Goal: Task Accomplishment & Management: Complete application form

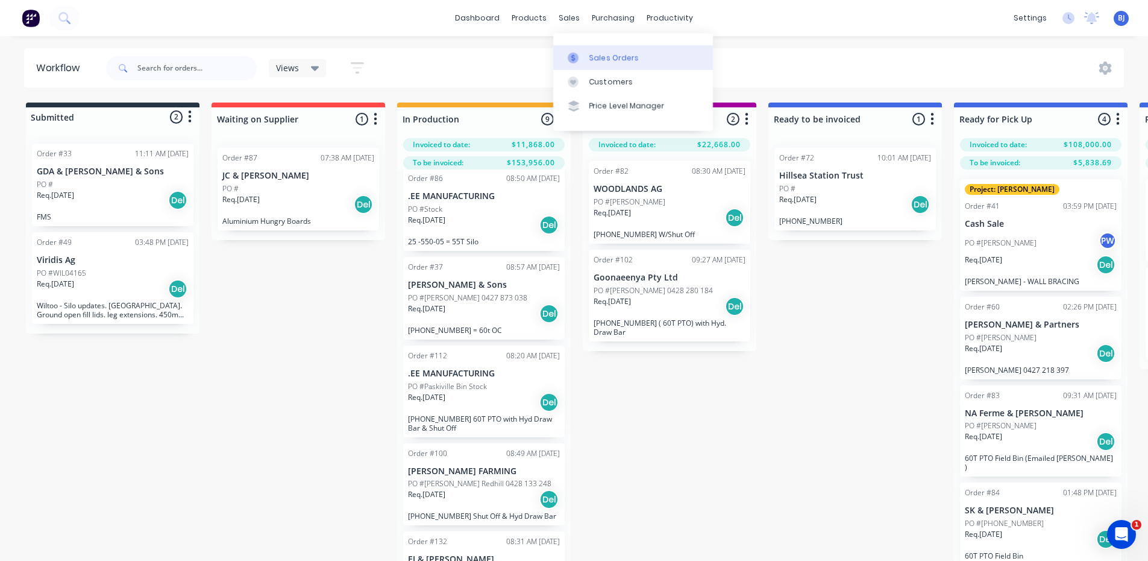
click at [574, 54] on icon at bounding box center [573, 57] width 11 height 11
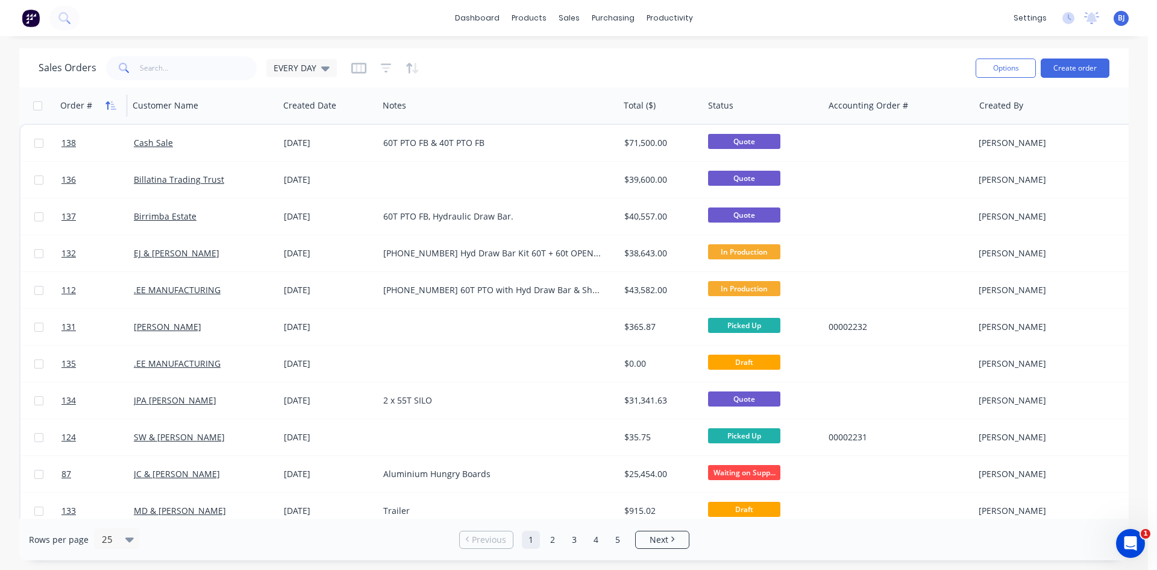
click at [112, 108] on icon "button" at bounding box center [110, 106] width 11 height 10
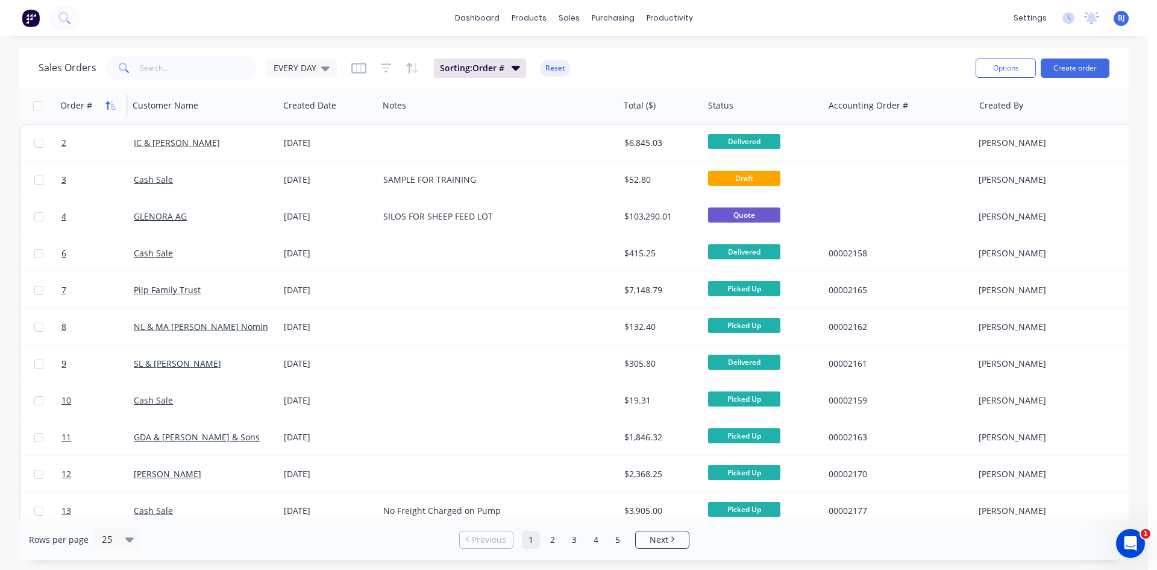
click at [112, 107] on icon "button" at bounding box center [110, 106] width 11 height 10
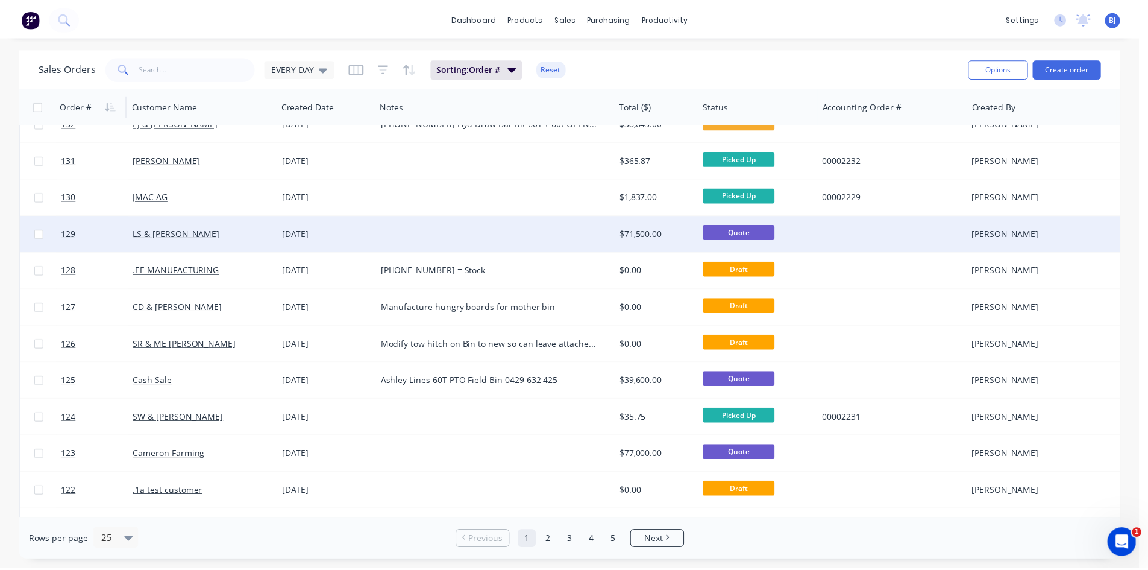
scroll to position [241, 0]
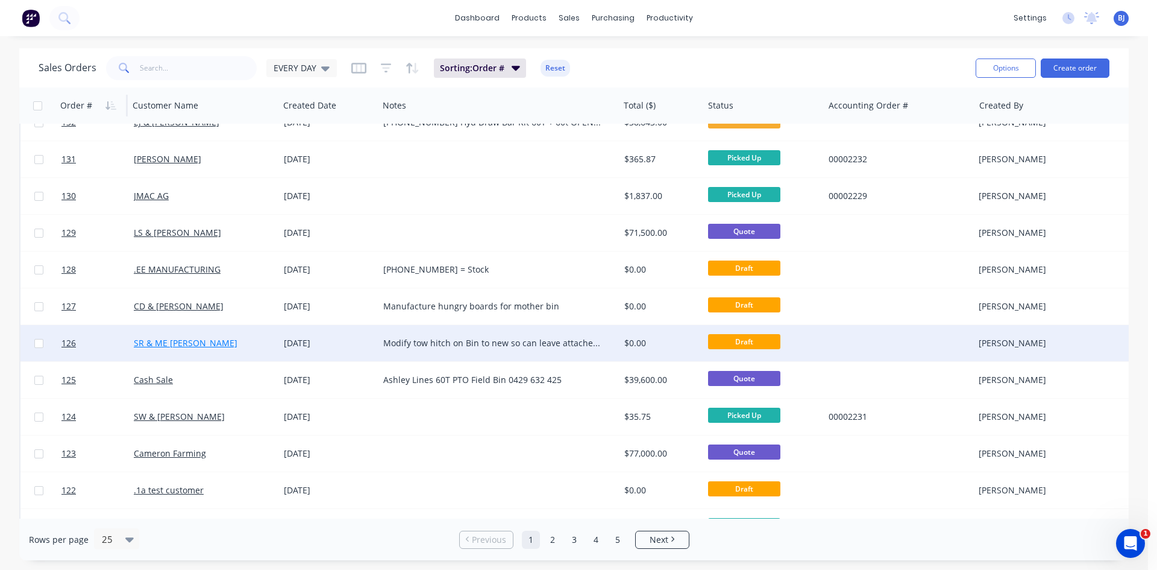
click at [148, 345] on link "SR & ME [PERSON_NAME]" at bounding box center [186, 342] width 104 height 11
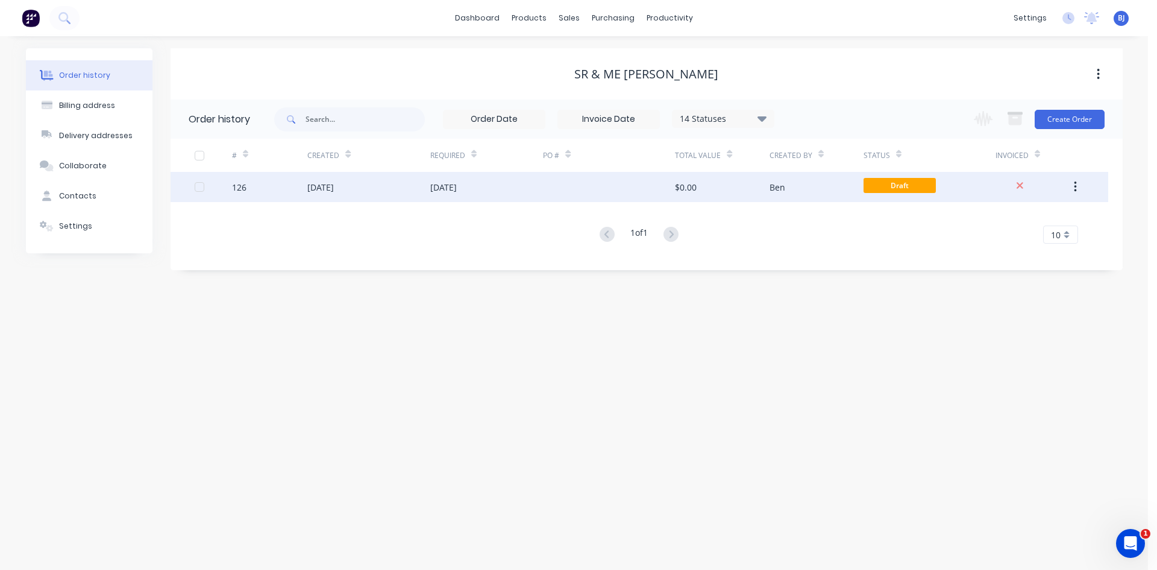
click at [310, 181] on div "[DATE]" at bounding box center [320, 187] width 27 height 13
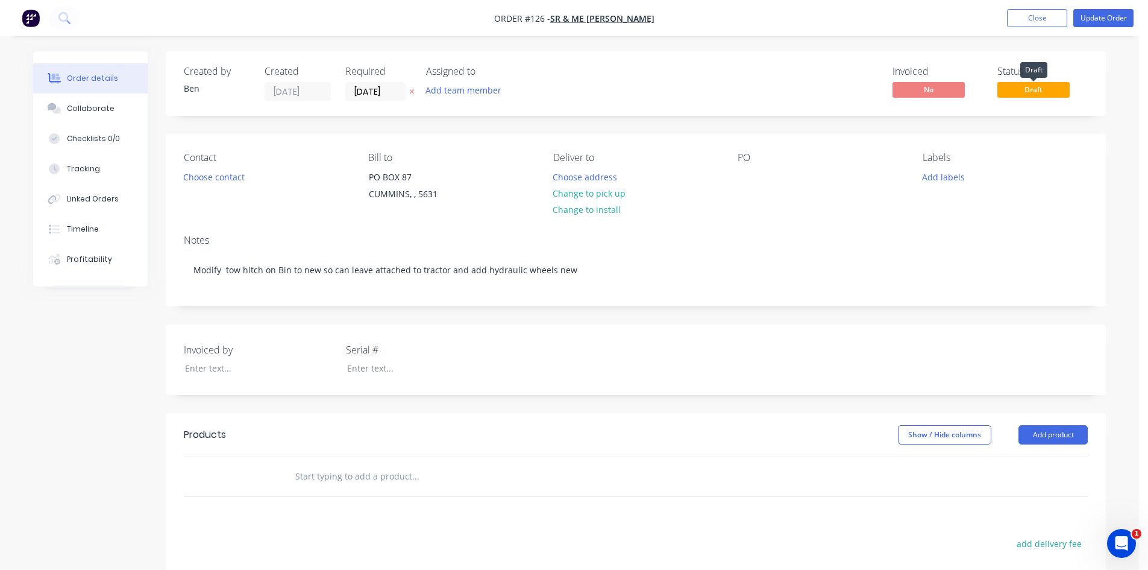
click at [1042, 90] on span "Draft" at bounding box center [1034, 89] width 72 height 15
click at [1108, 19] on button "Update Order" at bounding box center [1104, 18] width 60 height 18
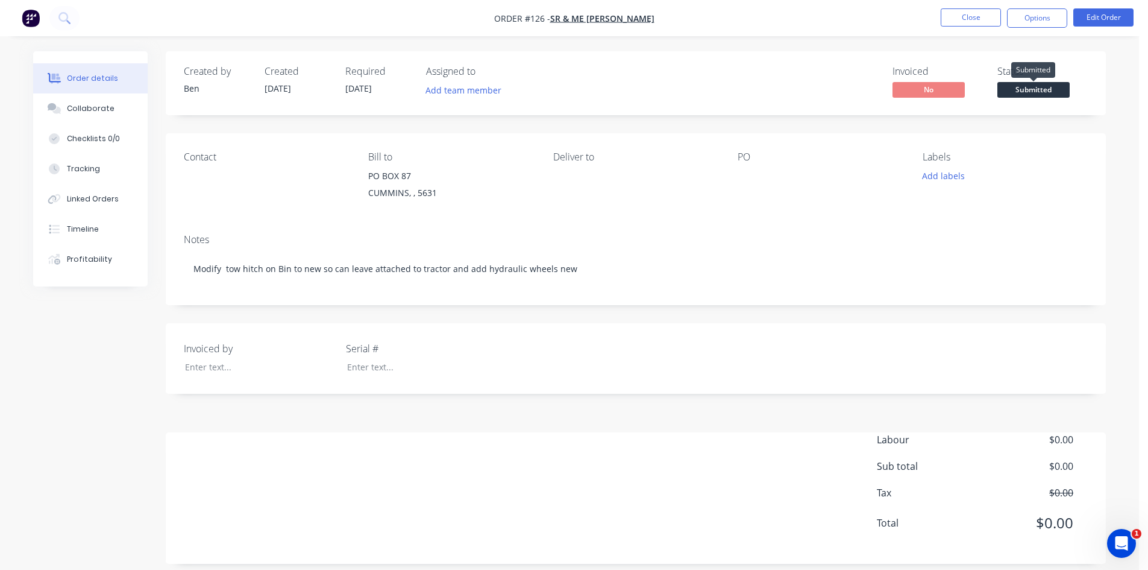
click at [1036, 87] on span "Submitted" at bounding box center [1034, 89] width 72 height 15
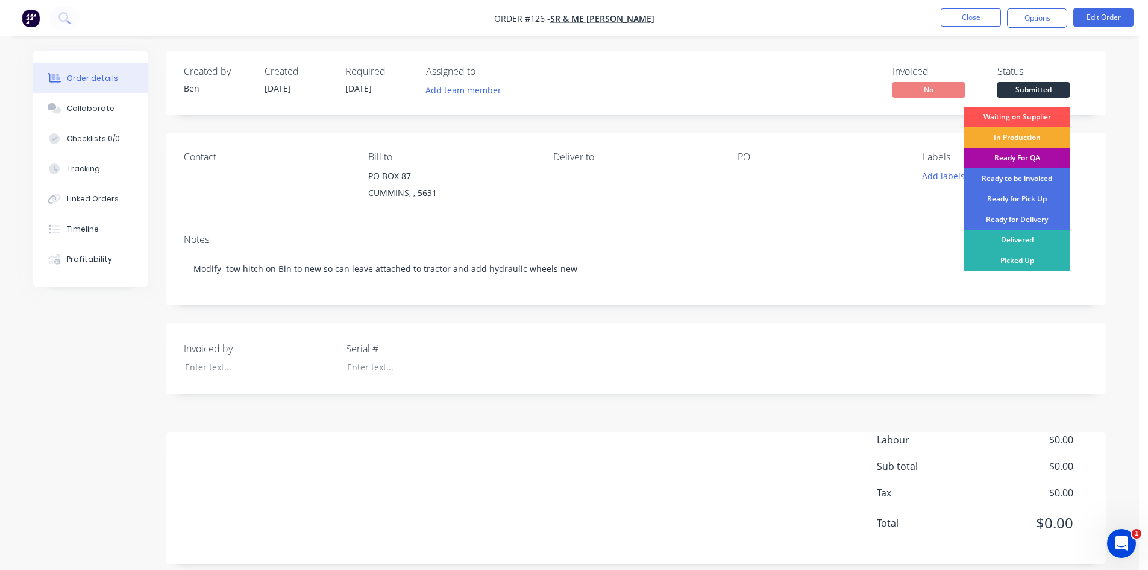
click at [1016, 134] on div "In Production" at bounding box center [1016, 137] width 105 height 20
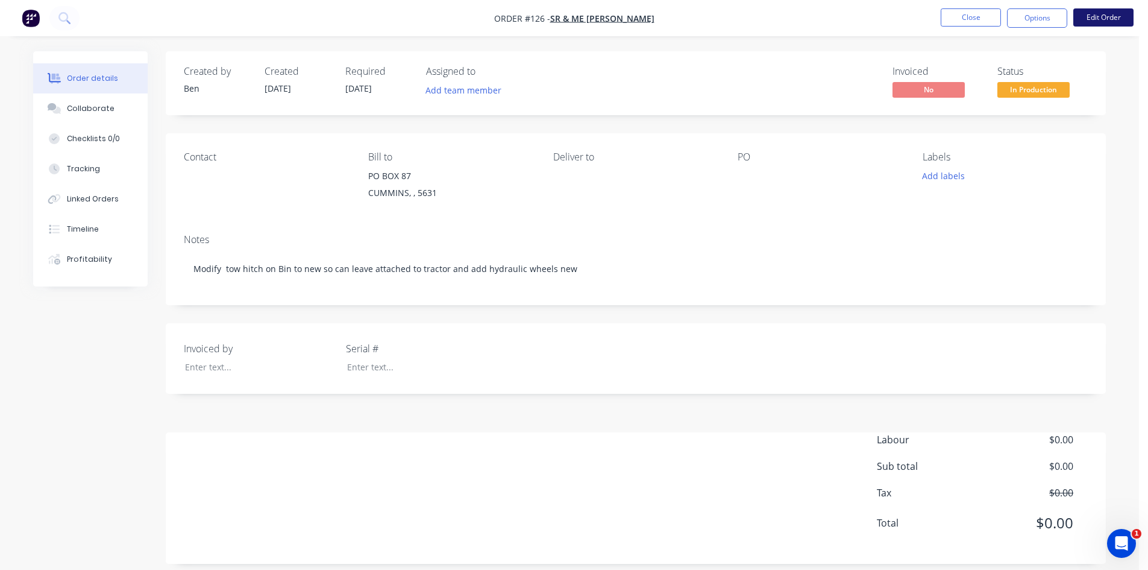
click at [1116, 14] on button "Edit Order" at bounding box center [1104, 17] width 60 height 18
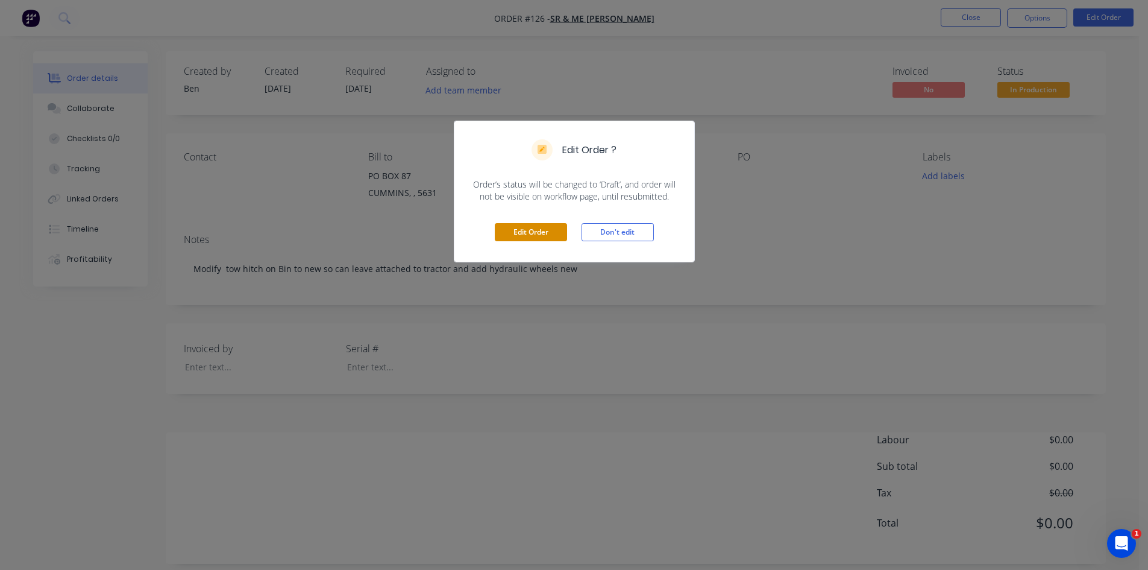
click at [529, 227] on button "Edit Order" at bounding box center [531, 232] width 72 height 18
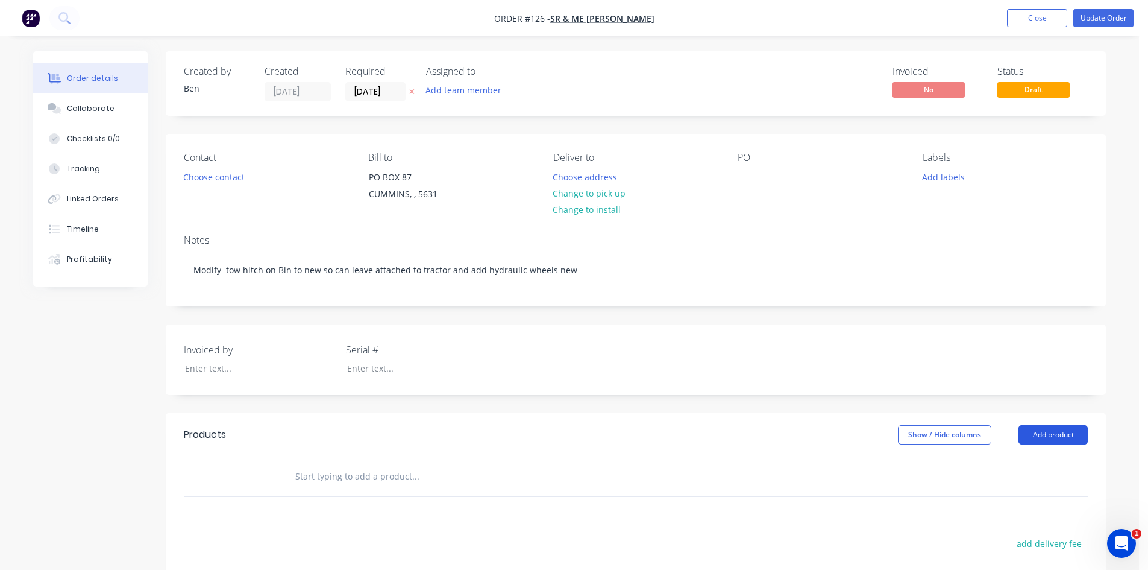
click at [1057, 433] on button "Add product" at bounding box center [1053, 434] width 69 height 19
click at [1012, 468] on div "Product catalogue" at bounding box center [1030, 464] width 93 height 17
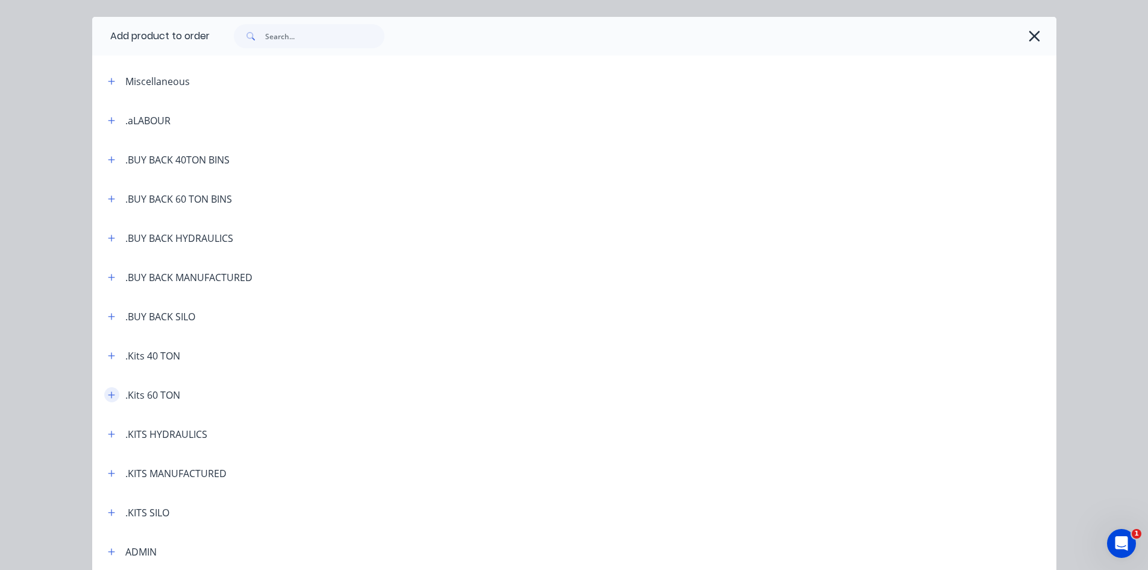
scroll to position [60, 0]
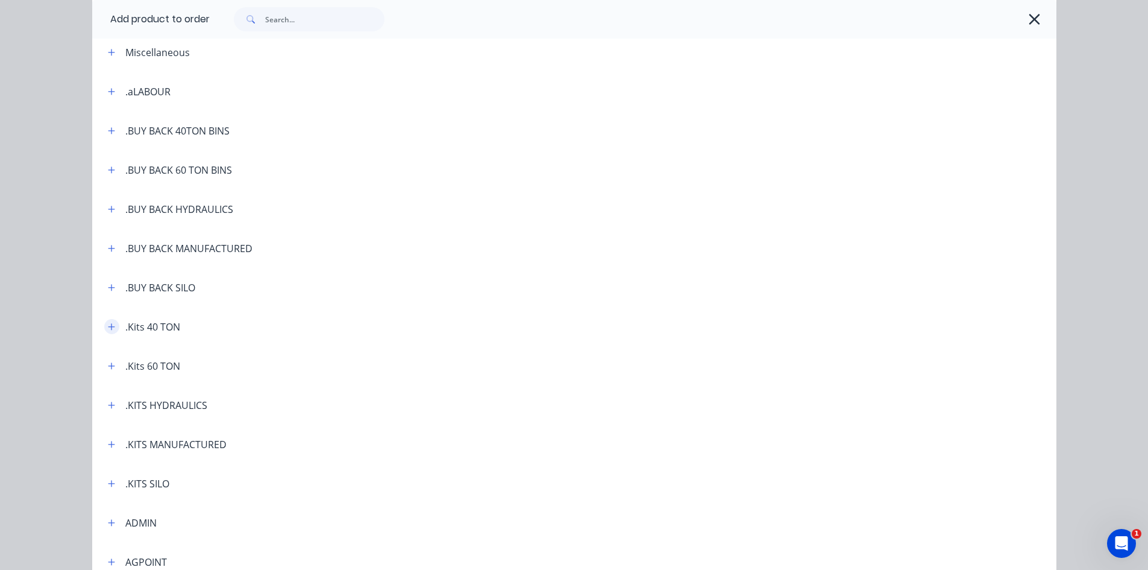
click at [108, 324] on icon "button" at bounding box center [111, 326] width 7 height 7
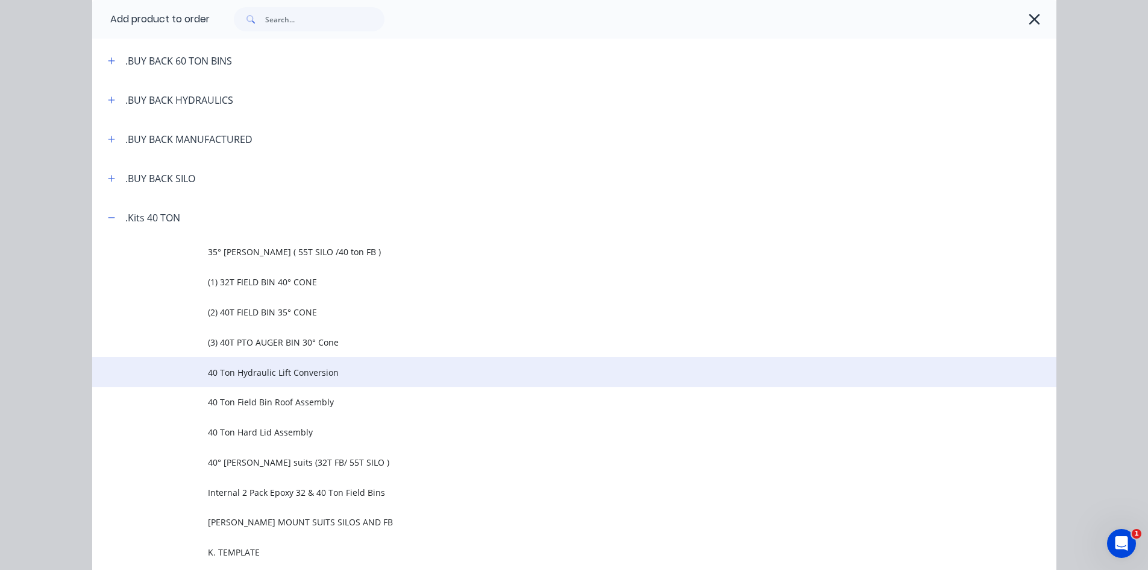
scroll to position [241, 0]
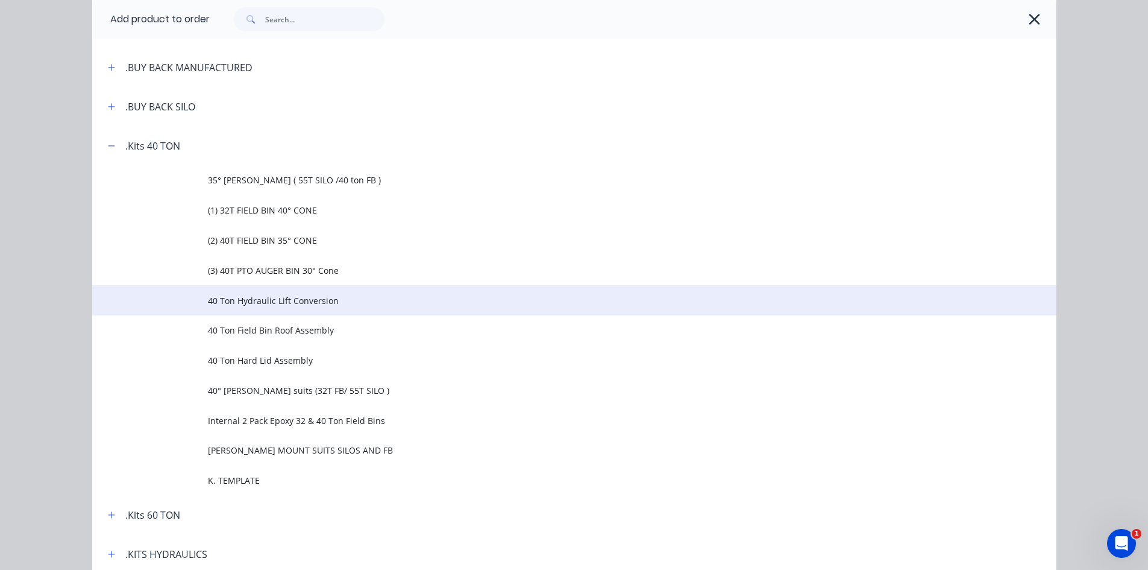
click at [245, 299] on span "40 Ton Hydraulic Lift Conversion" at bounding box center [547, 300] width 679 height 13
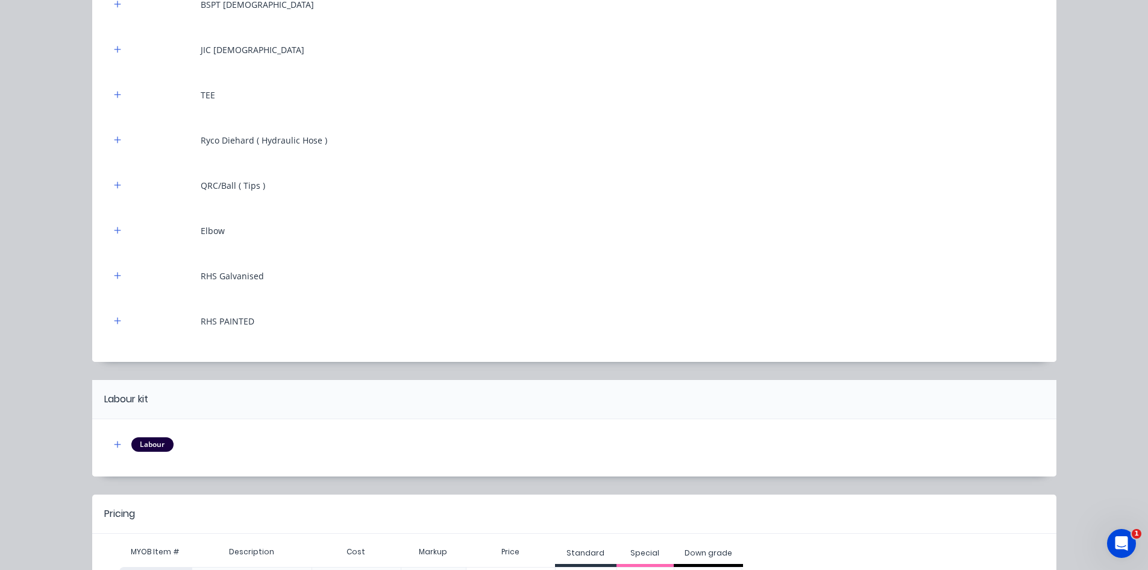
scroll to position [474, 0]
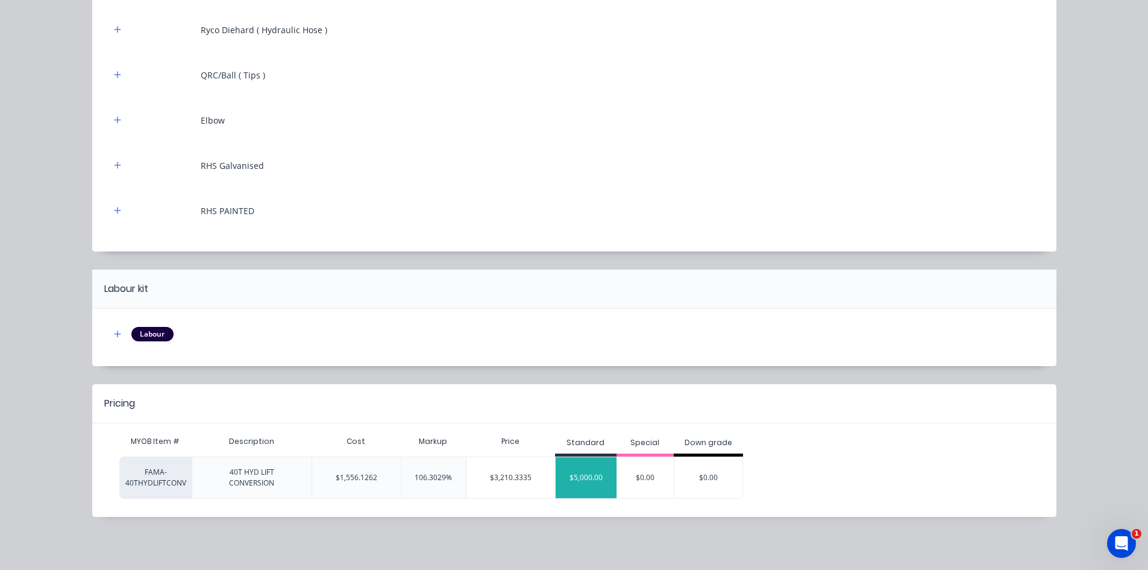
click at [585, 479] on div "$5,000.00" at bounding box center [586, 477] width 61 height 30
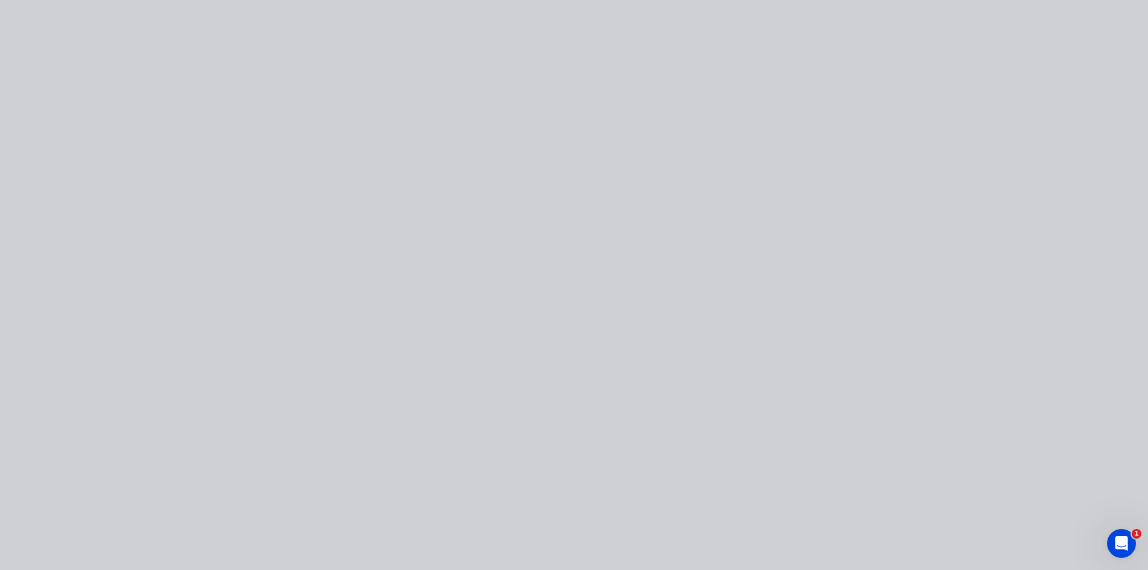
scroll to position [0, 0]
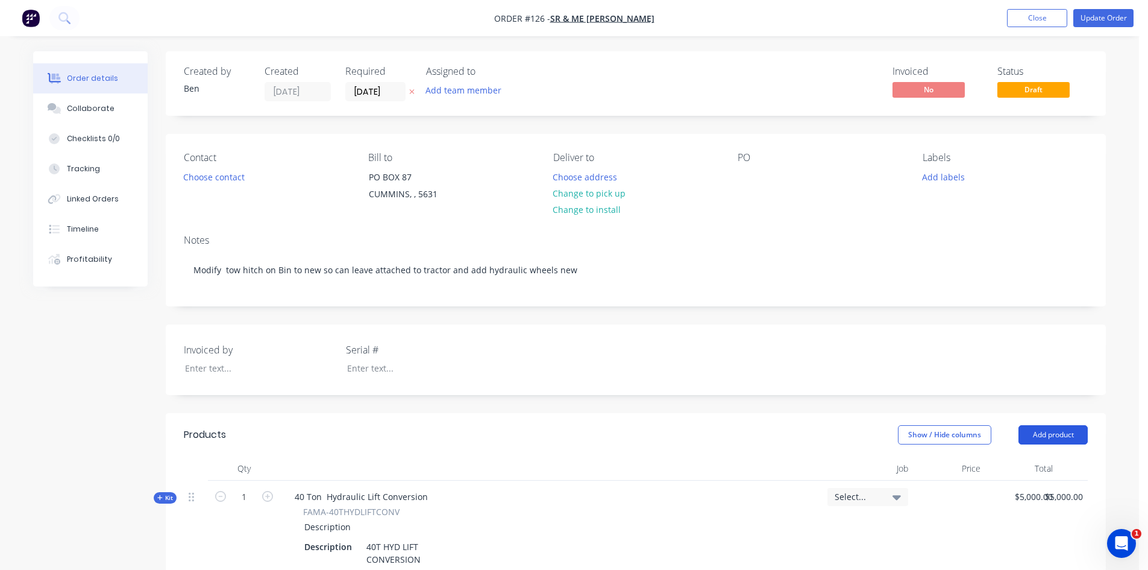
click at [1040, 432] on button "Add product" at bounding box center [1053, 434] width 69 height 19
click at [1004, 462] on div "Product catalogue" at bounding box center [1030, 464] width 93 height 17
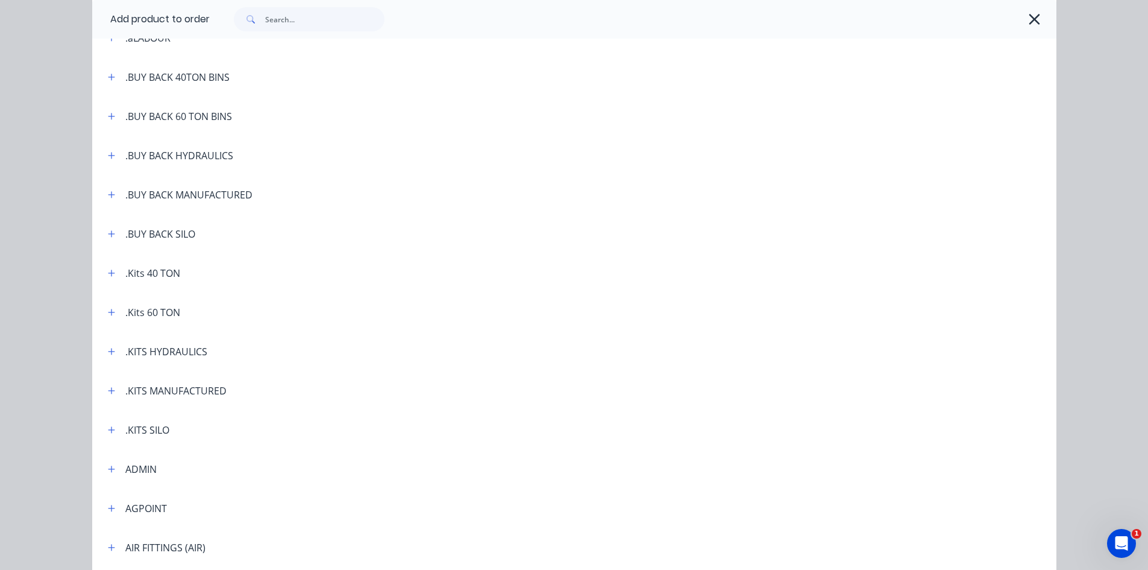
scroll to position [121, 0]
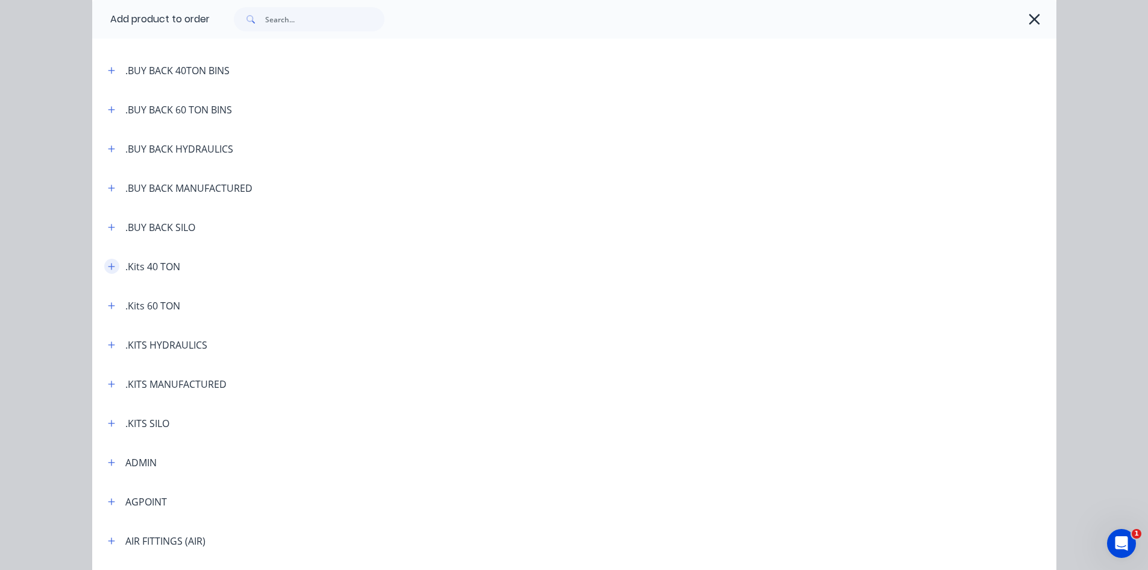
click at [112, 266] on button "button" at bounding box center [111, 266] width 15 height 15
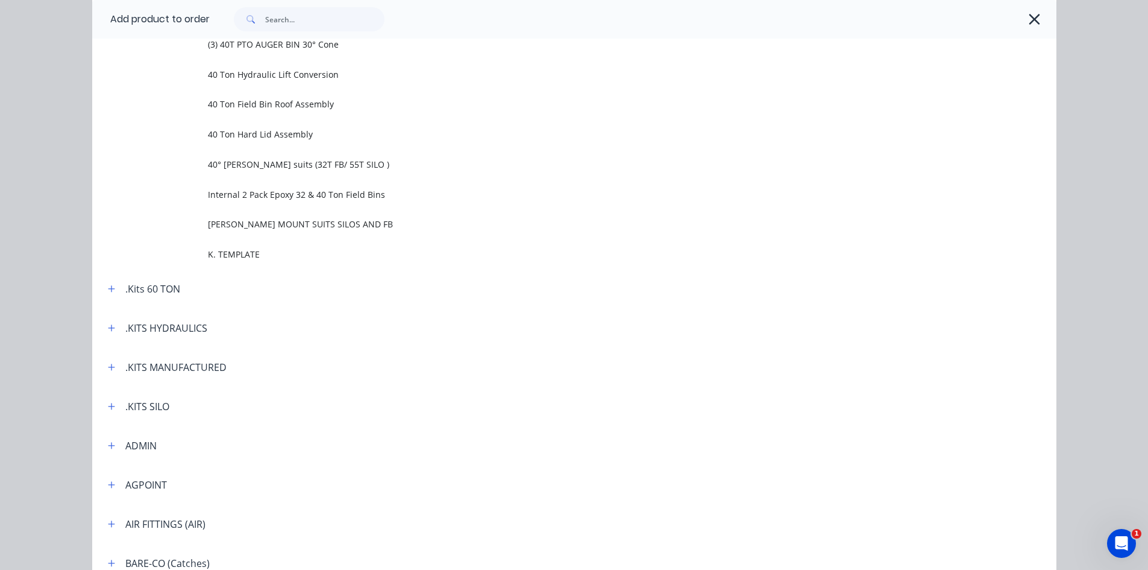
scroll to position [482, 0]
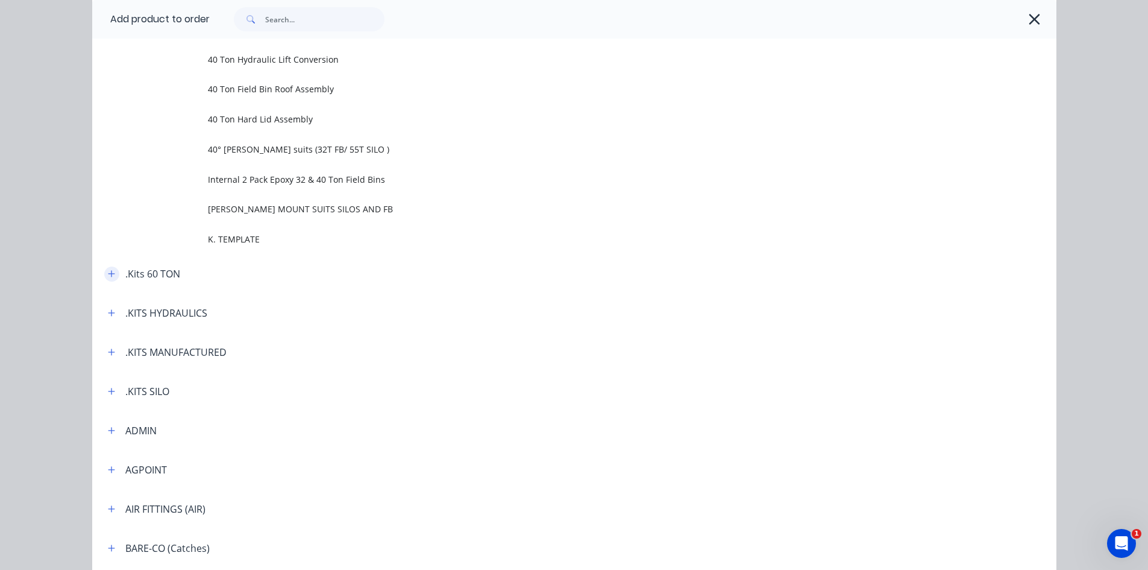
click at [108, 273] on icon "button" at bounding box center [111, 273] width 7 height 8
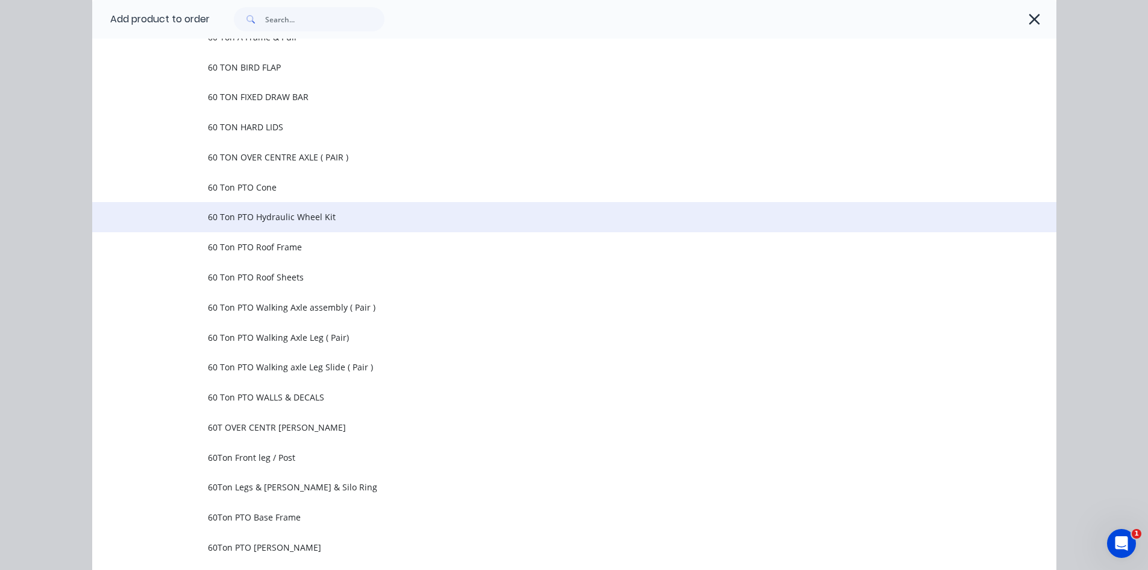
scroll to position [844, 0]
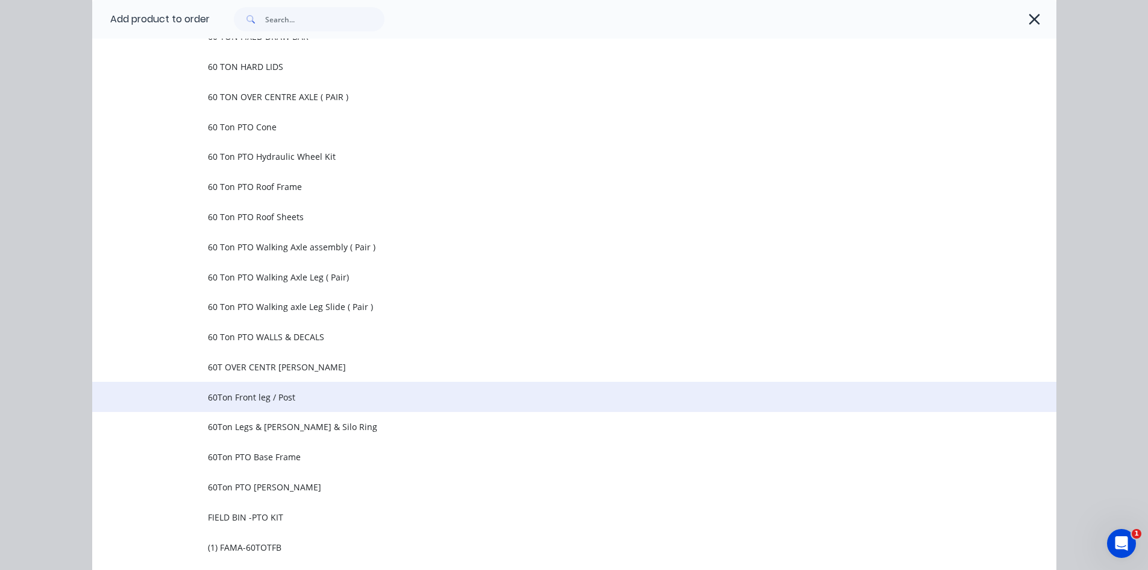
click at [236, 395] on span "60Ton Front leg / Post" at bounding box center [547, 397] width 679 height 13
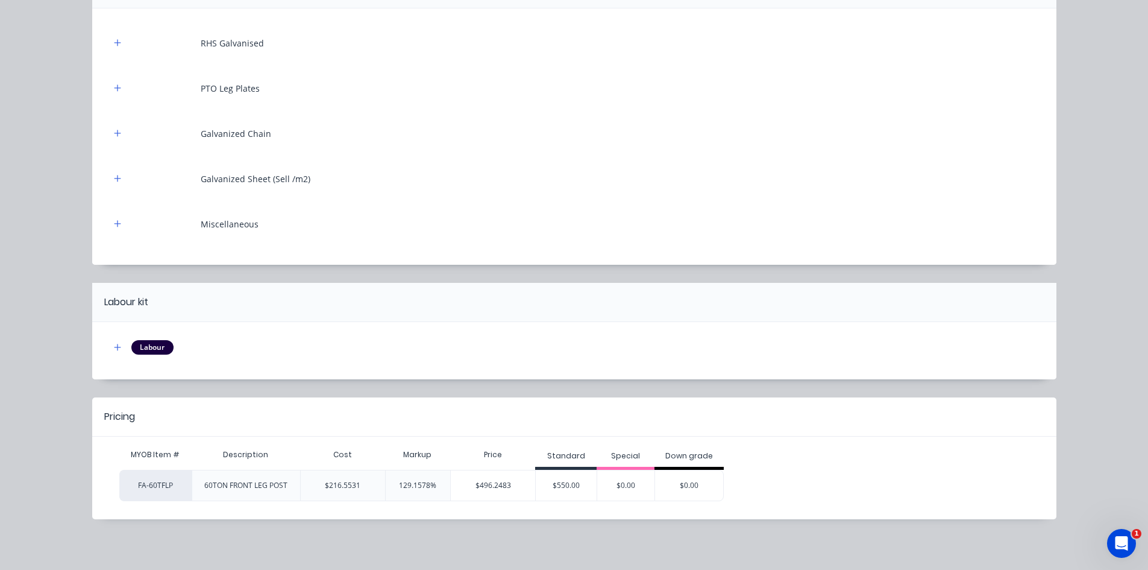
scroll to position [146, 0]
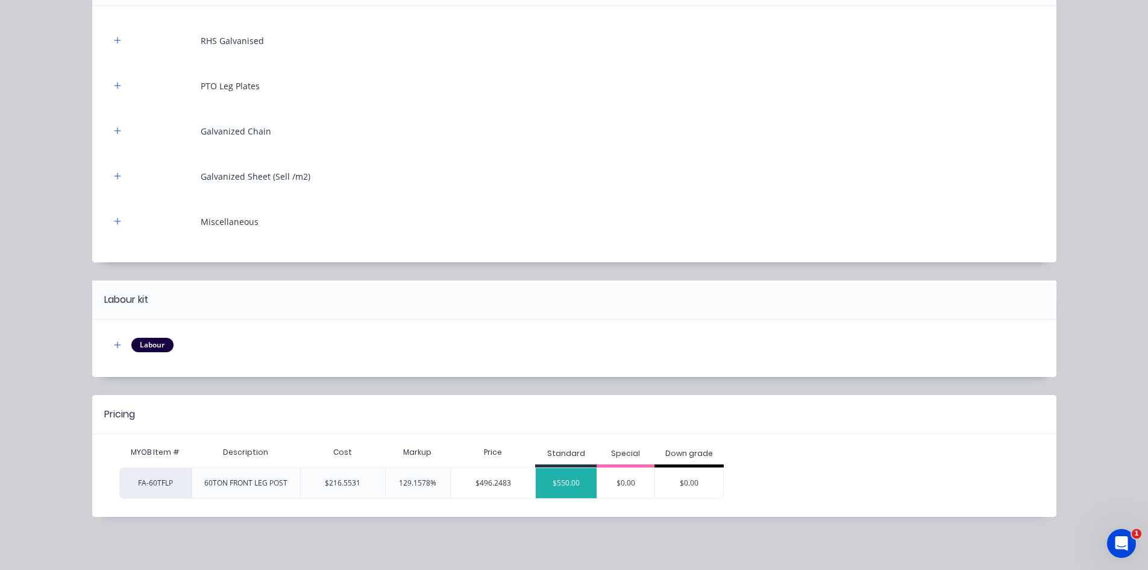
click at [568, 485] on div "$550.00" at bounding box center [566, 483] width 61 height 30
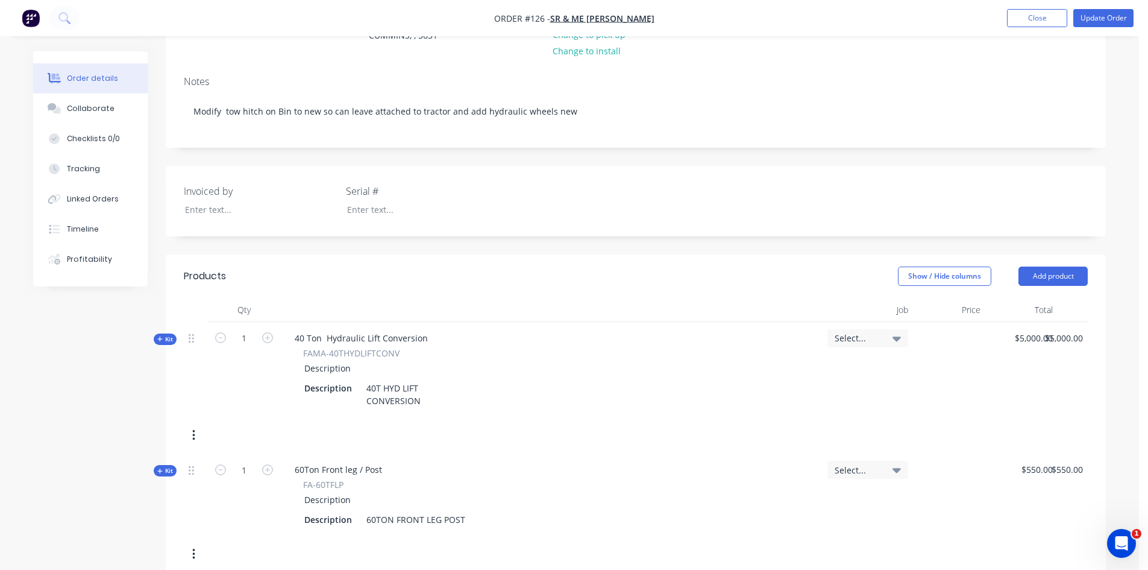
scroll to position [181, 0]
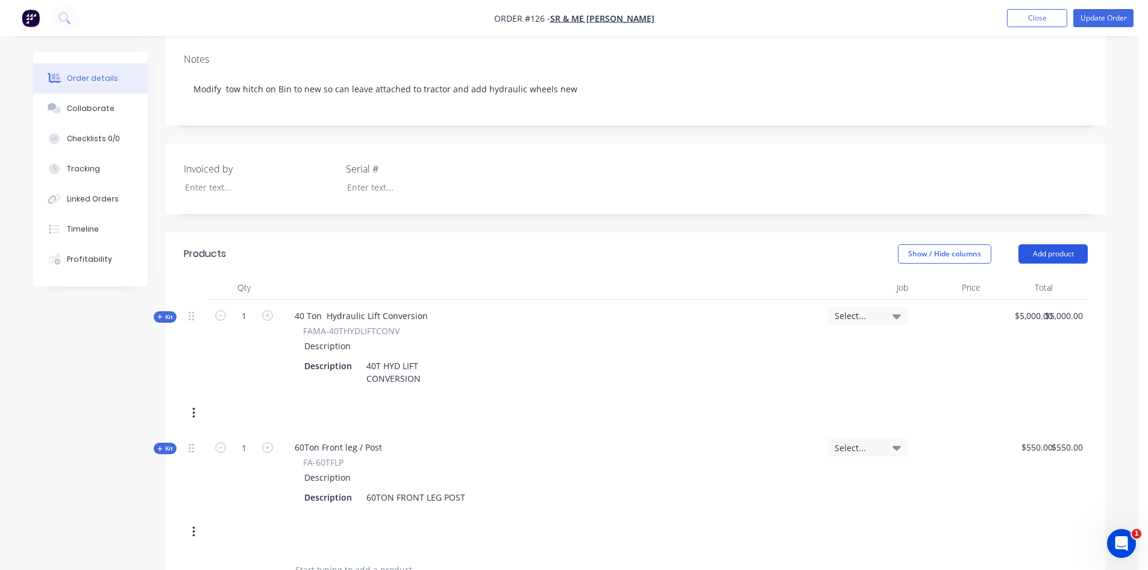
click at [1041, 250] on button "Add product" at bounding box center [1053, 253] width 69 height 19
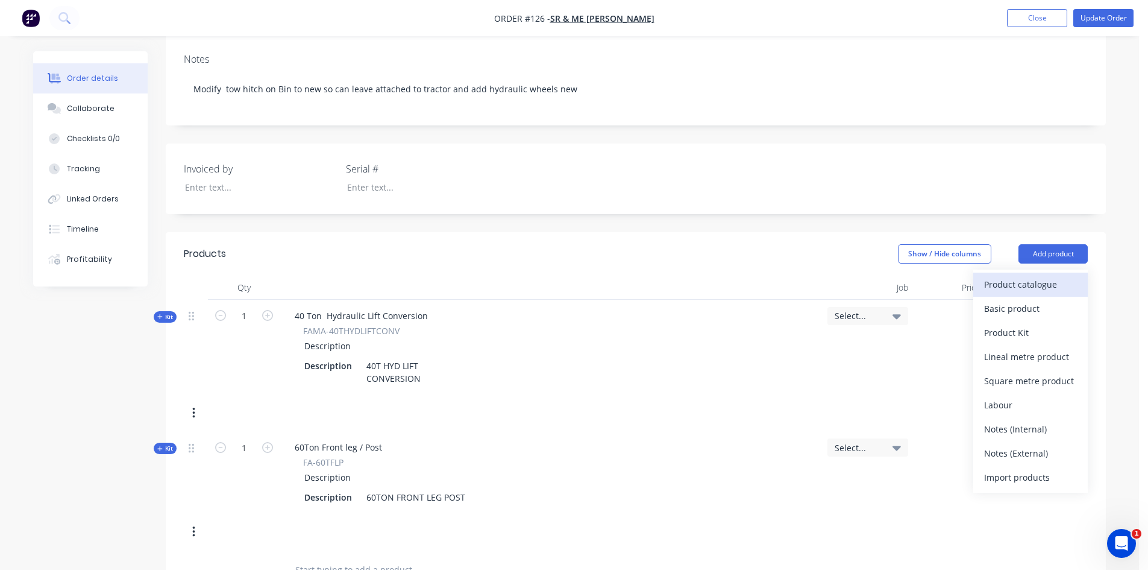
click at [1020, 280] on div "Product catalogue" at bounding box center [1030, 283] width 93 height 17
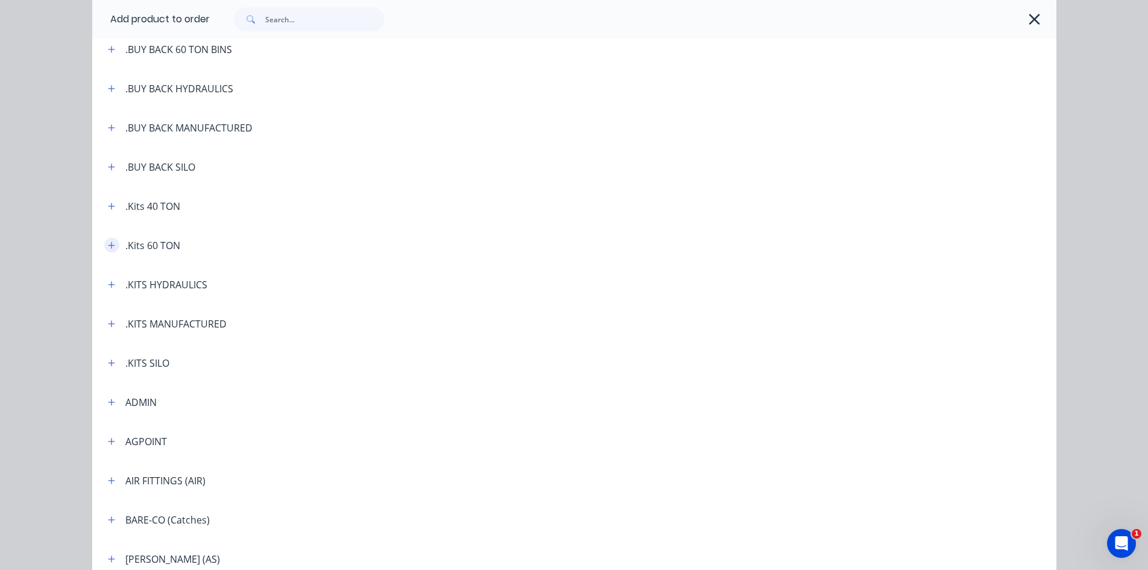
click at [108, 247] on icon "button" at bounding box center [111, 245] width 7 height 7
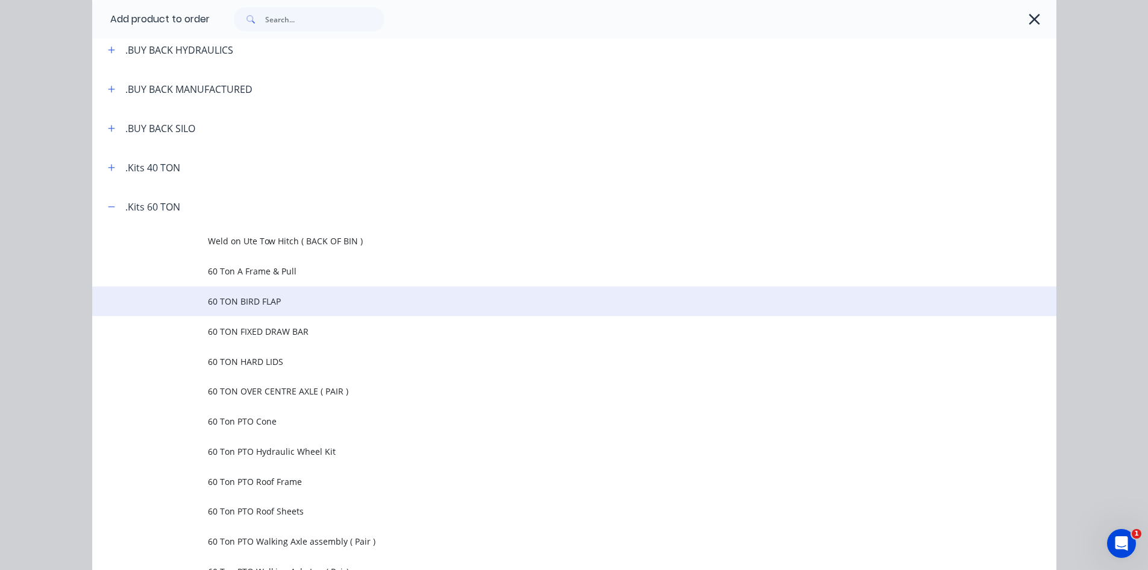
scroll to position [241, 0]
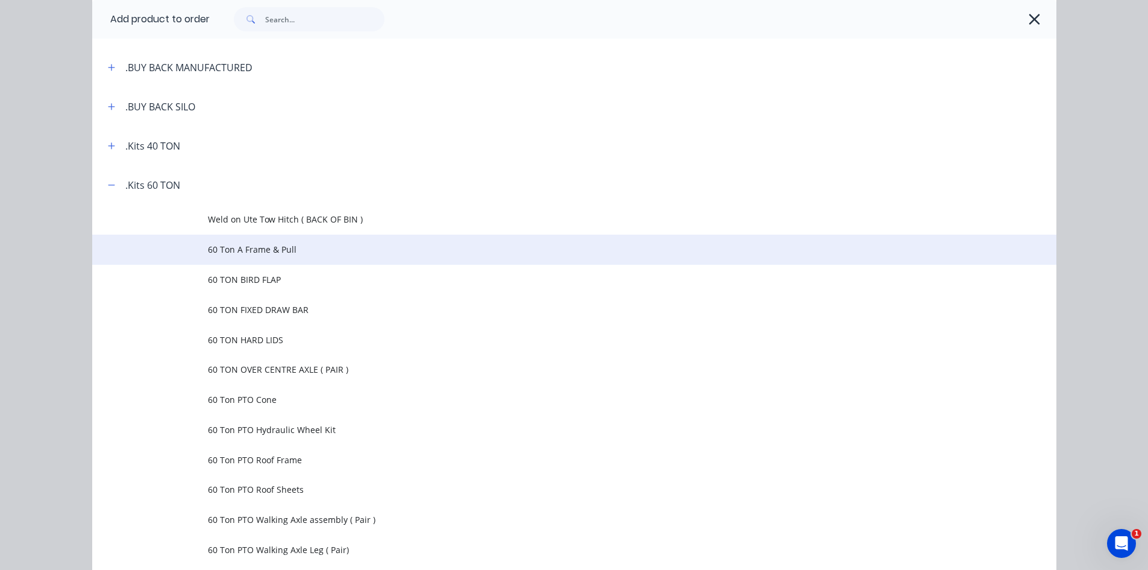
click at [250, 251] on span "60 Ton A Frame & Pull" at bounding box center [547, 249] width 679 height 13
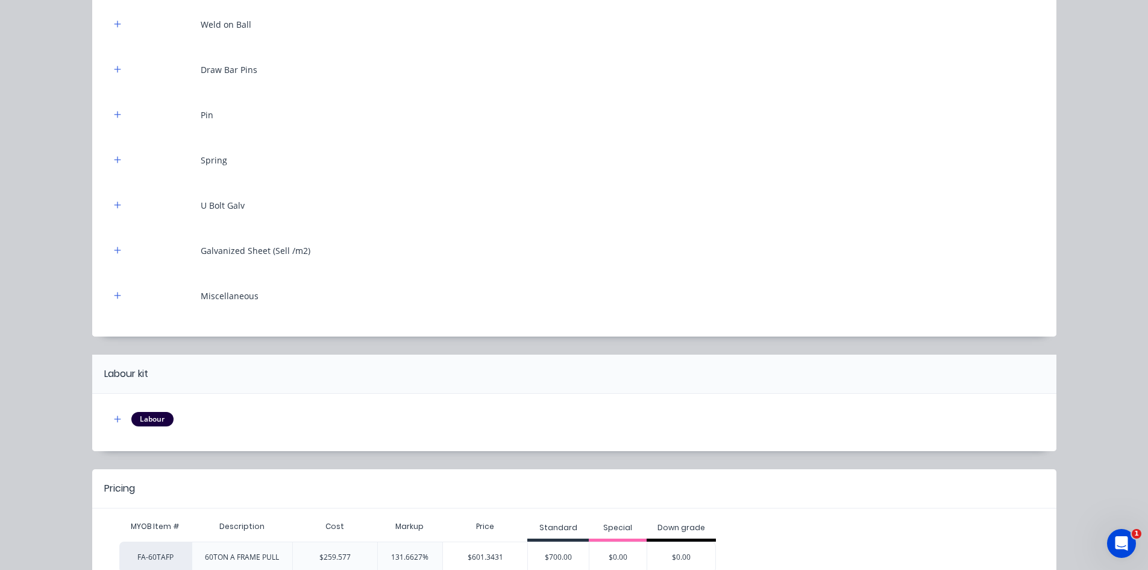
scroll to position [373, 0]
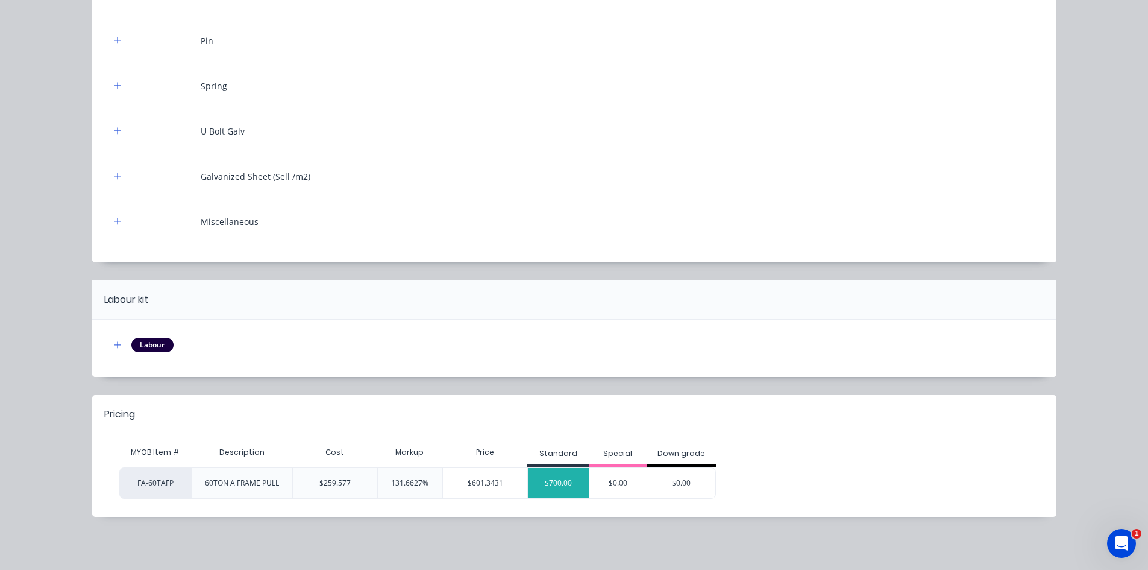
click at [557, 485] on div "$700.00" at bounding box center [558, 483] width 61 height 30
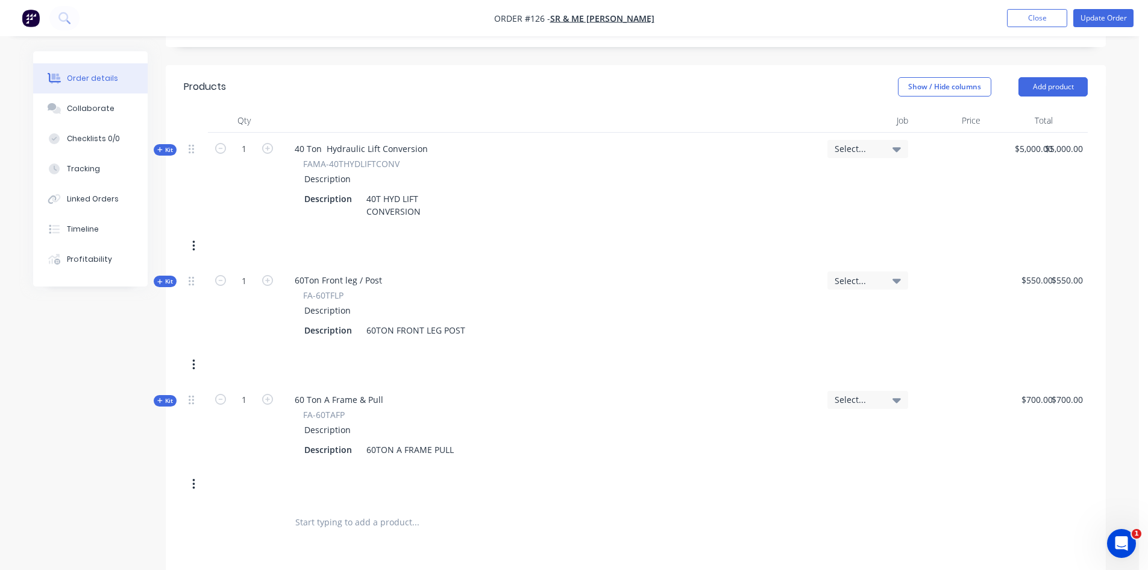
scroll to position [239, 0]
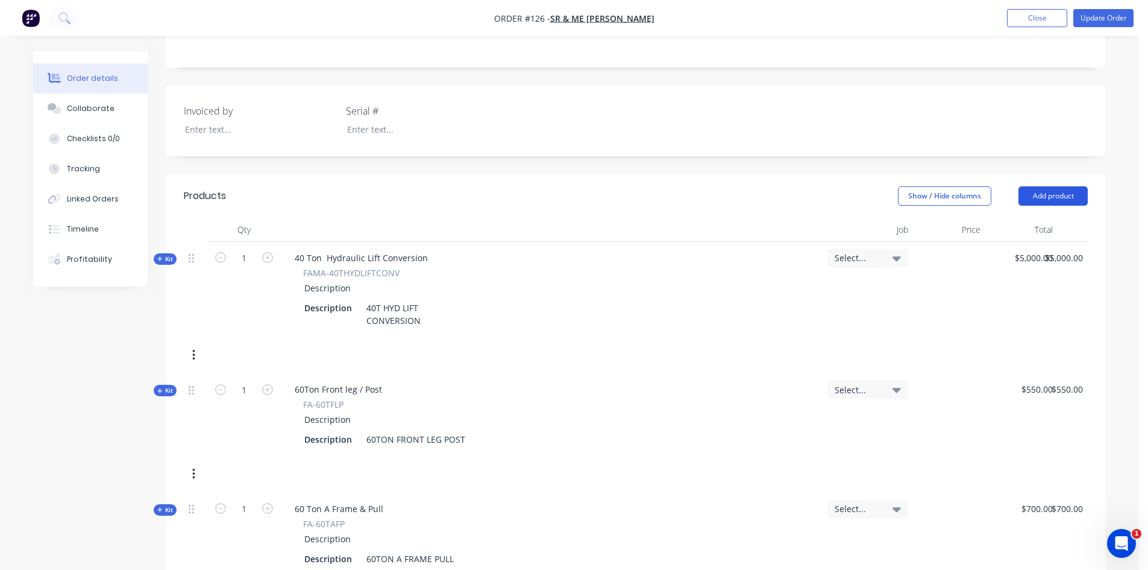
click at [1057, 198] on button "Add product" at bounding box center [1053, 195] width 69 height 19
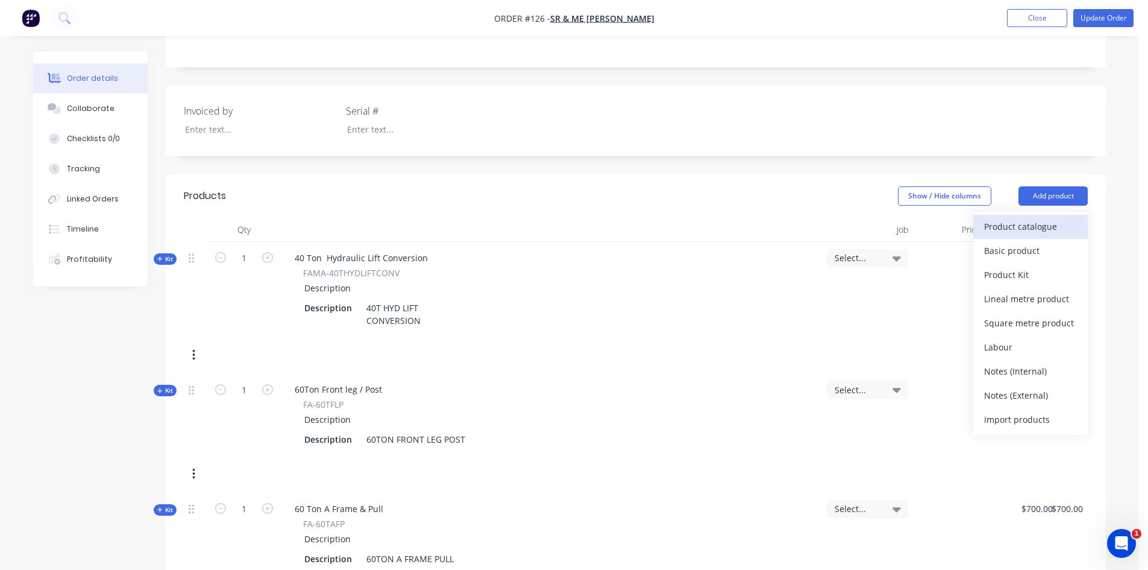
click at [1001, 230] on div "Product catalogue" at bounding box center [1030, 226] width 93 height 17
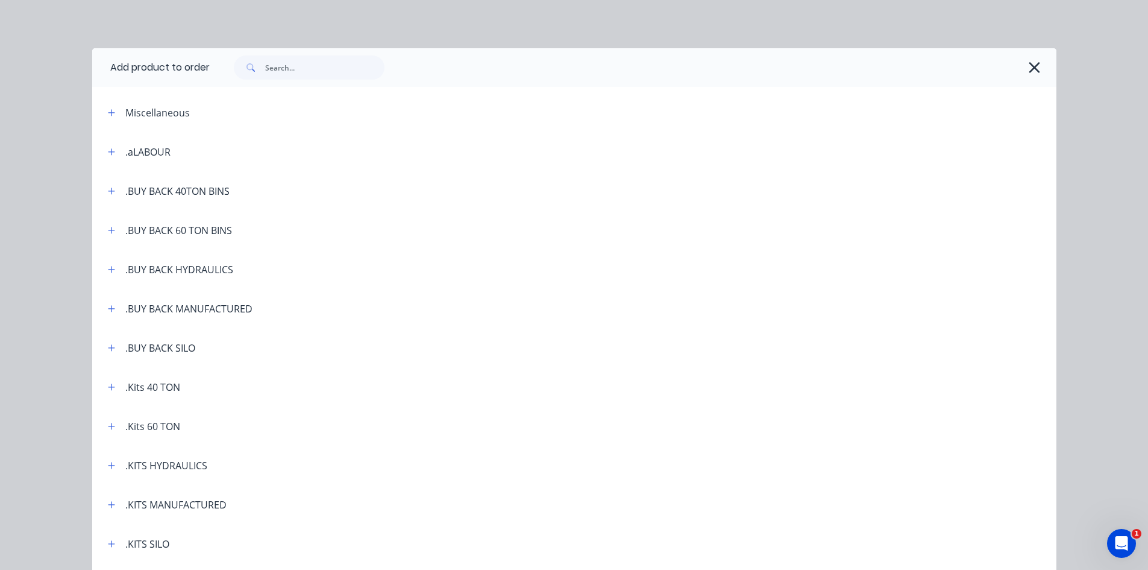
scroll to position [60, 0]
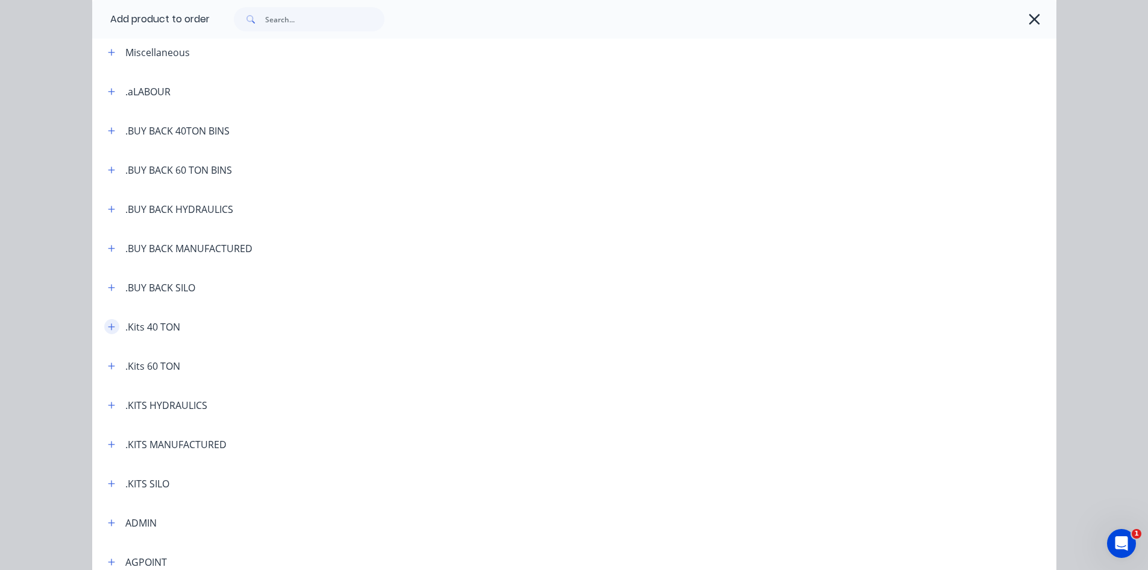
click at [108, 325] on icon "button" at bounding box center [111, 326] width 7 height 8
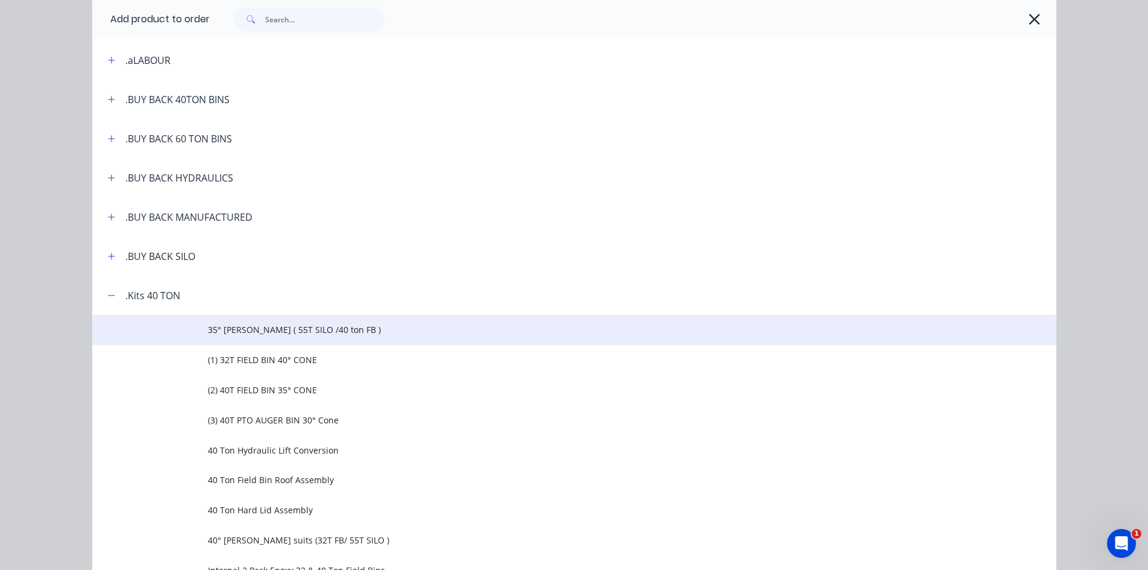
scroll to position [181, 0]
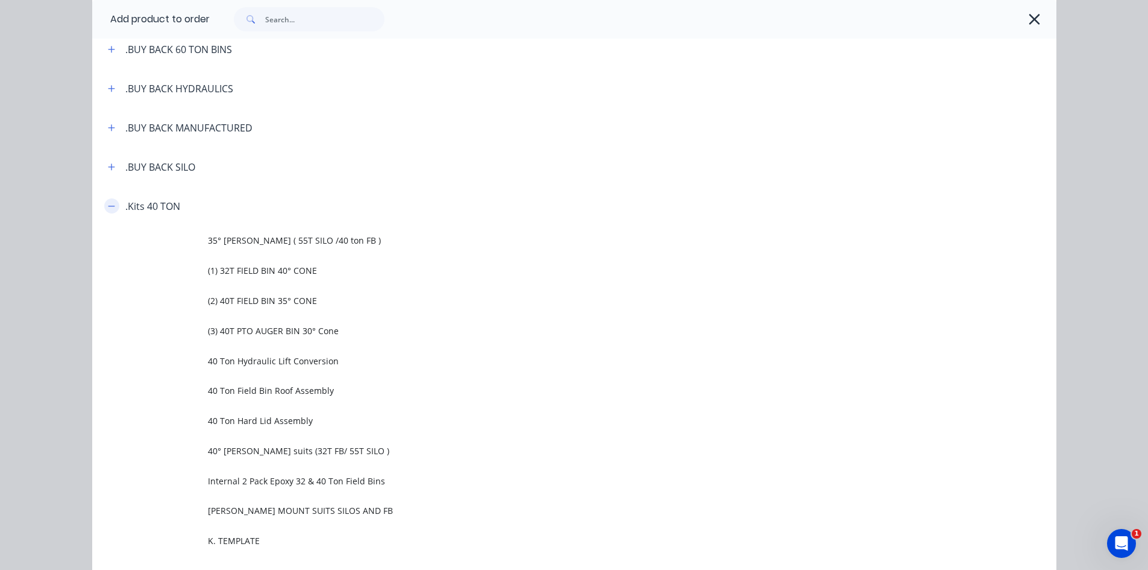
click at [110, 207] on icon "button" at bounding box center [111, 206] width 7 height 8
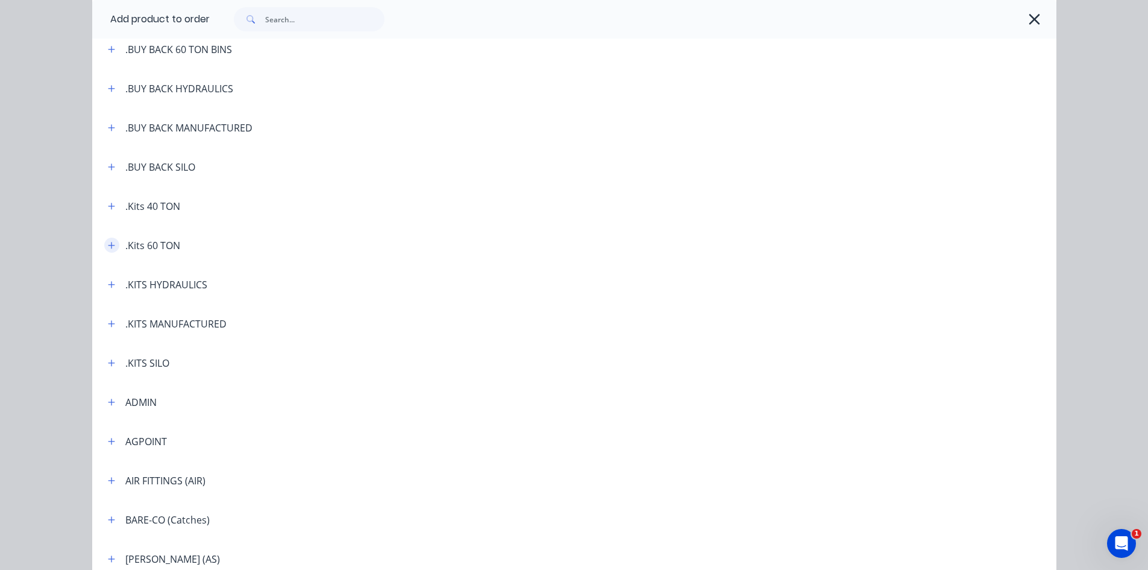
click at [110, 248] on icon "button" at bounding box center [111, 245] width 7 height 8
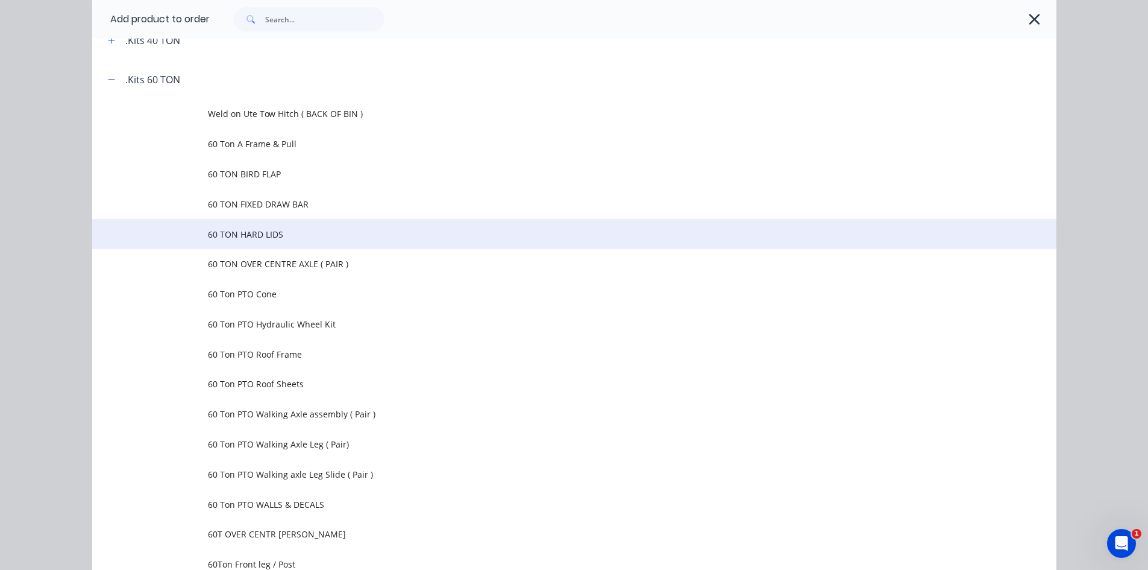
scroll to position [362, 0]
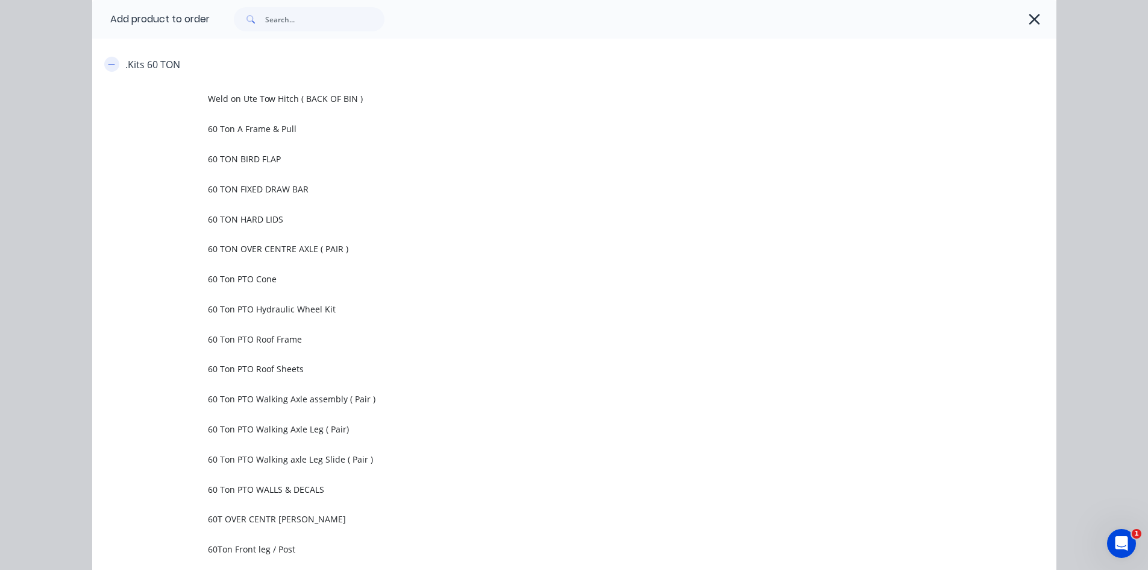
click at [112, 66] on button "button" at bounding box center [111, 64] width 15 height 15
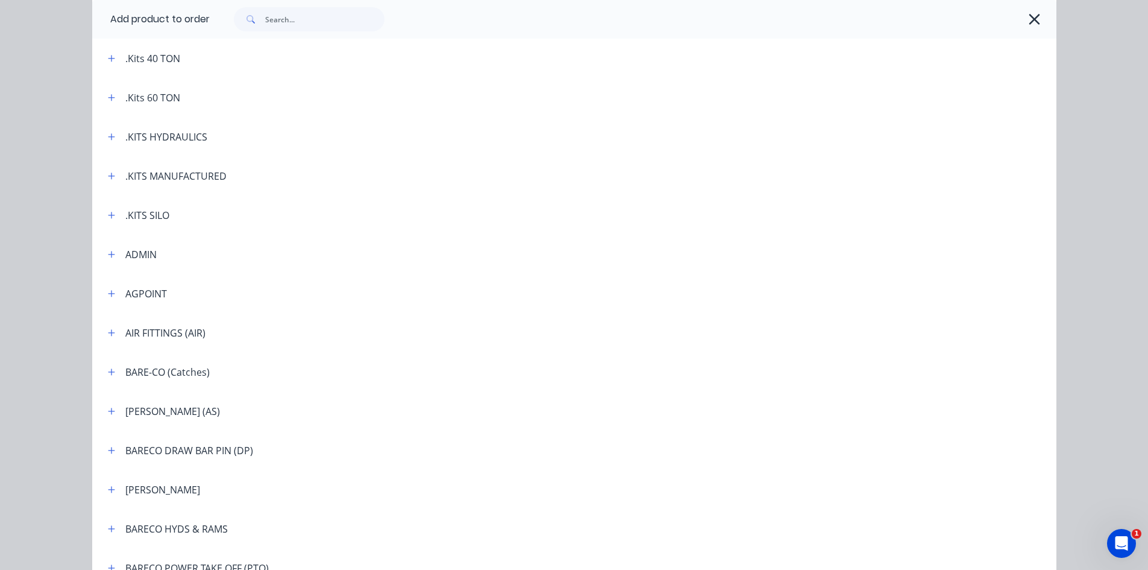
scroll to position [241, 0]
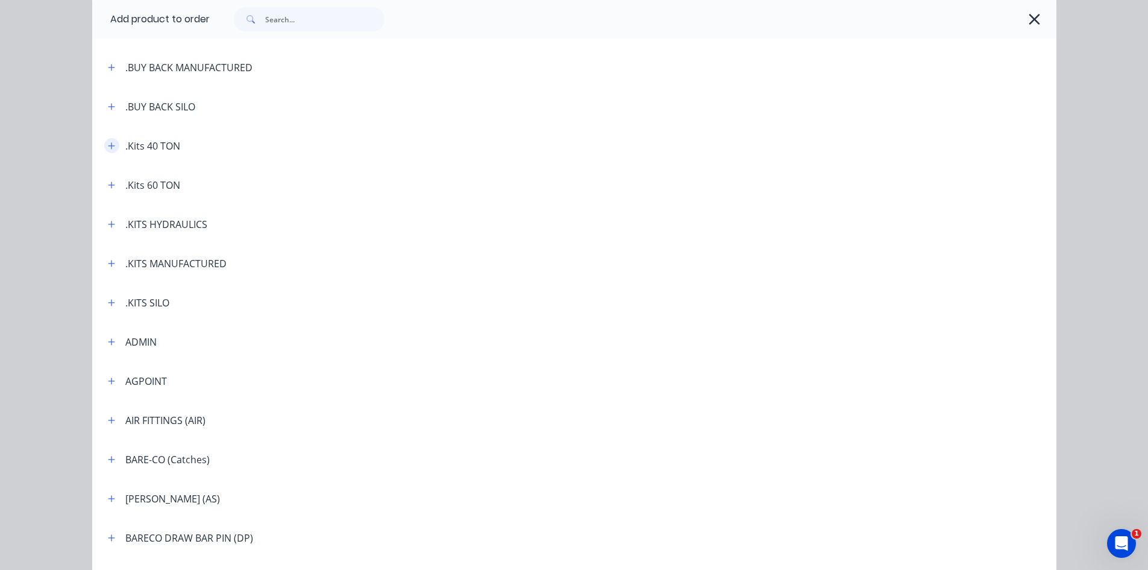
click at [108, 142] on icon "button" at bounding box center [111, 146] width 7 height 8
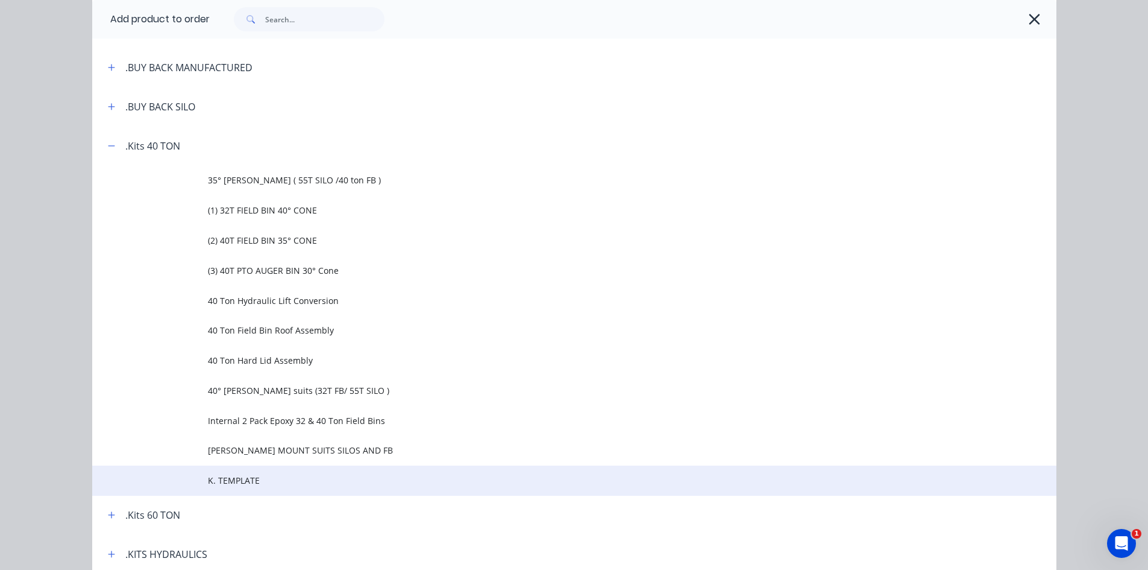
click at [263, 474] on span "K. TEMPLATE" at bounding box center [547, 480] width 679 height 13
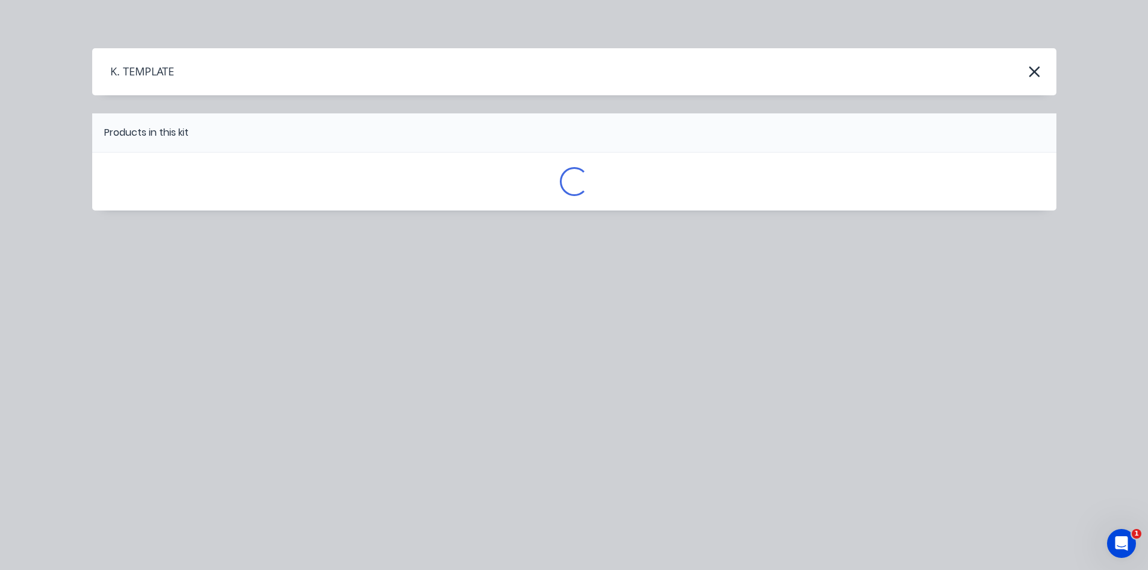
scroll to position [0, 0]
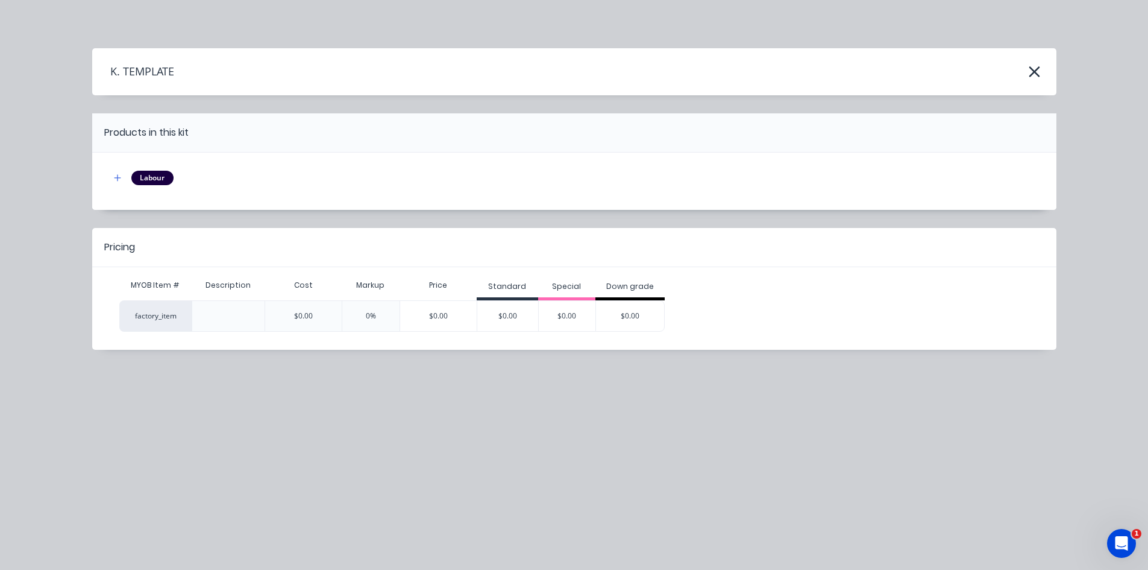
click at [192, 72] on div "K. TEMPLATE" at bounding box center [574, 71] width 964 height 23
click at [183, 69] on div "K. TEMPLATE" at bounding box center [574, 71] width 964 height 23
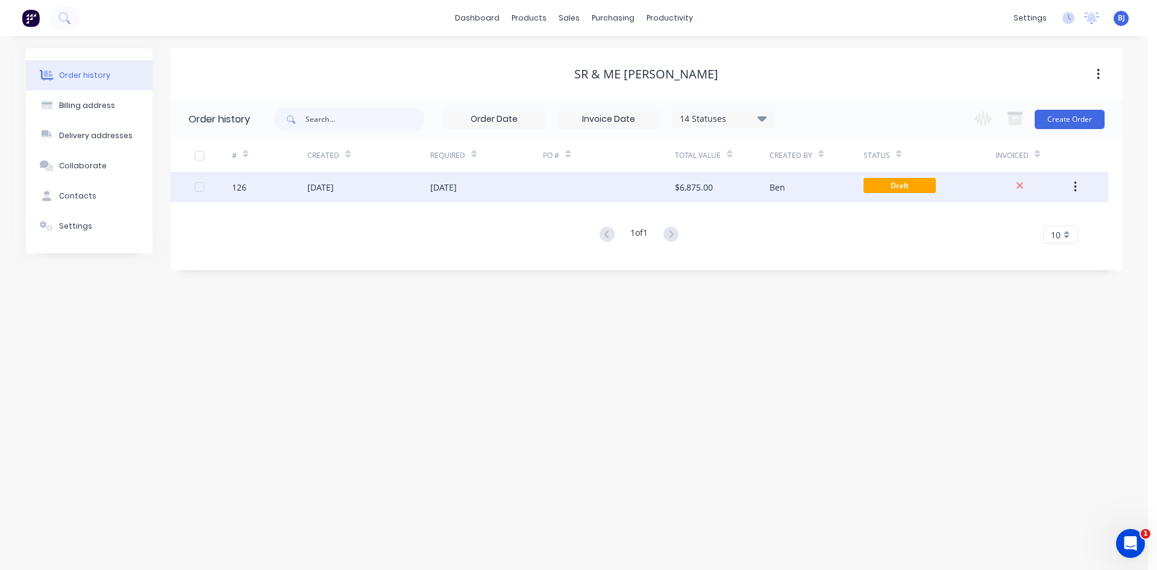
click at [301, 190] on div "126" at bounding box center [269, 187] width 75 height 30
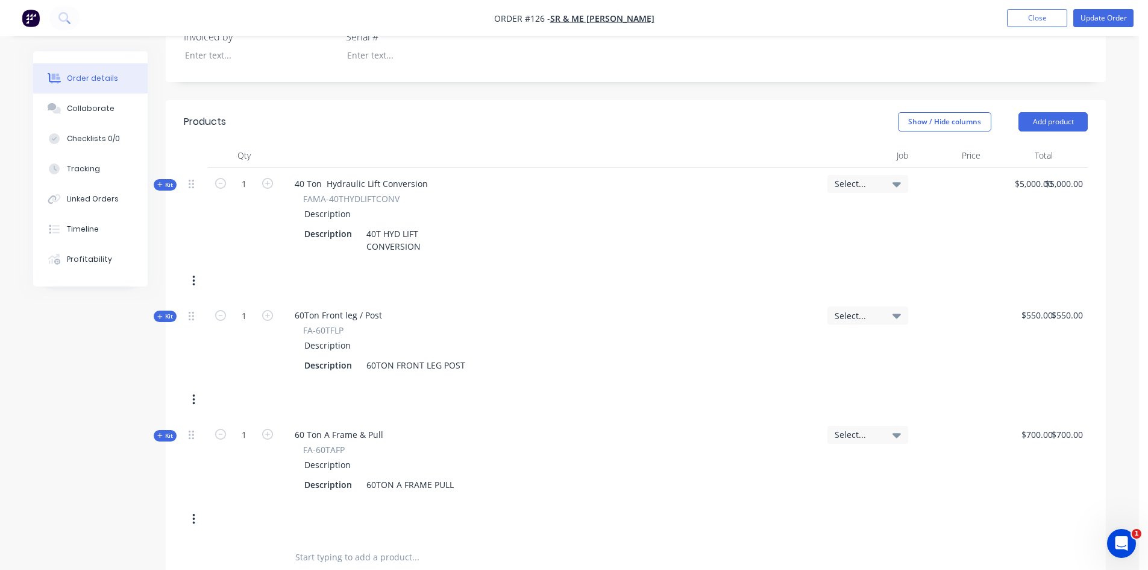
scroll to position [299, 0]
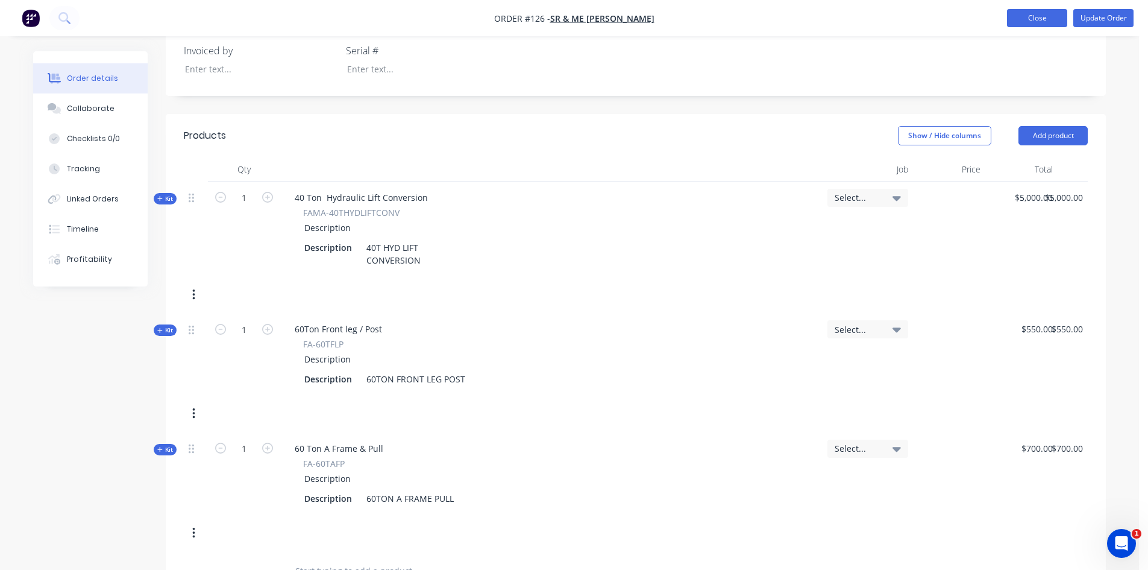
click at [1039, 17] on button "Close" at bounding box center [1037, 18] width 60 height 18
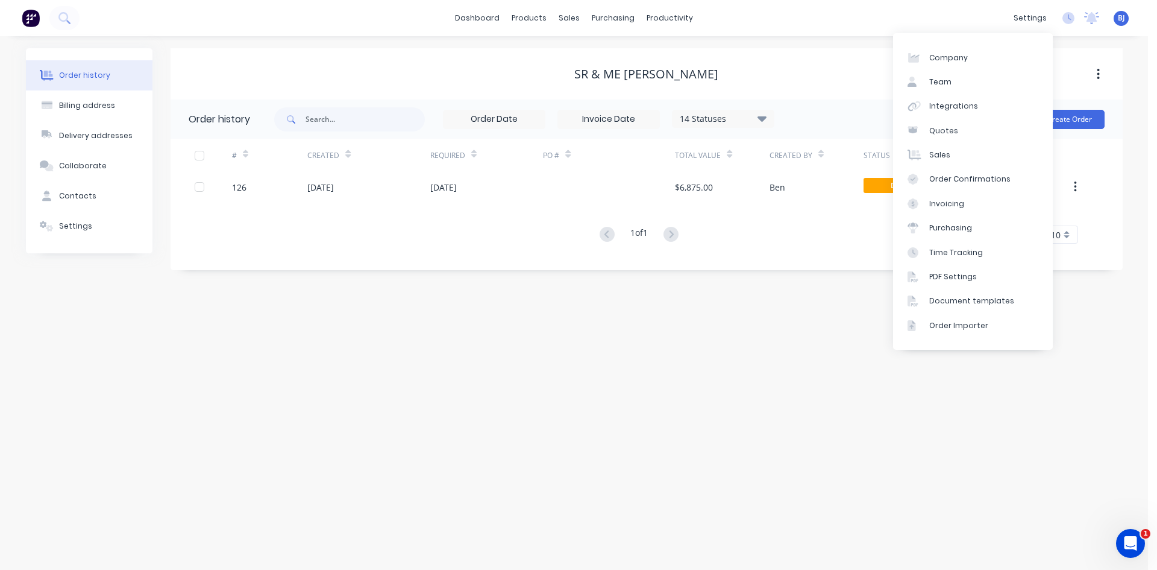
click at [726, 270] on div "Order history Billing address Delivery addresses Collaborate Contacts Settings …" at bounding box center [574, 302] width 1148 height 533
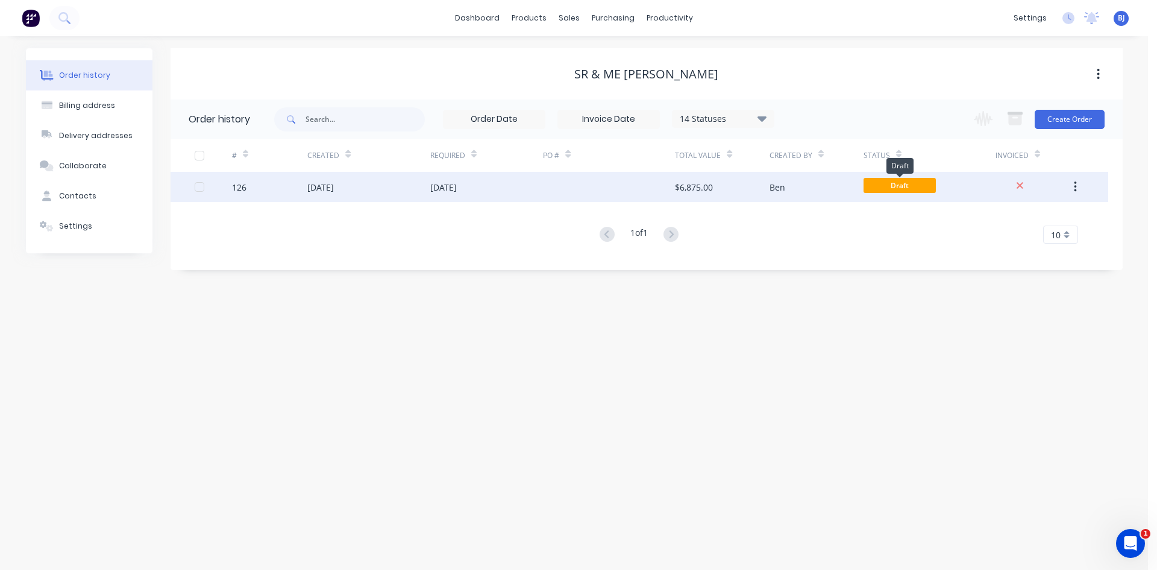
click at [890, 184] on span "Draft" at bounding box center [900, 185] width 72 height 15
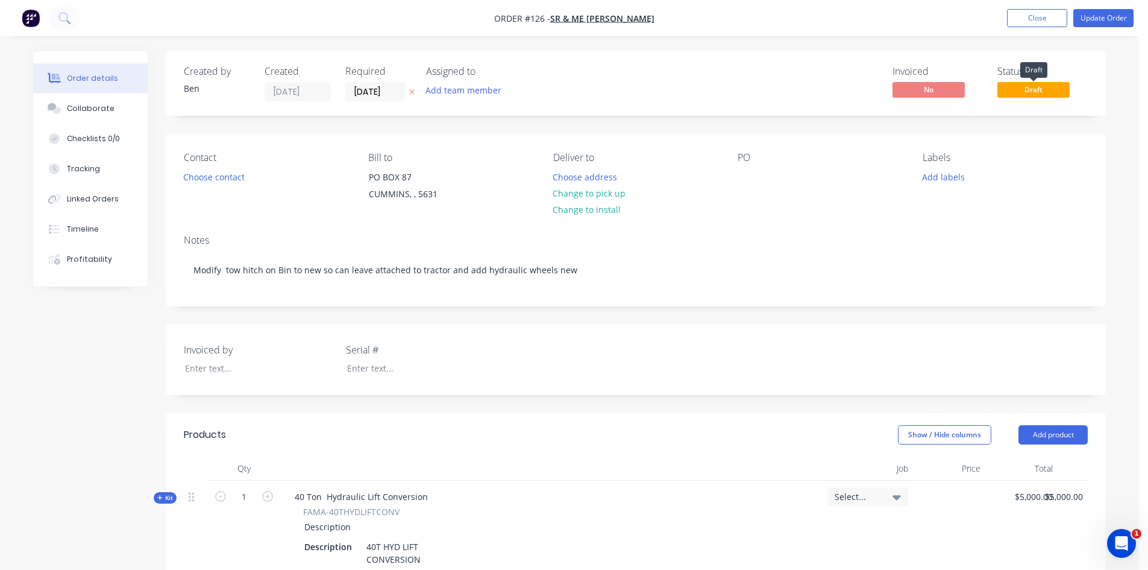
click at [1021, 91] on span "Draft" at bounding box center [1034, 89] width 72 height 15
click at [1086, 19] on button "Update Order" at bounding box center [1104, 18] width 60 height 18
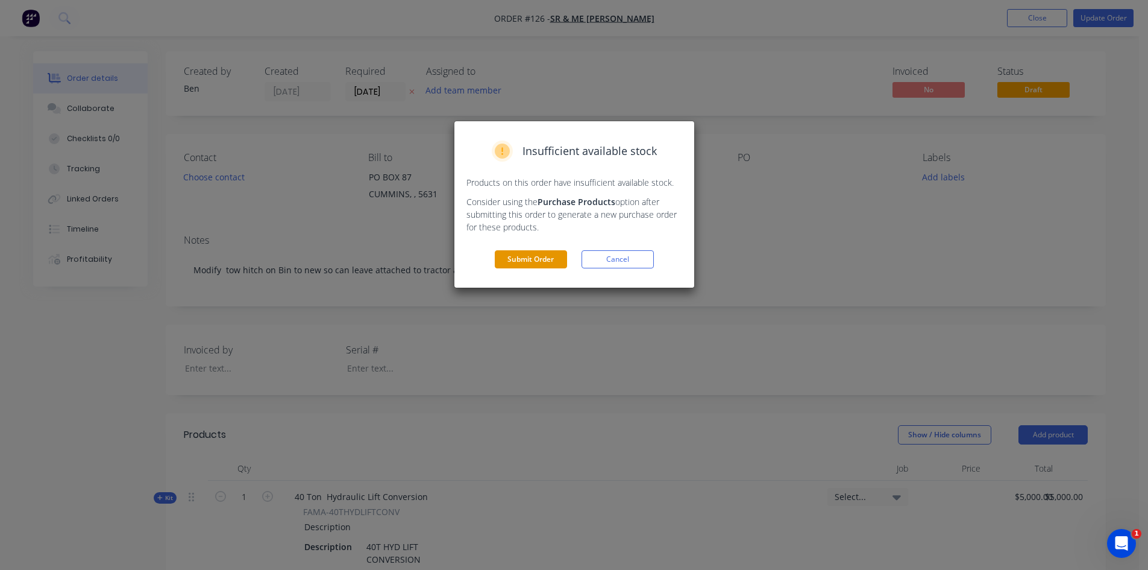
click at [554, 264] on button "Submit Order" at bounding box center [531, 259] width 72 height 18
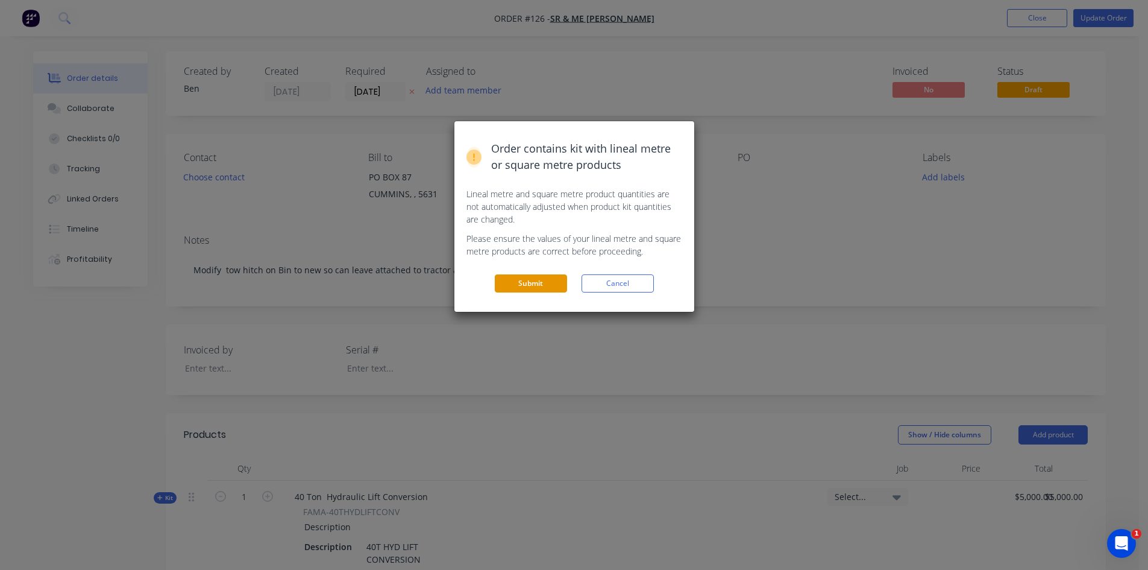
click at [506, 282] on button "Submit" at bounding box center [531, 283] width 72 height 18
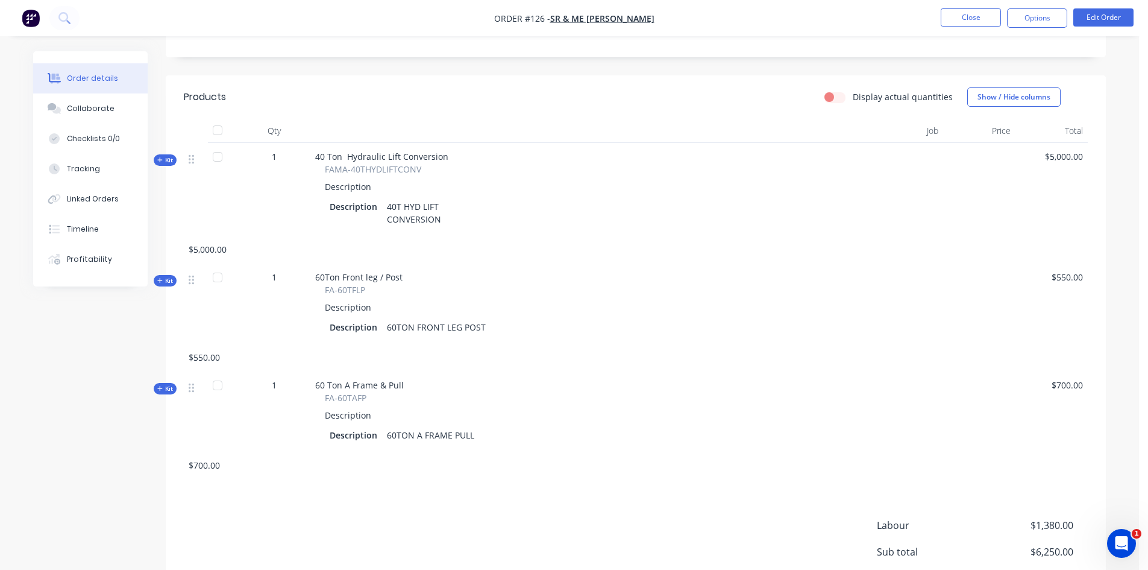
scroll to position [362, 0]
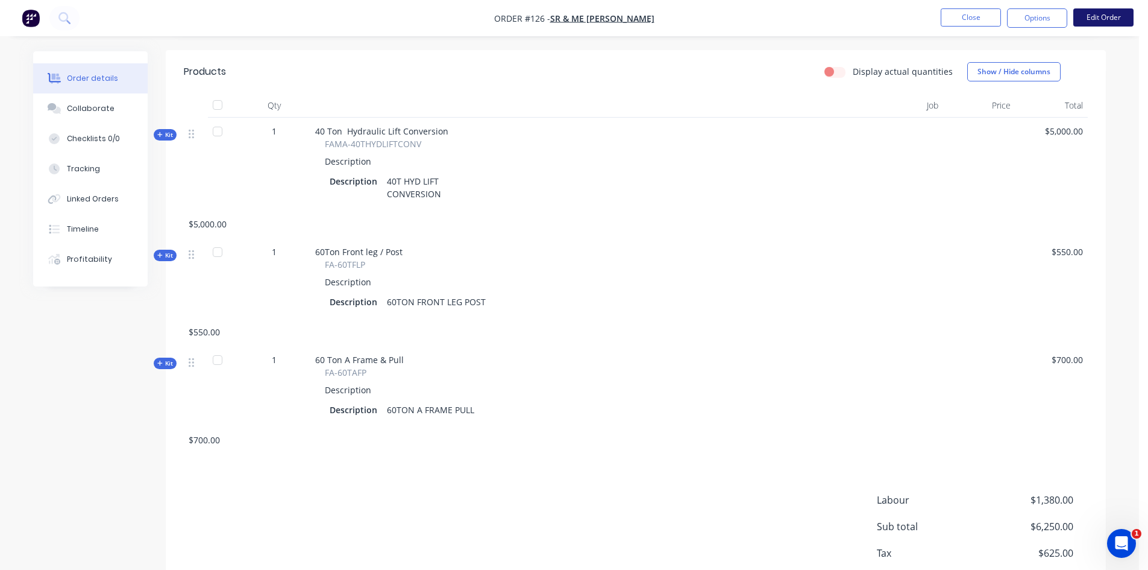
click at [1104, 18] on button "Edit Order" at bounding box center [1104, 17] width 60 height 18
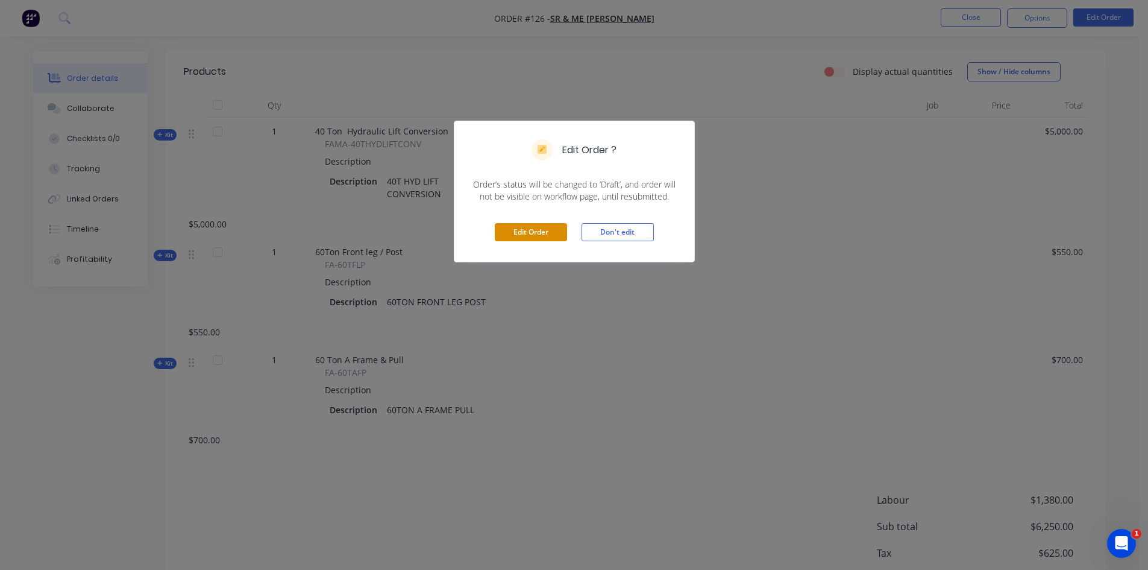
click at [547, 233] on button "Edit Order" at bounding box center [531, 232] width 72 height 18
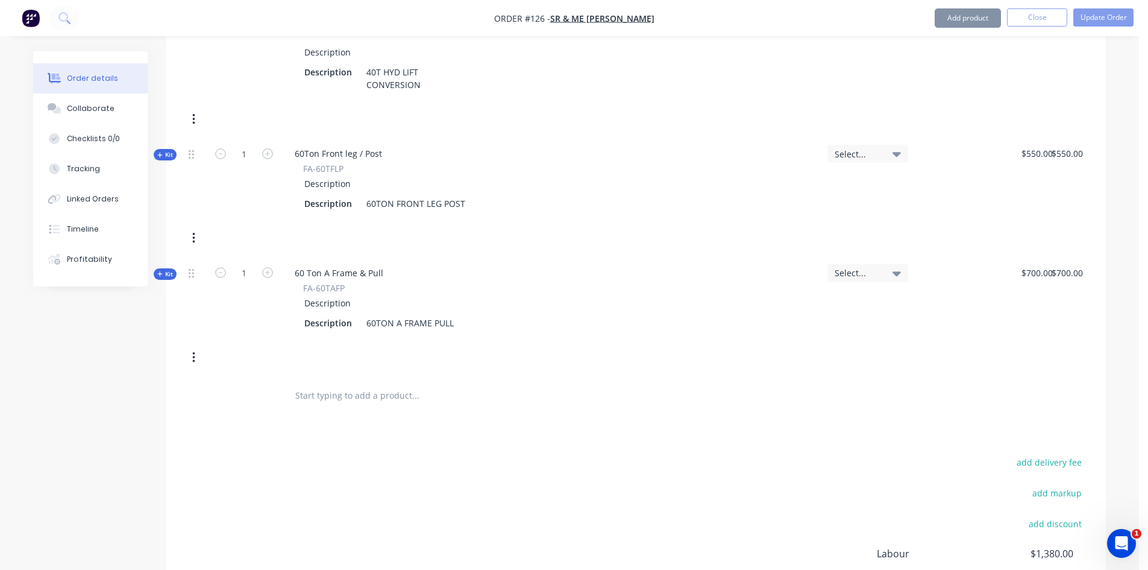
scroll to position [482, 0]
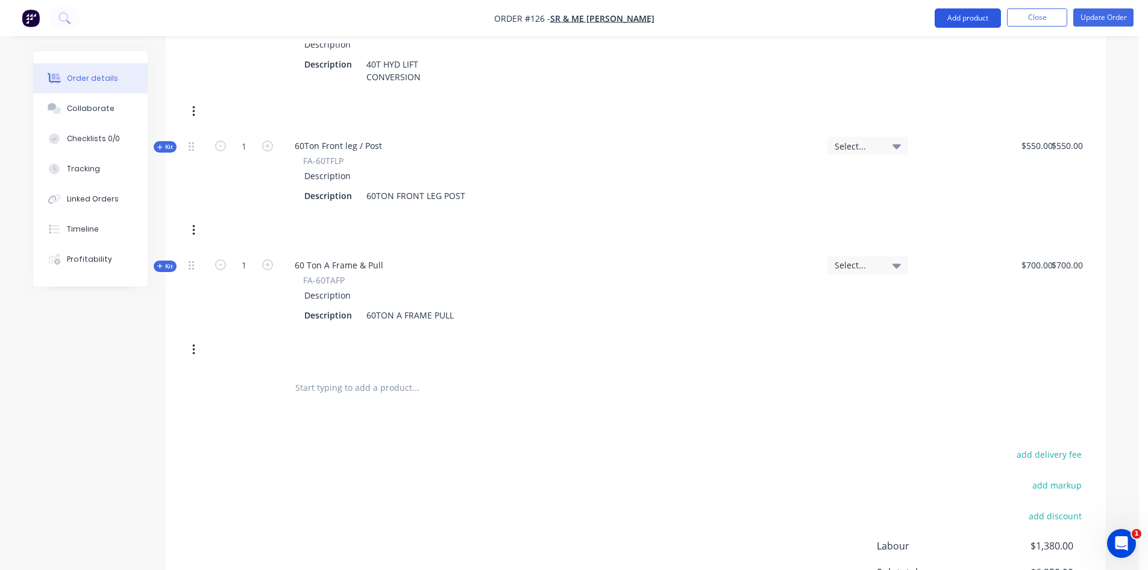
click at [961, 19] on button "Add product" at bounding box center [968, 17] width 66 height 19
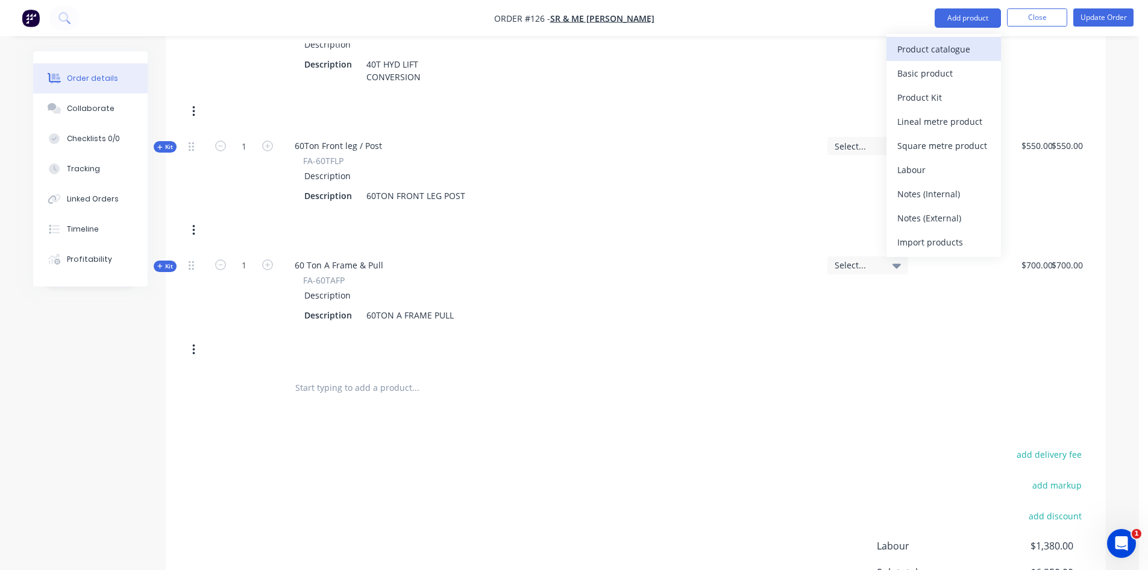
click at [936, 52] on div "Product catalogue" at bounding box center [944, 48] width 93 height 17
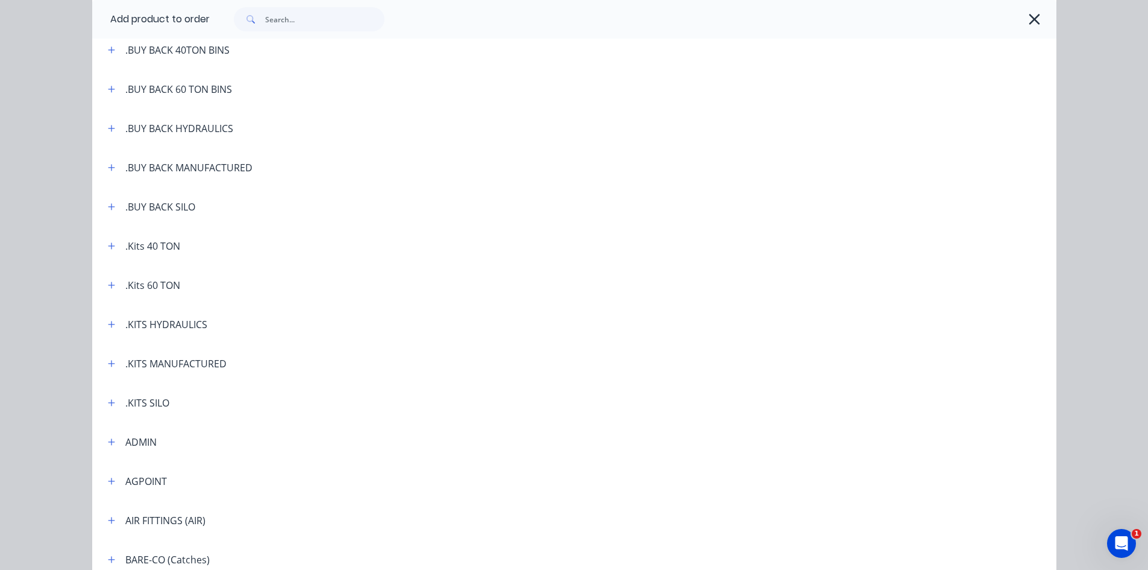
scroll to position [0, 0]
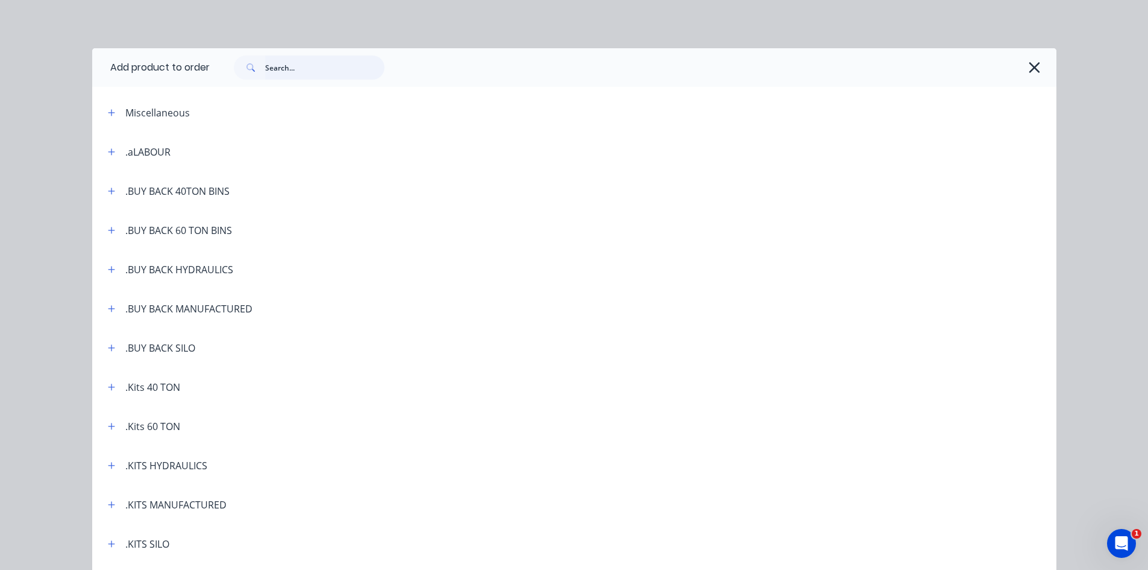
click at [265, 70] on input "text" at bounding box center [324, 67] width 119 height 24
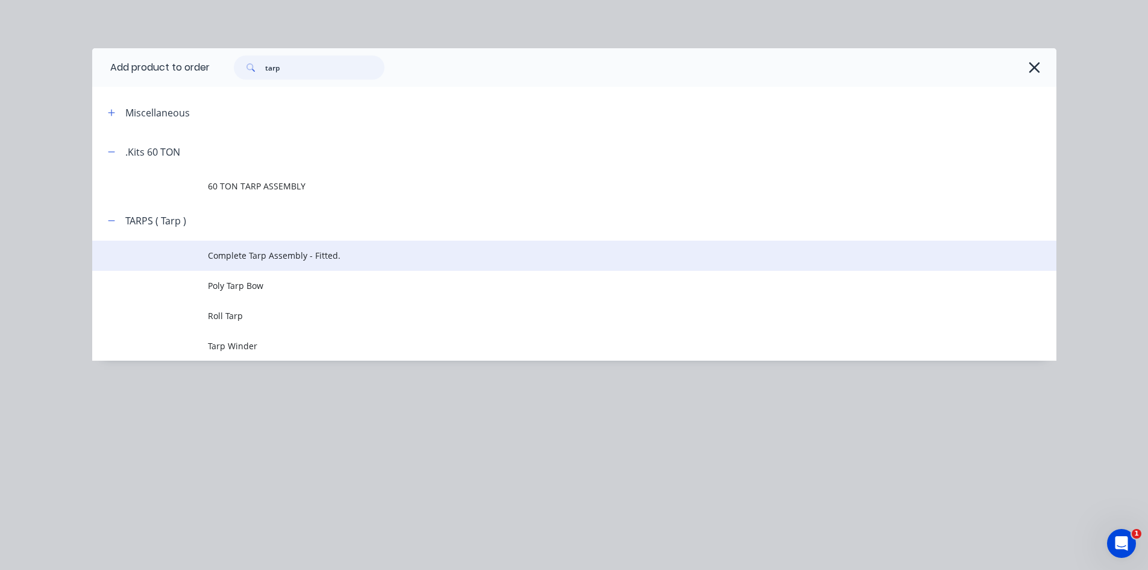
type input "tarp"
click at [272, 260] on span "Complete Tarp Assembly - Fitted." at bounding box center [547, 255] width 679 height 13
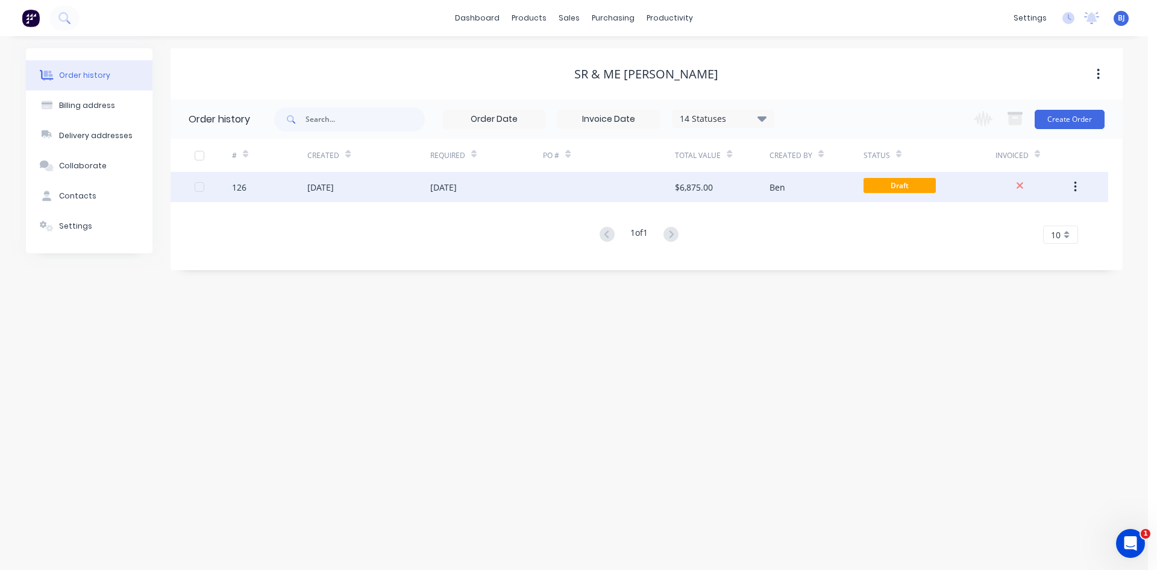
click at [334, 192] on div "[DATE]" at bounding box center [320, 187] width 27 height 13
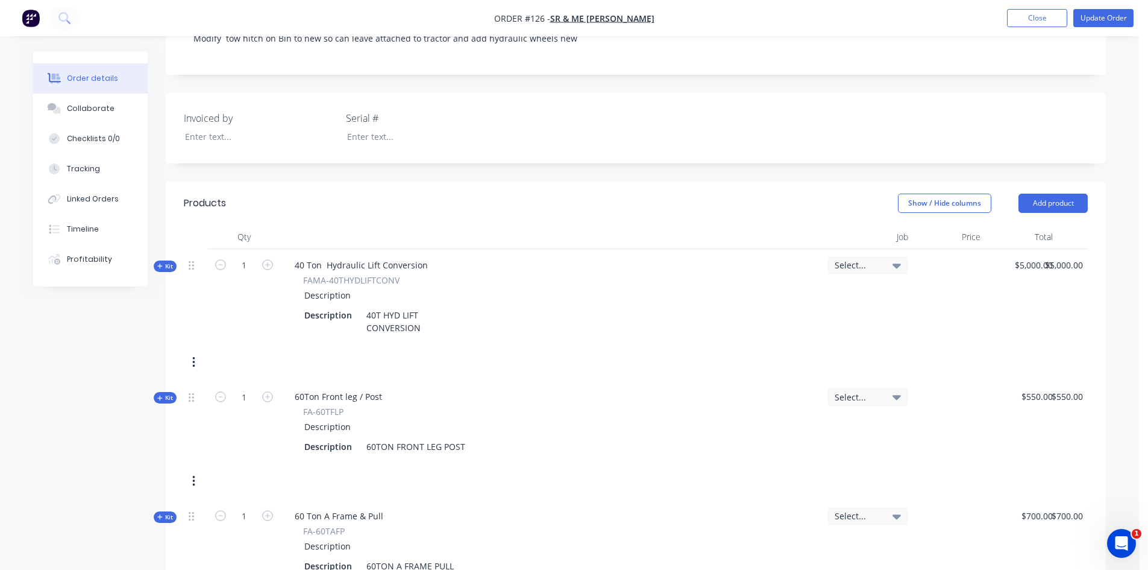
scroll to position [301, 0]
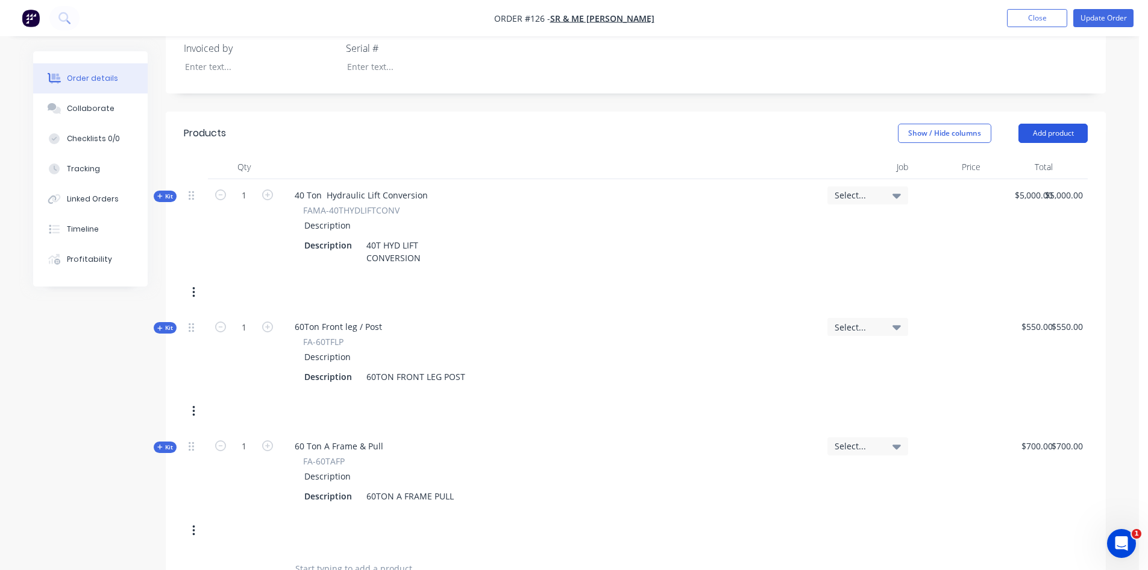
click at [1067, 135] on button "Add product" at bounding box center [1053, 133] width 69 height 19
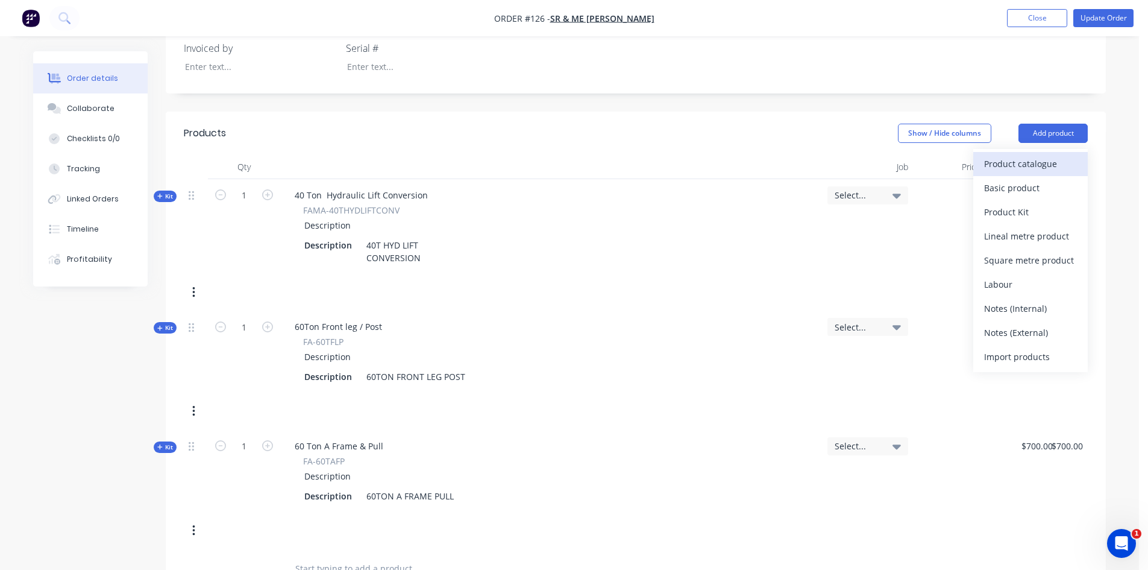
click at [1014, 163] on div "Product catalogue" at bounding box center [1030, 163] width 93 height 17
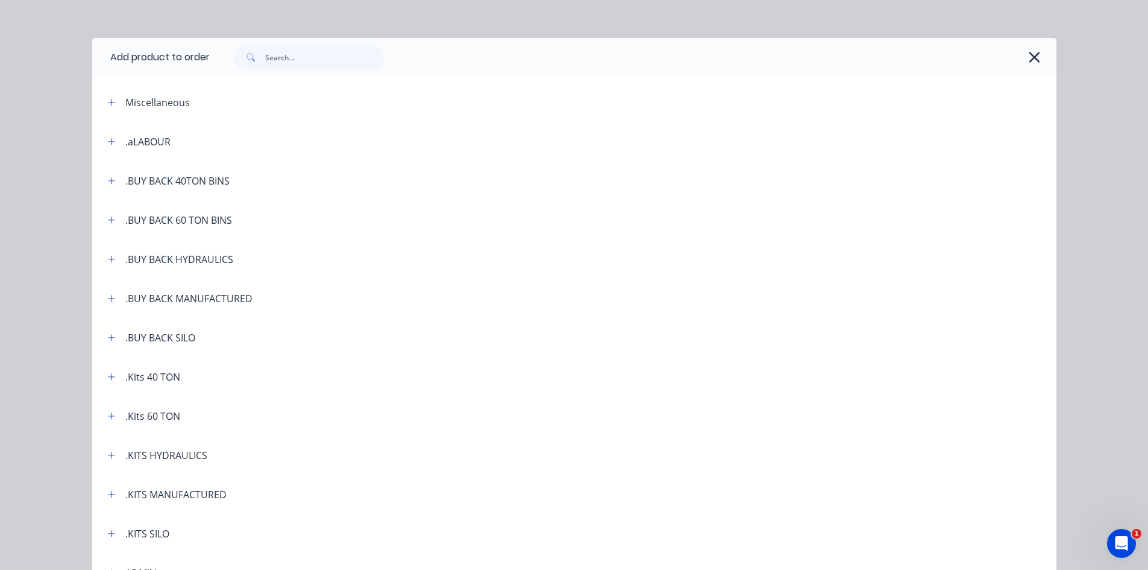
scroll to position [0, 0]
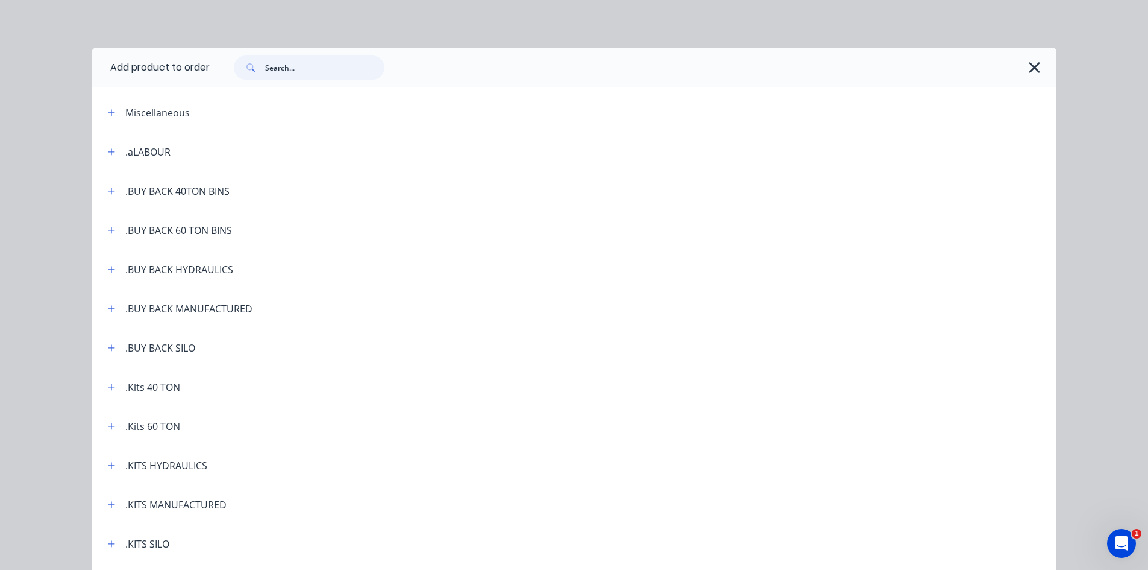
click at [293, 73] on input "text" at bounding box center [324, 67] width 119 height 24
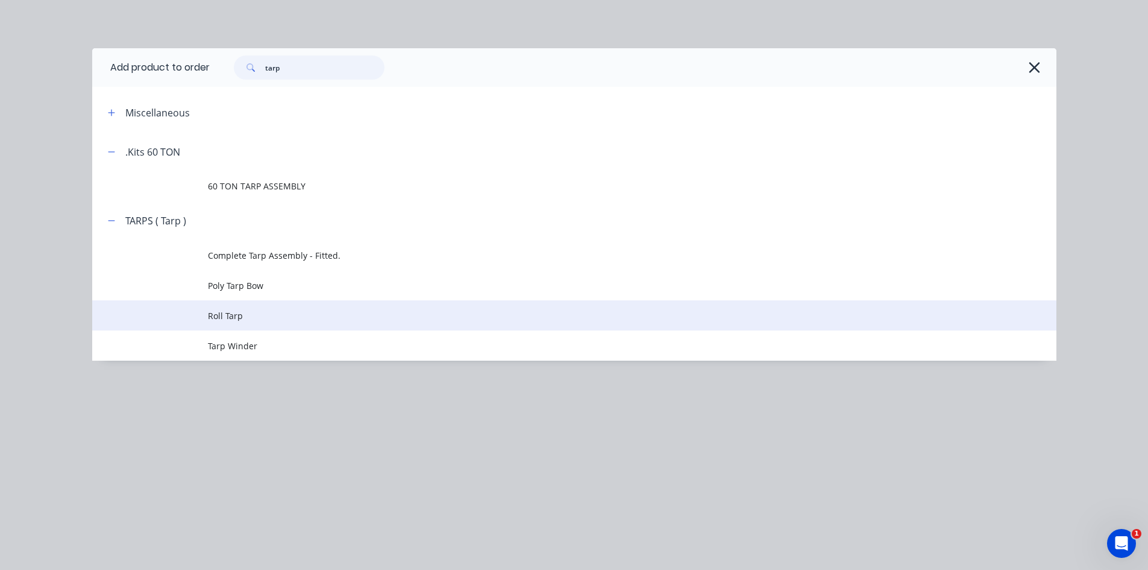
type input "tarp"
click at [227, 313] on span "Roll Tarp" at bounding box center [547, 315] width 679 height 13
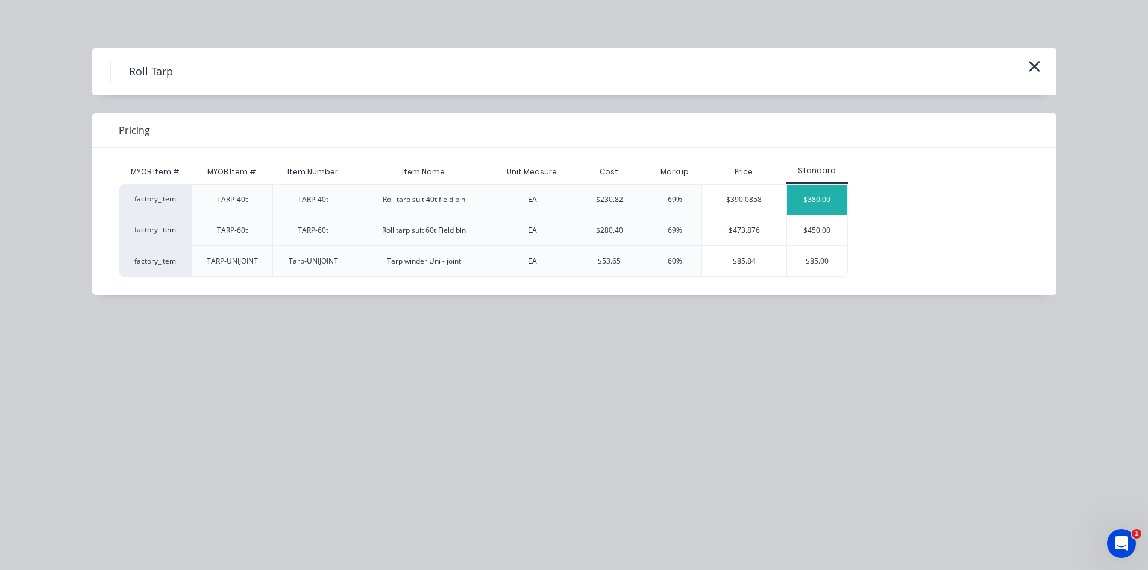
click at [826, 197] on div "$380.00" at bounding box center [817, 199] width 60 height 30
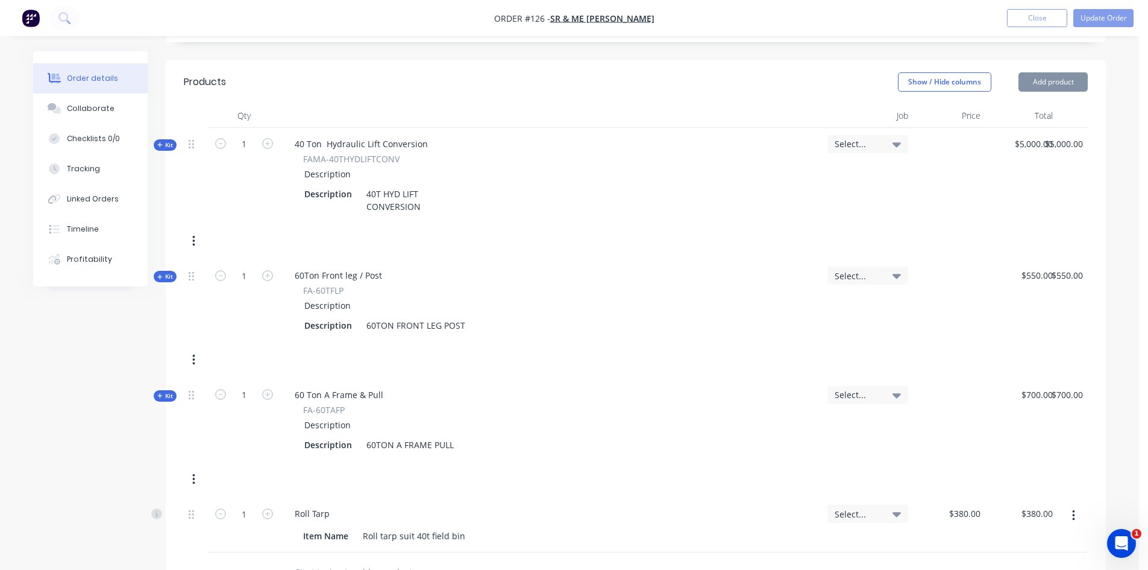
scroll to position [422, 0]
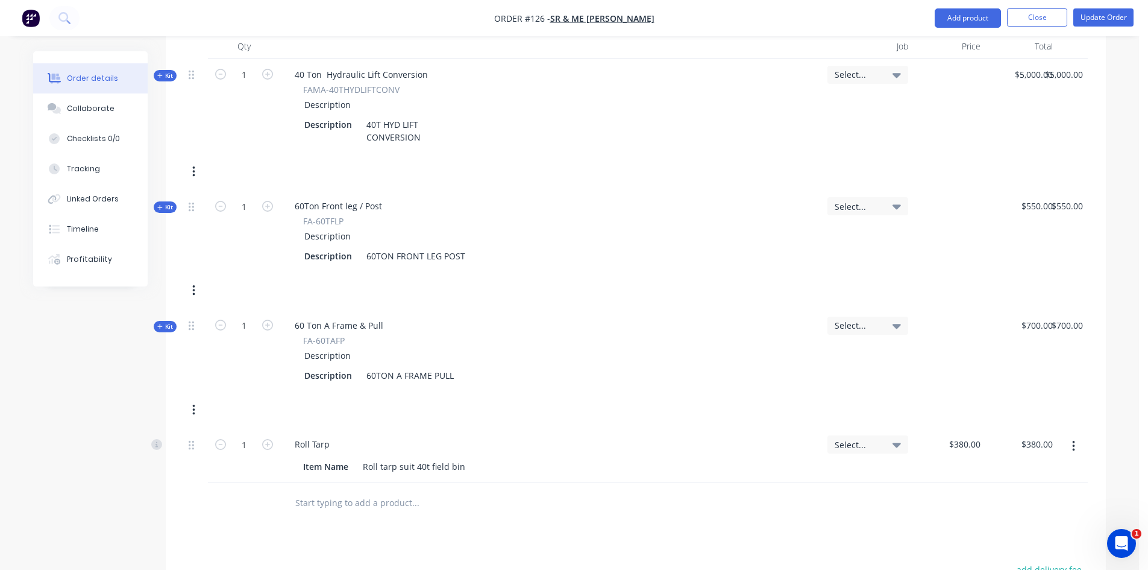
click at [328, 503] on input "text" at bounding box center [415, 502] width 241 height 24
click at [967, 21] on button "Add product" at bounding box center [968, 17] width 66 height 19
click at [942, 48] on div "Product catalogue" at bounding box center [944, 48] width 93 height 17
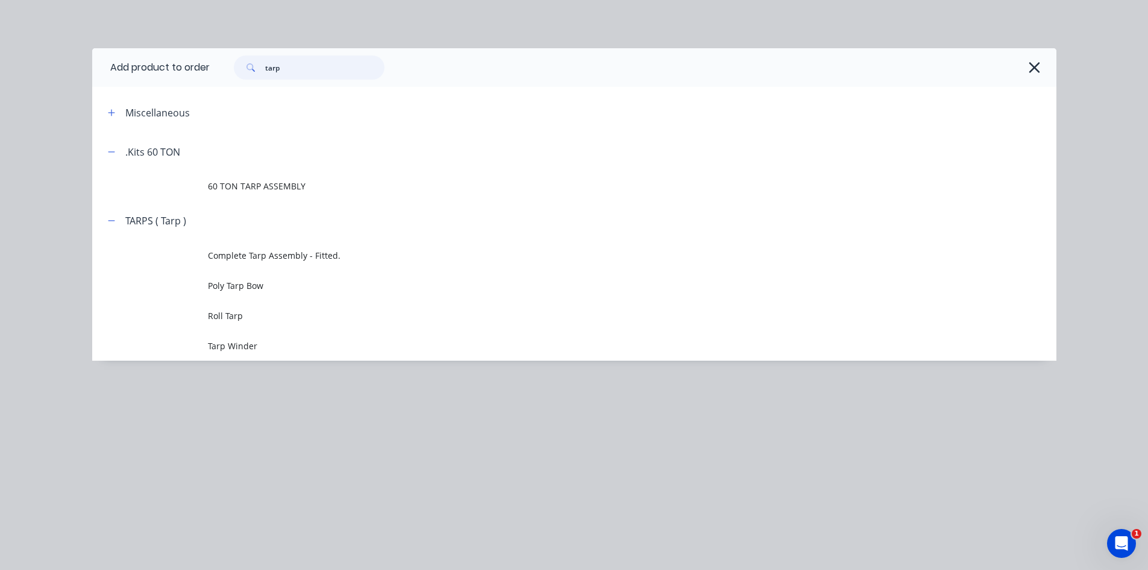
click at [289, 73] on input "tarp" at bounding box center [324, 67] width 119 height 24
type input "t"
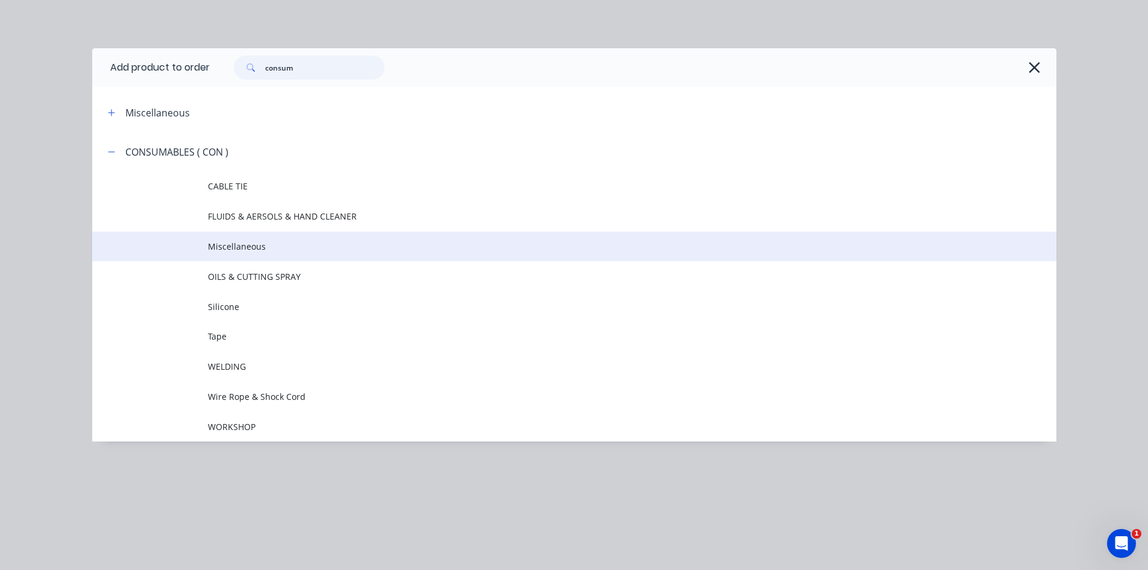
type input "consum"
click at [269, 250] on span "Miscellaneous" at bounding box center [547, 246] width 679 height 13
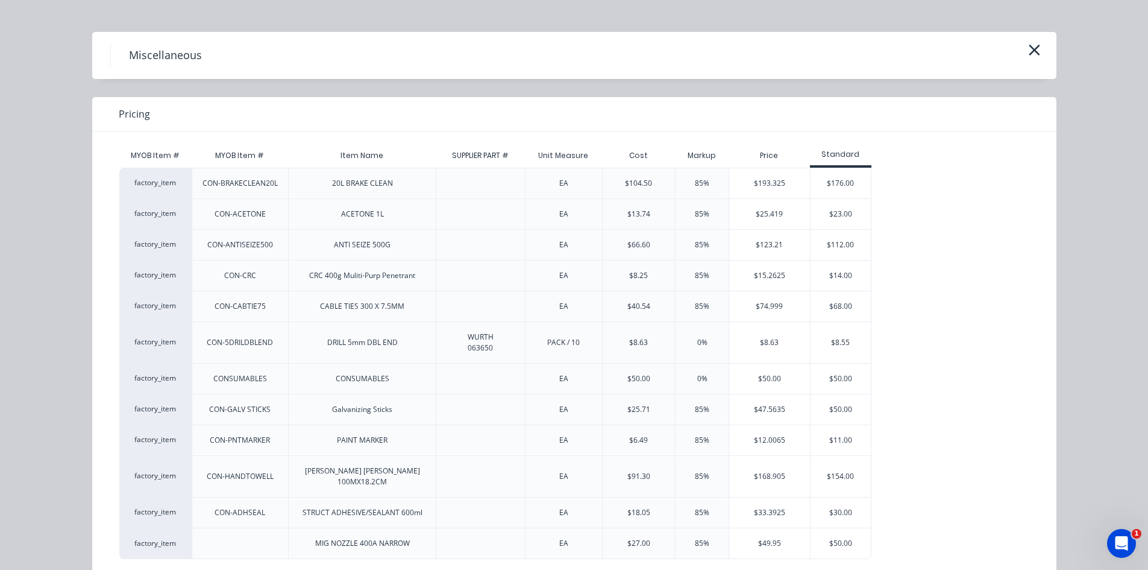
scroll to position [30, 0]
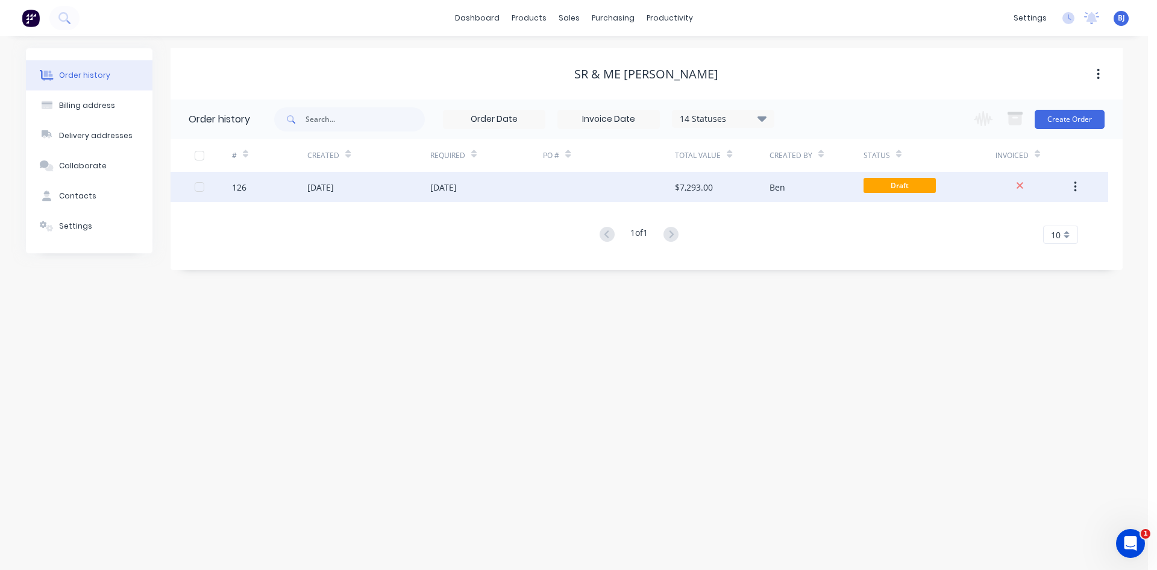
click at [438, 181] on div "[DATE]" at bounding box center [443, 187] width 27 height 13
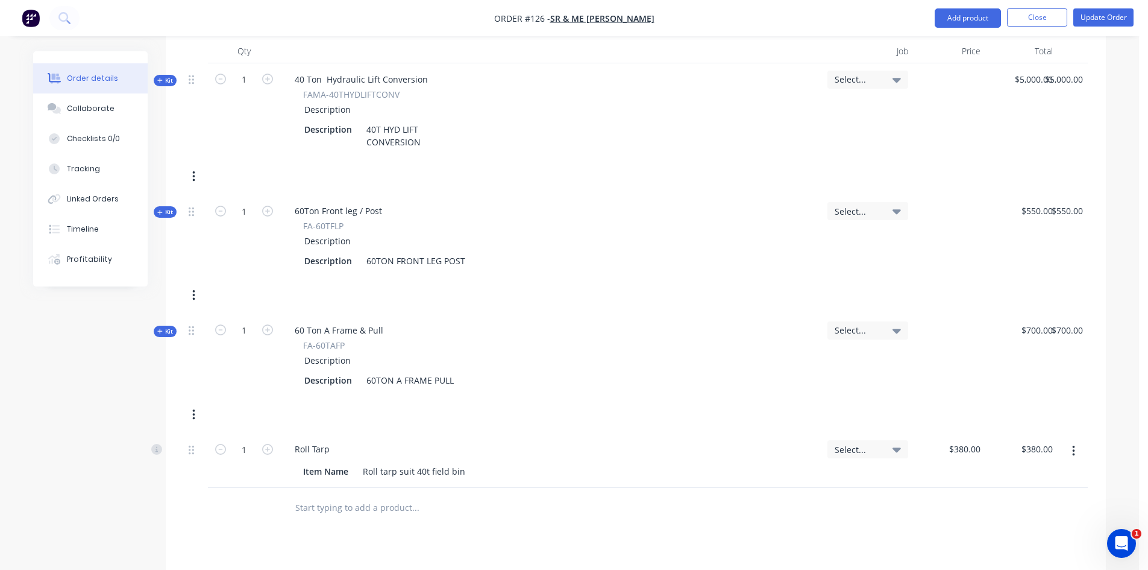
scroll to position [482, 0]
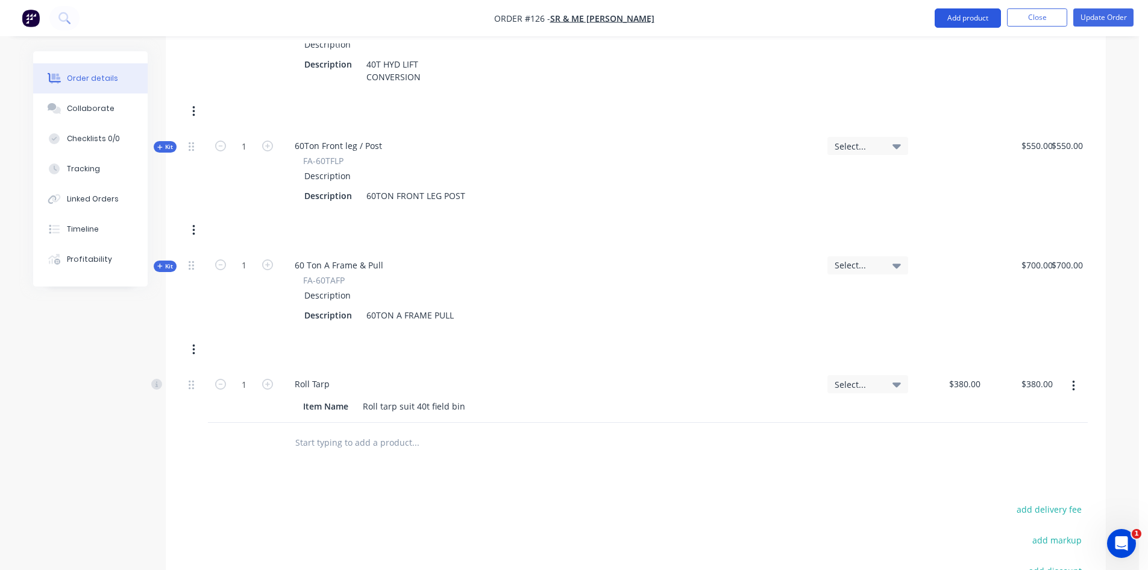
click at [963, 19] on button "Add product" at bounding box center [968, 17] width 66 height 19
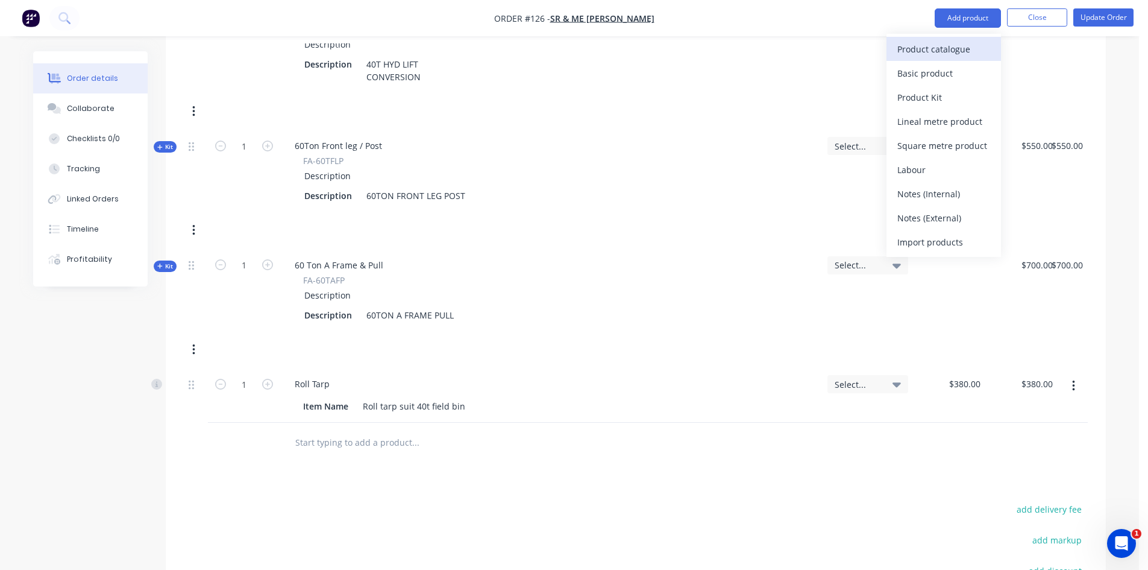
click at [943, 49] on div "Product catalogue" at bounding box center [944, 48] width 93 height 17
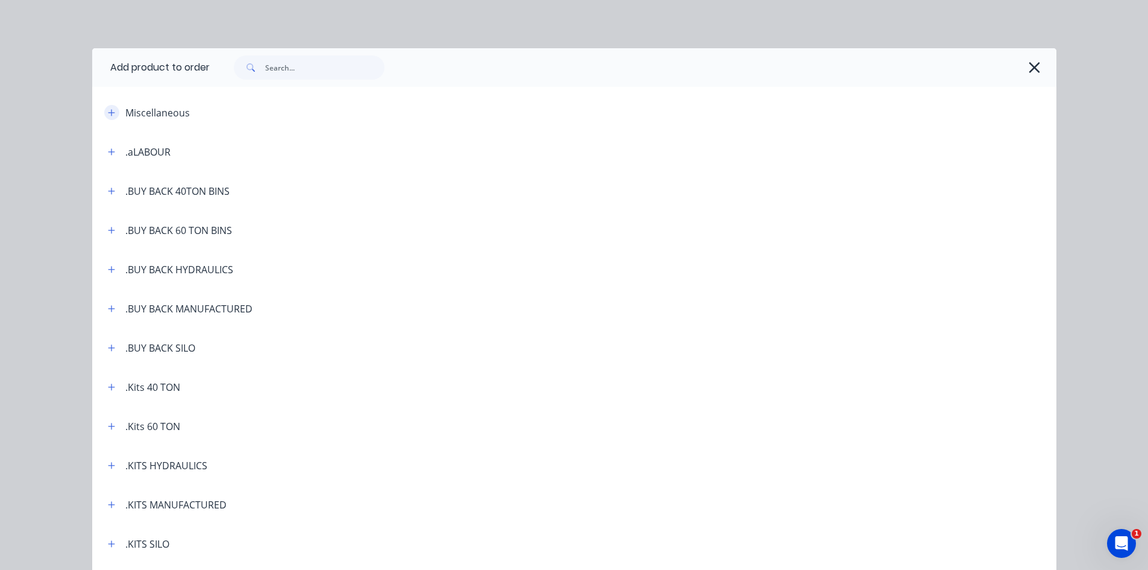
click at [108, 112] on icon "button" at bounding box center [111, 112] width 7 height 7
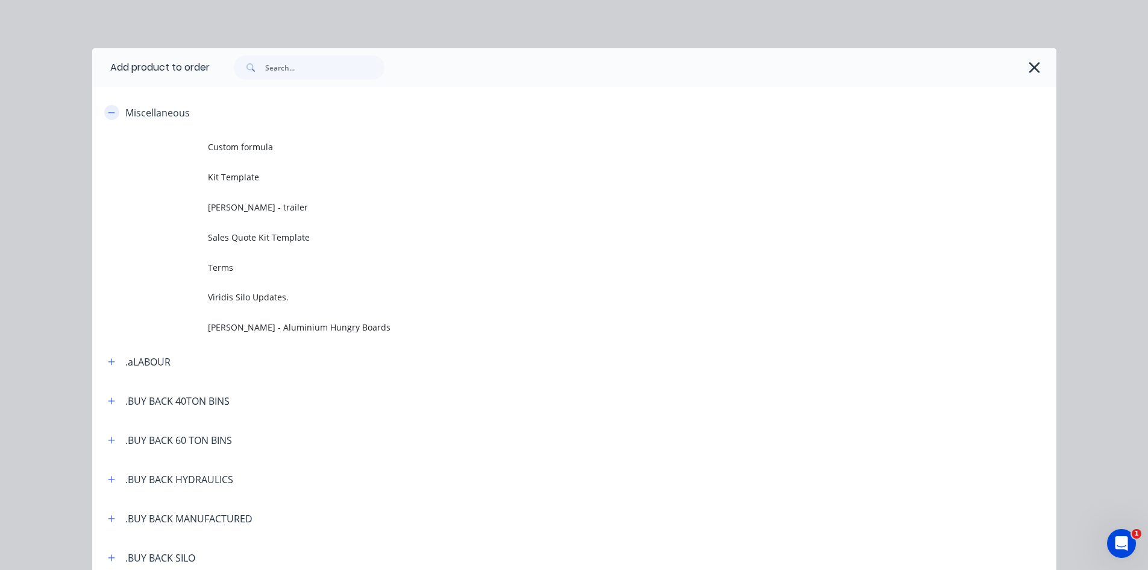
click at [108, 115] on icon "button" at bounding box center [111, 112] width 7 height 8
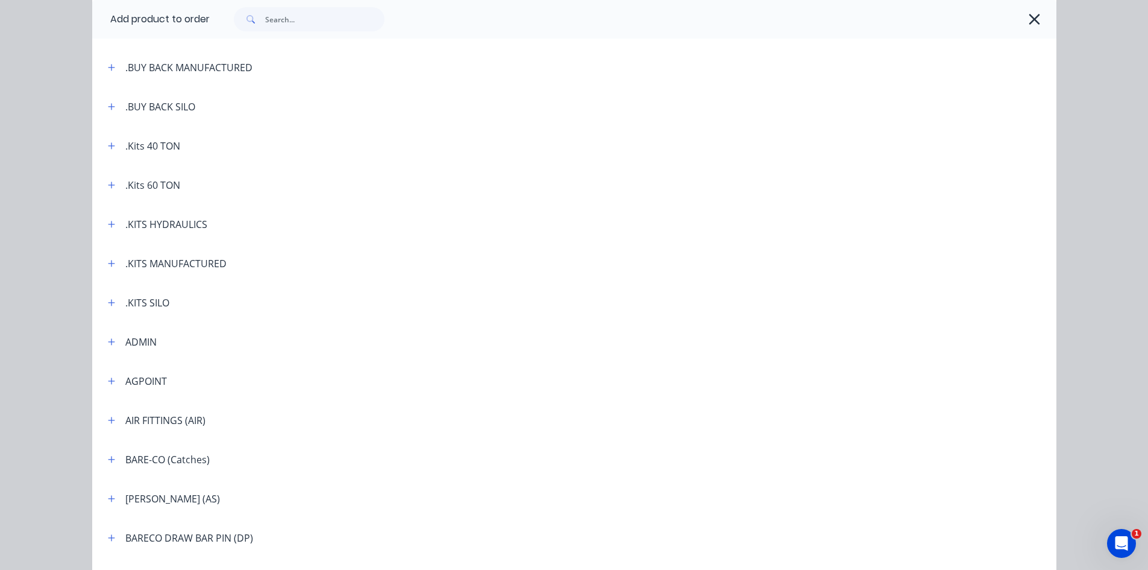
scroll to position [301, 0]
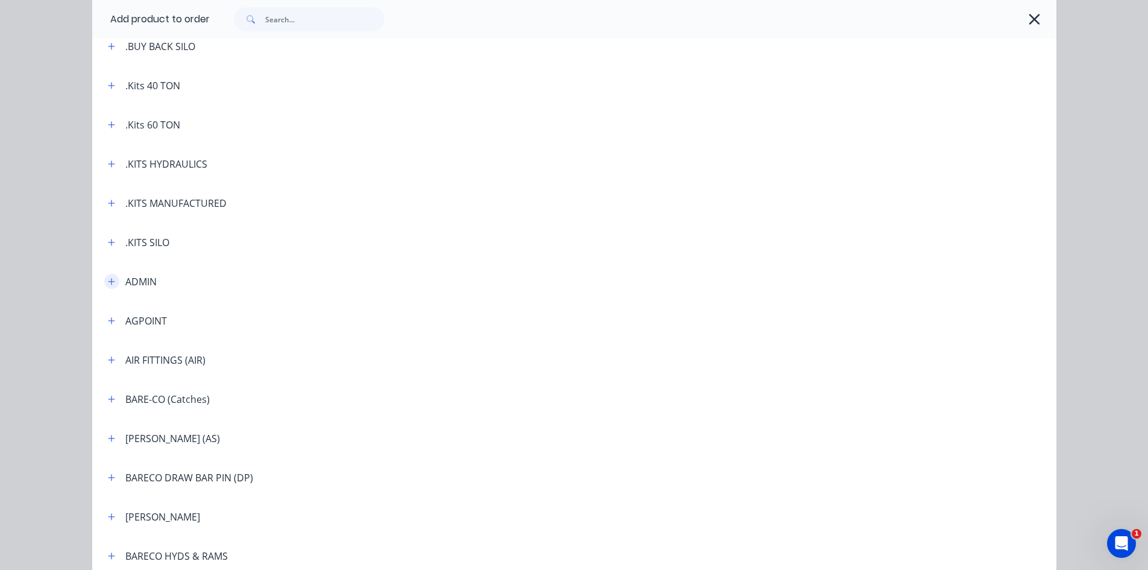
click at [108, 282] on icon "button" at bounding box center [111, 281] width 7 height 8
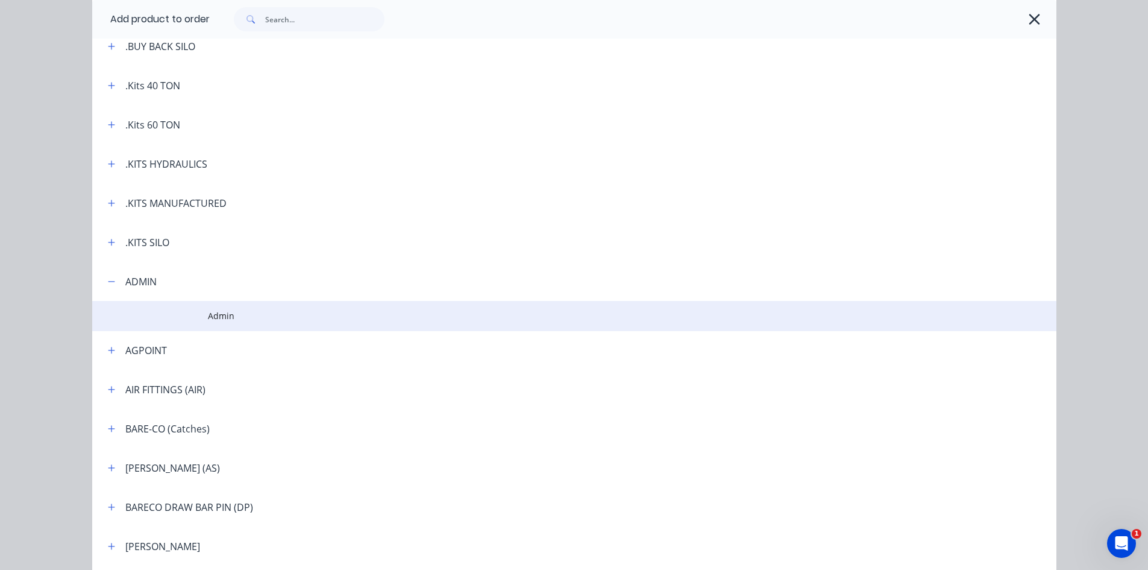
click at [189, 315] on td at bounding box center [150, 316] width 116 height 30
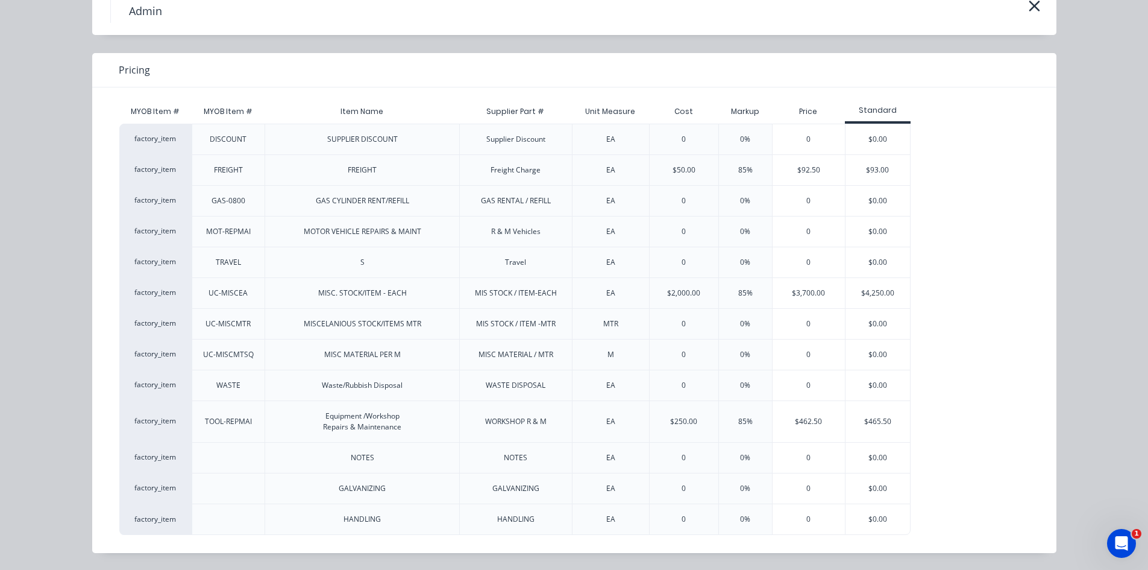
scroll to position [673, 0]
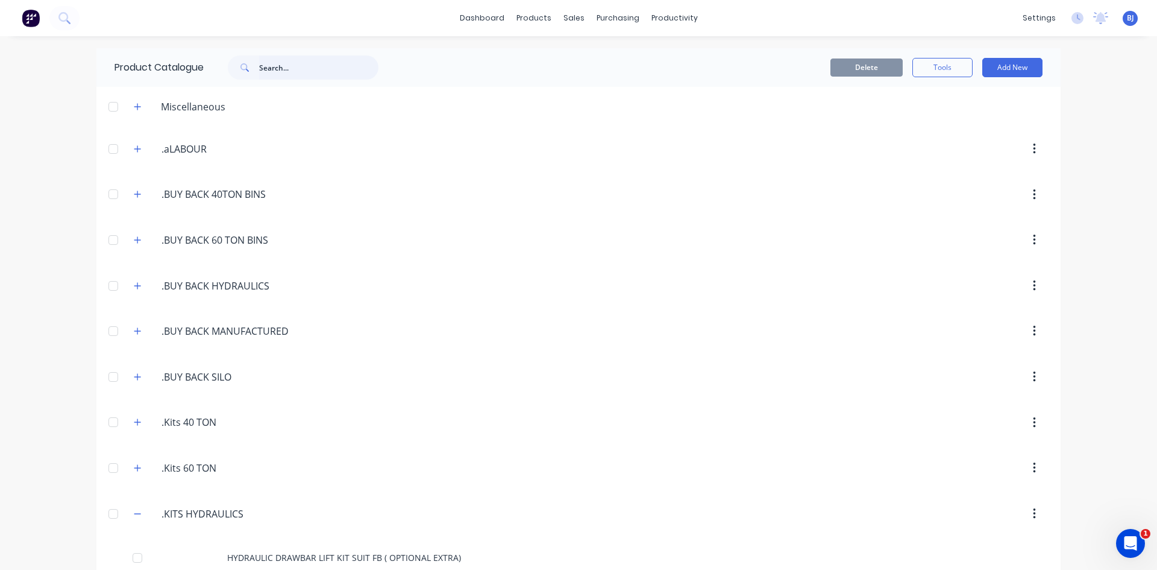
click at [260, 69] on input "text" at bounding box center [318, 67] width 119 height 24
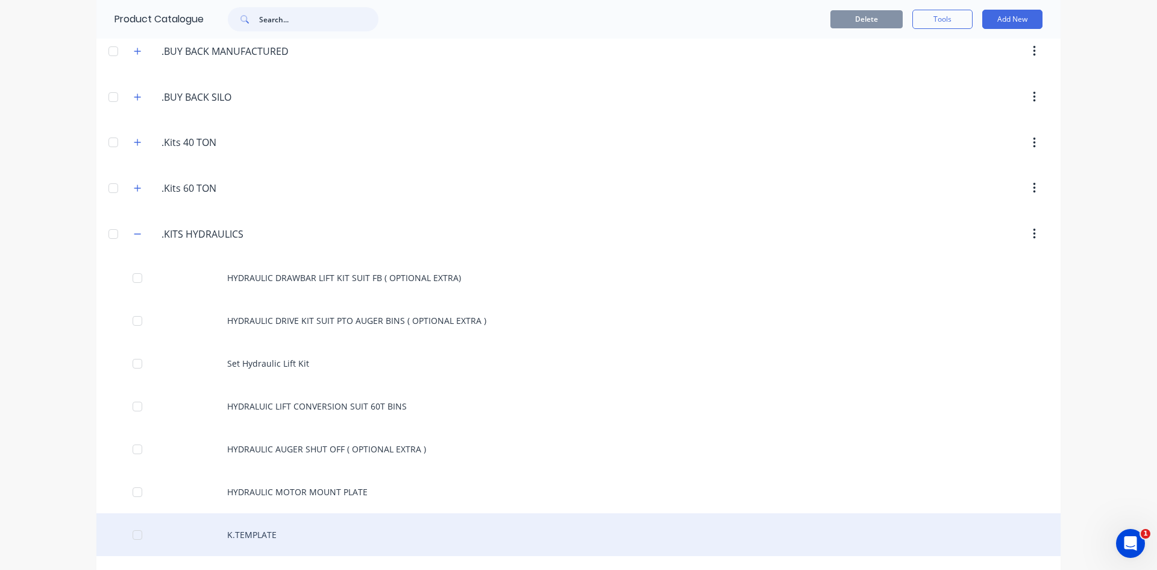
scroll to position [301, 0]
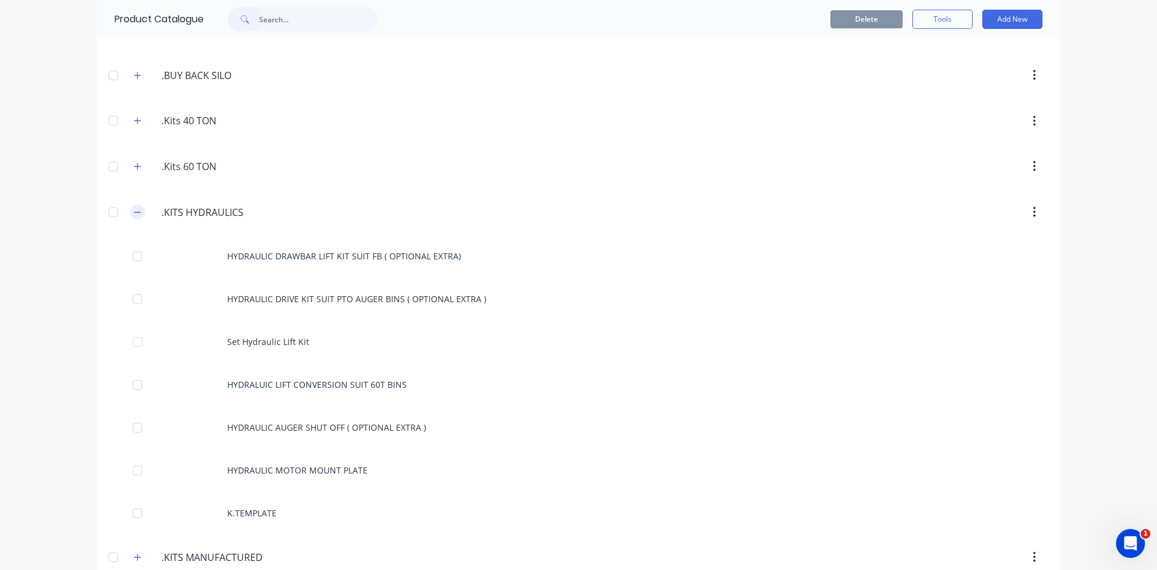
click at [136, 217] on button "button" at bounding box center [137, 211] width 15 height 15
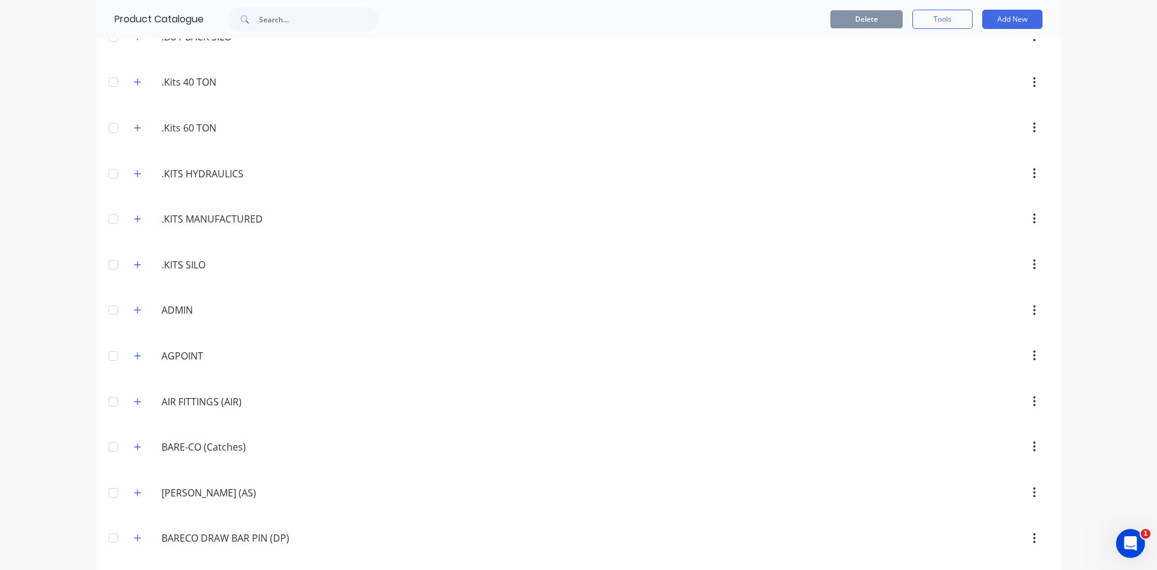
scroll to position [362, 0]
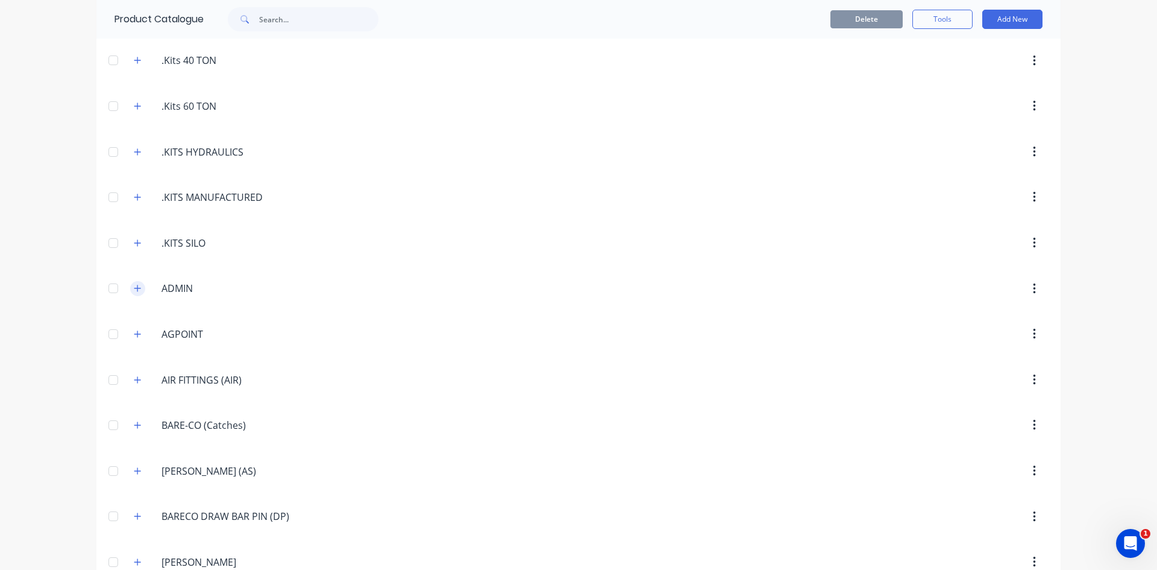
click at [134, 291] on icon "button" at bounding box center [137, 288] width 7 height 8
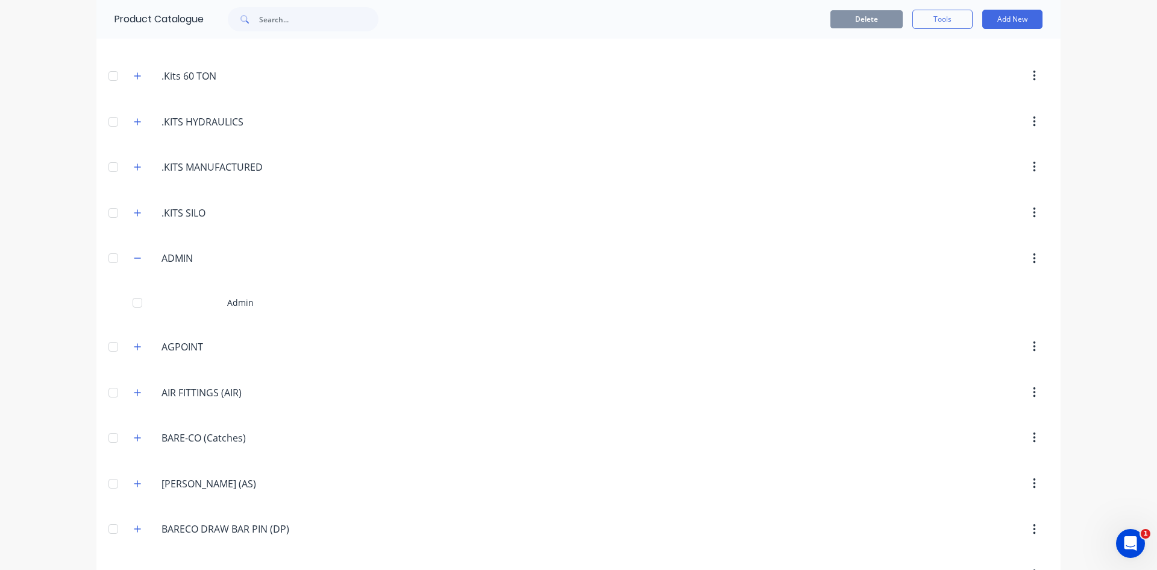
scroll to position [422, 0]
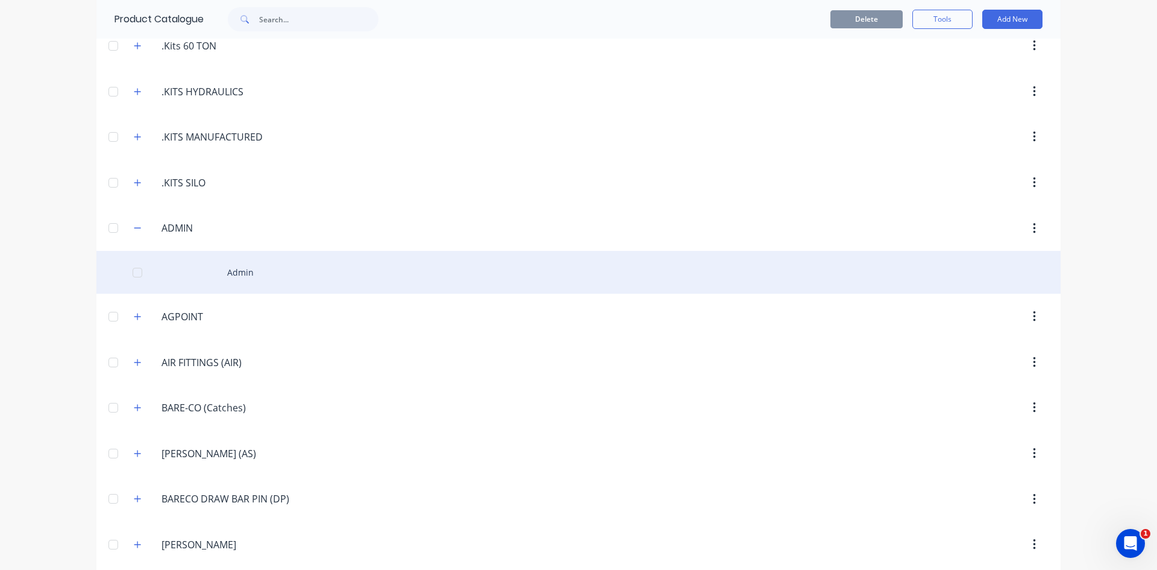
click at [224, 272] on div "Admin" at bounding box center [578, 272] width 964 height 43
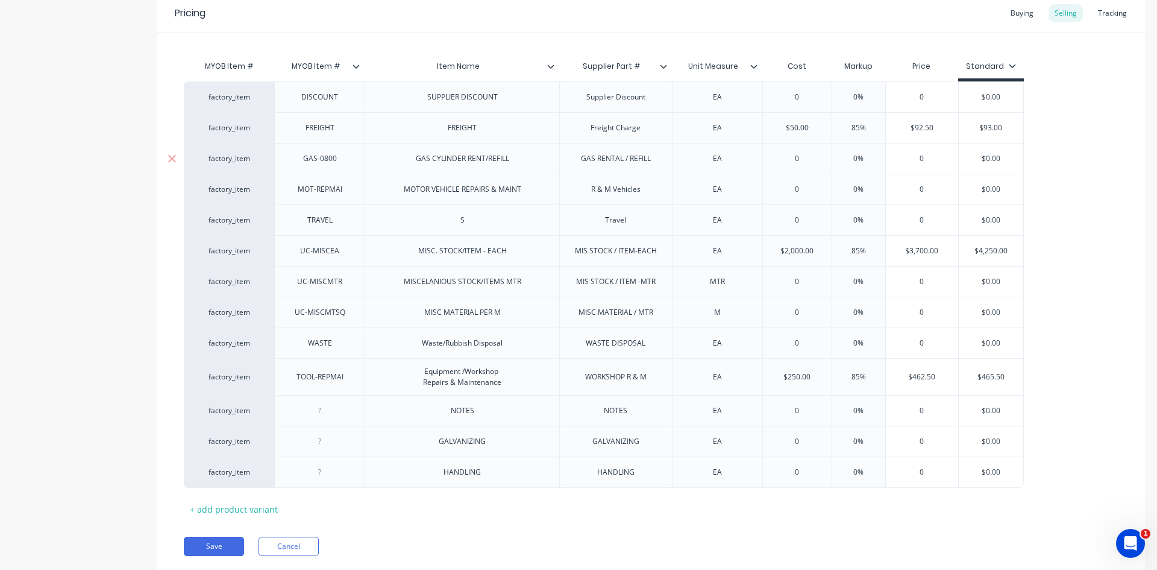
scroll to position [278, 0]
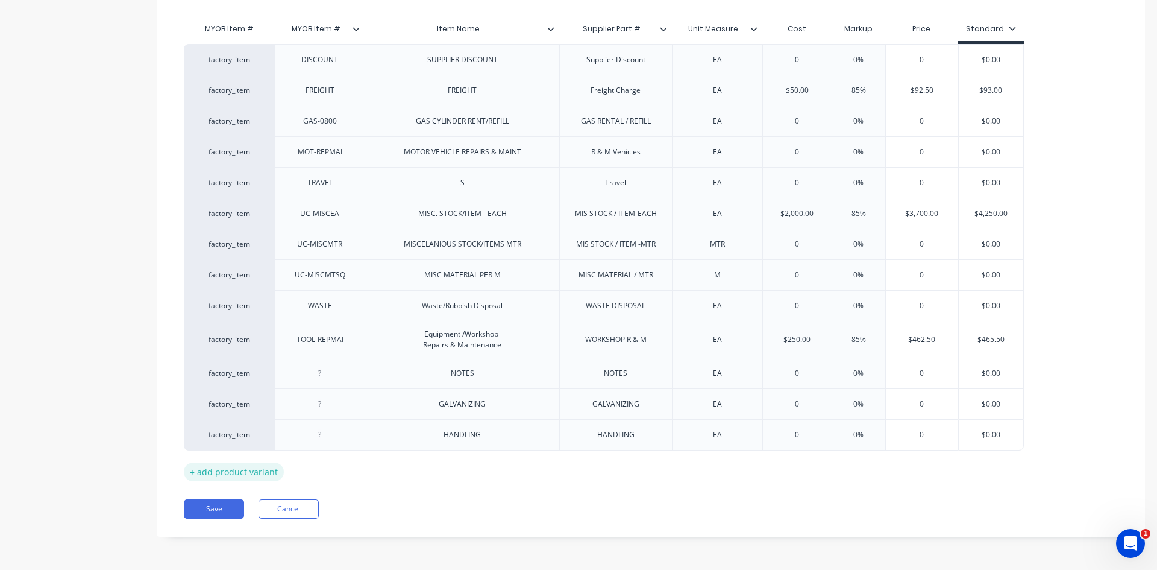
click at [231, 472] on div "+ add product variant" at bounding box center [234, 471] width 100 height 19
type textarea "x"
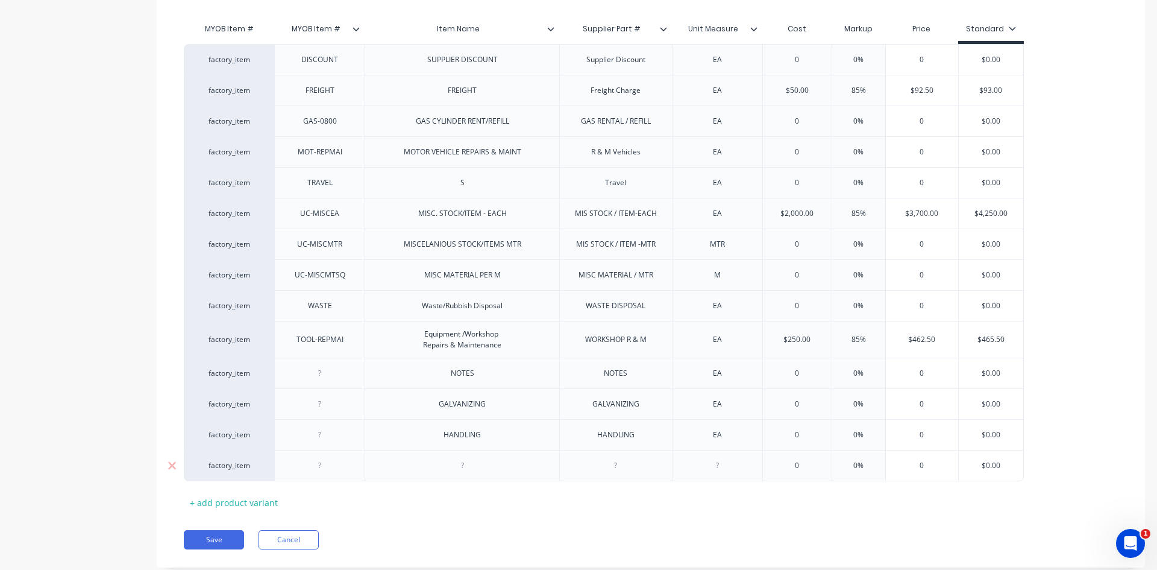
click at [456, 464] on div at bounding box center [462, 466] width 60 height 16
type textarea "x"
click at [618, 468] on div at bounding box center [616, 466] width 60 height 16
type textarea "x"
click at [723, 469] on div at bounding box center [717, 466] width 60 height 16
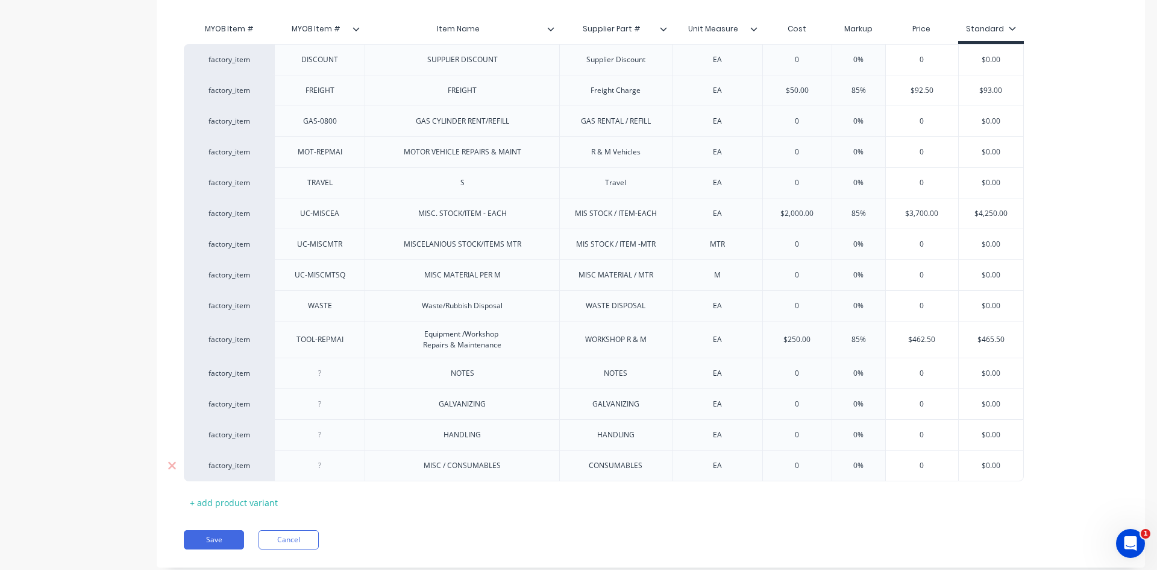
click at [750, 476] on div "EA" at bounding box center [717, 465] width 90 height 31
click at [227, 541] on button "Save" at bounding box center [214, 539] width 60 height 19
type textarea "x"
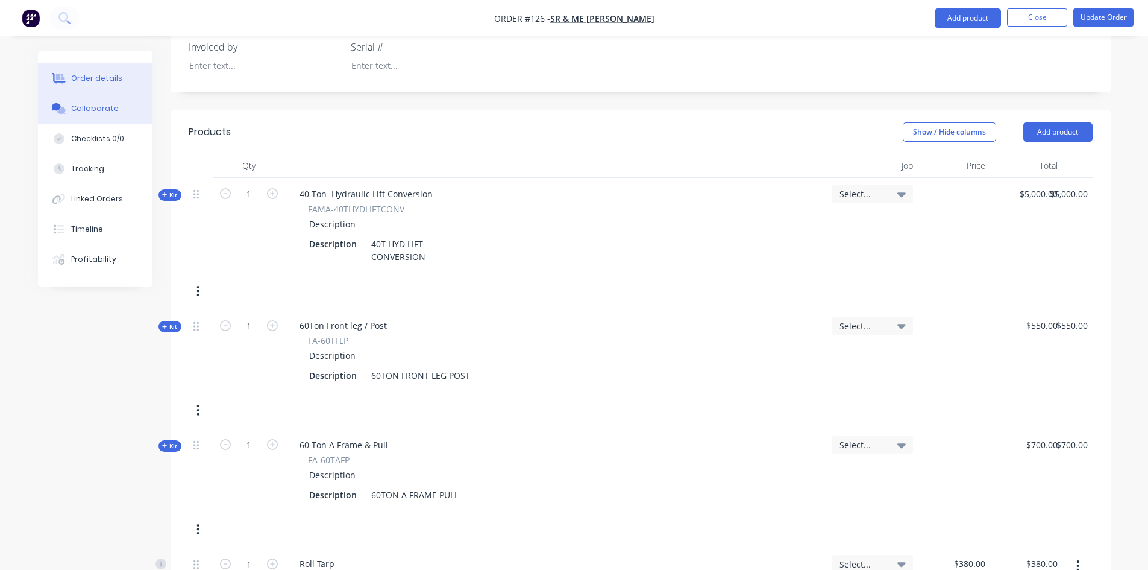
scroll to position [482, 0]
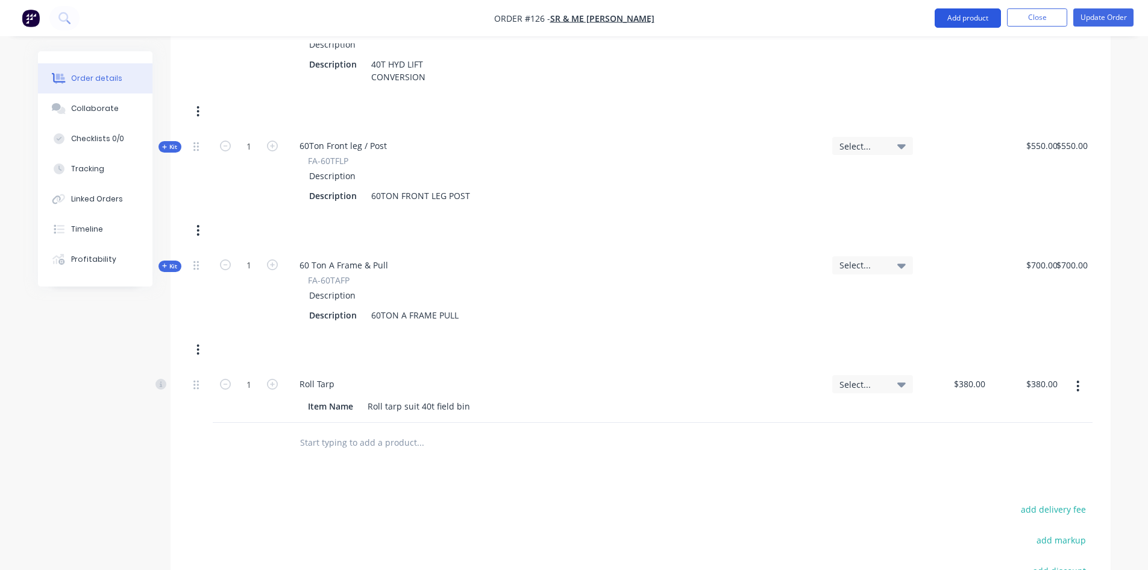
click at [952, 18] on button "Add product" at bounding box center [968, 17] width 66 height 19
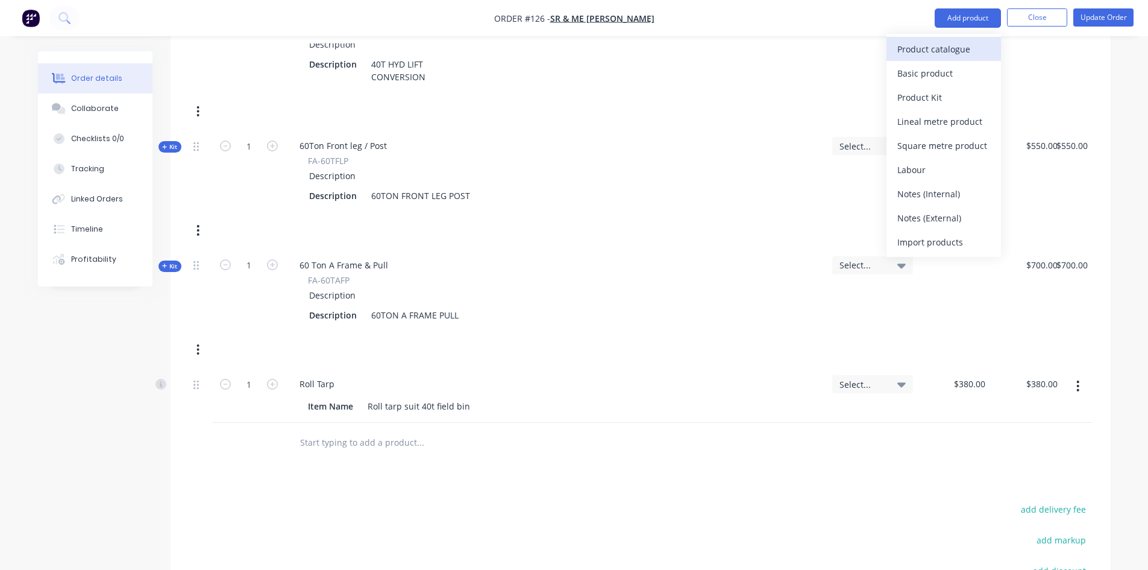
click at [927, 47] on div "Product catalogue" at bounding box center [944, 48] width 93 height 17
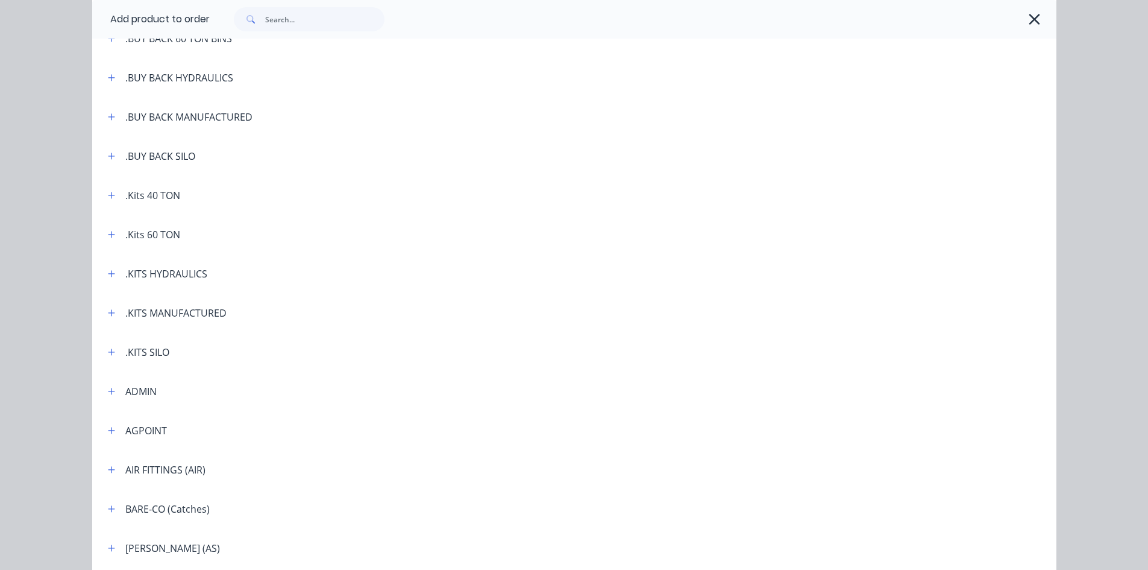
scroll to position [241, 0]
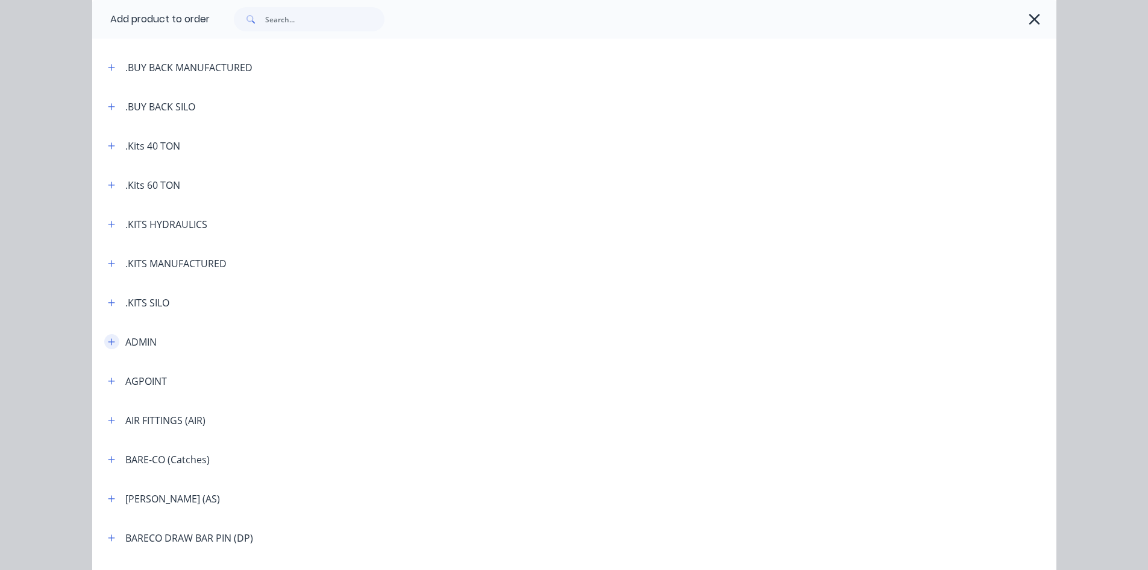
click at [108, 342] on icon "button" at bounding box center [111, 342] width 7 height 8
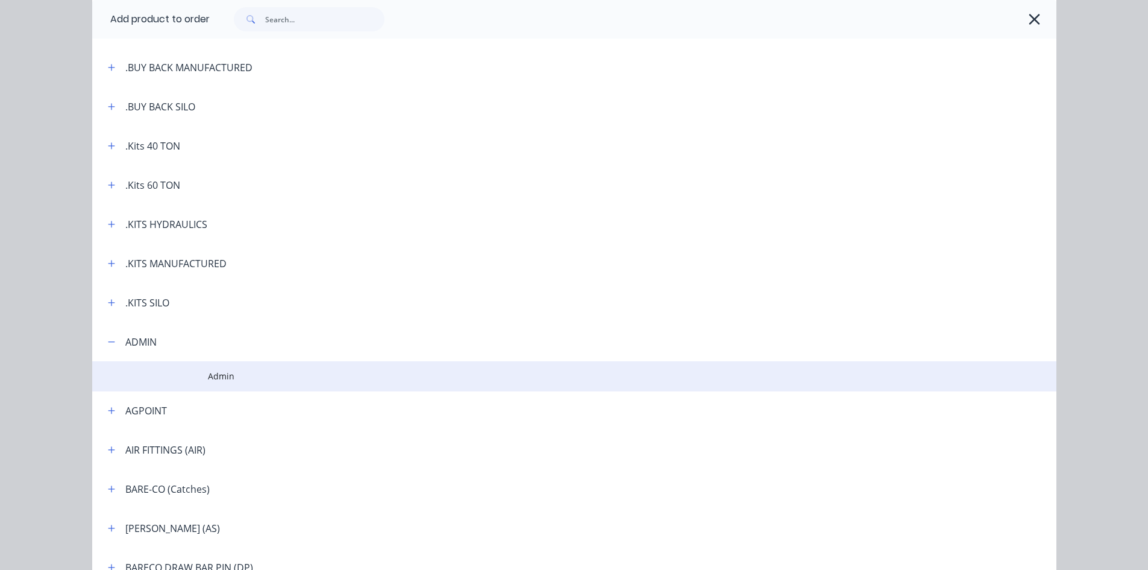
click at [189, 379] on td at bounding box center [150, 376] width 116 height 30
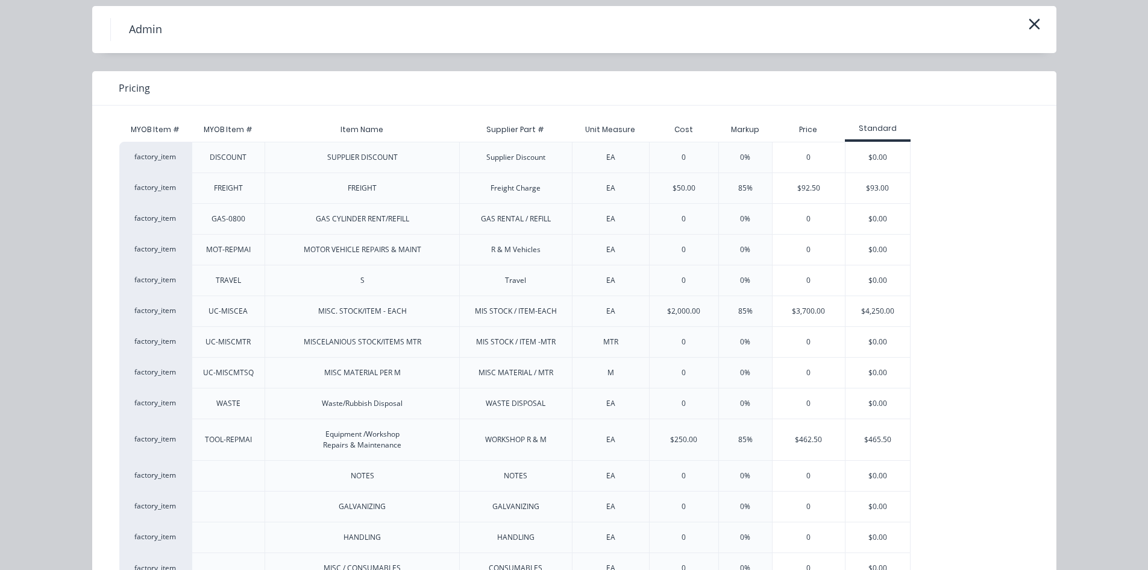
scroll to position [91, 0]
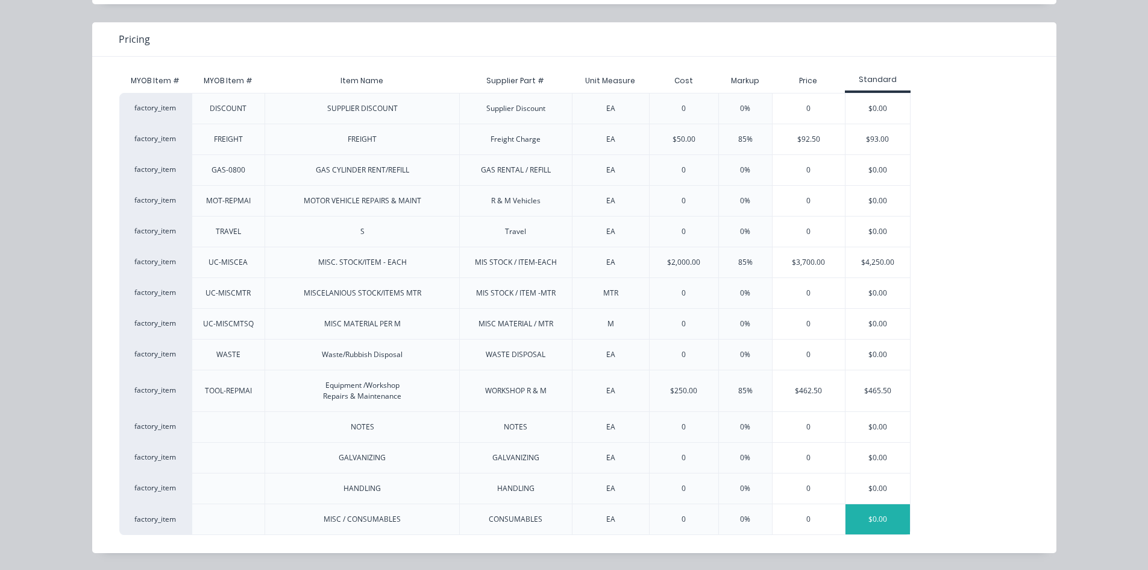
click at [866, 517] on div "$0.00" at bounding box center [878, 519] width 64 height 30
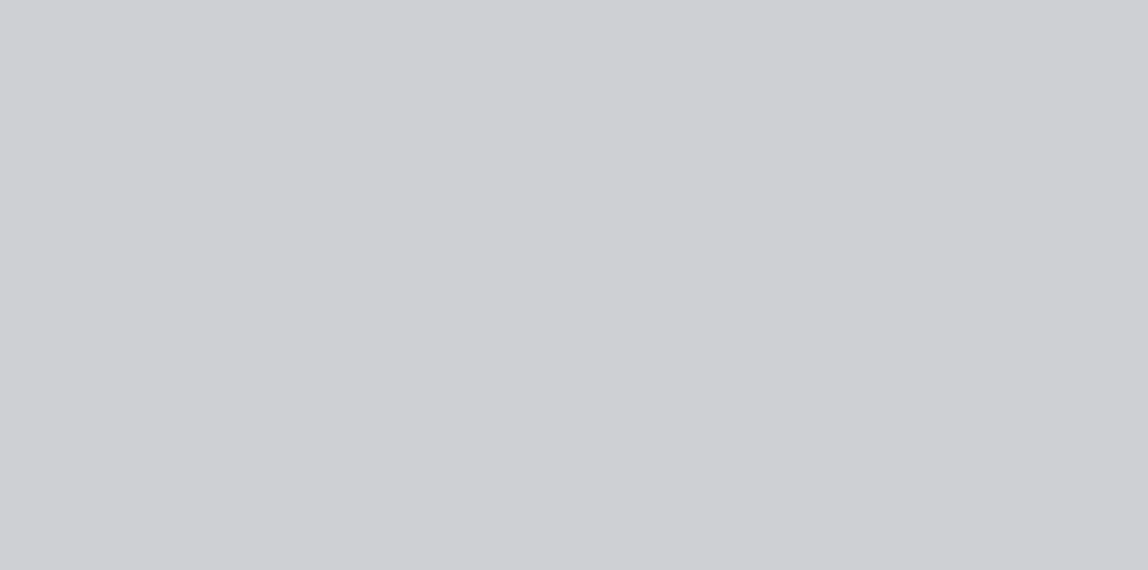
scroll to position [0, 0]
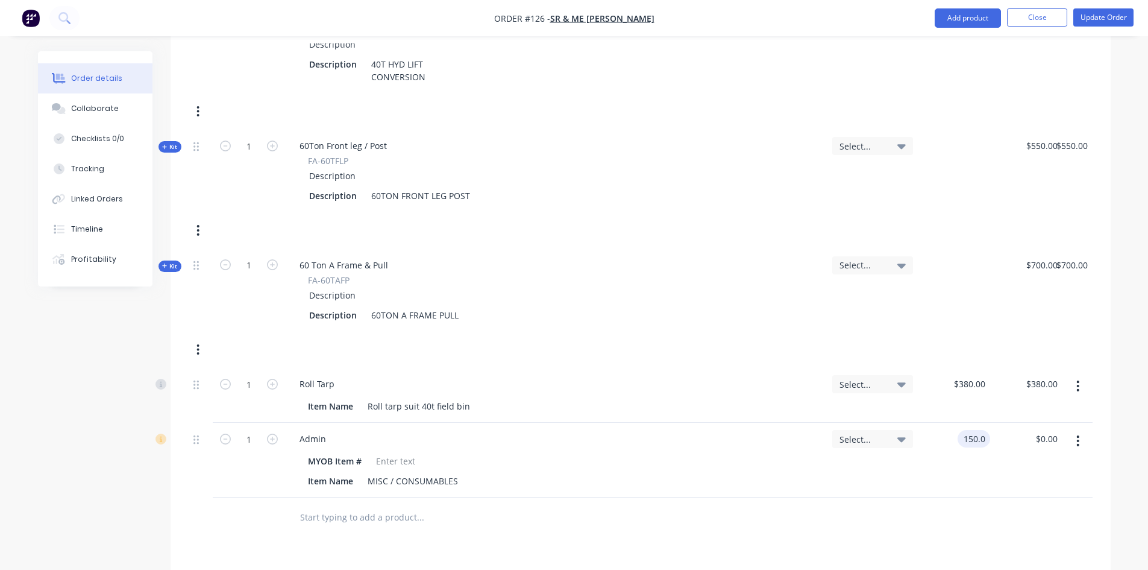
type input "$150.00"
click at [1032, 474] on div "$150.00 $150.00" at bounding box center [1026, 460] width 72 height 75
click at [310, 518] on input "text" at bounding box center [420, 517] width 241 height 24
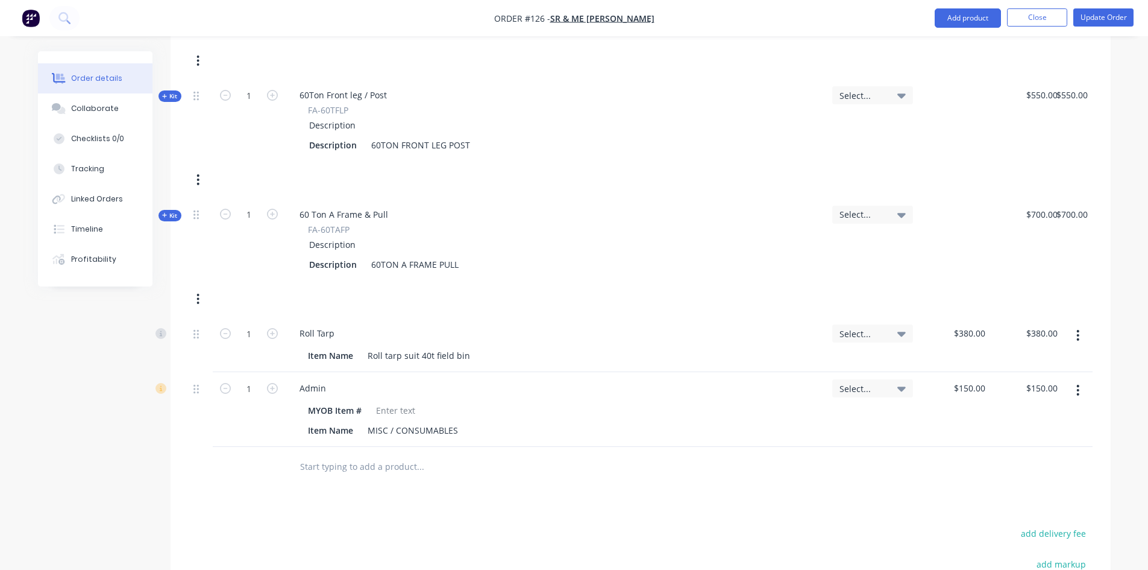
scroll to position [542, 0]
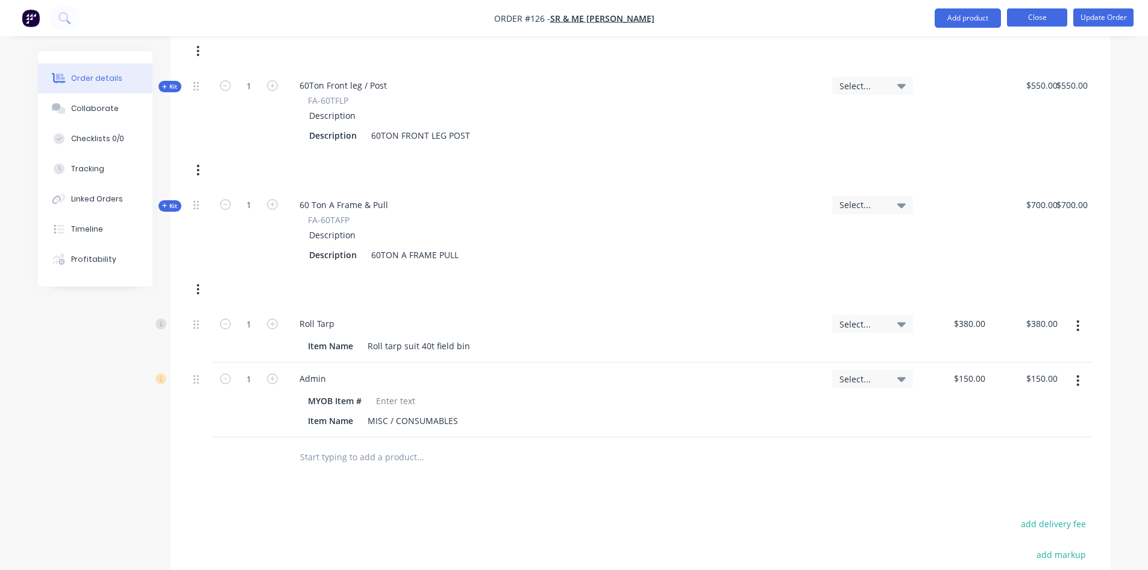
click at [1017, 17] on button "Close" at bounding box center [1037, 17] width 60 height 18
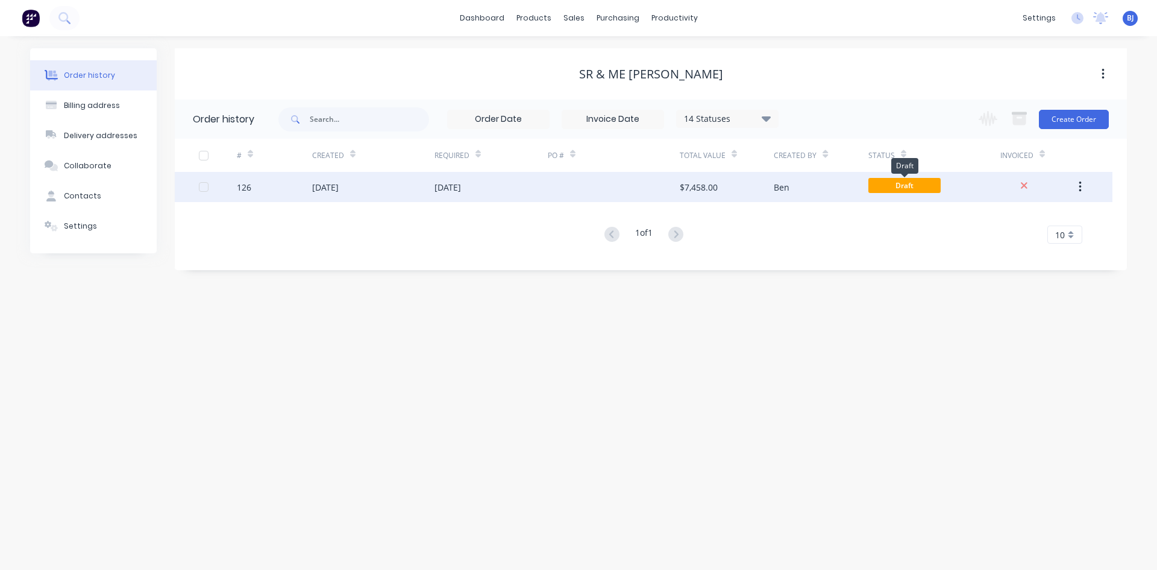
click at [888, 186] on span "Draft" at bounding box center [905, 185] width 72 height 15
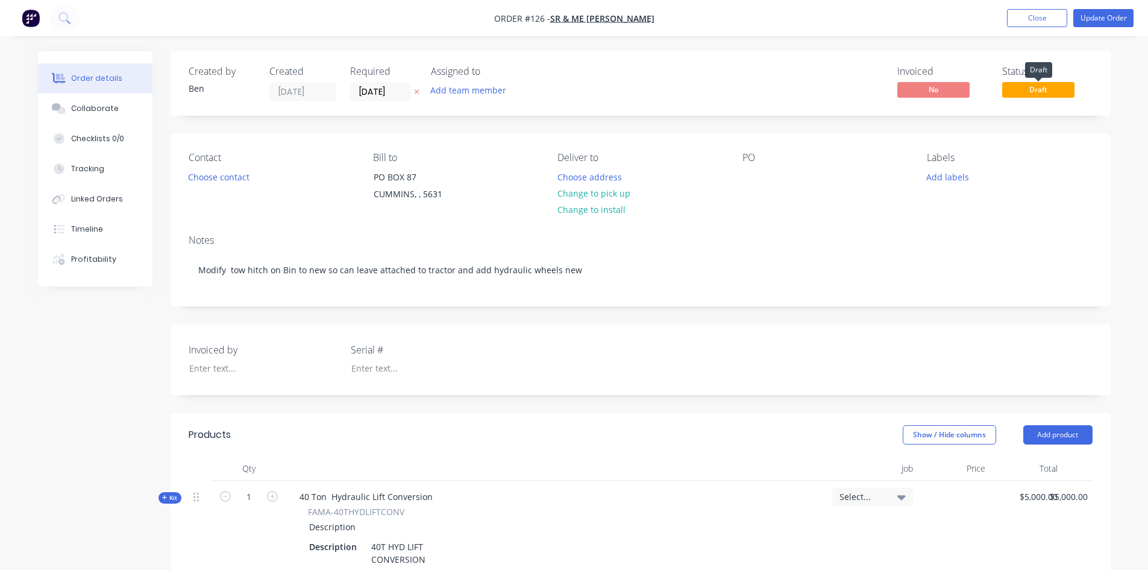
click at [1028, 90] on span "Draft" at bounding box center [1038, 89] width 72 height 15
click at [1024, 92] on span "Draft" at bounding box center [1038, 89] width 72 height 15
click at [1096, 18] on button "Update Order" at bounding box center [1104, 18] width 60 height 18
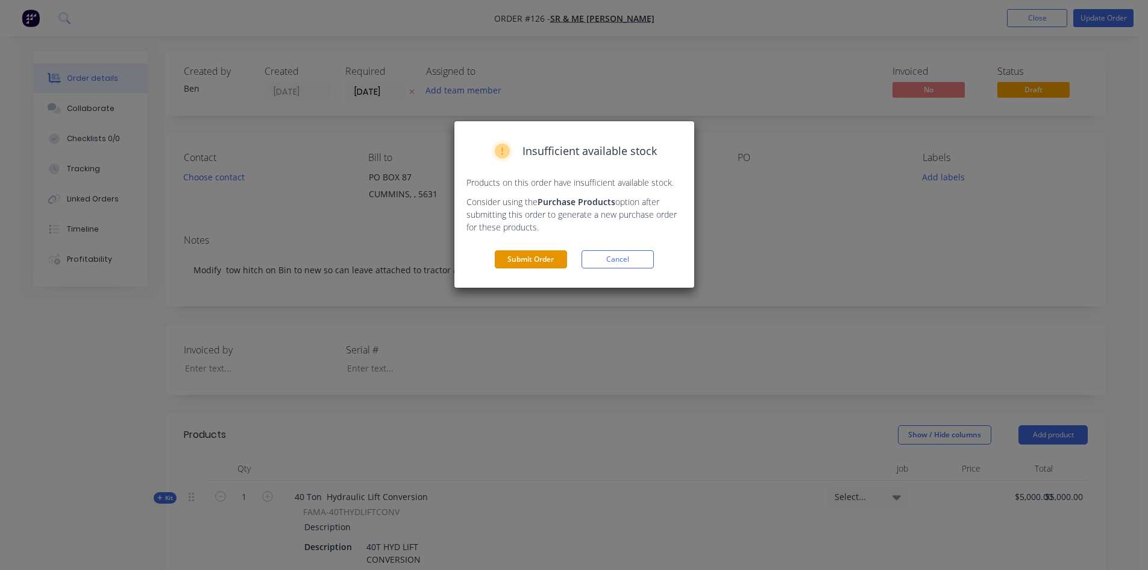
click at [526, 256] on button "Submit Order" at bounding box center [531, 259] width 72 height 18
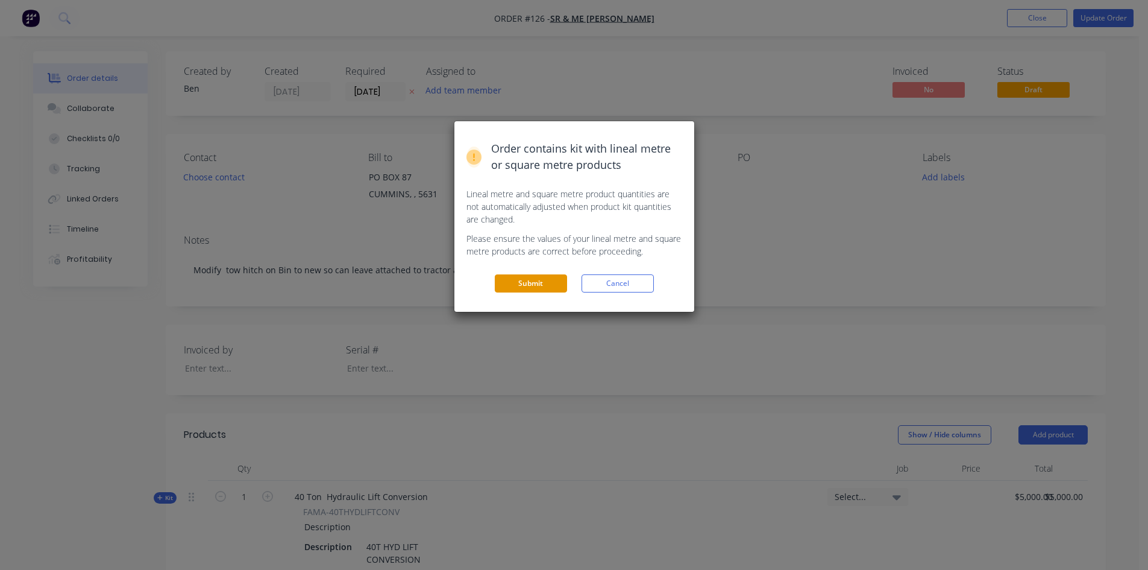
click at [524, 283] on button "Submit" at bounding box center [531, 283] width 72 height 18
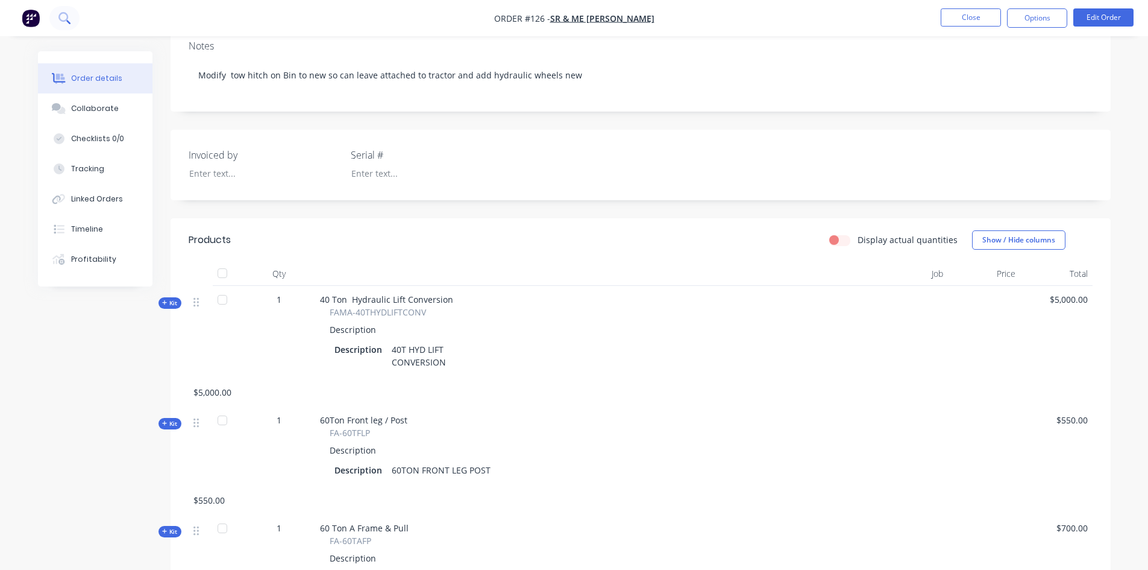
scroll to position [192, 0]
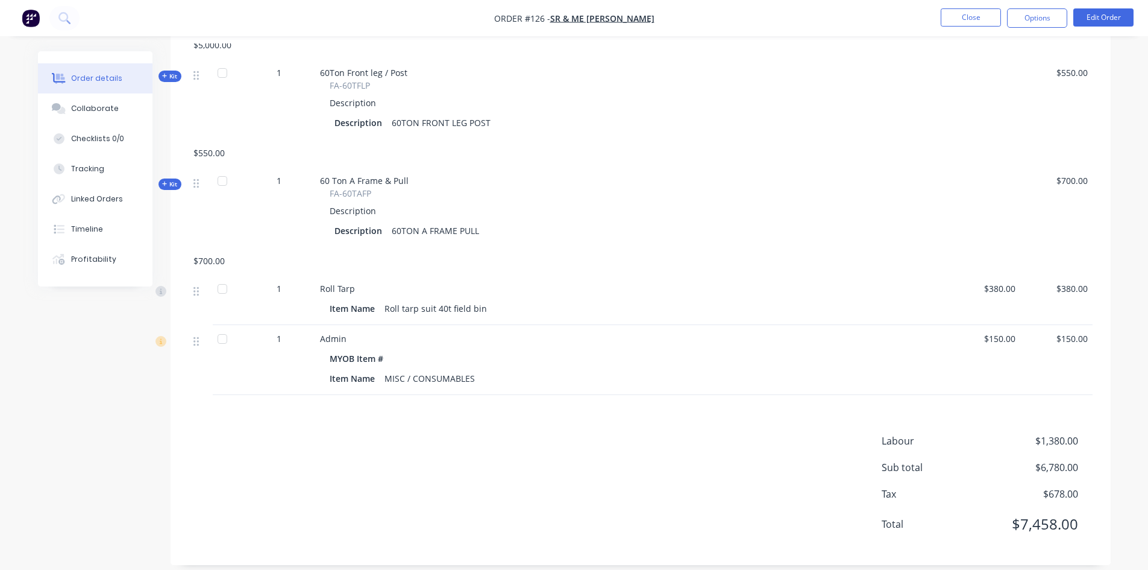
scroll to position [554, 0]
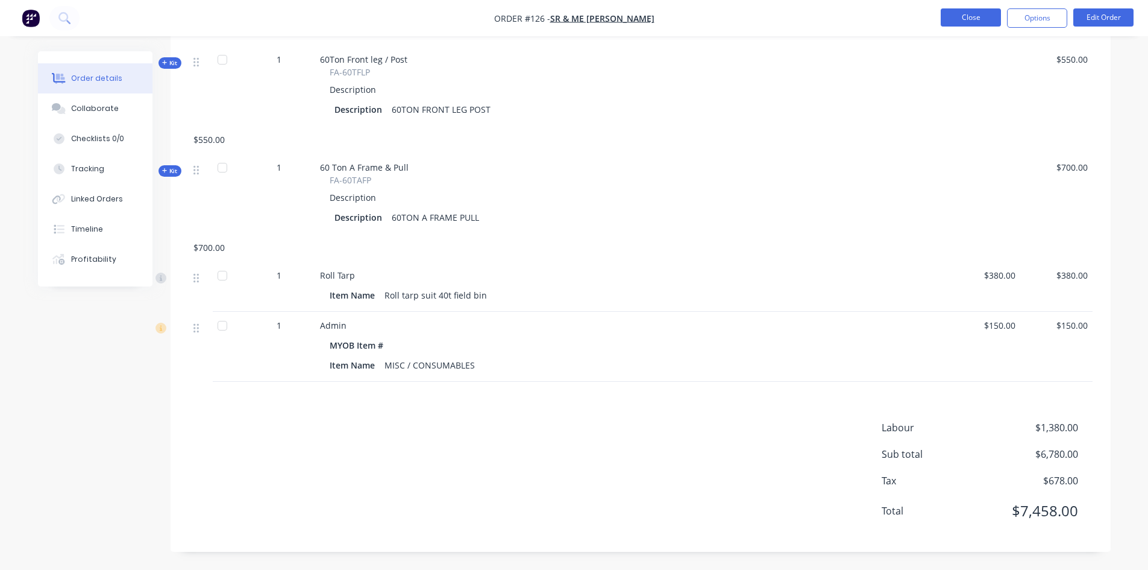
click at [954, 18] on button "Close" at bounding box center [971, 17] width 60 height 18
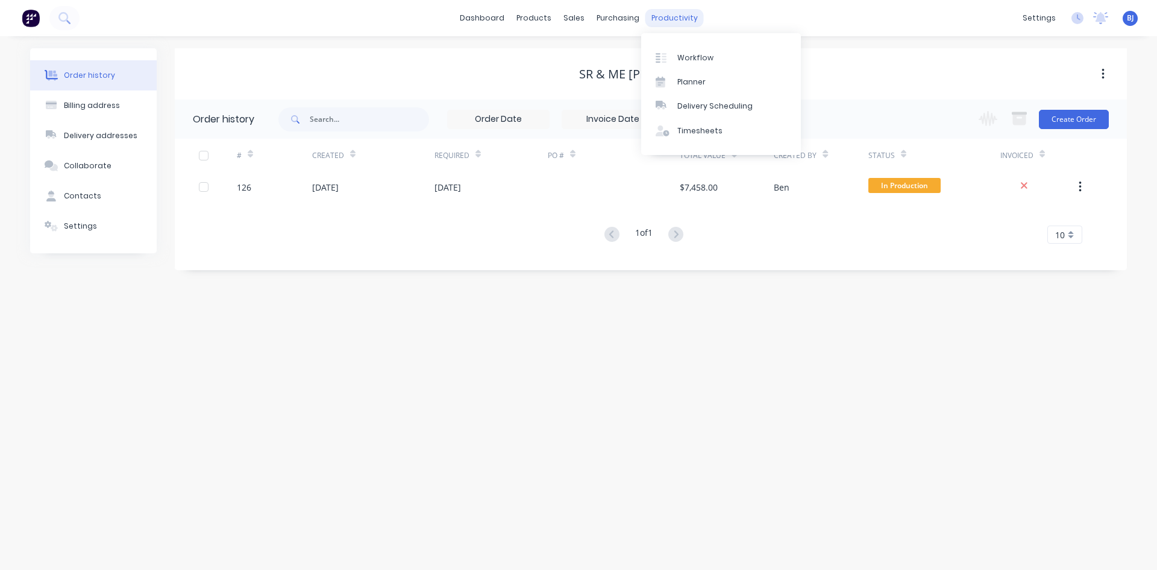
click at [691, 23] on div "productivity" at bounding box center [675, 18] width 58 height 18
click at [693, 133] on div "Timesheets" at bounding box center [700, 130] width 45 height 11
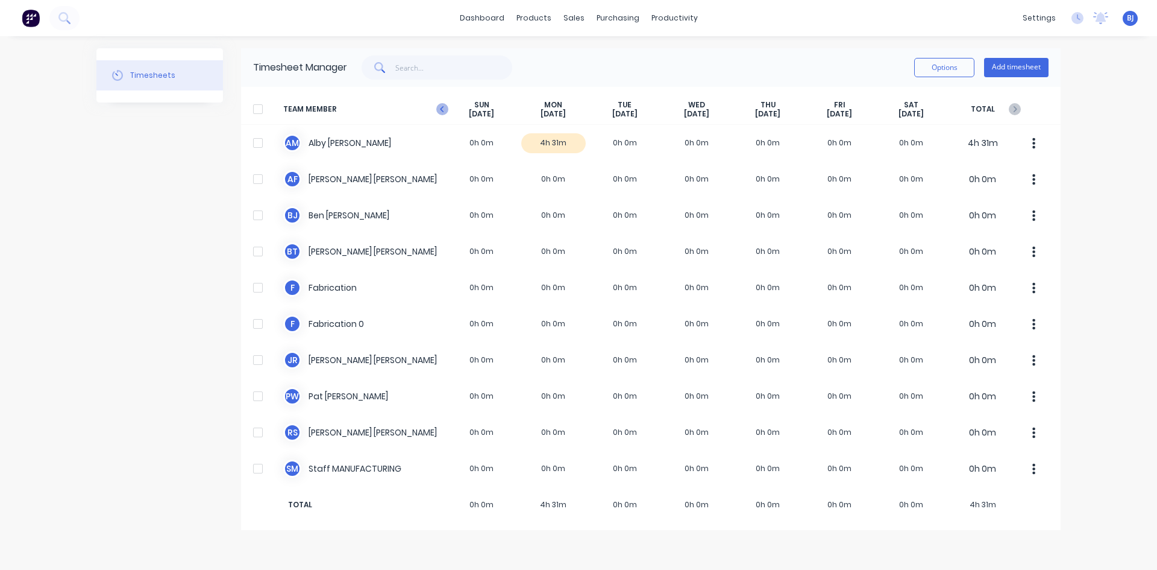
click at [442, 110] on icon "button" at bounding box center [442, 109] width 4 height 6
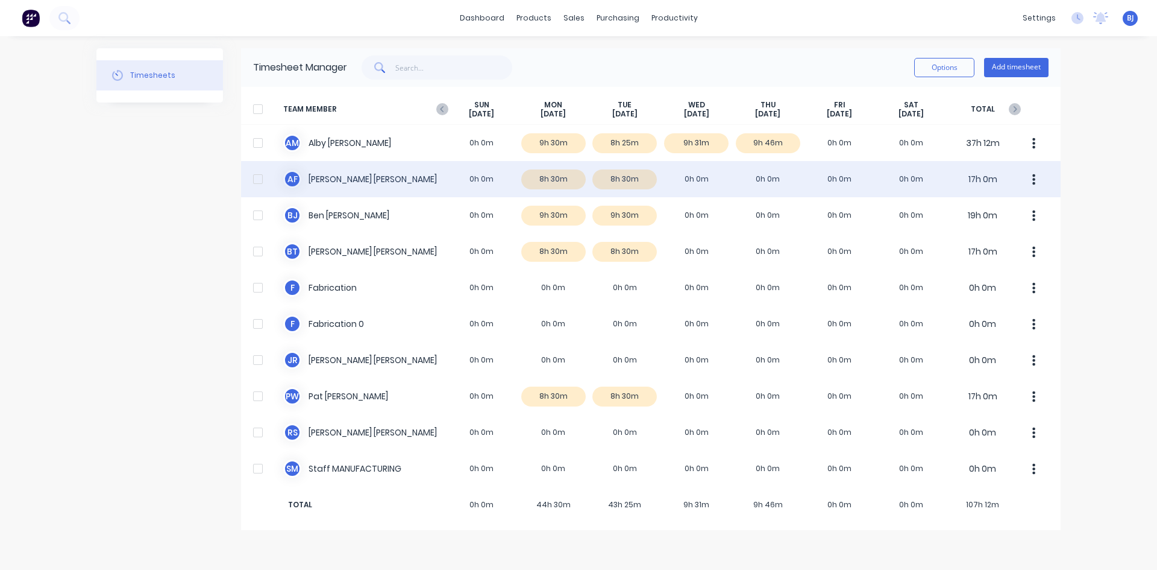
click at [778, 179] on div "A F [PERSON_NAME] 0h 0m 8h 30m 8h 30m 0h 0m 0h 0m 0h 0m 0h 0m 17h 0m" at bounding box center [651, 179] width 820 height 36
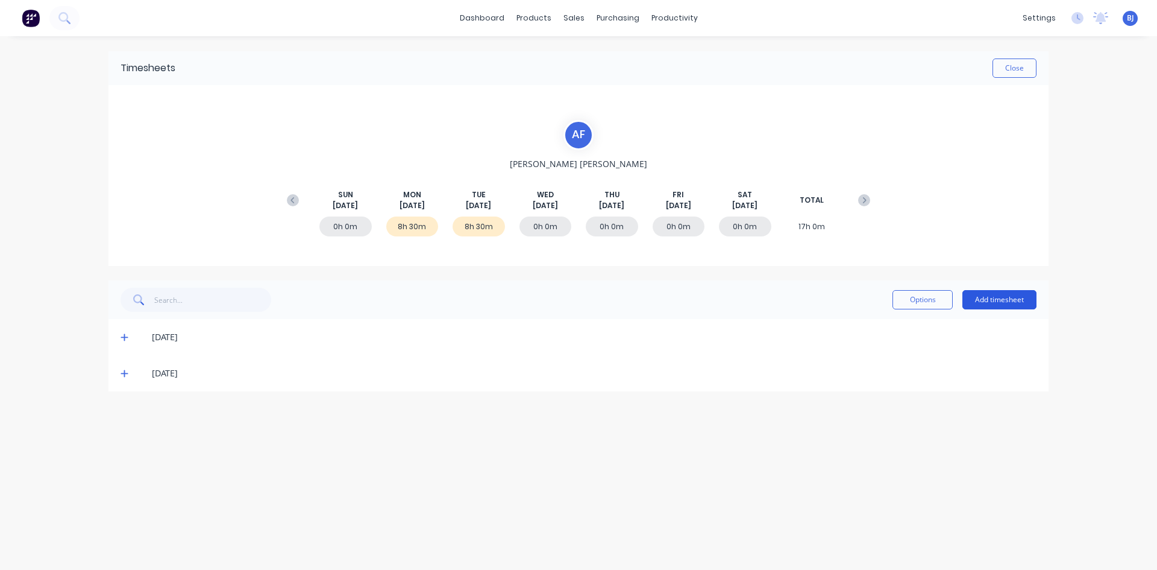
click at [989, 295] on button "Add timesheet" at bounding box center [1000, 299] width 74 height 19
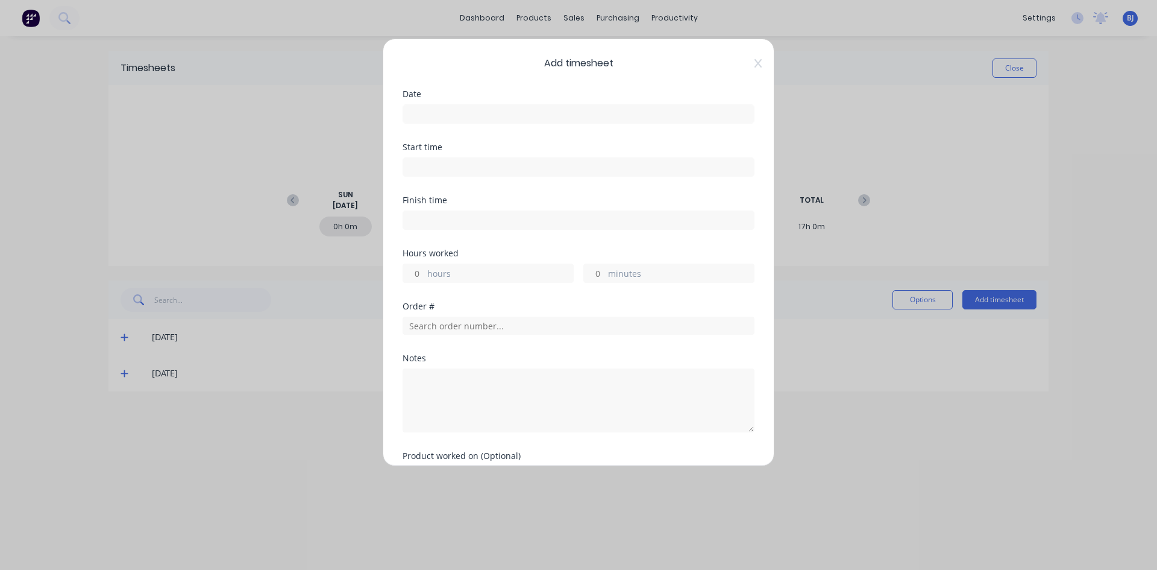
click at [430, 112] on input at bounding box center [578, 114] width 351 height 18
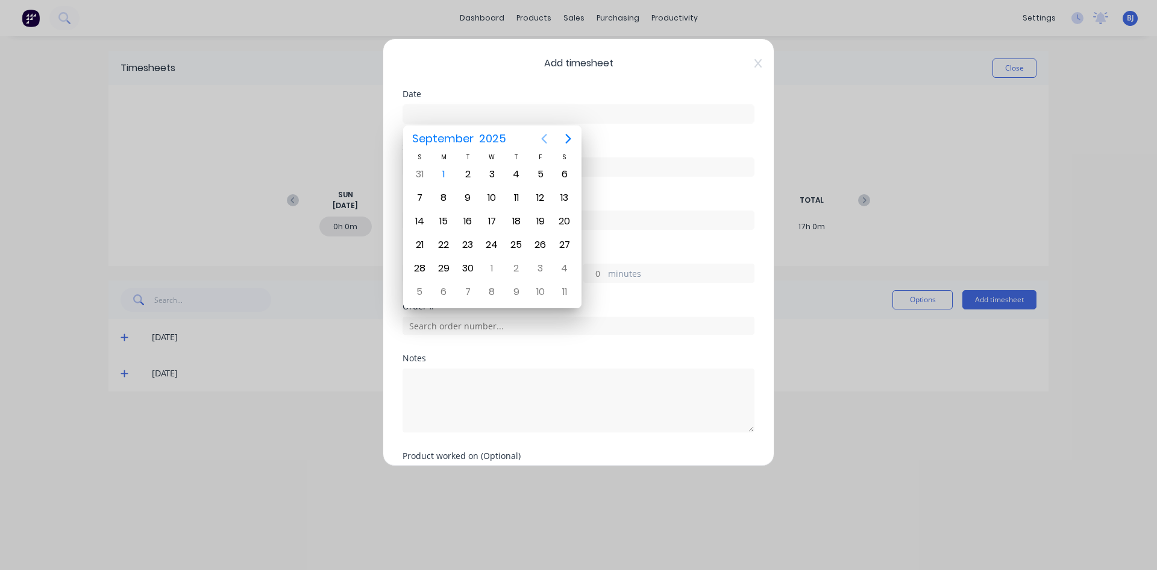
click at [546, 137] on icon "Previous page" at bounding box center [544, 138] width 14 height 14
click at [493, 266] on div "27" at bounding box center [492, 268] width 18 height 18
type input "[DATE]"
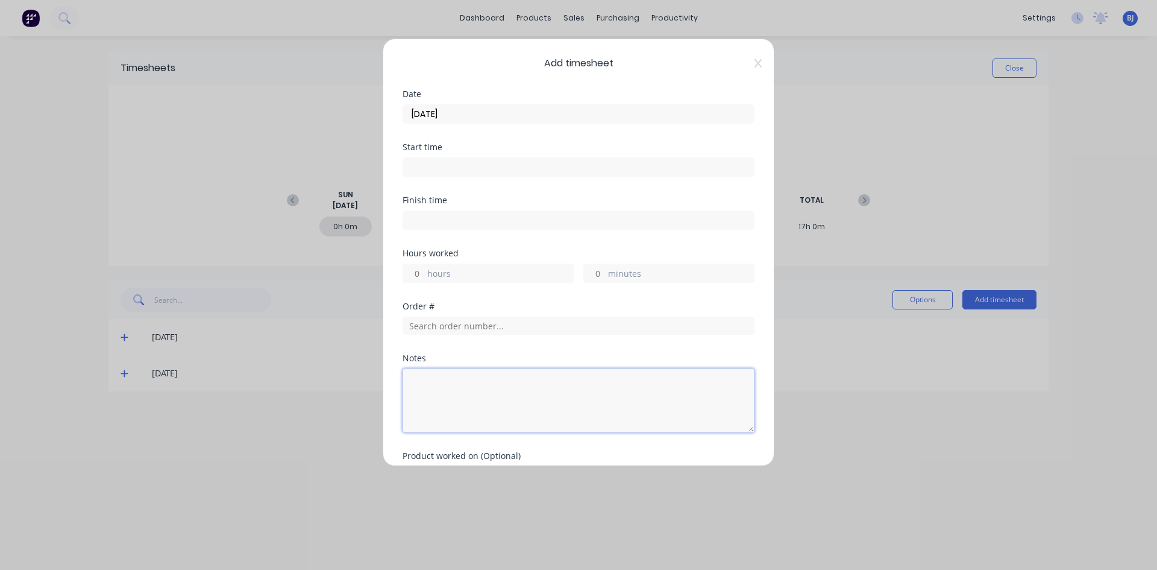
click at [450, 388] on textarea at bounding box center [579, 400] width 352 height 64
type textarea "a"
type textarea "n"
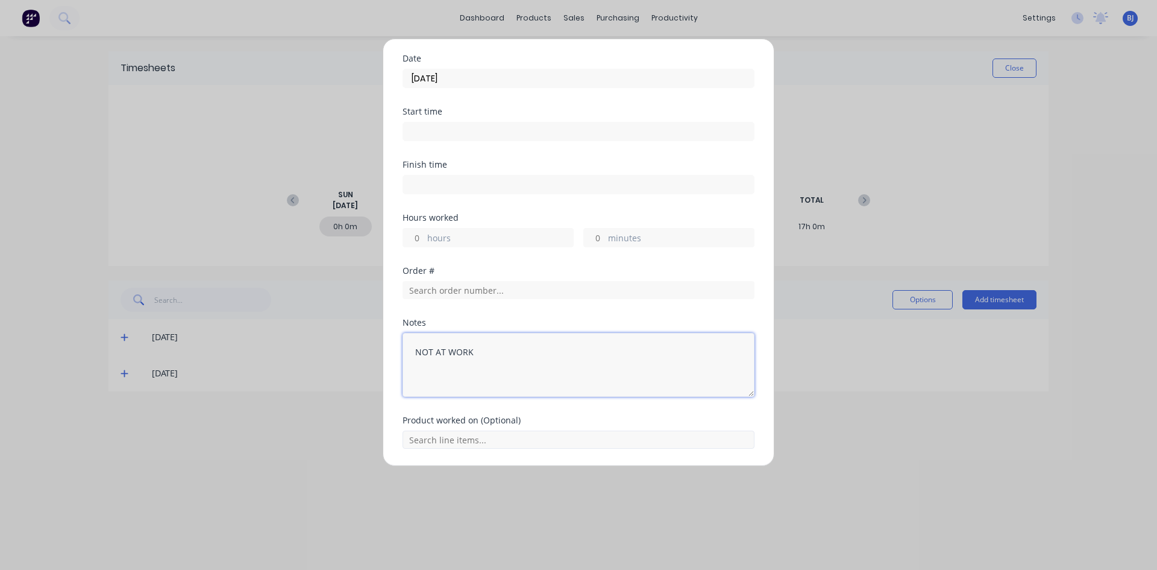
scroll to position [74, 0]
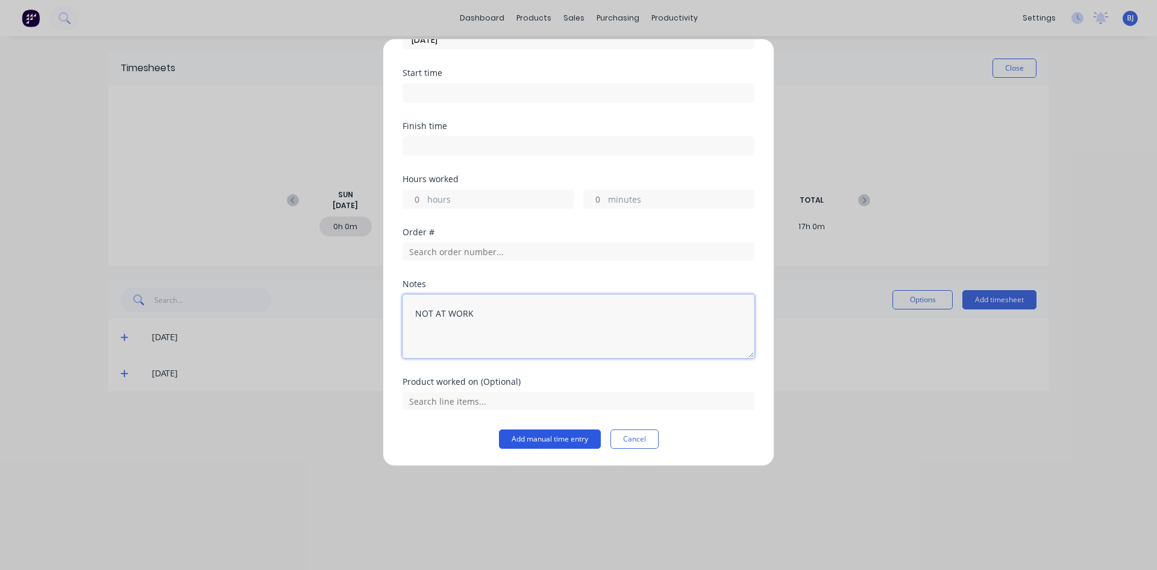
type textarea "NOT AT WORK"
click at [552, 436] on button "Add manual time entry" at bounding box center [550, 438] width 102 height 19
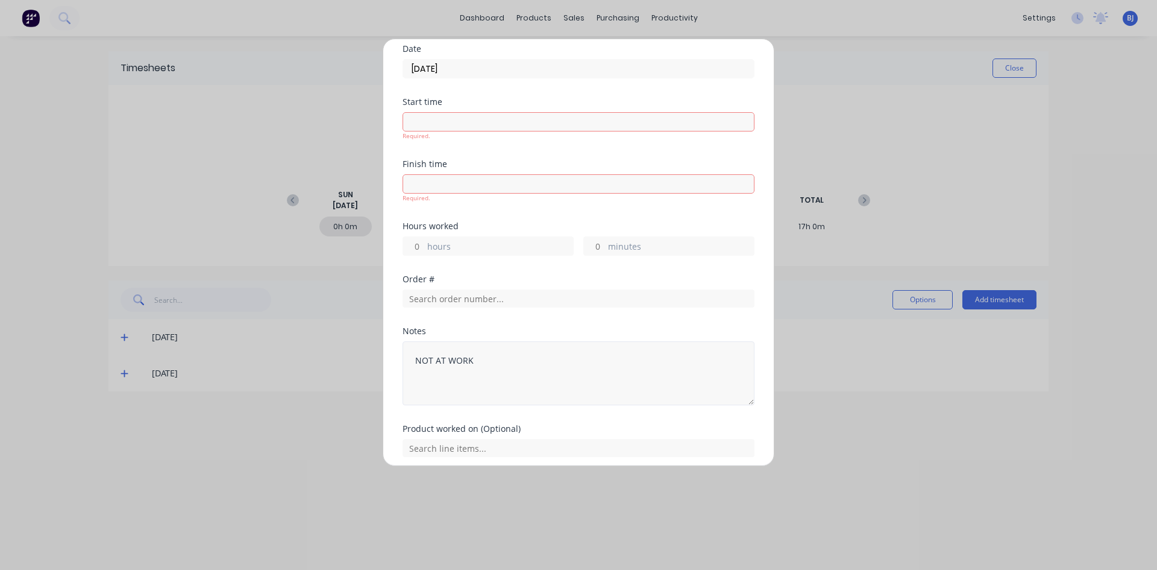
scroll to position [92, 0]
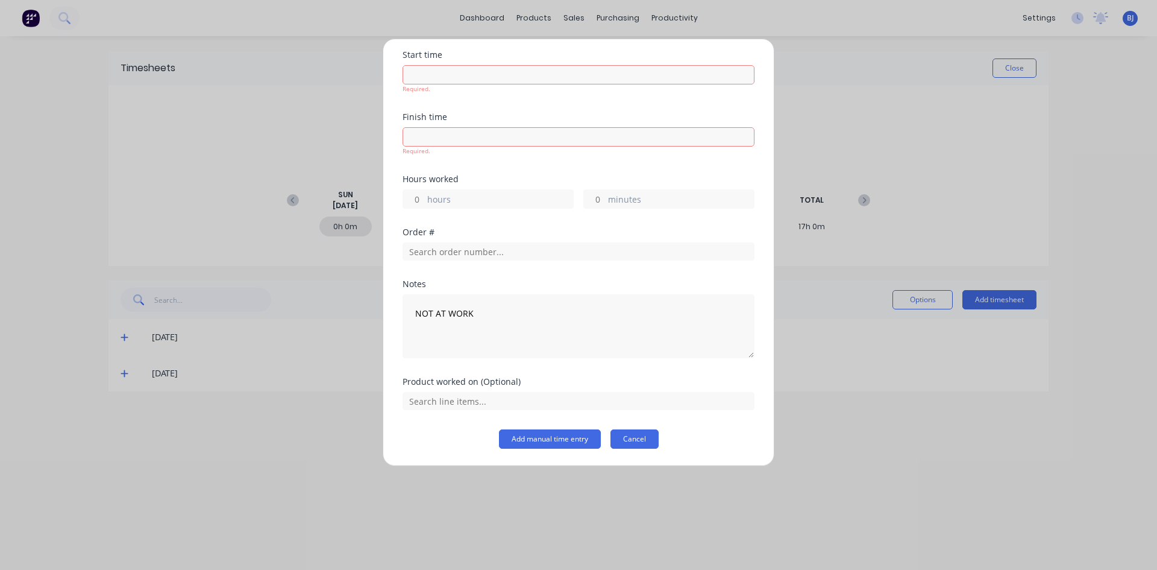
click at [624, 440] on button "Cancel" at bounding box center [635, 438] width 48 height 19
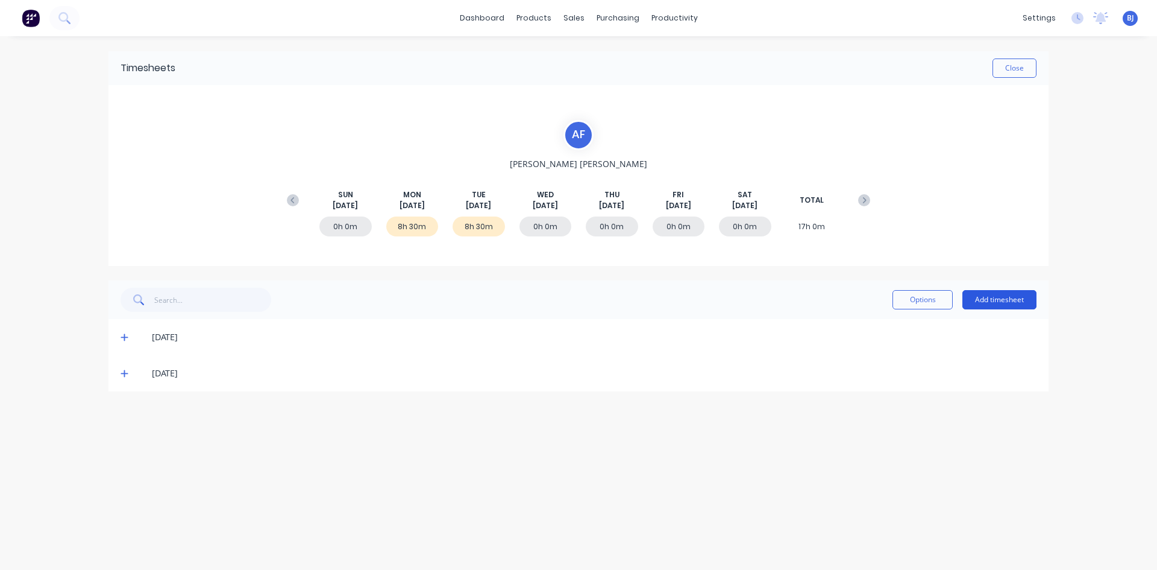
click at [975, 298] on button "Add timesheet" at bounding box center [1000, 299] width 74 height 19
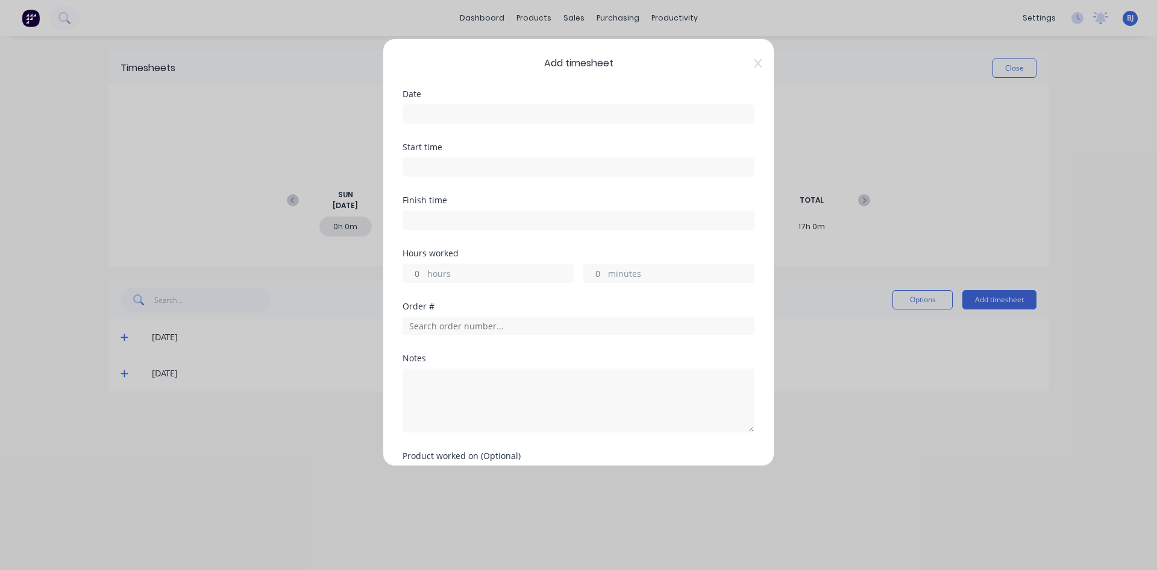
click at [419, 112] on input at bounding box center [578, 114] width 351 height 18
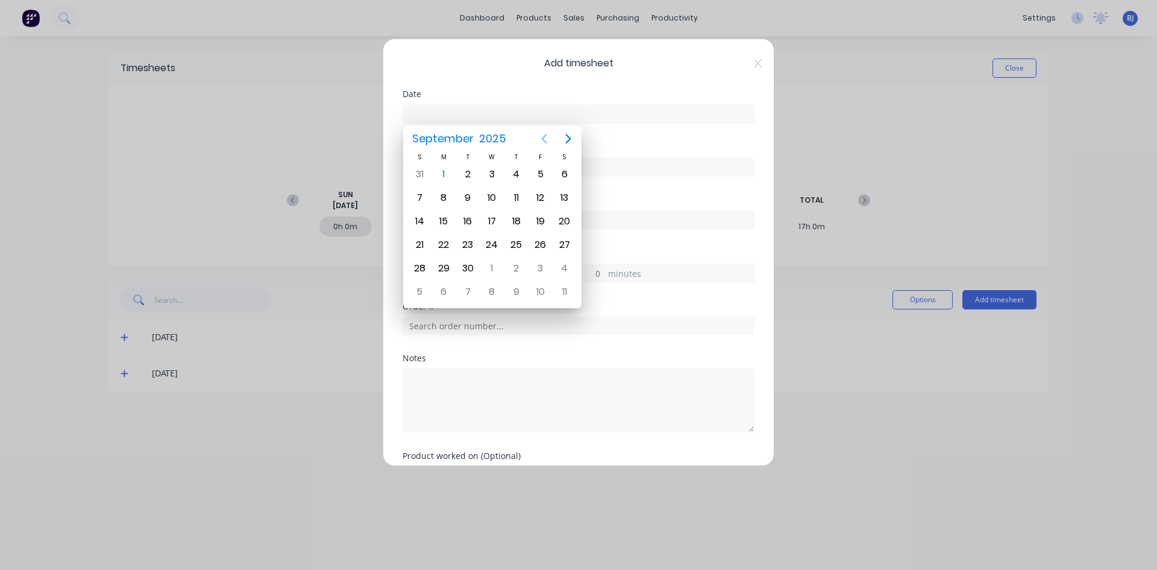
click at [542, 139] on icon "Previous page" at bounding box center [544, 139] width 5 height 10
click at [519, 269] on div "28" at bounding box center [517, 268] width 18 height 18
type input "[DATE]"
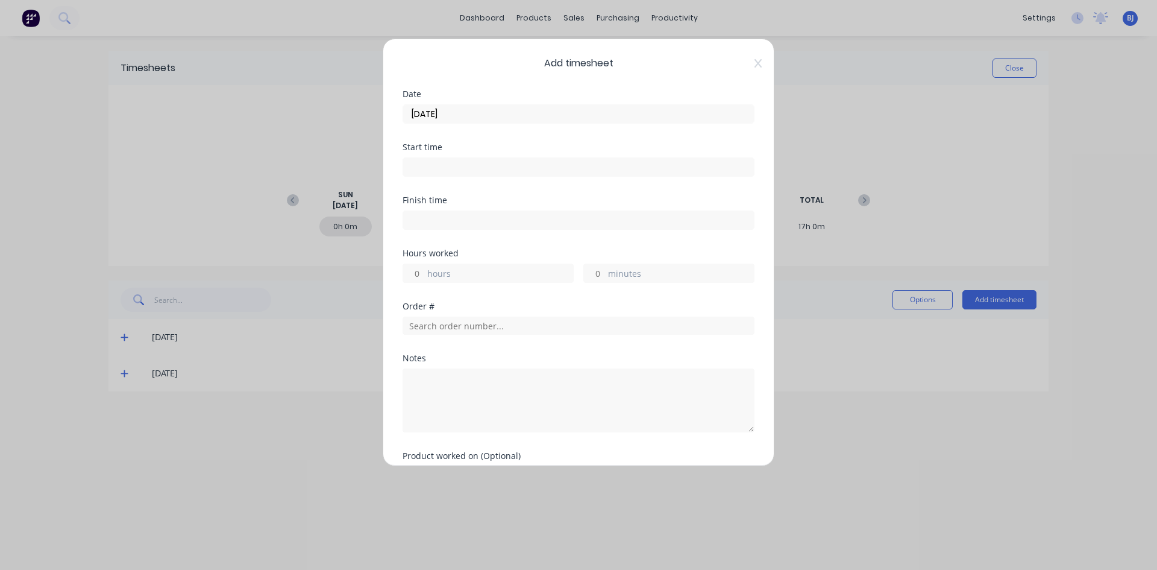
click at [424, 167] on input at bounding box center [578, 167] width 351 height 18
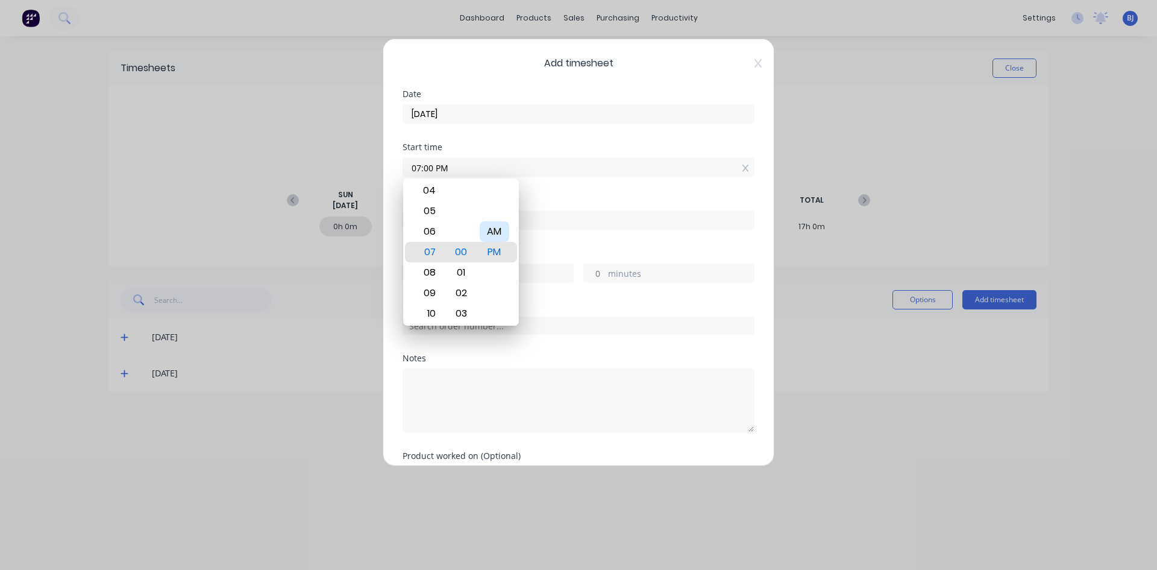
click at [495, 233] on div "AM" at bounding box center [495, 231] width 30 height 20
type input "07:00 AM"
click at [491, 255] on div "AM" at bounding box center [495, 252] width 30 height 20
click at [547, 197] on div "Finish time" at bounding box center [579, 200] width 352 height 8
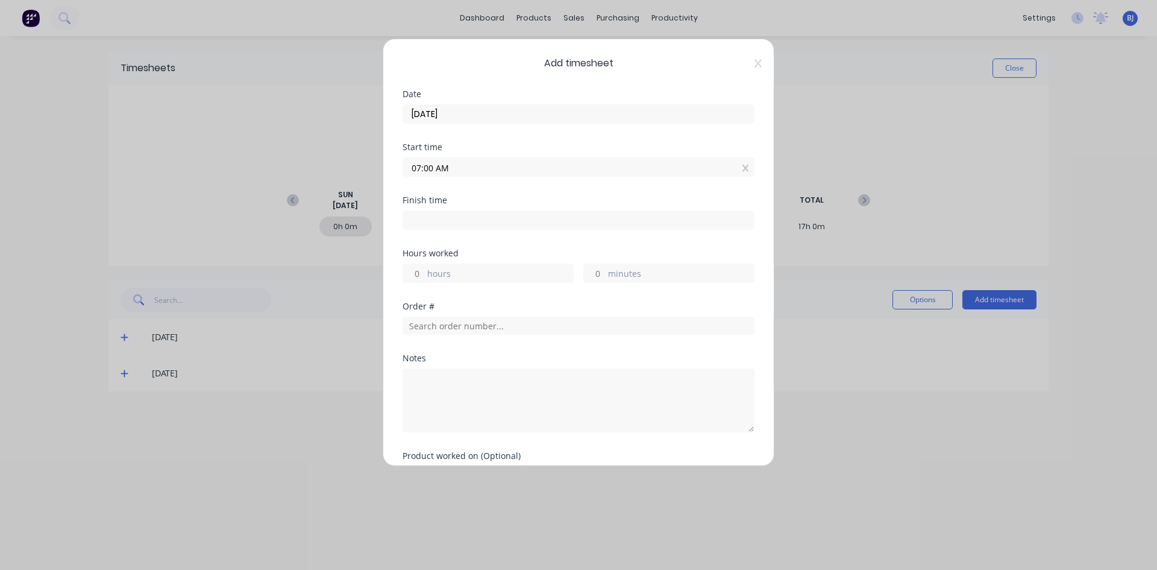
click at [430, 222] on input at bounding box center [578, 220] width 351 height 18
type input "12:31 PM"
type input "5"
type input "31"
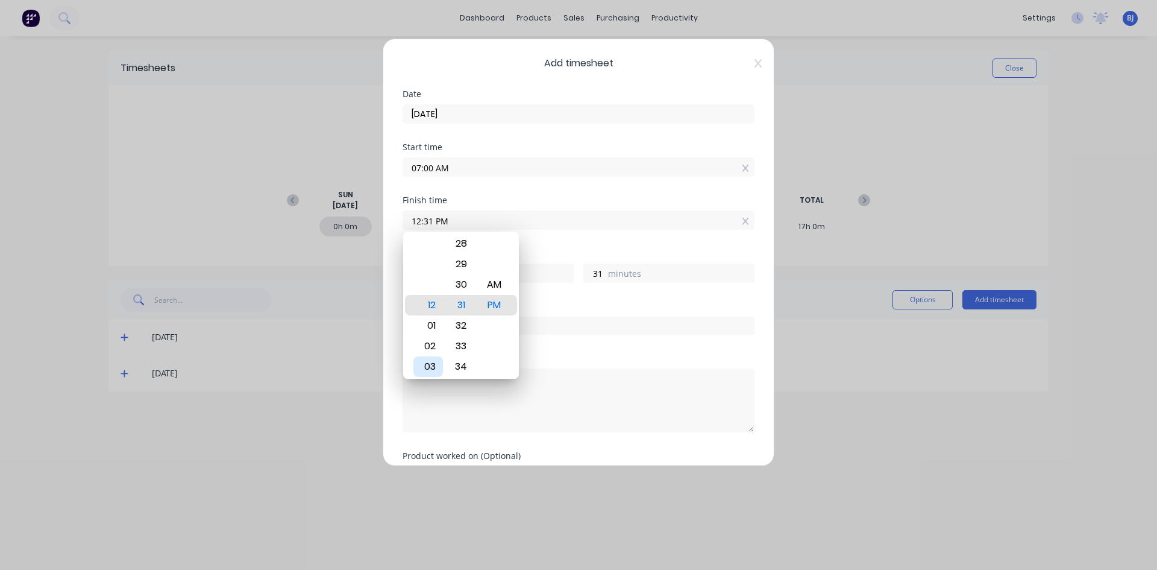
click at [434, 363] on div "03" at bounding box center [429, 366] width 30 height 20
type input "03:31 PM"
type input "8"
type input "03:30 PM"
type input "30"
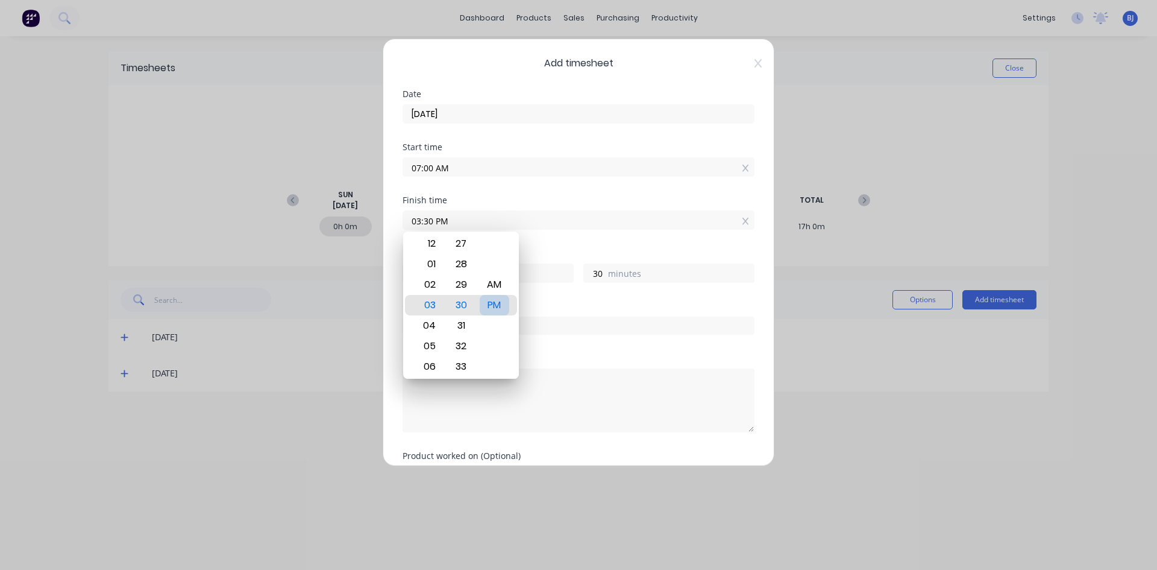
click at [498, 307] on div "PM" at bounding box center [495, 305] width 30 height 20
click at [555, 238] on div "Finish time 03:30 PM" at bounding box center [579, 222] width 352 height 53
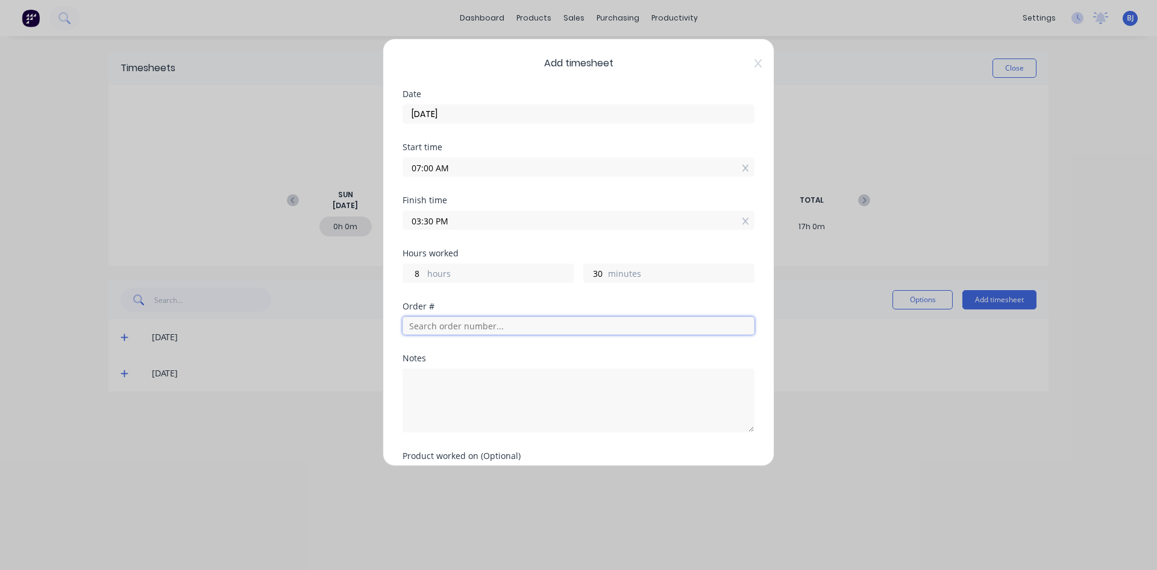
click at [431, 327] on input "text" at bounding box center [579, 325] width 352 height 18
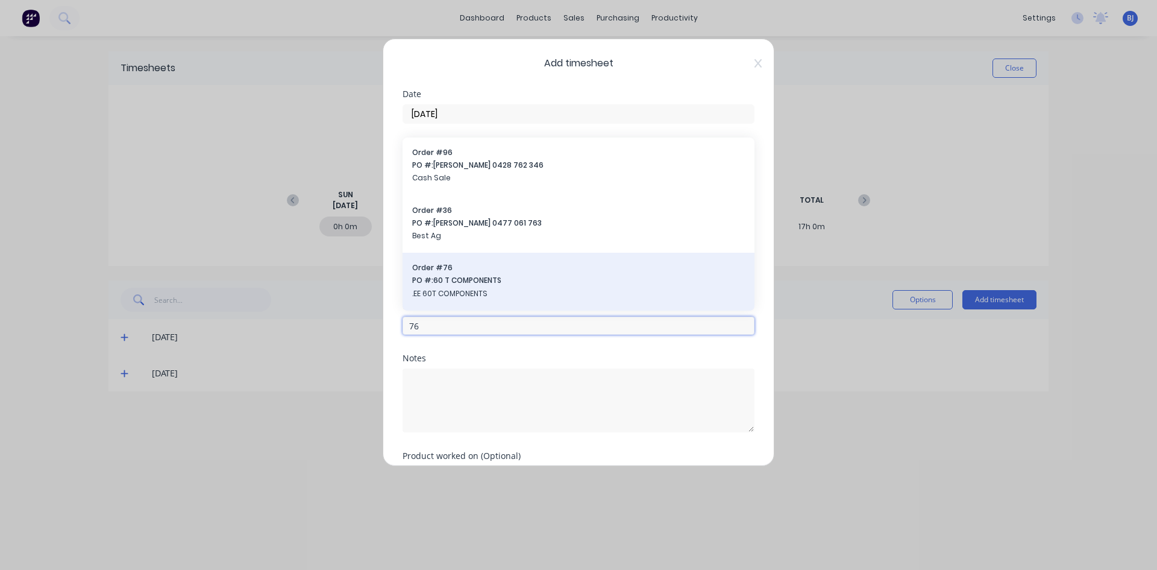
type input "76"
click at [453, 283] on span "PO #: 60 T COMPONENTS" at bounding box center [578, 280] width 333 height 11
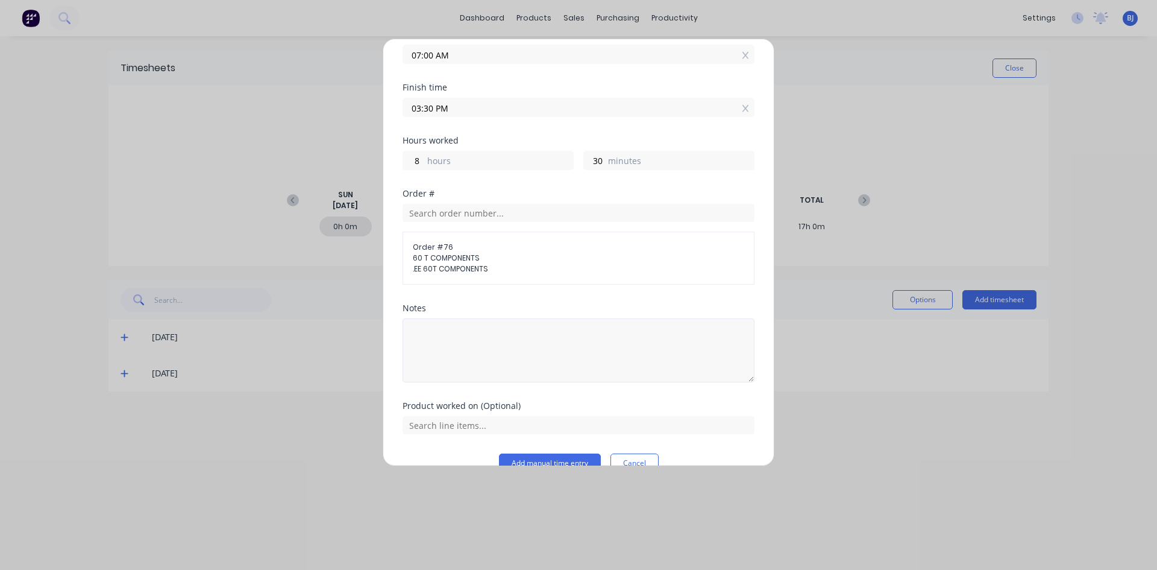
scroll to position [137, 0]
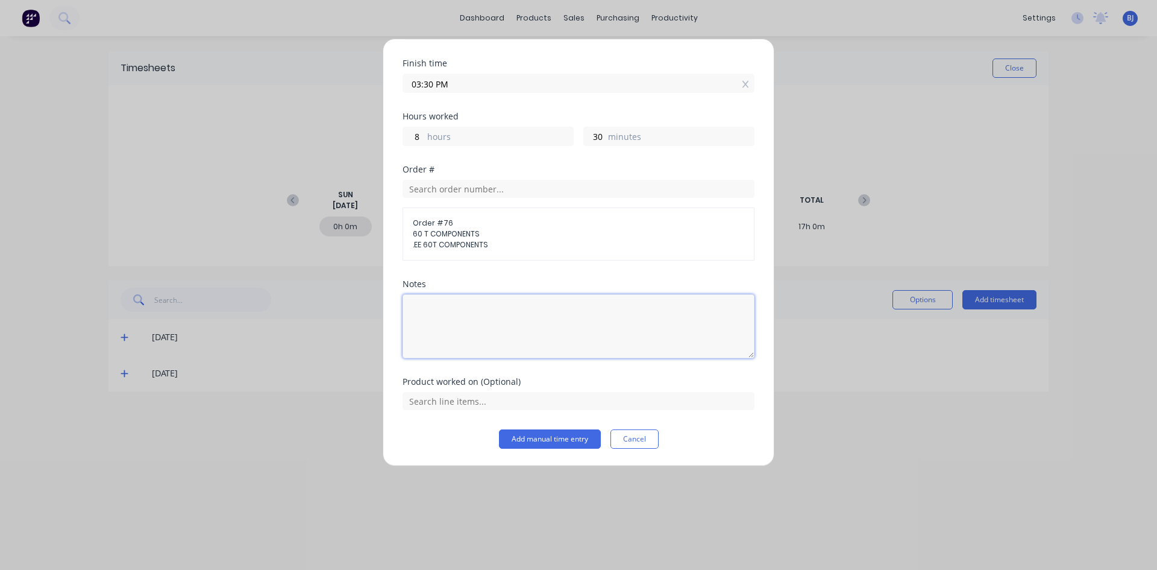
click at [460, 310] on textarea at bounding box center [579, 326] width 352 height 64
type textarea "60T FB PULLS"
click at [534, 437] on button "Add manual time entry" at bounding box center [550, 438] width 102 height 19
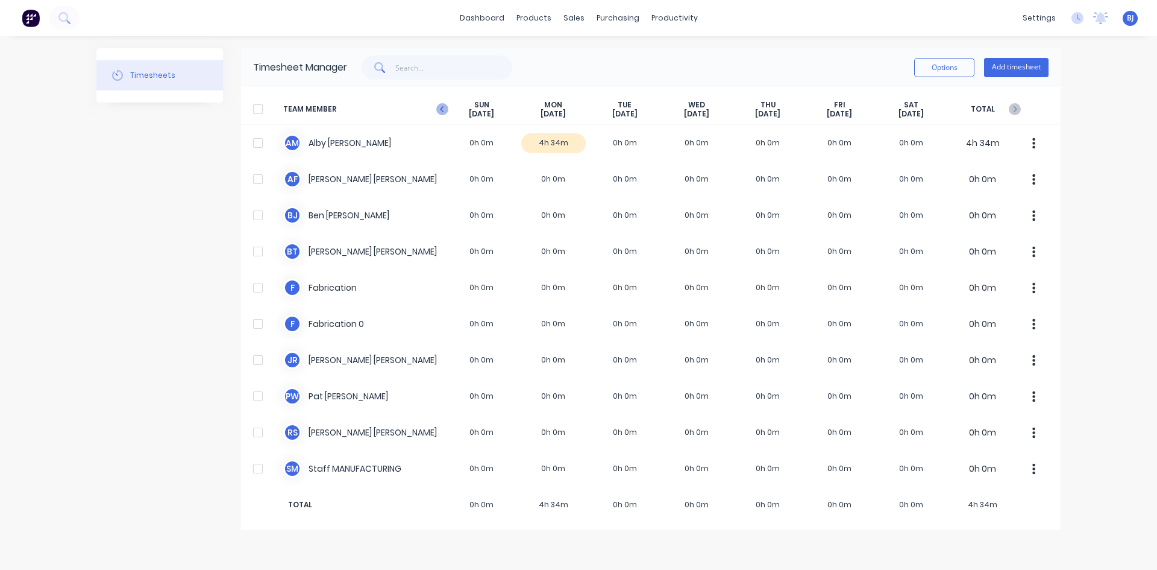
click at [440, 111] on icon "button" at bounding box center [442, 109] width 12 height 12
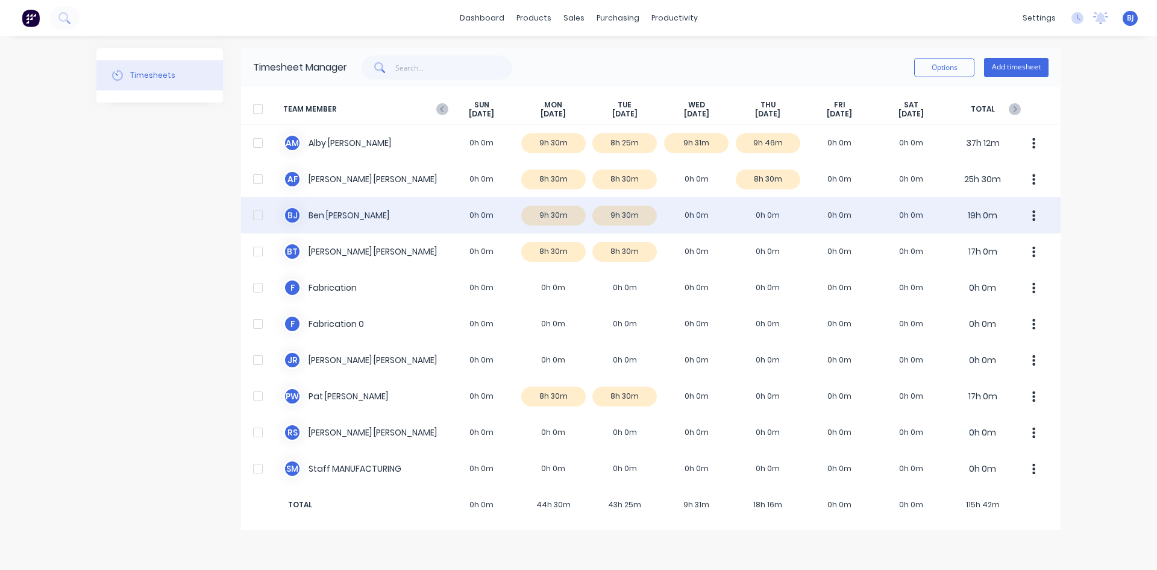
click at [697, 210] on div "[PERSON_NAME] 0h 0m 9h 30m 9h 30m 0h 0m 0h 0m 0h 0m 0h 0m 19h 0m" at bounding box center [651, 215] width 820 height 36
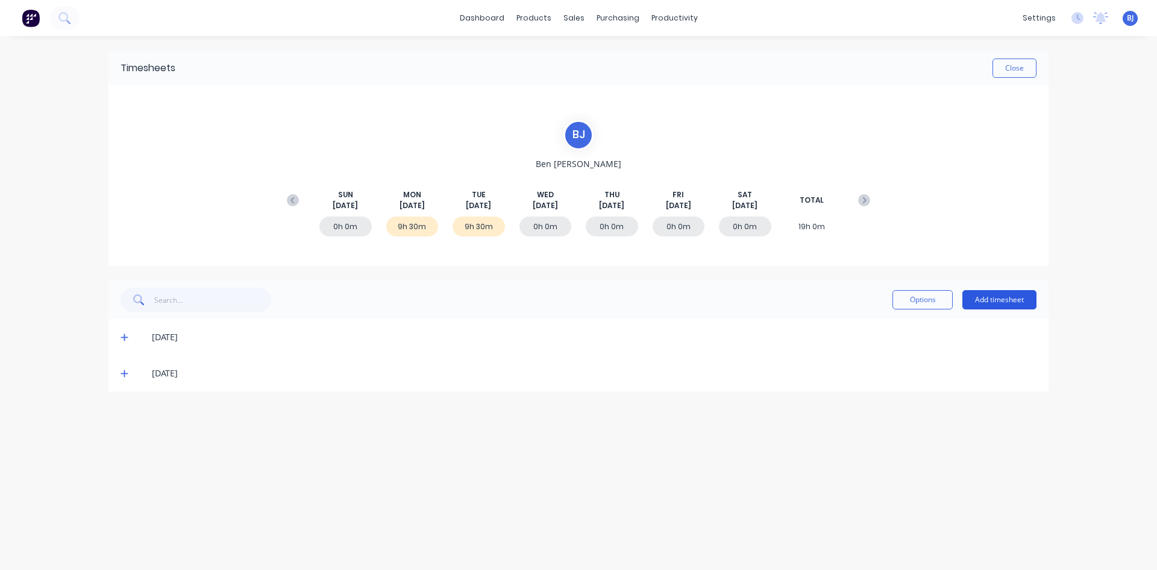
click at [1004, 297] on button "Add timesheet" at bounding box center [1000, 299] width 74 height 19
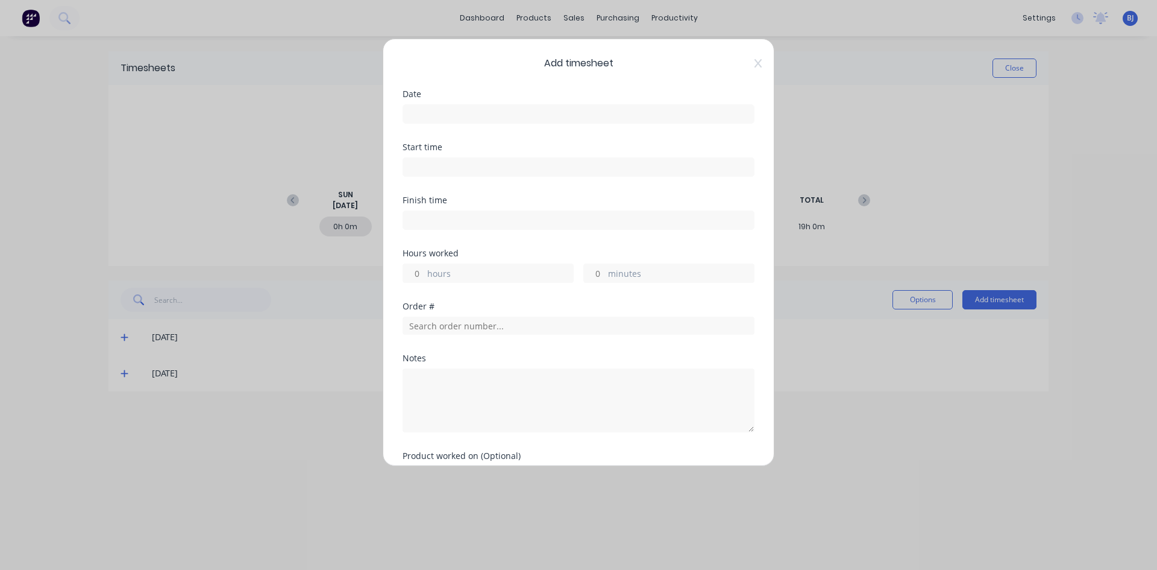
click at [423, 116] on input at bounding box center [578, 114] width 351 height 18
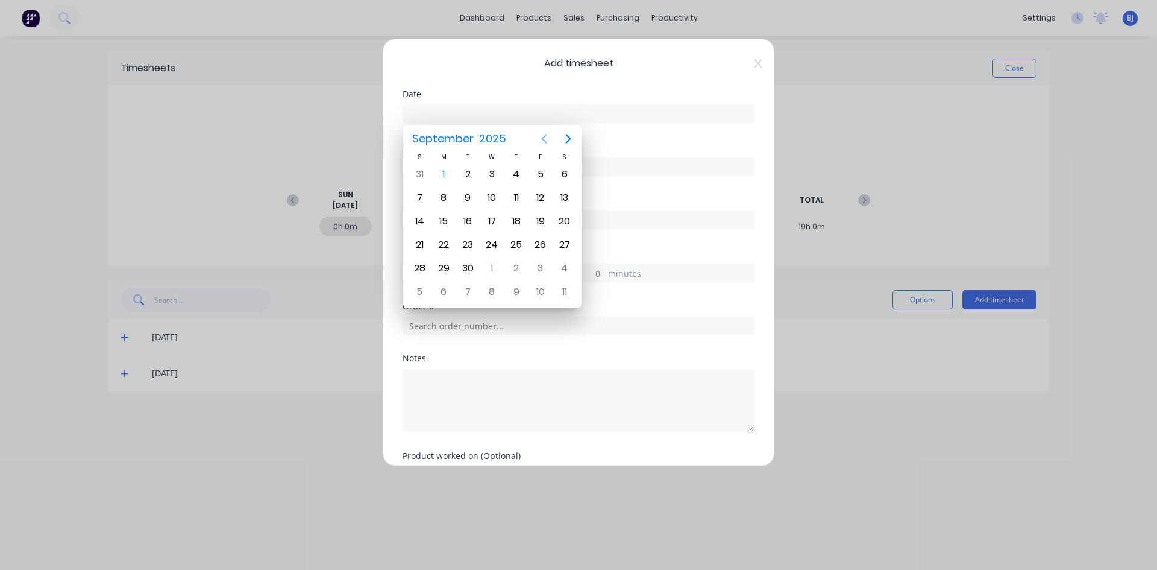
click at [544, 140] on icon "Previous page" at bounding box center [544, 139] width 5 height 10
click at [492, 271] on div "27" at bounding box center [492, 268] width 18 height 18
type input "[DATE]"
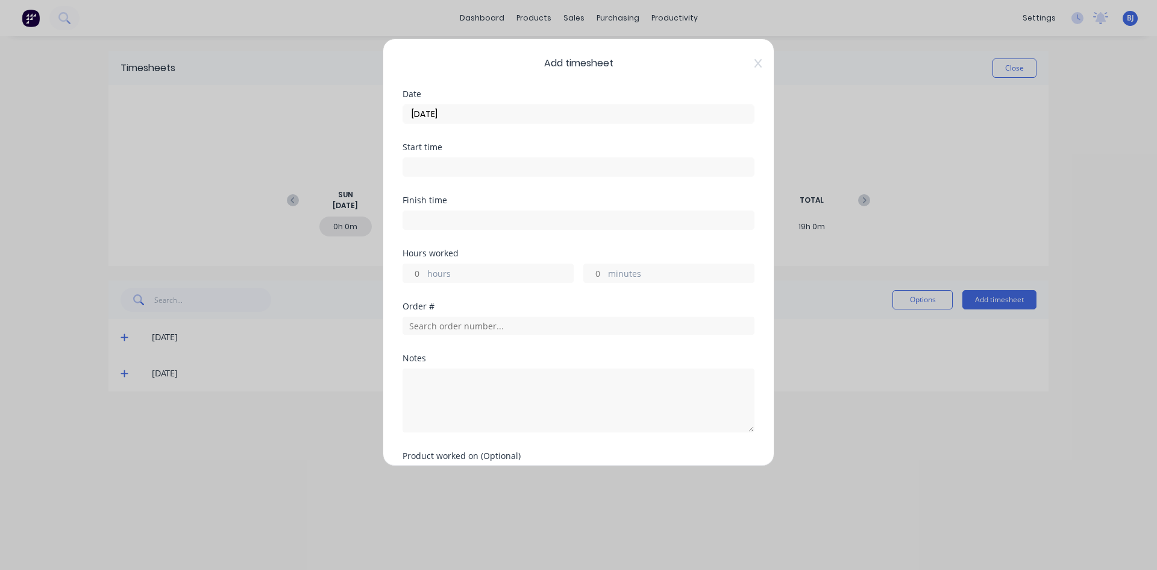
click at [424, 164] on input at bounding box center [578, 167] width 351 height 18
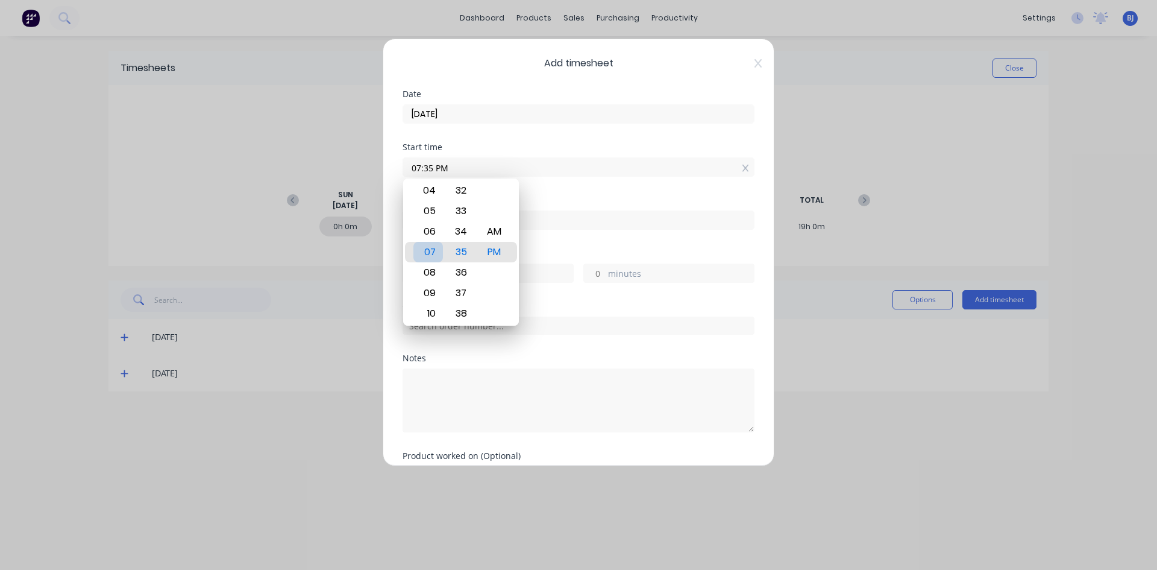
click at [436, 255] on div "07" at bounding box center [429, 252] width 30 height 20
click at [496, 234] on div "AM" at bounding box center [495, 231] width 30 height 20
type input "07:30 AM"
click at [556, 240] on div "Finish time" at bounding box center [579, 222] width 352 height 53
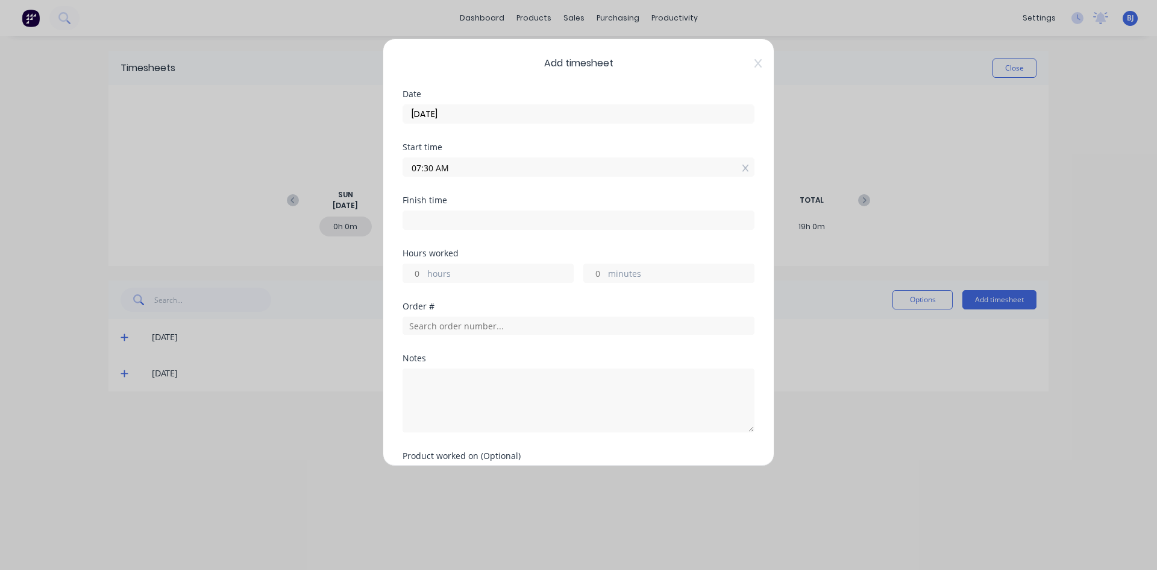
click at [430, 216] on input at bounding box center [578, 220] width 351 height 18
type input "12:36 PM"
type input "5"
type input "6"
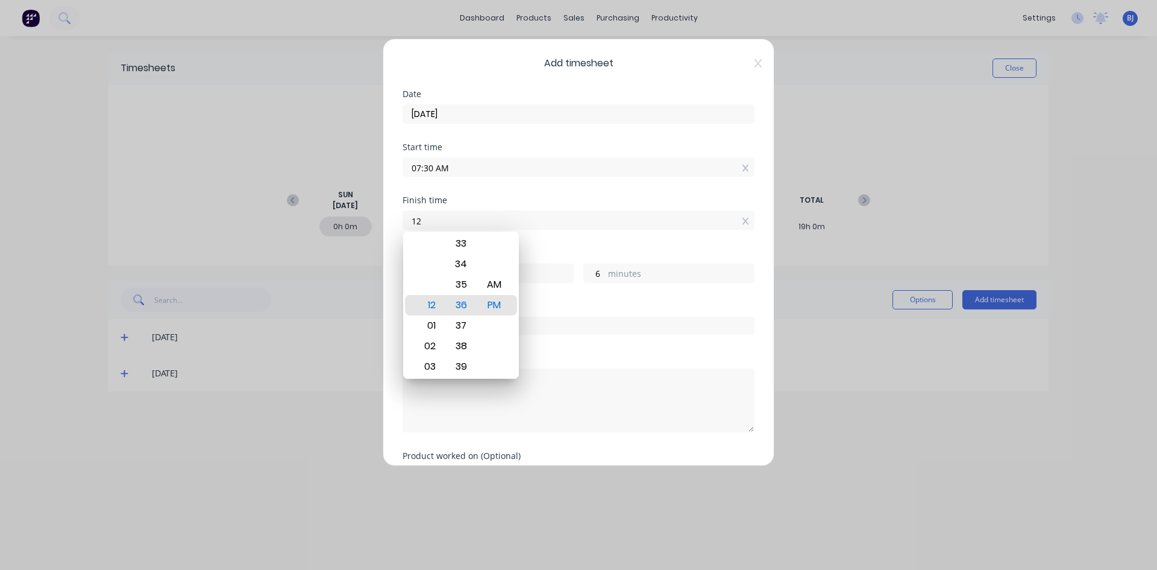
type input "1"
type input "01:00 AM"
type input "17"
type input "30"
click at [492, 304] on div "PM" at bounding box center [495, 305] width 30 height 20
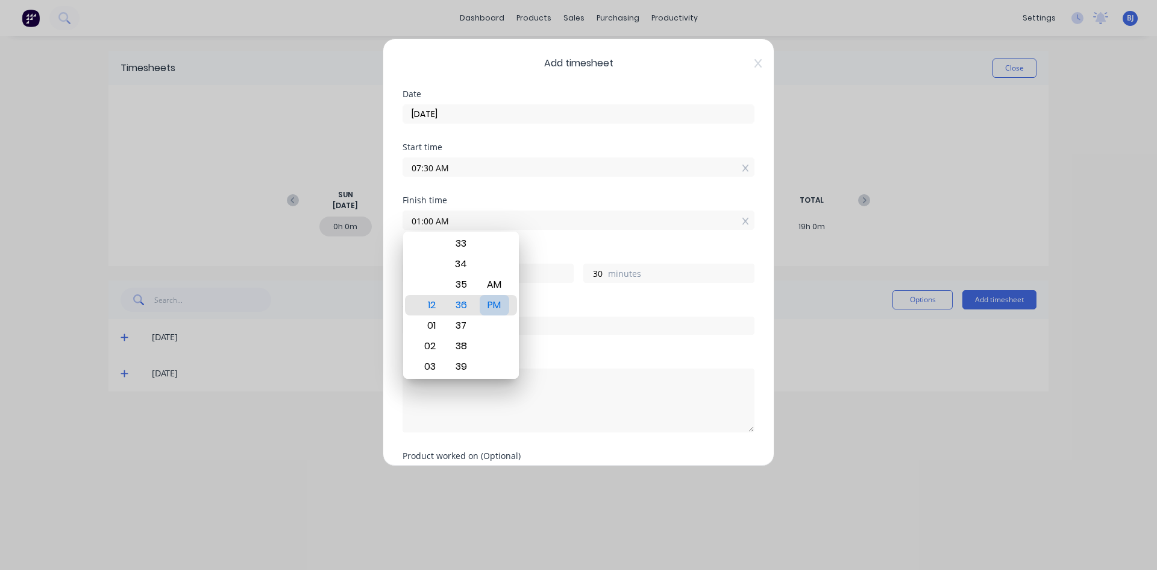
type input "01:00 PM"
type input "5"
click at [542, 253] on div "Hours worked" at bounding box center [579, 253] width 352 height 8
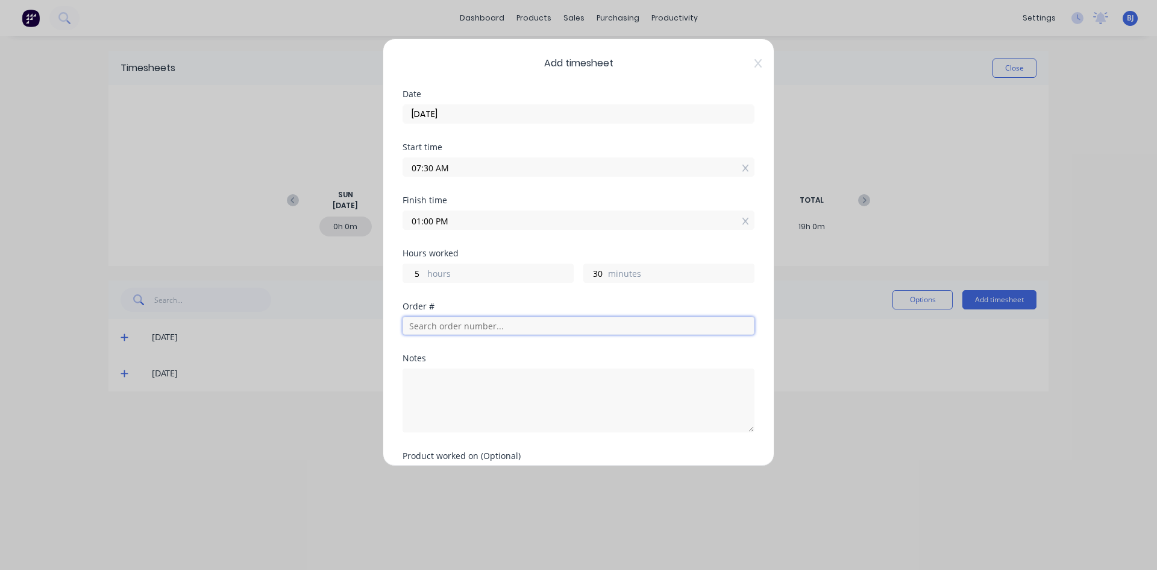
click at [433, 325] on input "text" at bounding box center [579, 325] width 352 height 18
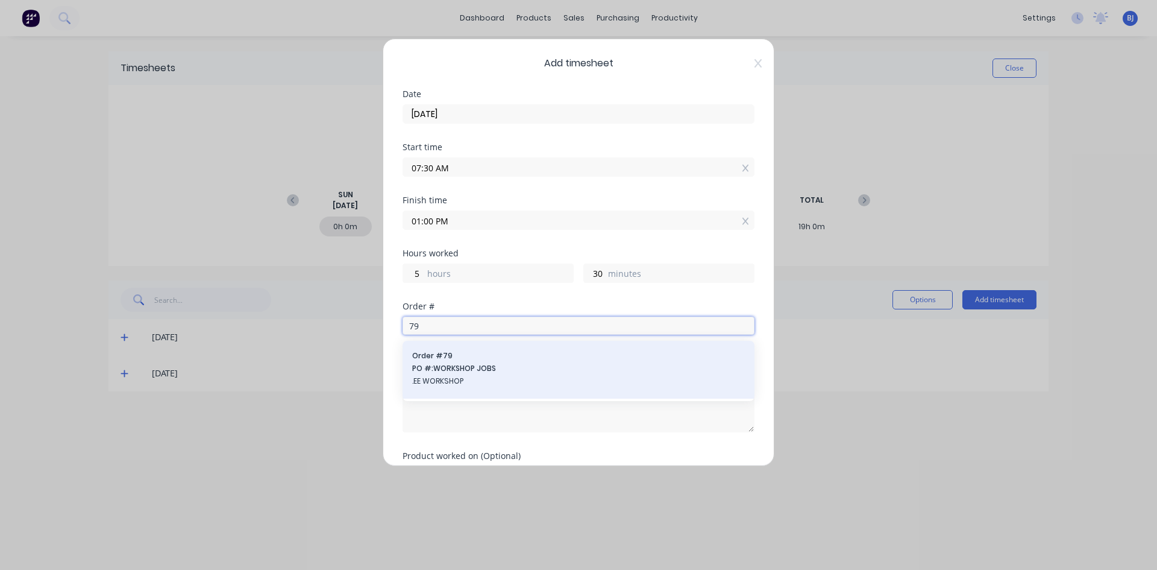
type input "79"
click at [456, 362] on div "Order # 79 PO #: WORKSHOP JOBS .EE WORKSHOP" at bounding box center [578, 369] width 333 height 39
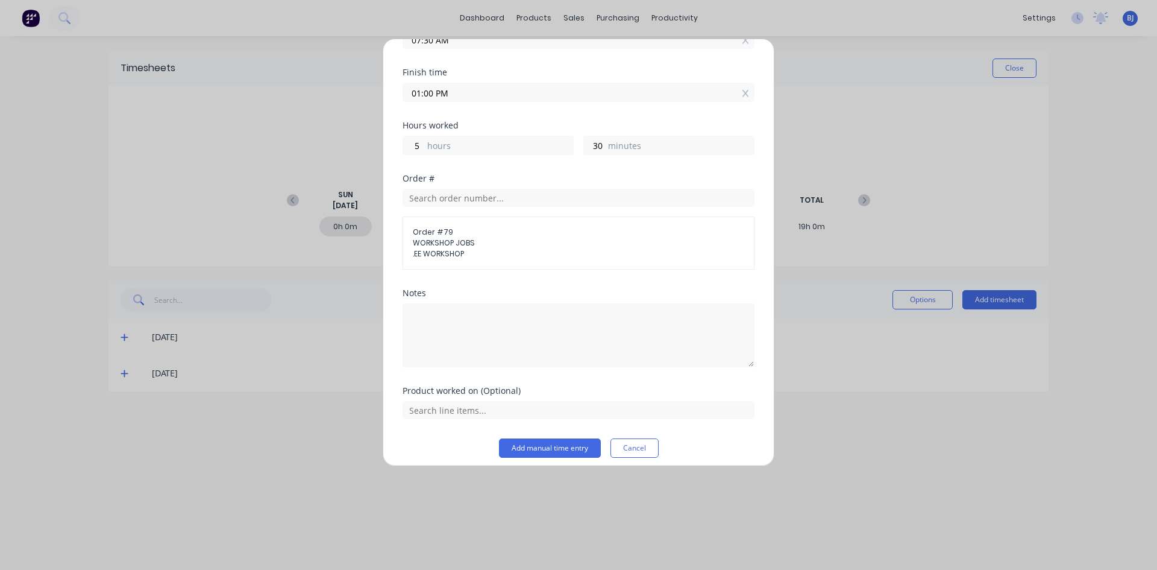
scroll to position [137, 0]
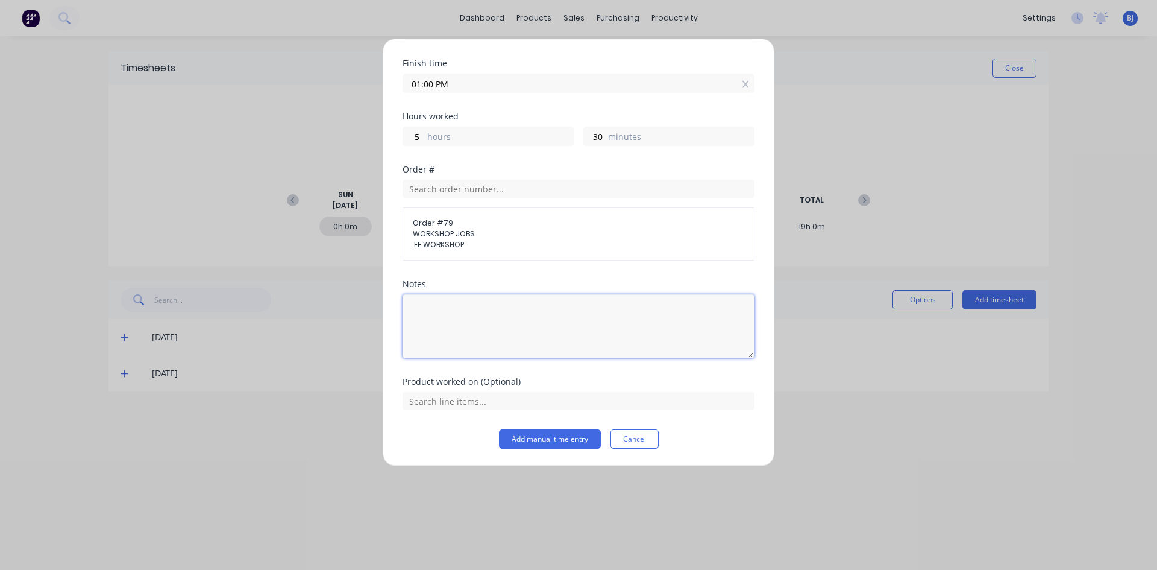
click at [443, 315] on textarea at bounding box center [579, 326] width 352 height 64
type textarea "Change over gear box in chaser bin"
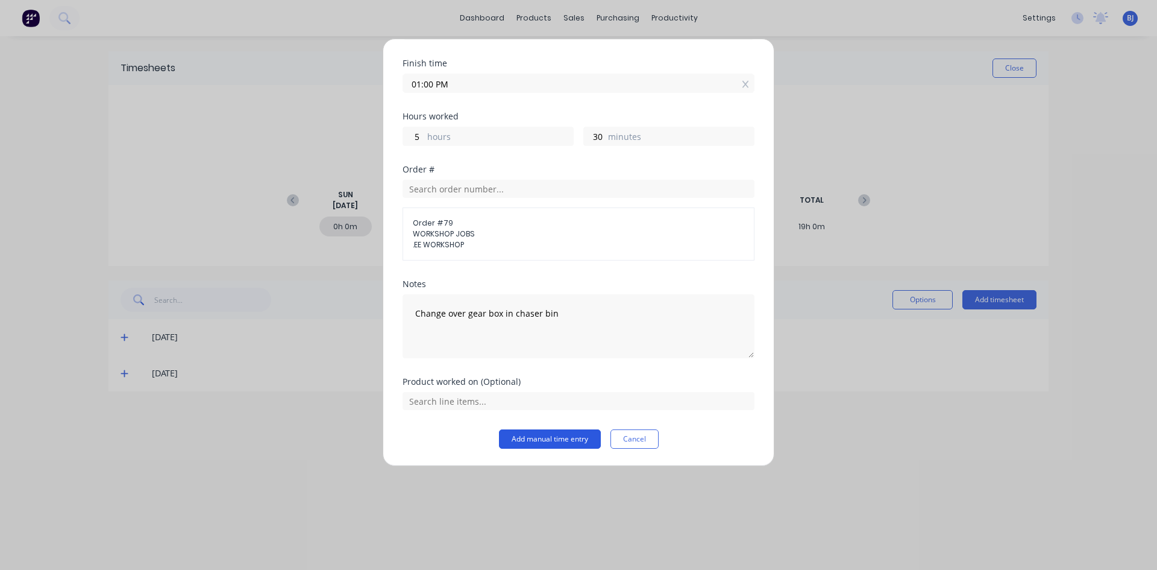
click at [568, 435] on button "Add manual time entry" at bounding box center [550, 438] width 102 height 19
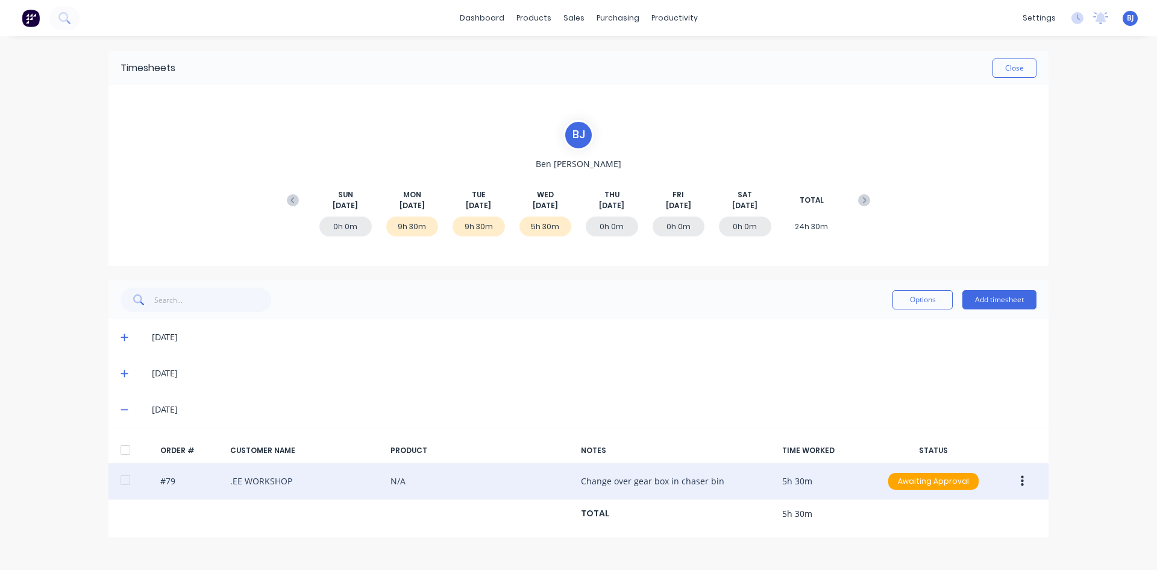
click at [1023, 480] on icon "button" at bounding box center [1022, 481] width 3 height 11
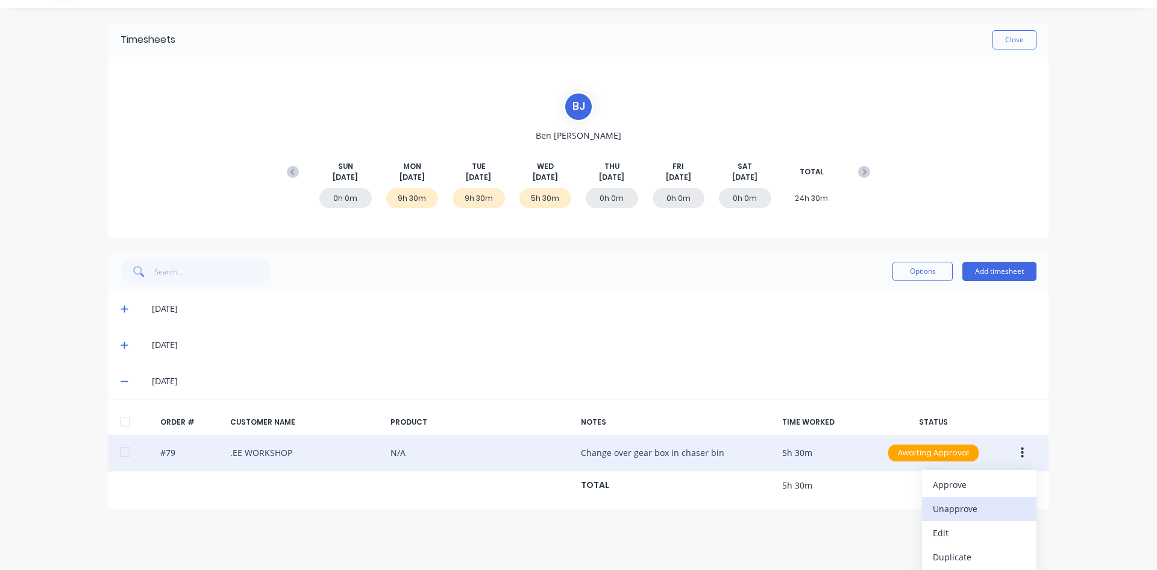
scroll to position [55, 0]
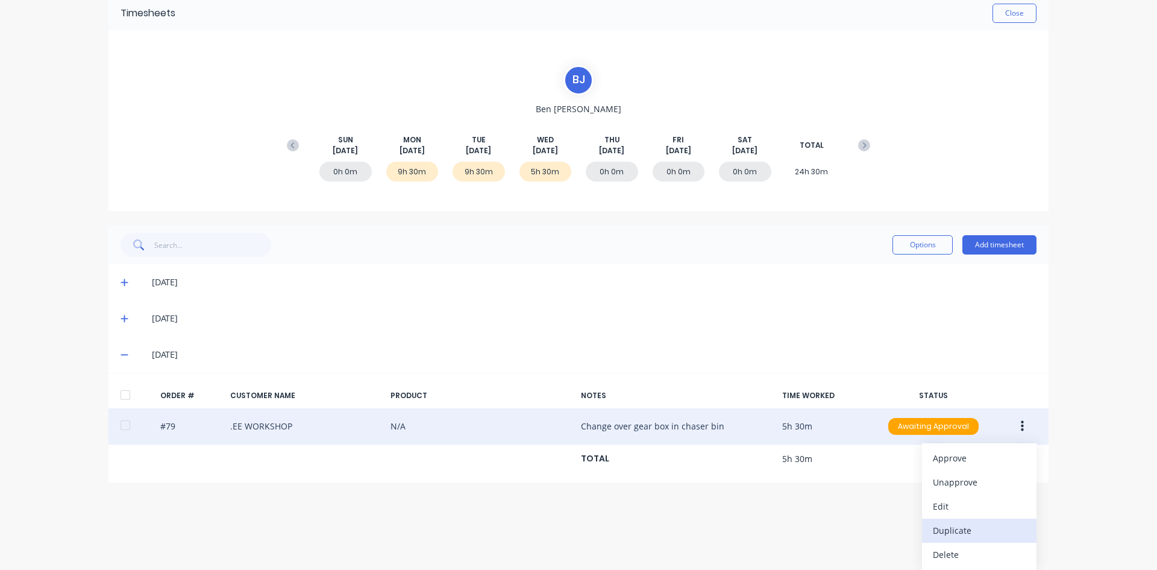
click at [954, 531] on div "Duplicate" at bounding box center [979, 529] width 93 height 17
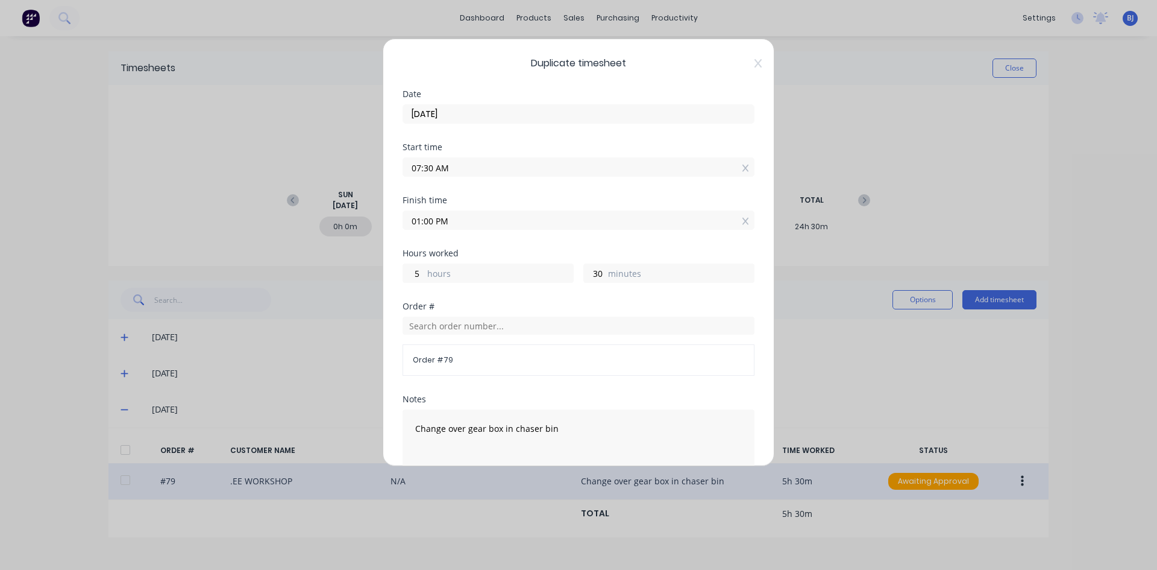
drag, startPoint x: 423, startPoint y: 173, endPoint x: 374, endPoint y: 180, distance: 49.3
click at [375, 179] on div "Duplicate timesheet Date [DATE] Start time 07:30 AM Finish time 01:00 PM Hours …" at bounding box center [578, 285] width 1157 height 570
click at [471, 162] on input "1.30 AM" at bounding box center [578, 167] width 351 height 18
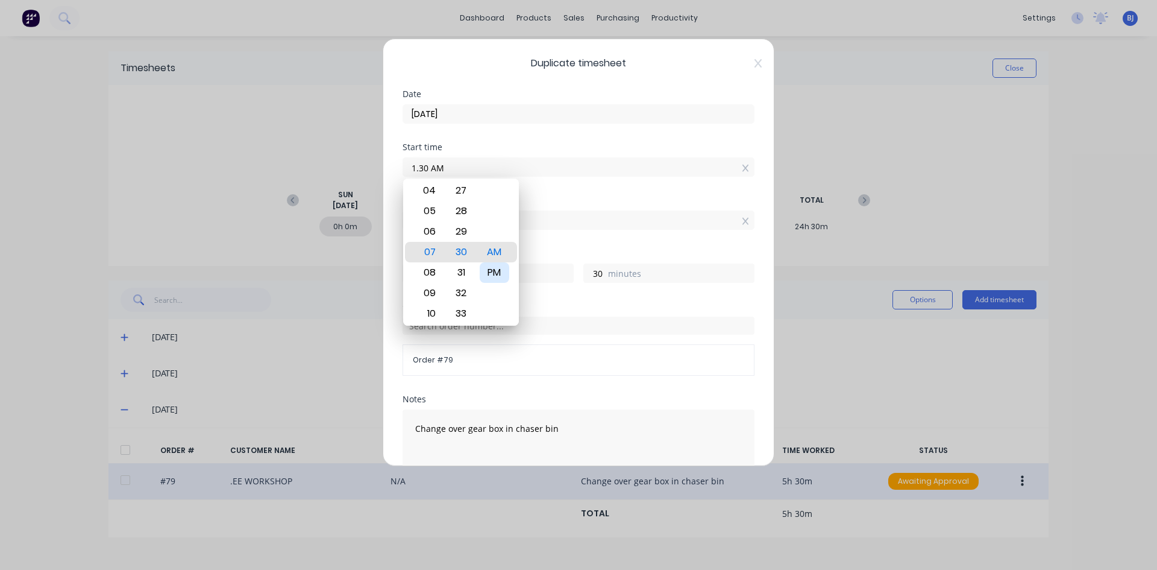
type input "01:30 AM"
type input "11"
click at [493, 272] on div "PM" at bounding box center [495, 272] width 30 height 20
type input "01:30 PM"
type input "23"
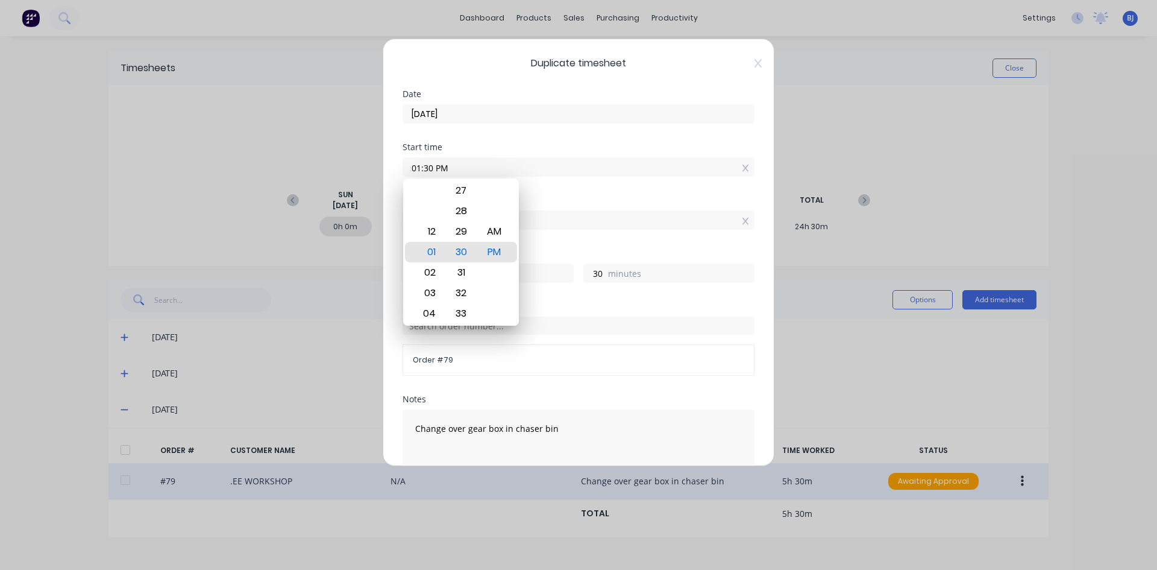
click at [539, 195] on div "Start time 01:30 PM" at bounding box center [579, 169] width 352 height 53
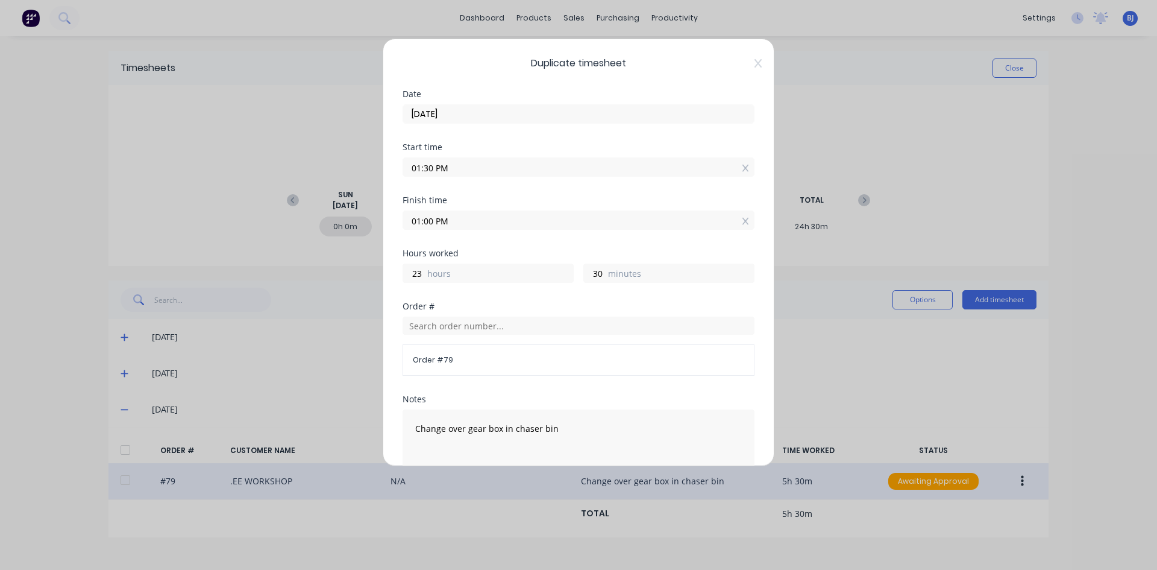
click at [398, 237] on div "Duplicate timesheet Date [DATE] Start time 01:30 PM Finish time 01:00 PM Hours …" at bounding box center [579, 252] width 392 height 427
click at [478, 217] on input "5.00" at bounding box center [578, 220] width 351 height 18
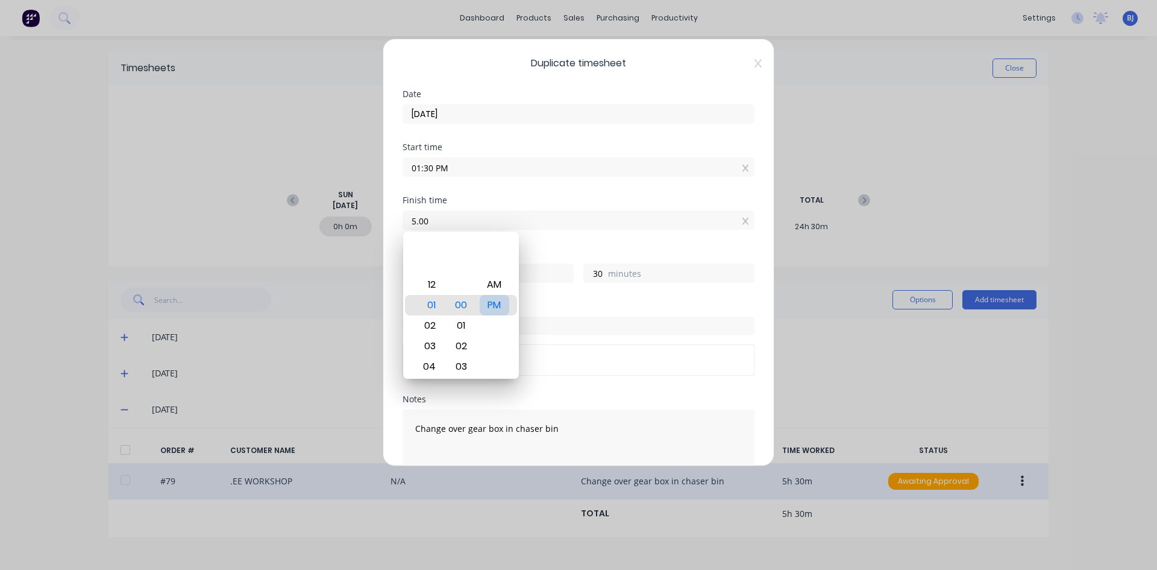
type input "05:00 AM"
type input "15"
click at [494, 300] on div "PM" at bounding box center [495, 305] width 30 height 20
type input "05:00 PM"
type input "3"
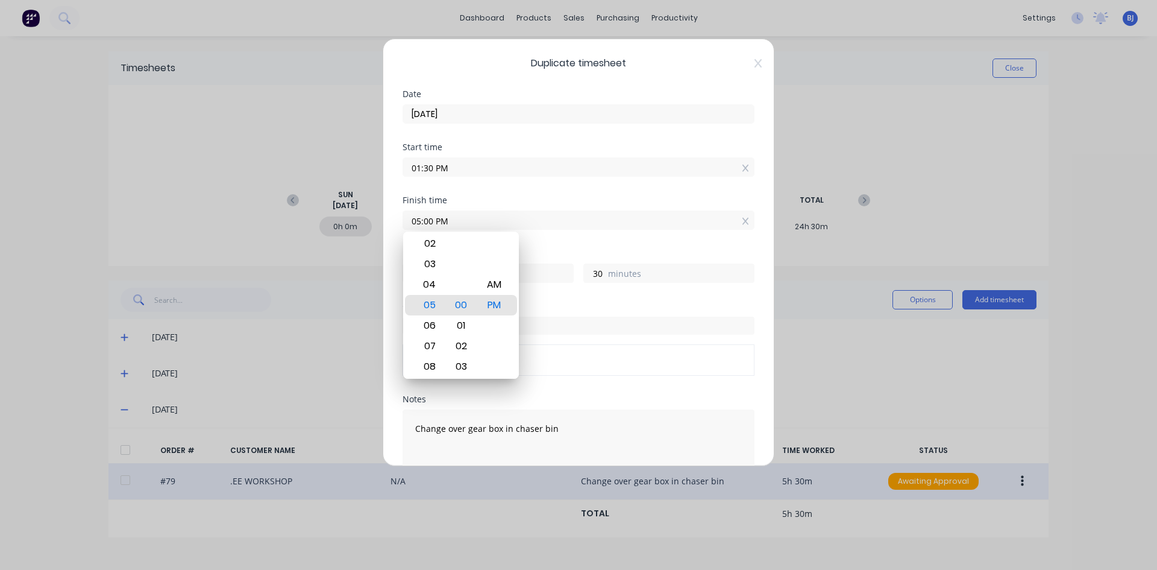
click at [553, 235] on div "Finish time 05:00 PM" at bounding box center [579, 222] width 352 height 53
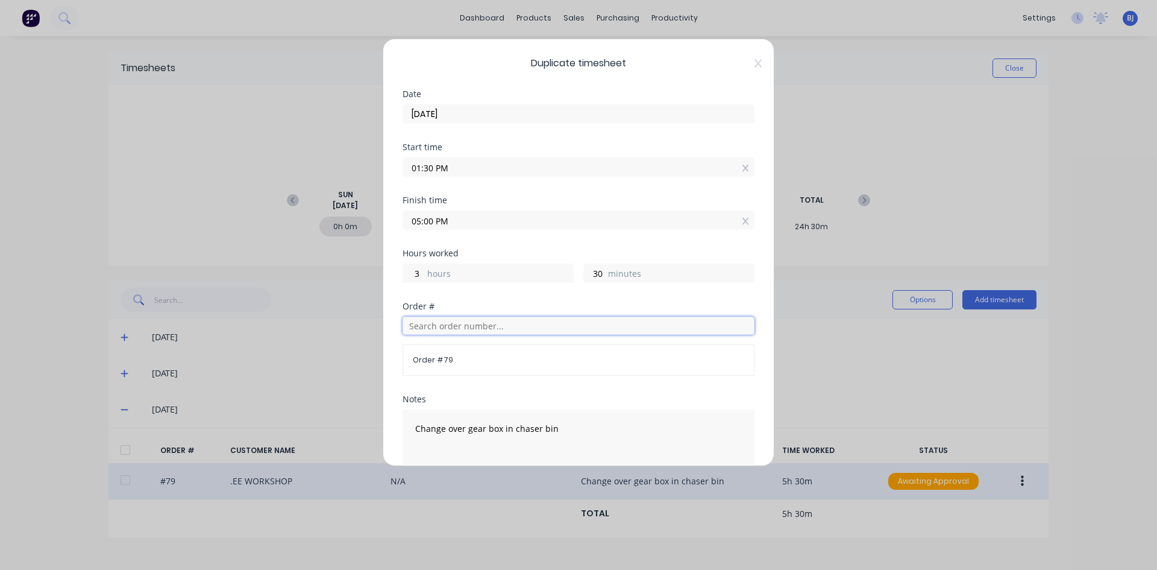
click at [425, 320] on input "text" at bounding box center [579, 325] width 352 height 18
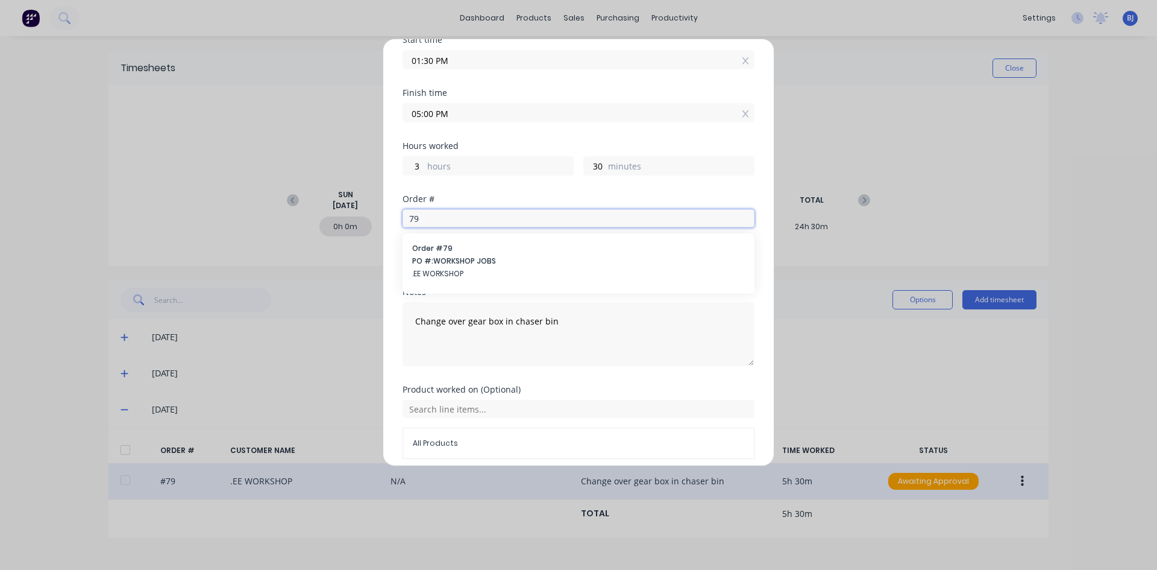
scroll to position [121, 0]
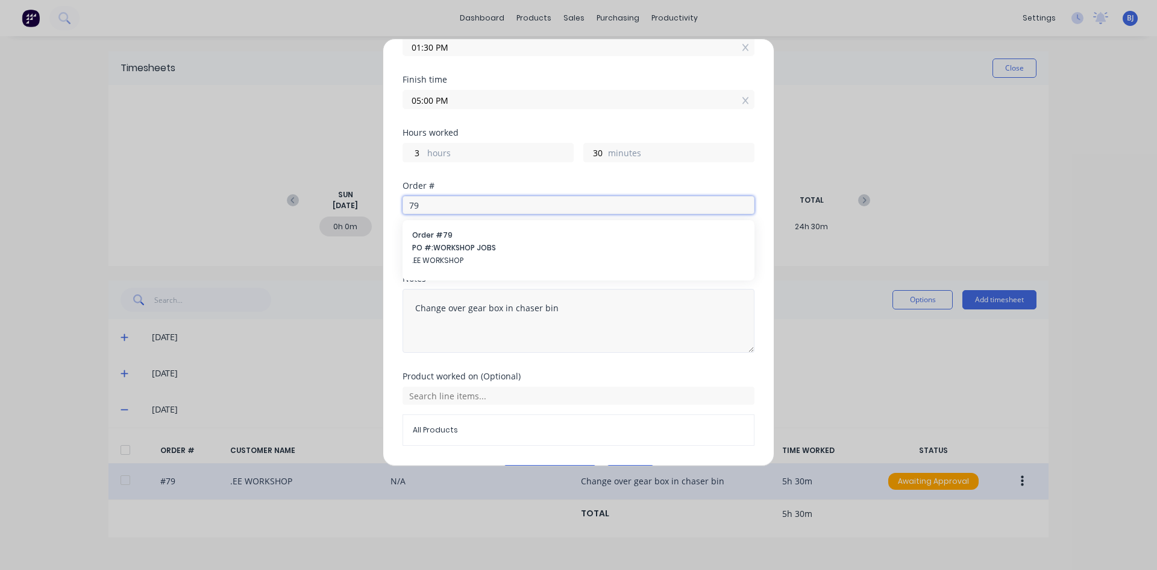
type input "79"
click at [572, 303] on textarea "Change over gear box in chaser bin" at bounding box center [579, 321] width 352 height 64
type textarea "C"
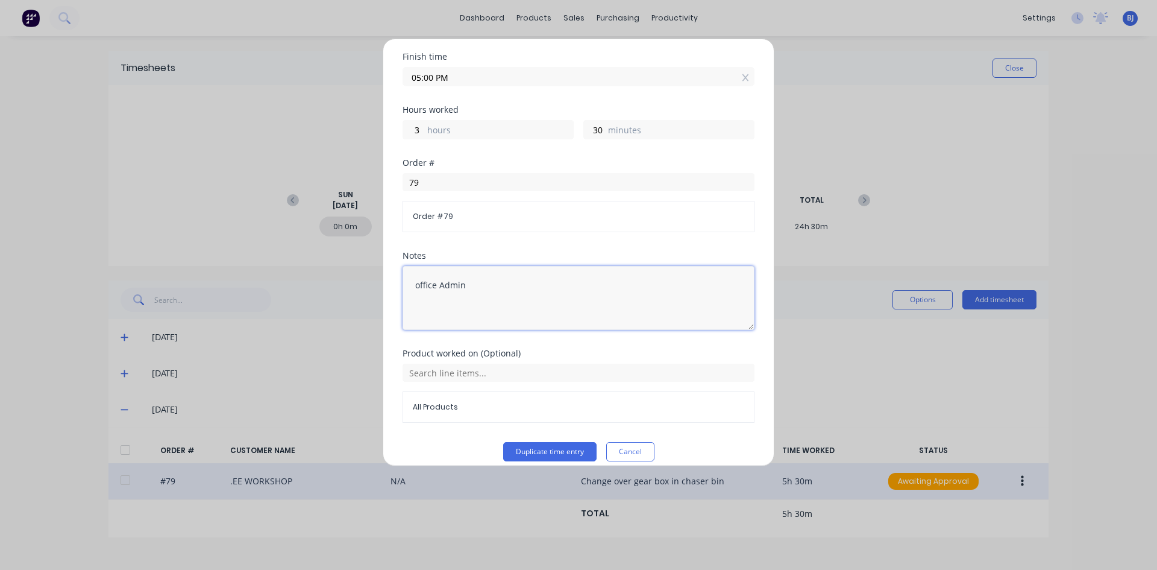
scroll to position [156, 0]
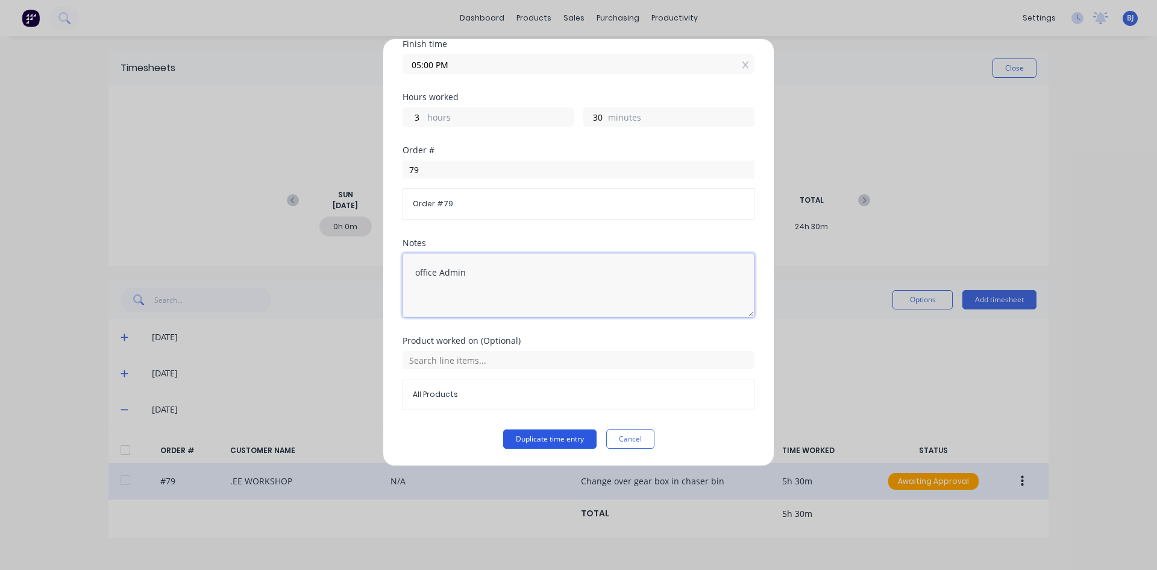
type textarea "office Admin"
click at [518, 442] on button "Duplicate time entry" at bounding box center [549, 438] width 93 height 19
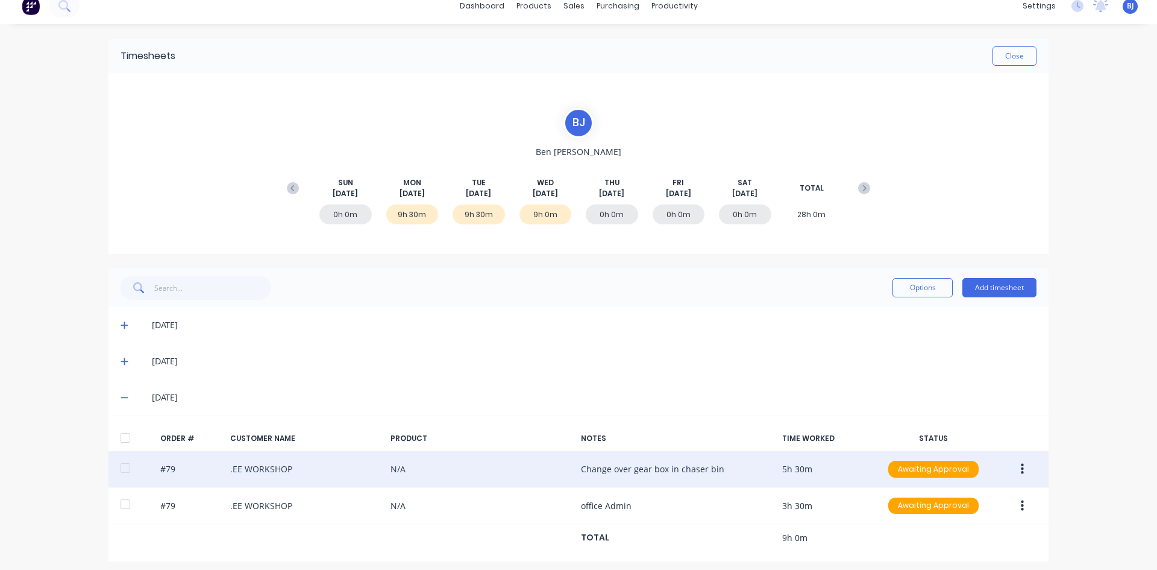
scroll to position [19, 0]
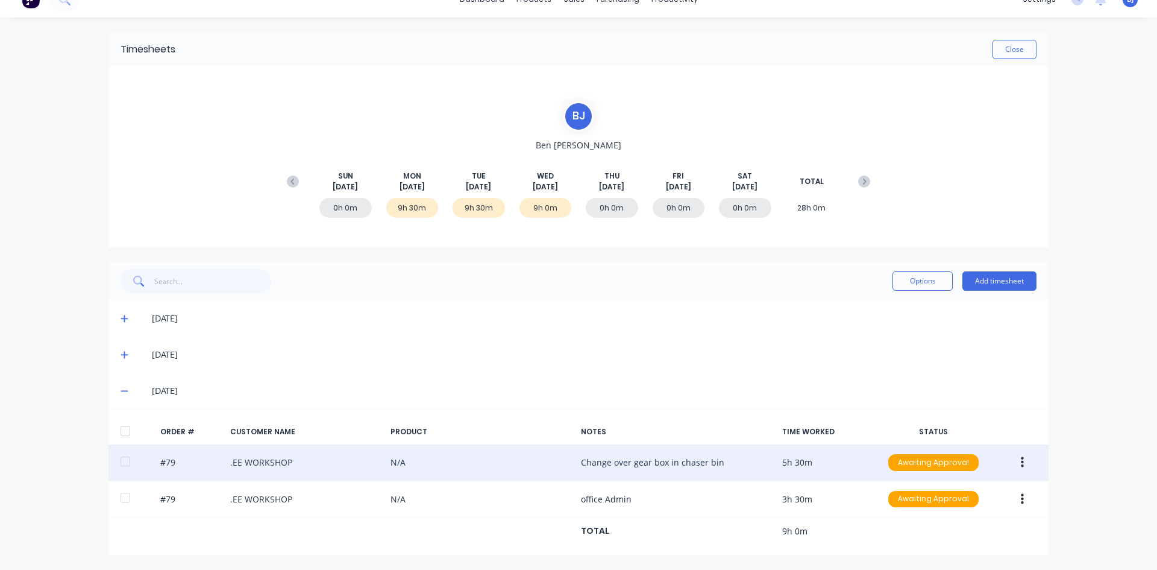
click at [1021, 464] on icon "button" at bounding box center [1022, 462] width 3 height 13
click at [936, 538] on div "Edit" at bounding box center [979, 541] width 93 height 17
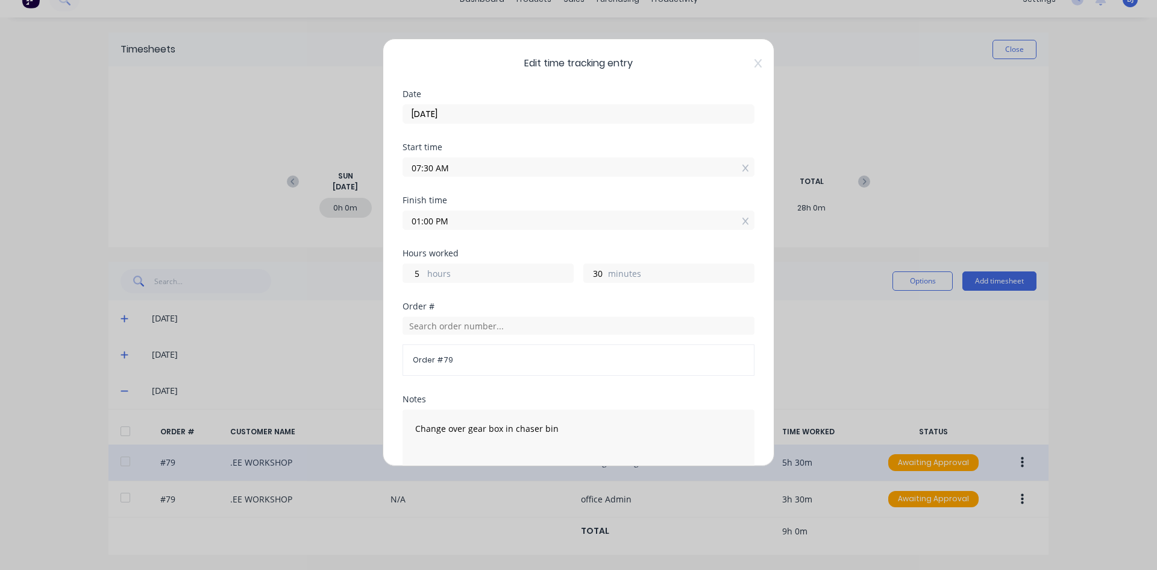
click at [433, 168] on input "07:30 AM" at bounding box center [578, 167] width 351 height 18
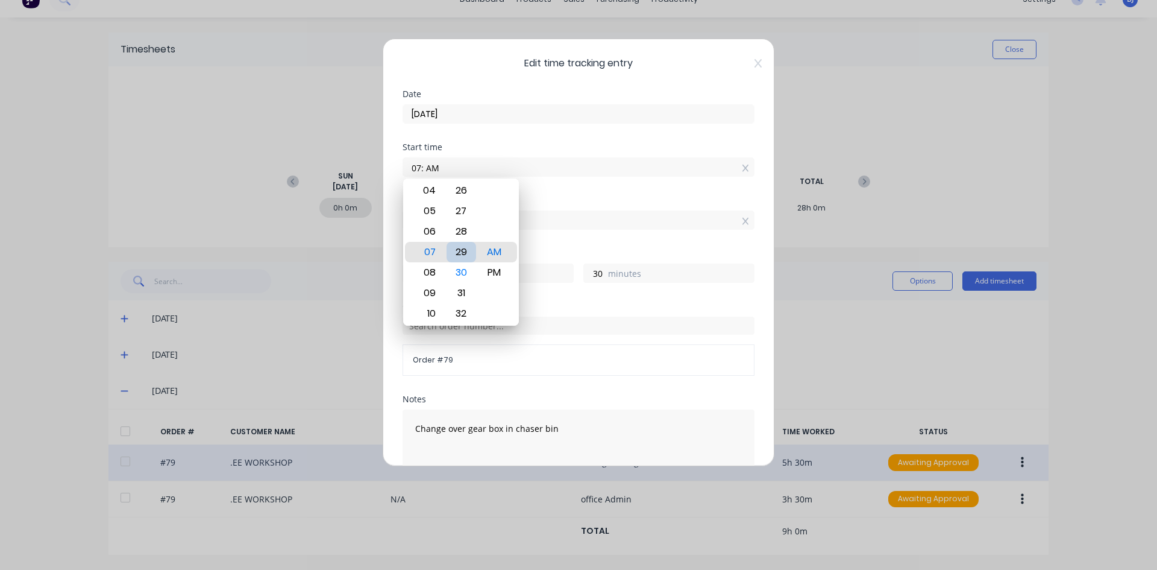
type input "07:29 AM"
type input "31"
type input "07:12 AM"
type input "48"
type input "07:00 AM"
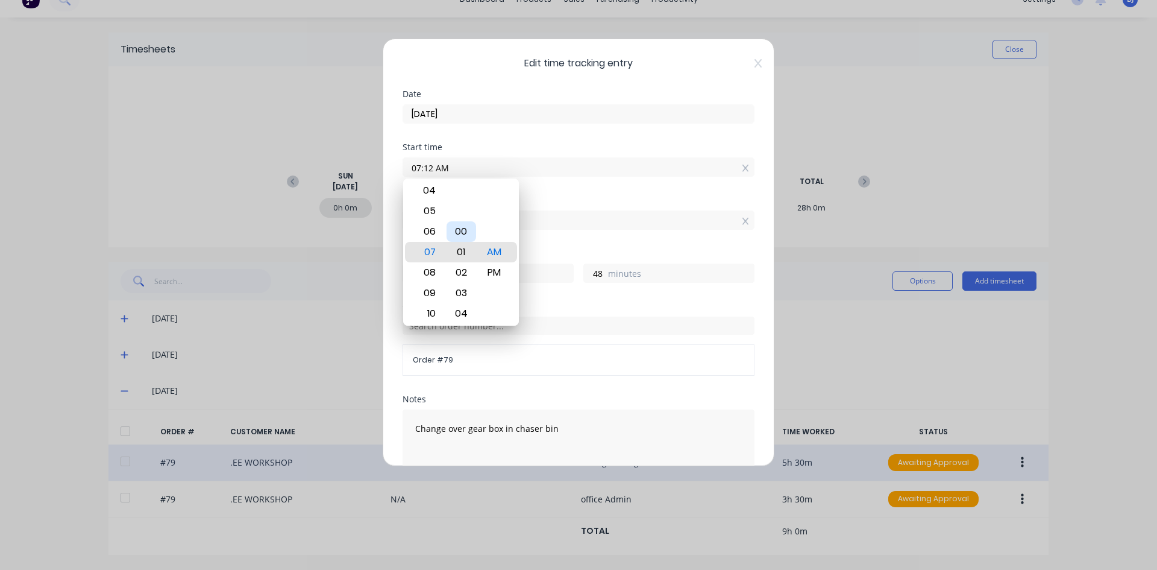
type input "6"
type input "0"
type input "07:00 AM"
click at [499, 251] on div "AM" at bounding box center [495, 252] width 30 height 20
click at [558, 204] on div "Finish time 01:00 PM" at bounding box center [579, 213] width 352 height 34
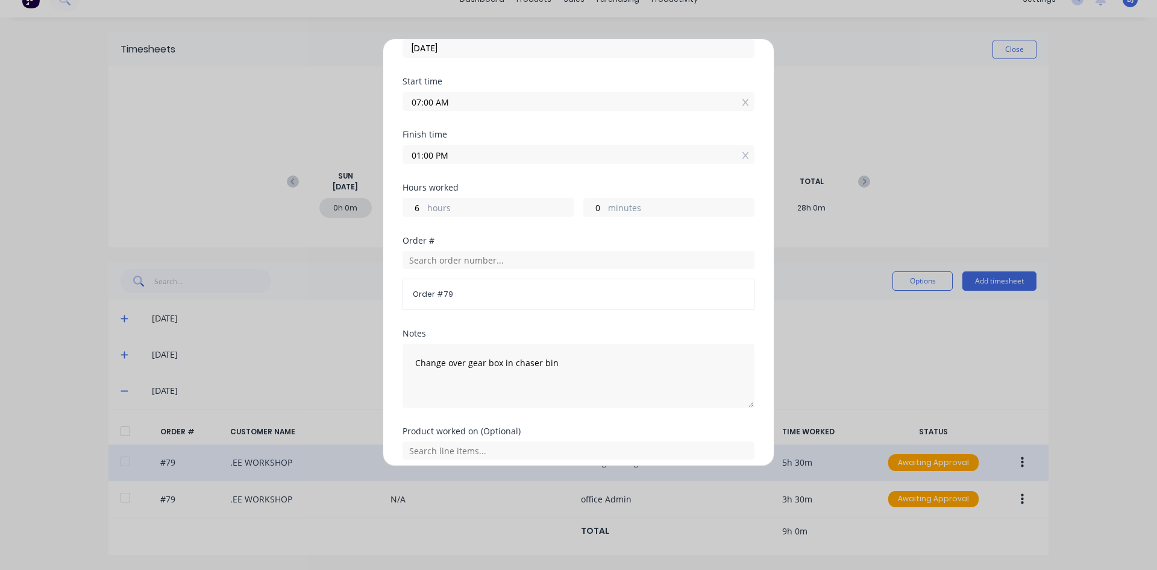
scroll to position [156, 0]
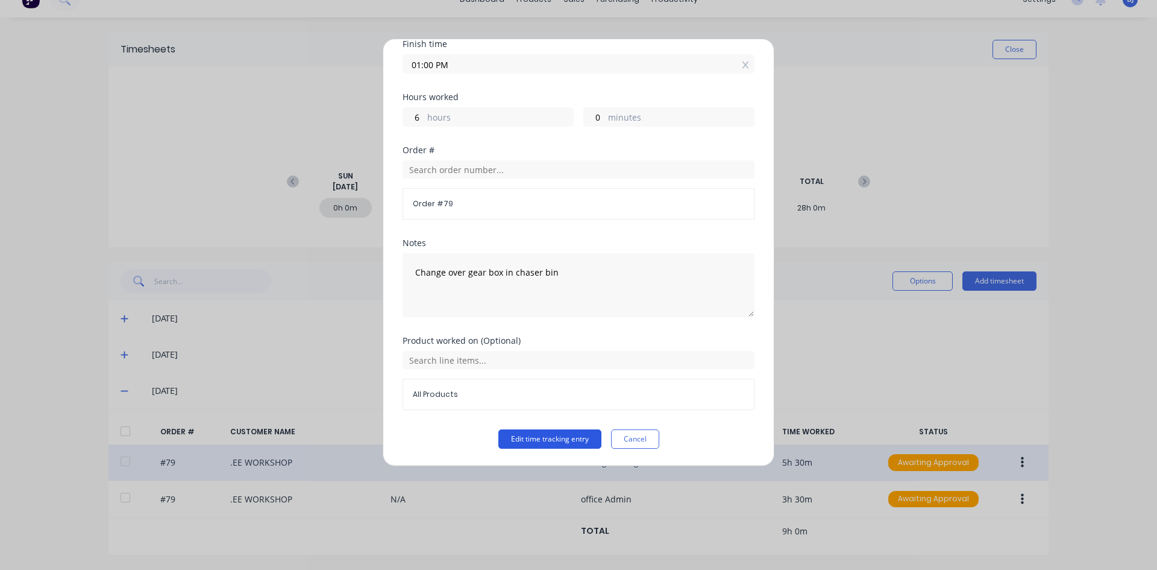
click at [559, 439] on button "Edit time tracking entry" at bounding box center [549, 438] width 103 height 19
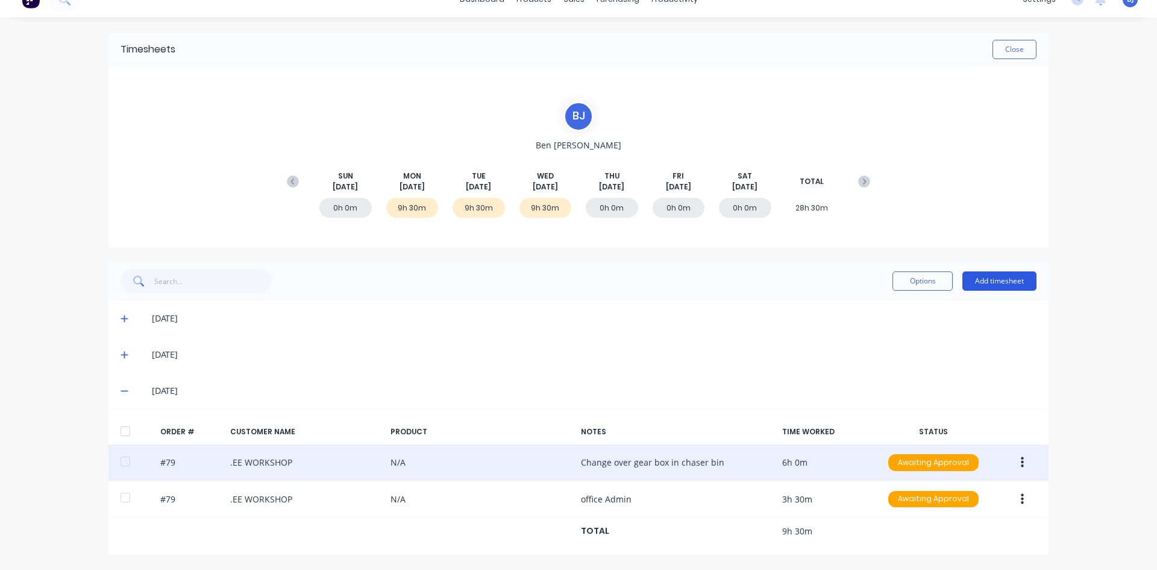
click at [976, 284] on button "Add timesheet" at bounding box center [1000, 280] width 74 height 19
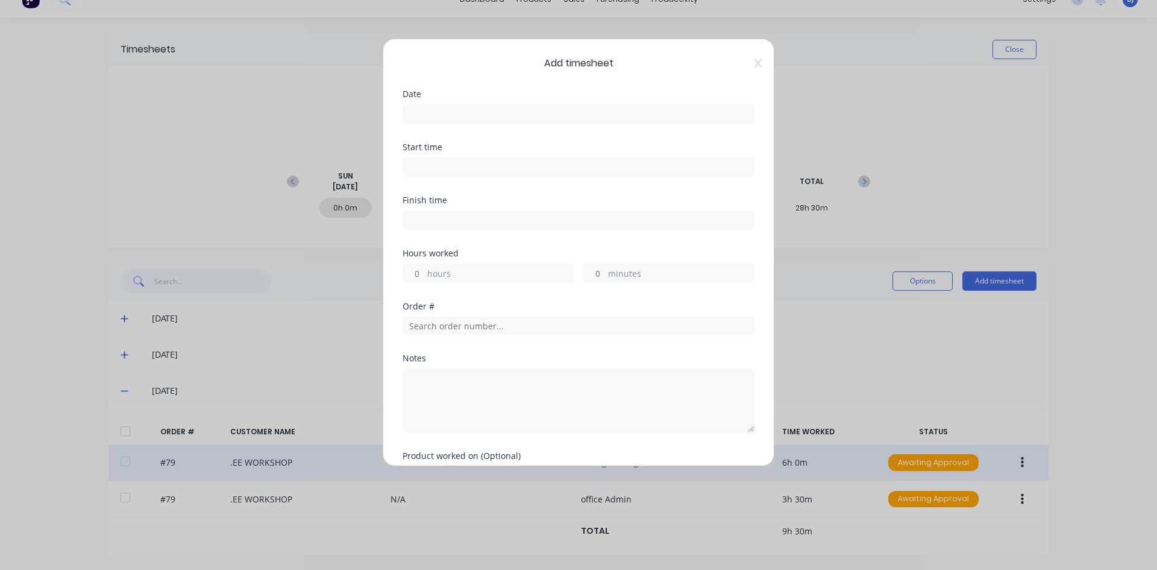
click at [434, 113] on input at bounding box center [578, 114] width 351 height 18
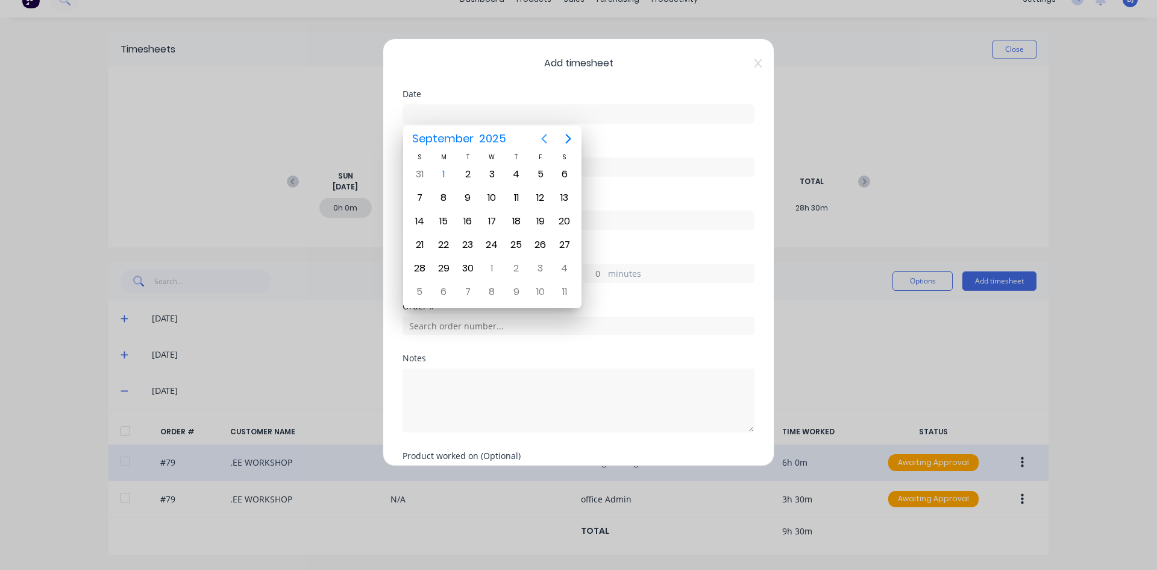
click at [544, 137] on icon "Previous page" at bounding box center [544, 139] width 5 height 10
click at [521, 271] on div "28" at bounding box center [517, 268] width 18 height 18
type input "[DATE]"
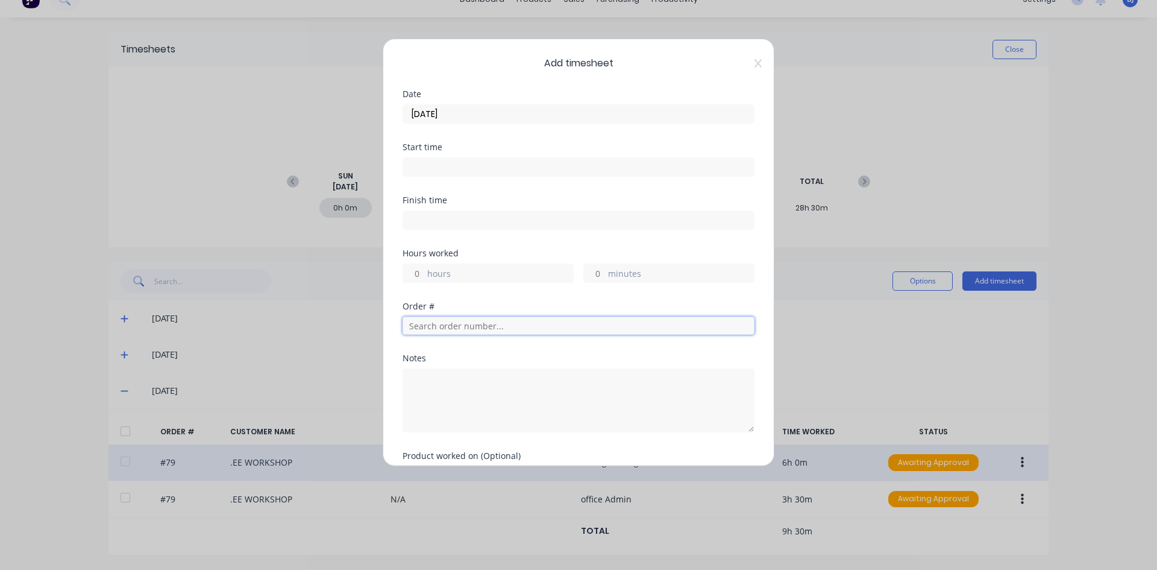
click at [467, 325] on input "text" at bounding box center [579, 325] width 352 height 18
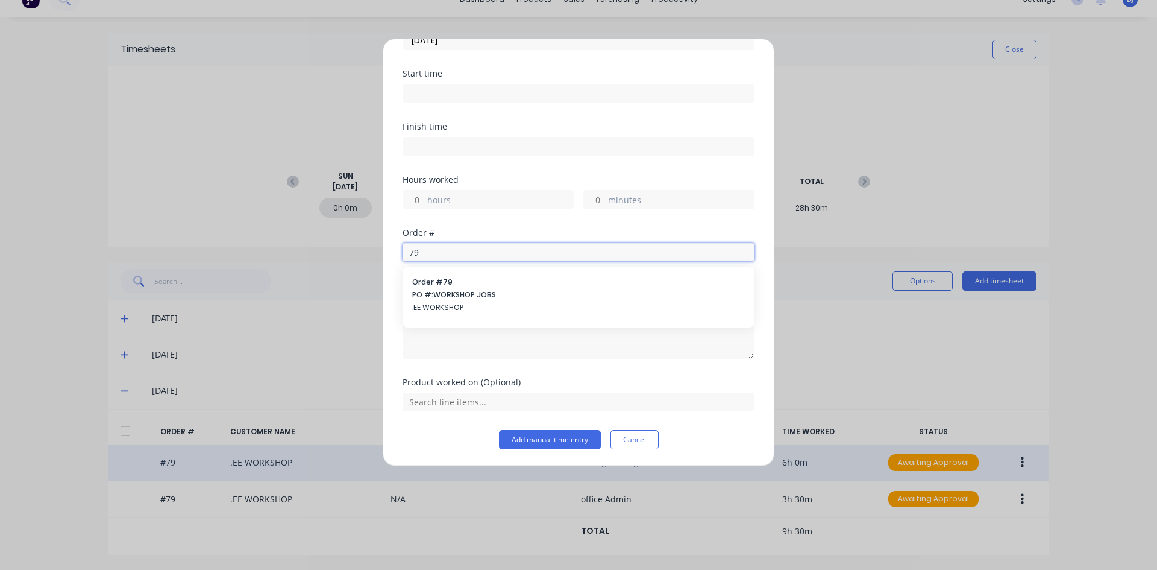
scroll to position [74, 0]
type input "79"
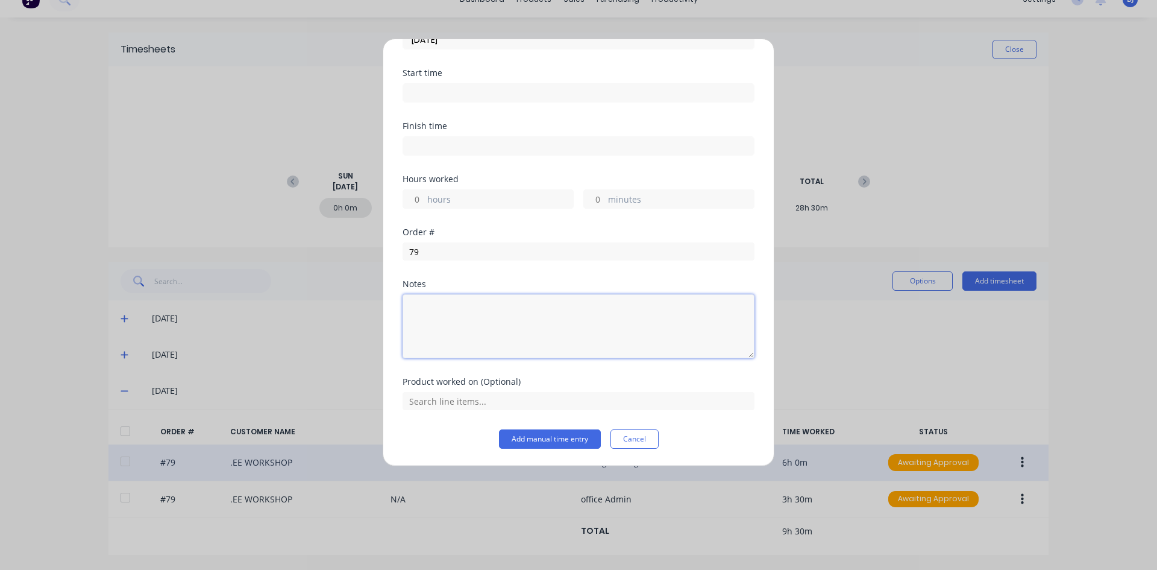
click at [438, 343] on textarea at bounding box center [579, 326] width 352 height 64
type textarea "Office Admin"
click at [542, 440] on button "Add manual time entry" at bounding box center [550, 438] width 102 height 19
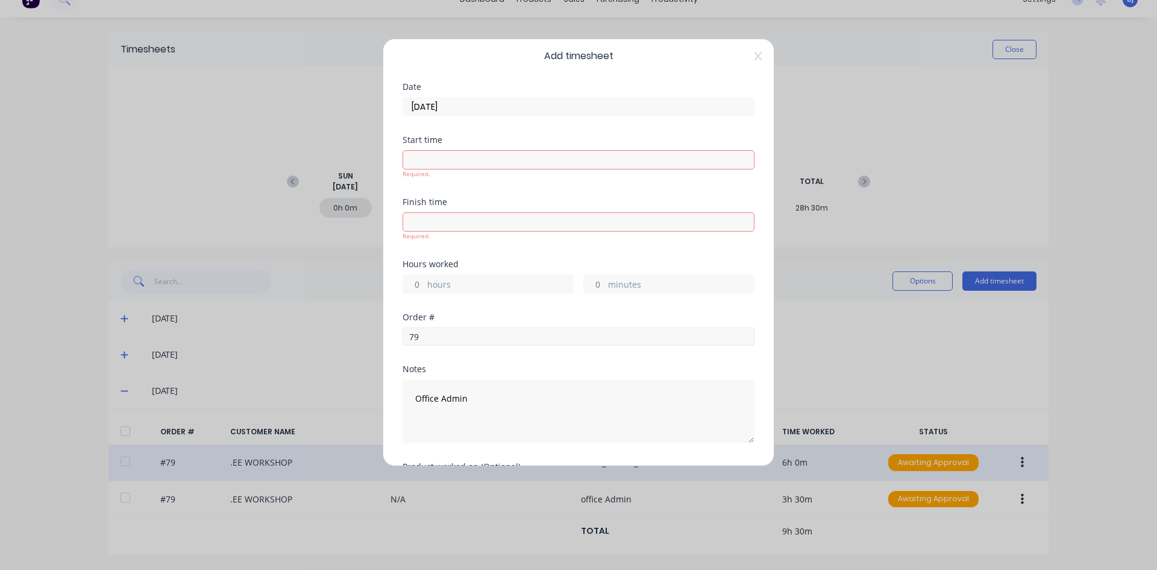
scroll to position [0, 0]
click at [417, 172] on input at bounding box center [578, 167] width 351 height 18
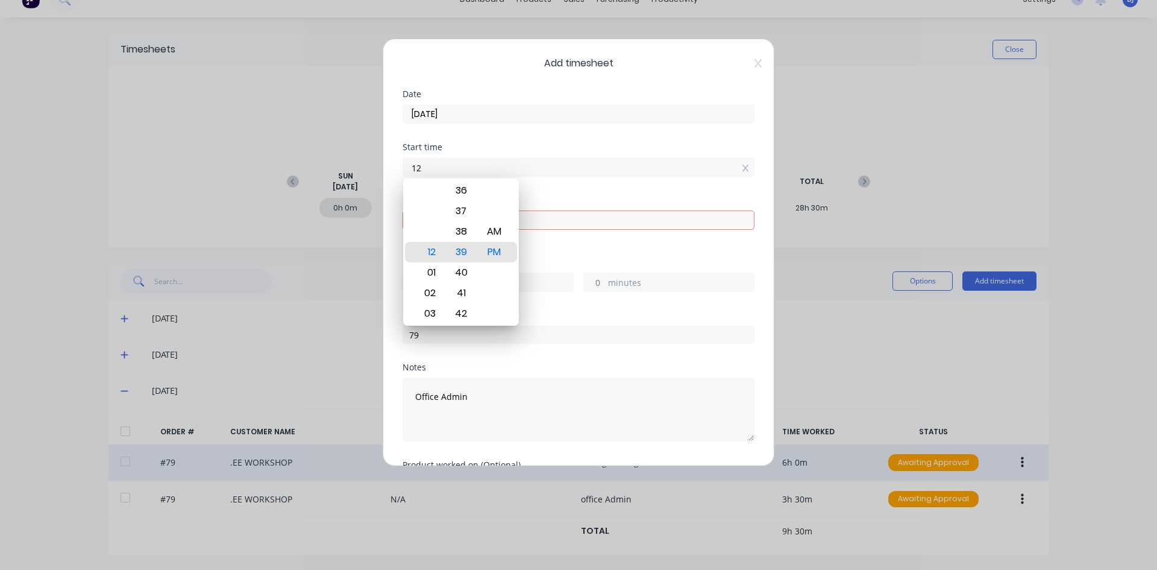
type input "1"
click at [500, 233] on div "AM" at bounding box center [495, 231] width 30 height 20
click at [532, 250] on div "Finish time Required." at bounding box center [579, 227] width 352 height 62
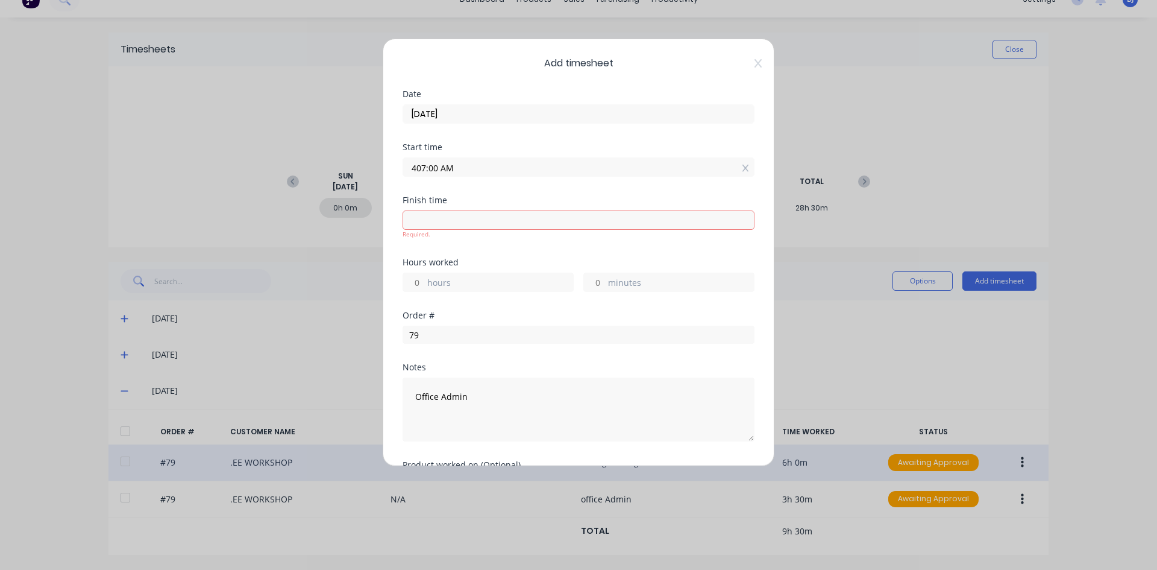
type input "07:00 AM"
click at [429, 223] on input at bounding box center [578, 220] width 351 height 18
type input "12:39 PM"
type input "5"
type input "39"
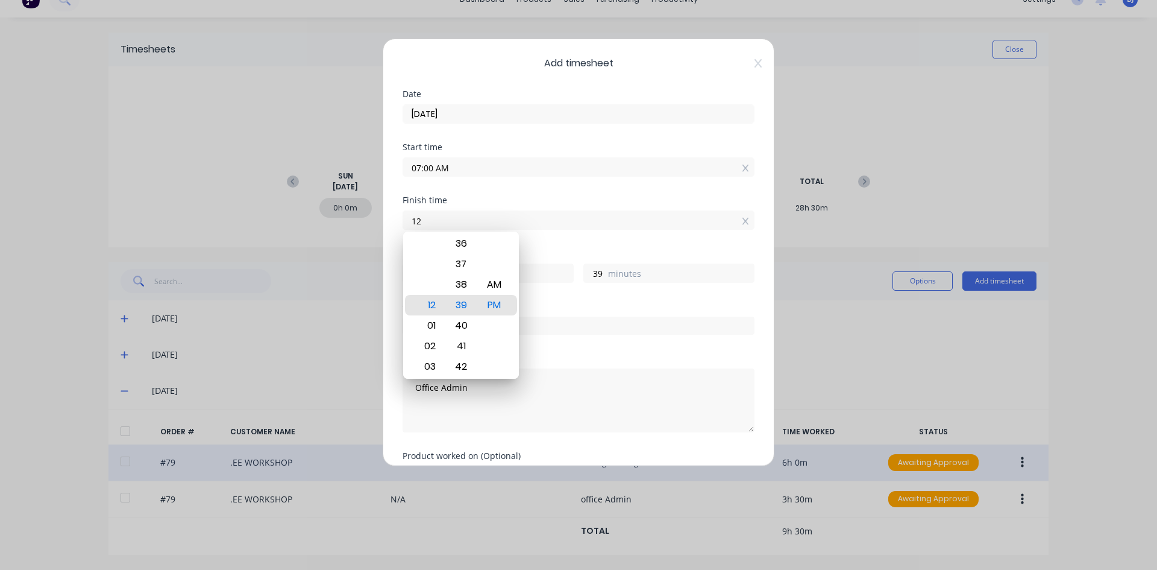
type input "1"
type input "04:30 AM"
type input "21"
type input "30"
click at [498, 303] on div "PM" at bounding box center [495, 305] width 30 height 20
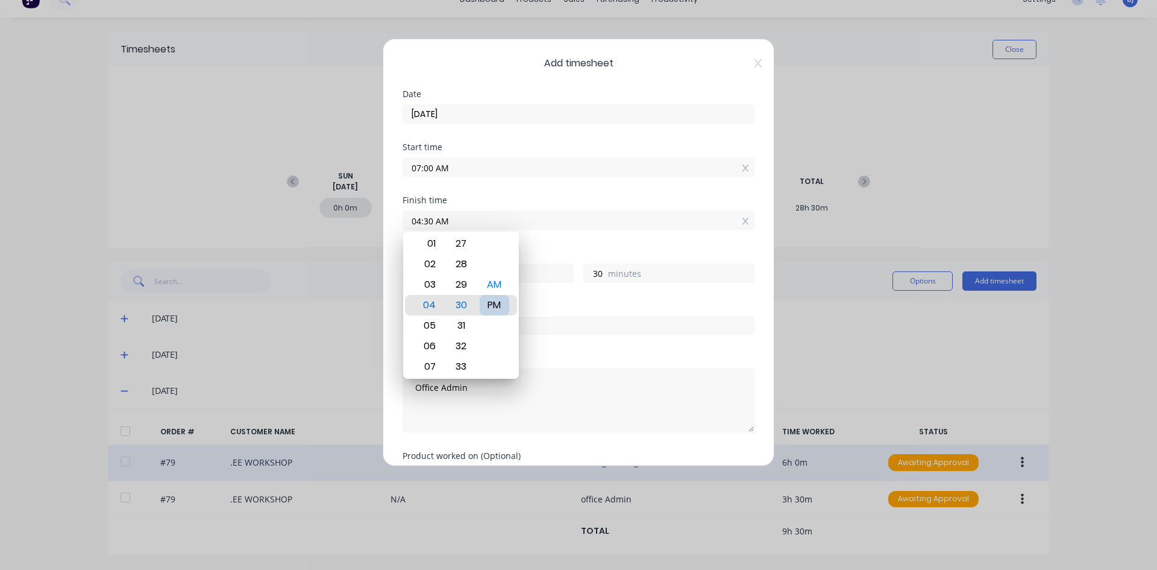
type input "04:30 PM"
type input "9"
click at [540, 257] on div "Hours worked 9 hours 30 minutes" at bounding box center [579, 266] width 352 height 34
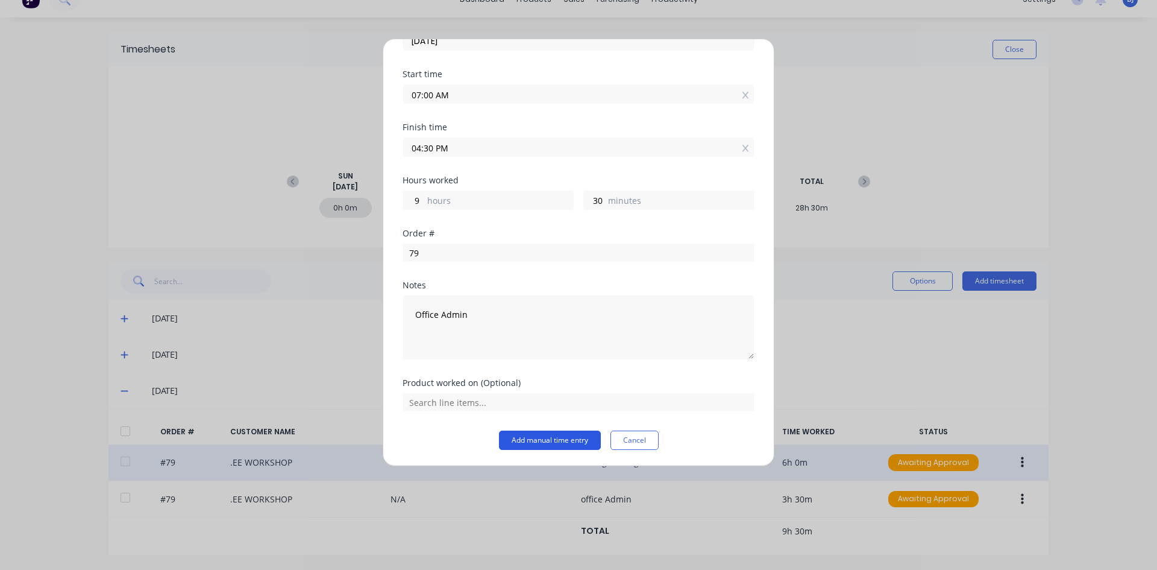
scroll to position [74, 0]
click at [525, 441] on button "Add manual time entry" at bounding box center [550, 438] width 102 height 19
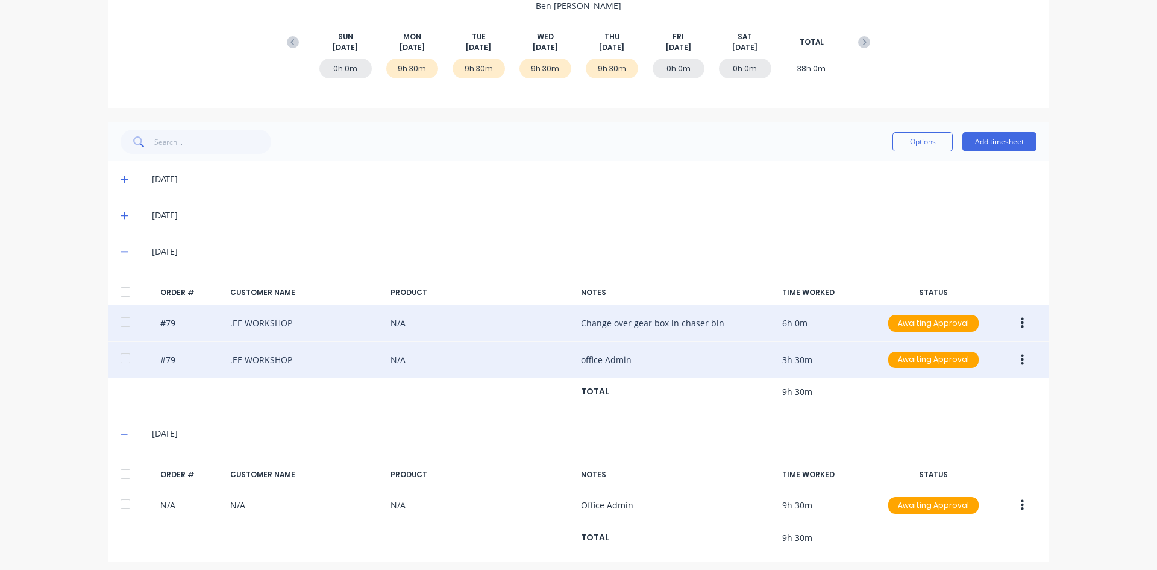
scroll to position [165, 0]
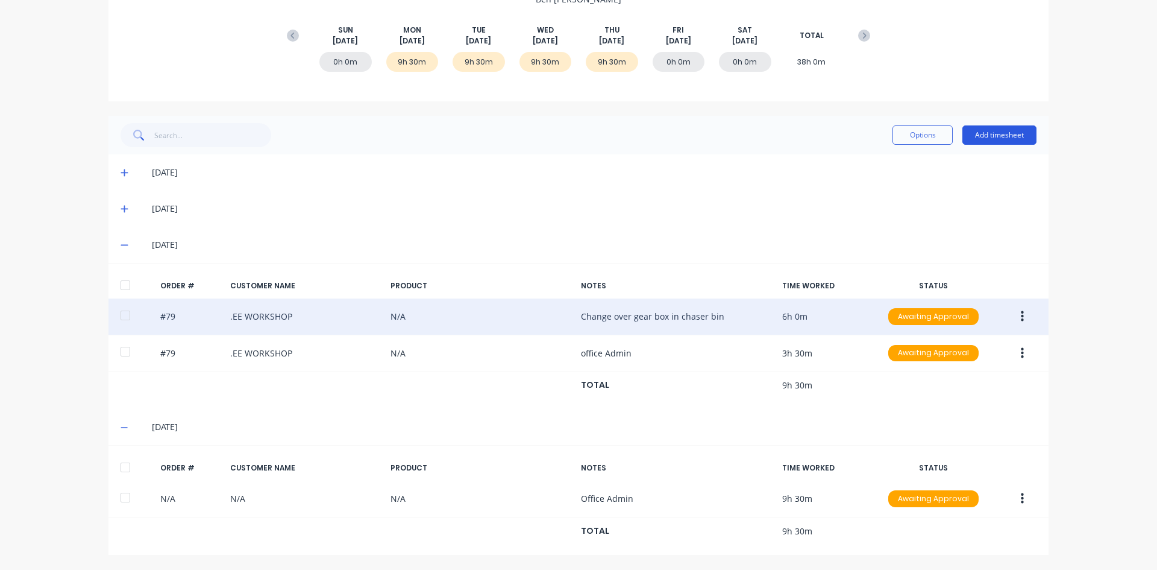
click at [993, 131] on button "Add timesheet" at bounding box center [1000, 134] width 74 height 19
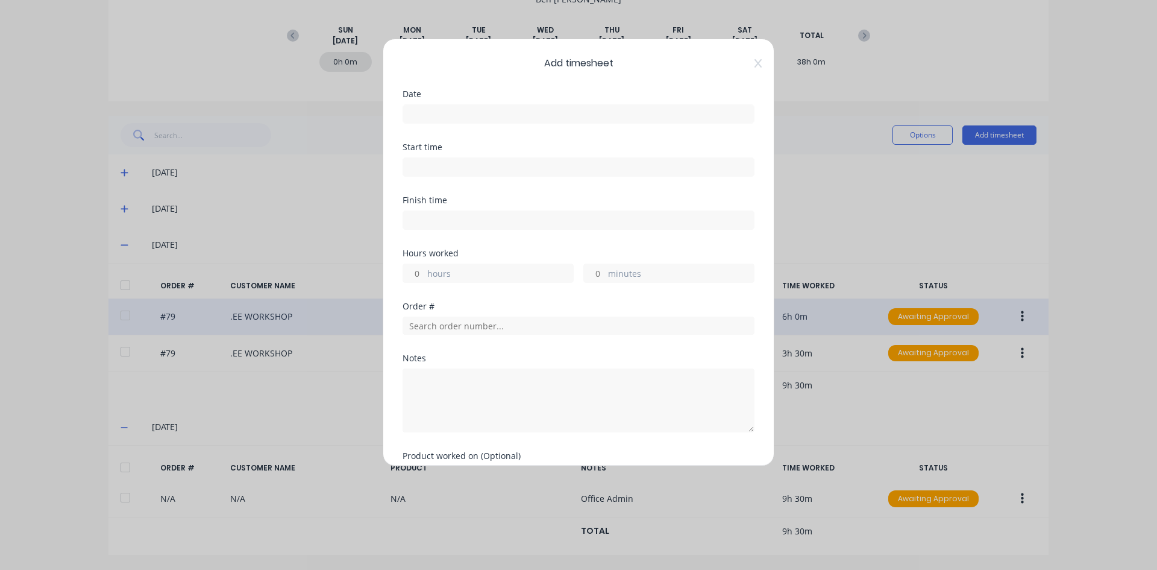
drag, startPoint x: 410, startPoint y: 107, endPoint x: 439, endPoint y: 120, distance: 31.3
click at [411, 107] on input at bounding box center [578, 114] width 351 height 18
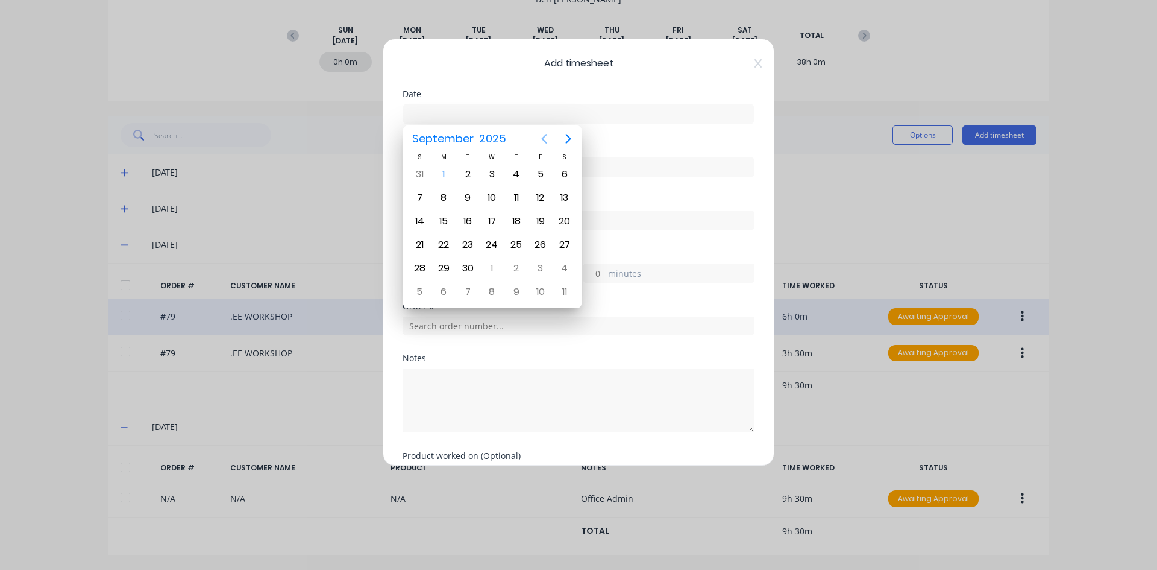
click at [544, 141] on icon "Previous page" at bounding box center [544, 139] width 5 height 10
click at [544, 266] on div "29" at bounding box center [541, 268] width 18 height 18
type input "[DATE]"
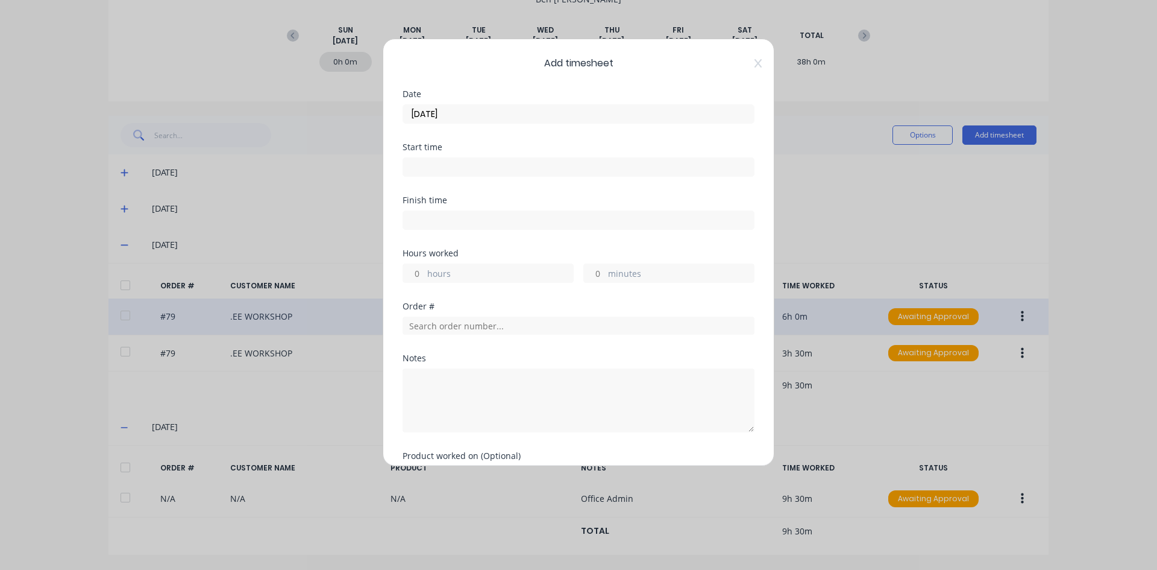
click at [426, 165] on input at bounding box center [578, 167] width 351 height 18
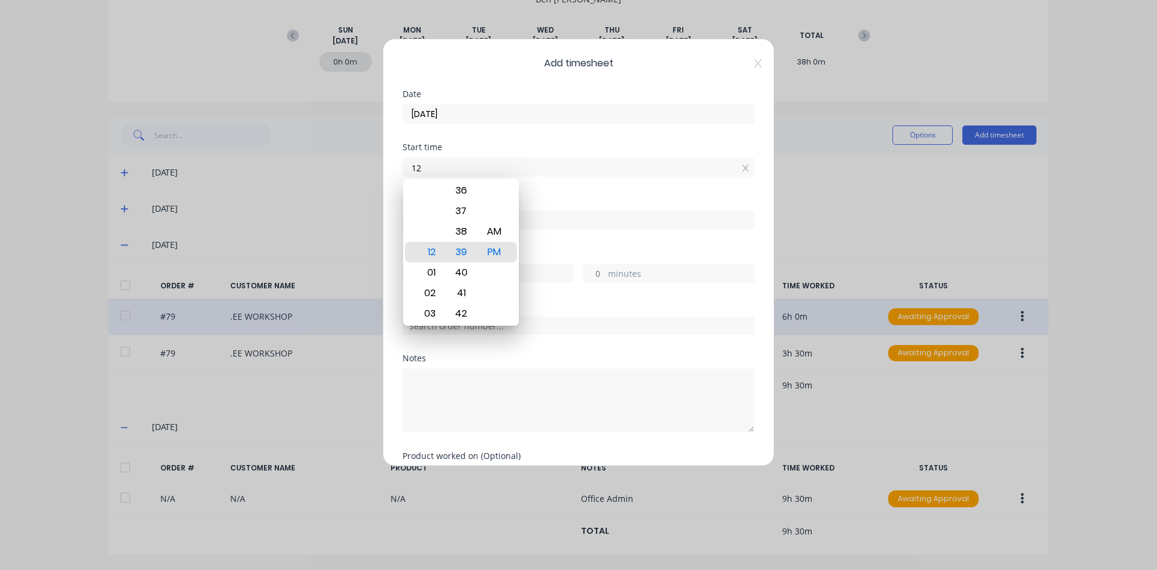
type input "1"
type input "07:00 AM"
click at [494, 226] on div "AM" at bounding box center [495, 231] width 30 height 20
click at [526, 187] on div "Start time 07:00 AM" at bounding box center [579, 169] width 352 height 53
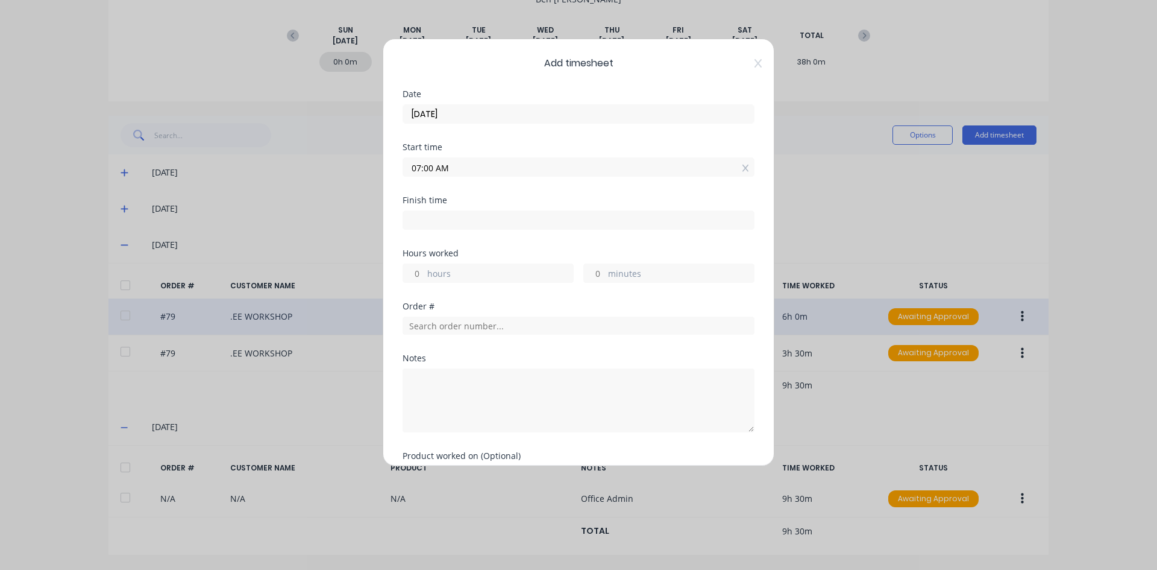
click at [431, 219] on input at bounding box center [578, 220] width 351 height 18
type input "12:40 PM"
type input "5"
type input "40"
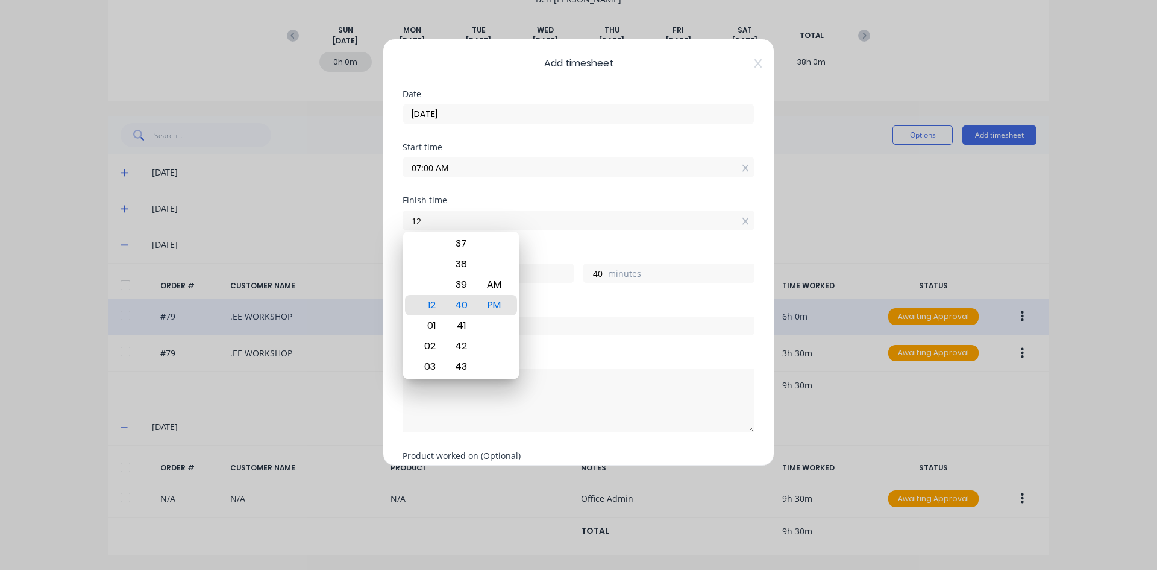
type input "1"
type input "12:00 PM"
type input "0"
click at [492, 306] on div "PM" at bounding box center [495, 305] width 30 height 20
click at [538, 250] on div "Hours worked" at bounding box center [579, 253] width 352 height 8
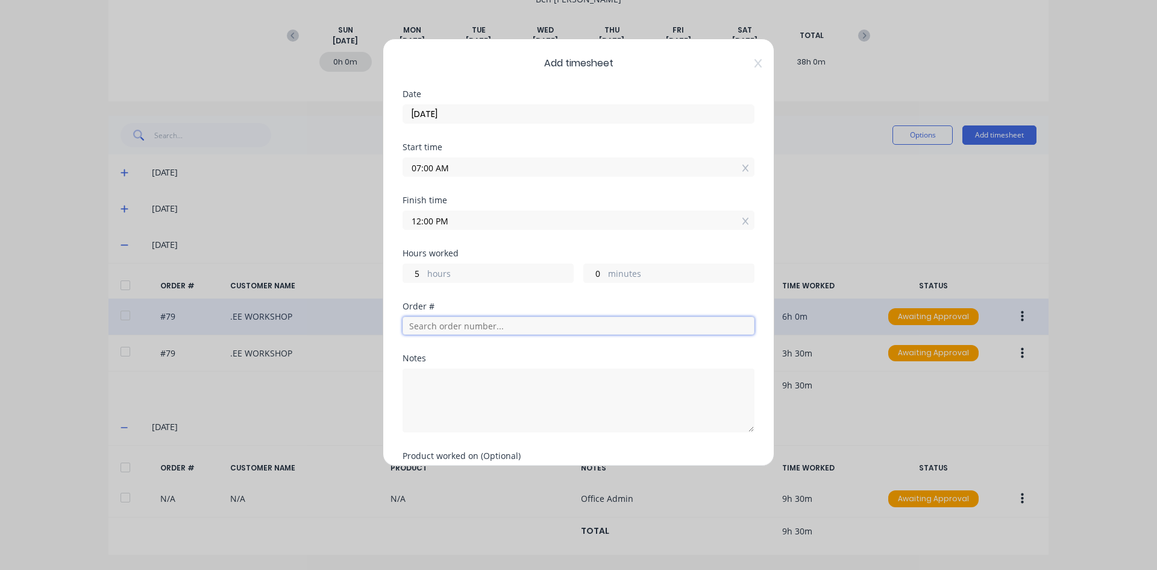
click at [427, 326] on input "text" at bounding box center [579, 325] width 352 height 18
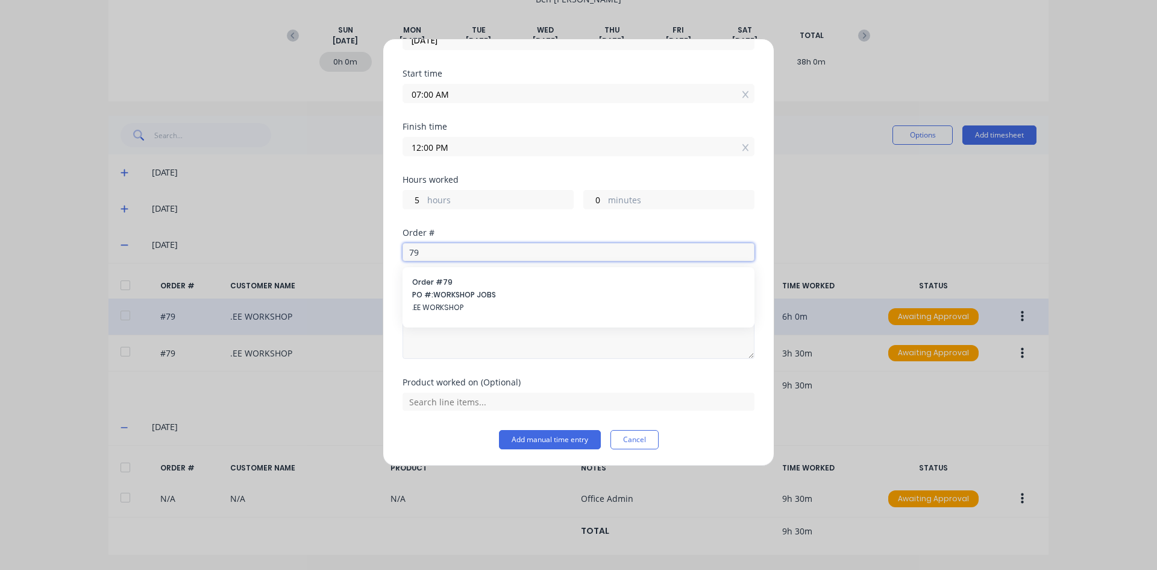
scroll to position [74, 0]
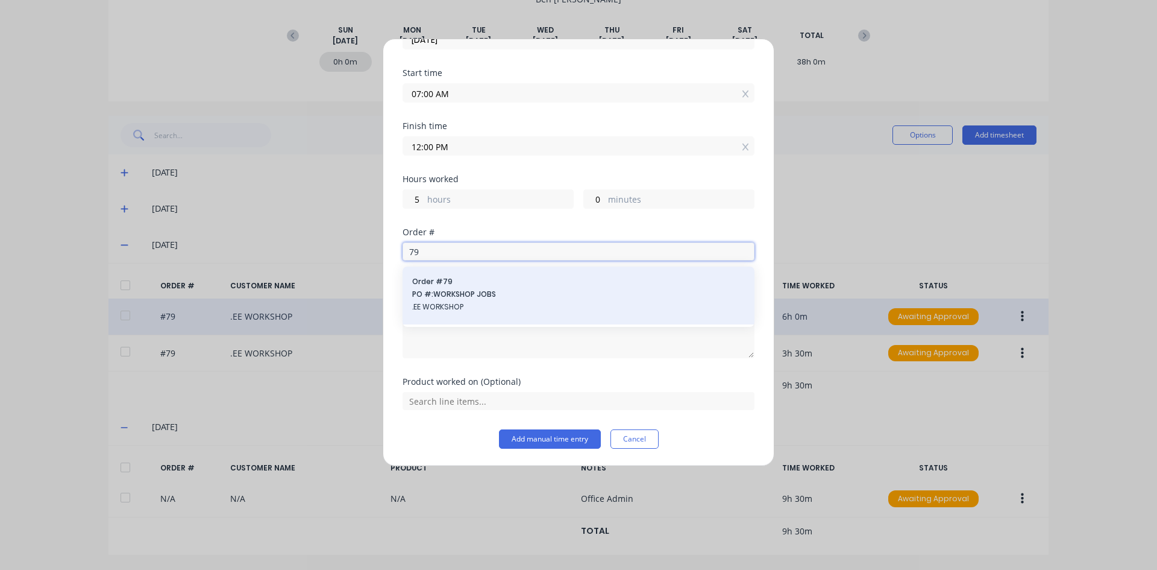
type input "79"
click at [436, 288] on div "Order # 79 PO #: WORKSHOP JOBS .EE WORKSHOP" at bounding box center [578, 295] width 333 height 39
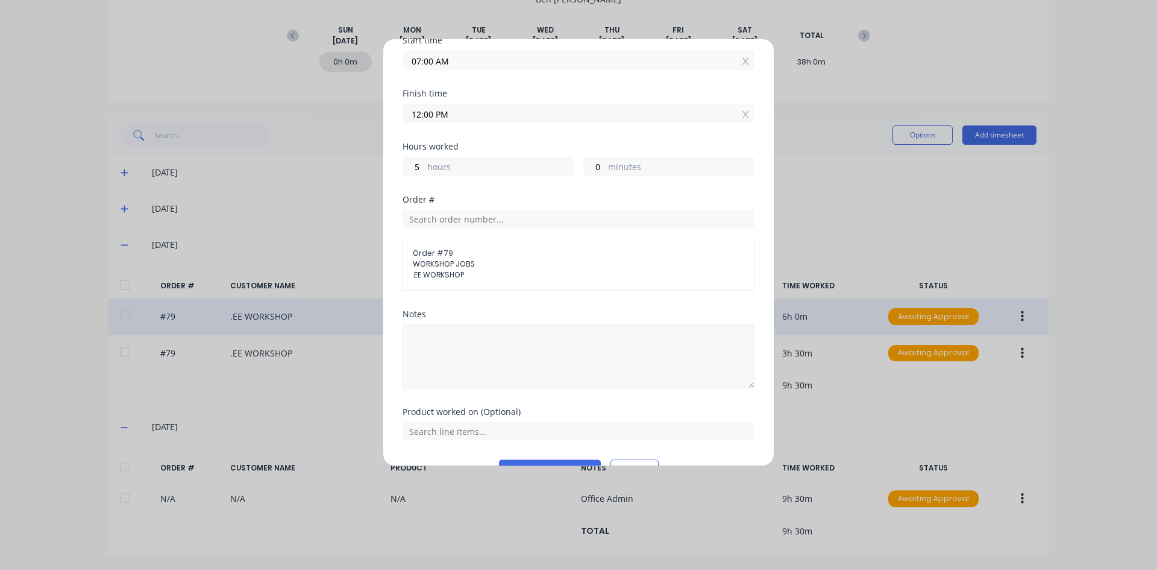
scroll to position [137, 0]
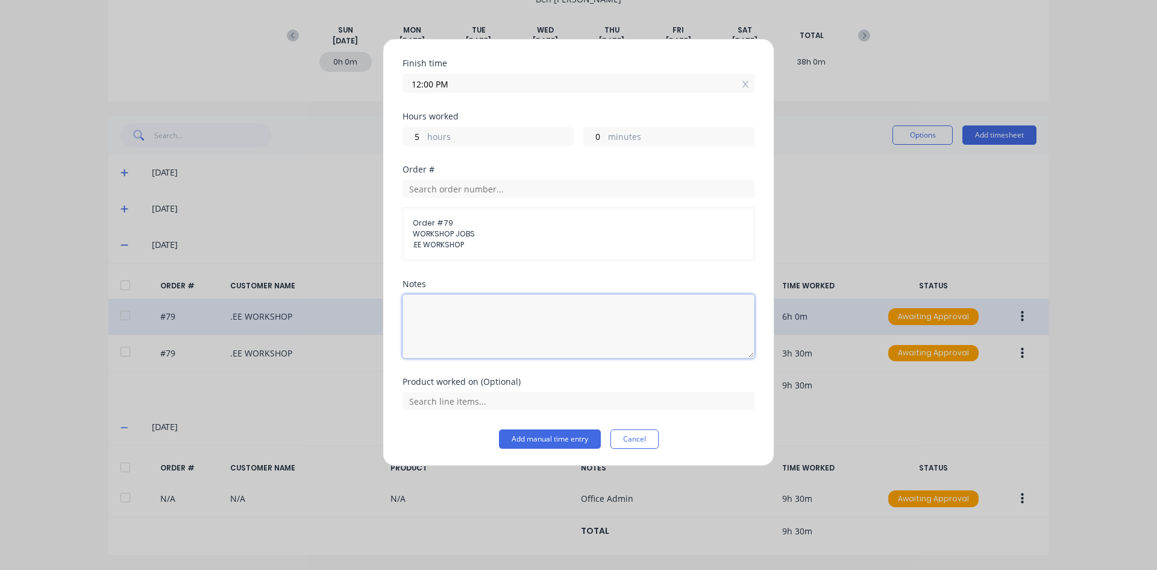
click at [429, 309] on textarea at bounding box center [579, 326] width 352 height 64
type textarea "Office Admin"
click at [524, 441] on button "Add manual time entry" at bounding box center [550, 438] width 102 height 19
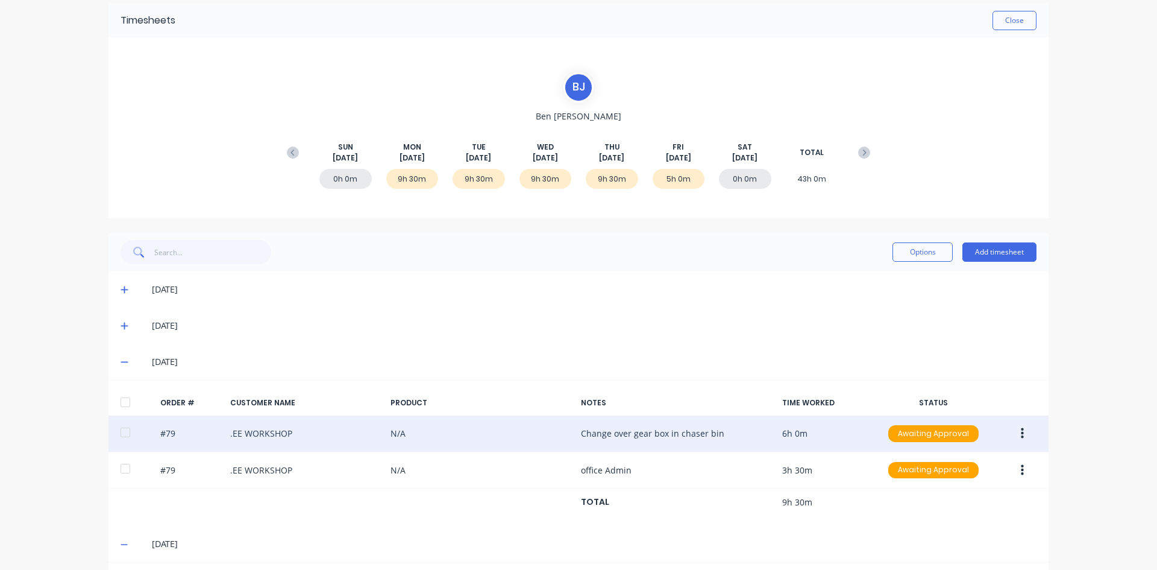
scroll to position [8, 0]
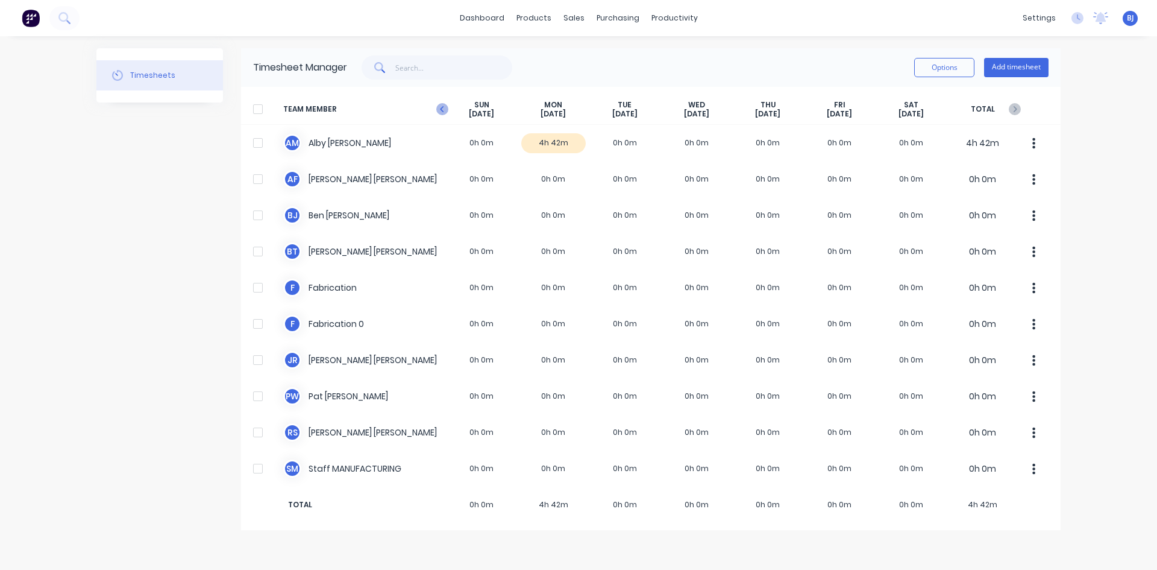
click at [439, 111] on icon "button" at bounding box center [442, 109] width 12 height 12
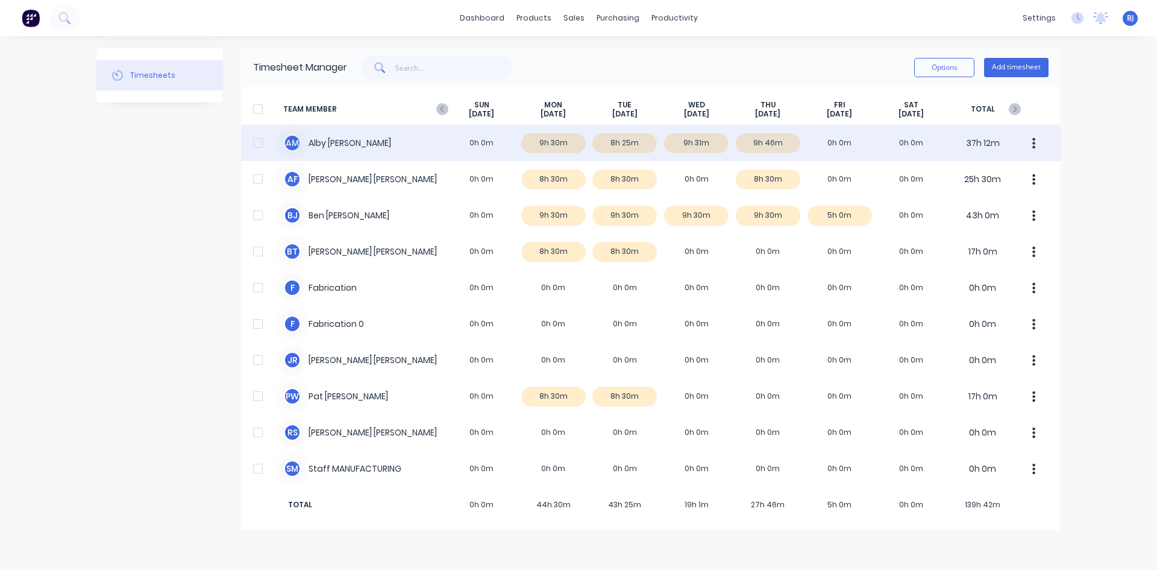
click at [630, 145] on div "A M [PERSON_NAME] 0h 0m 9h 30m 8h 25m 9h 31m 9h 46m 0h 0m 0h 0m 37h 12m" at bounding box center [651, 143] width 820 height 36
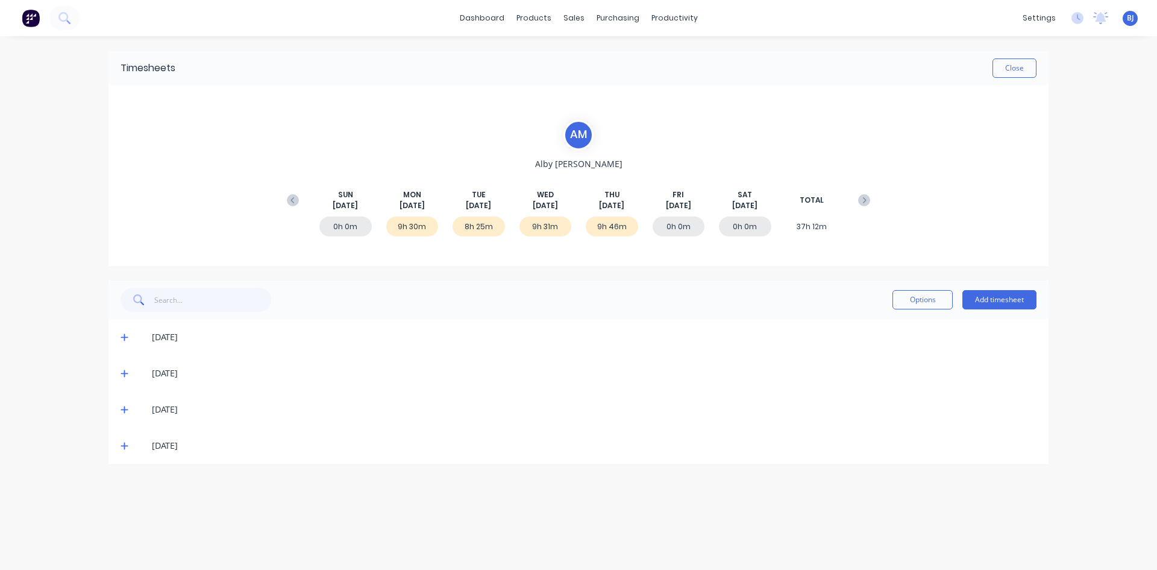
click at [127, 373] on icon at bounding box center [125, 373] width 8 height 8
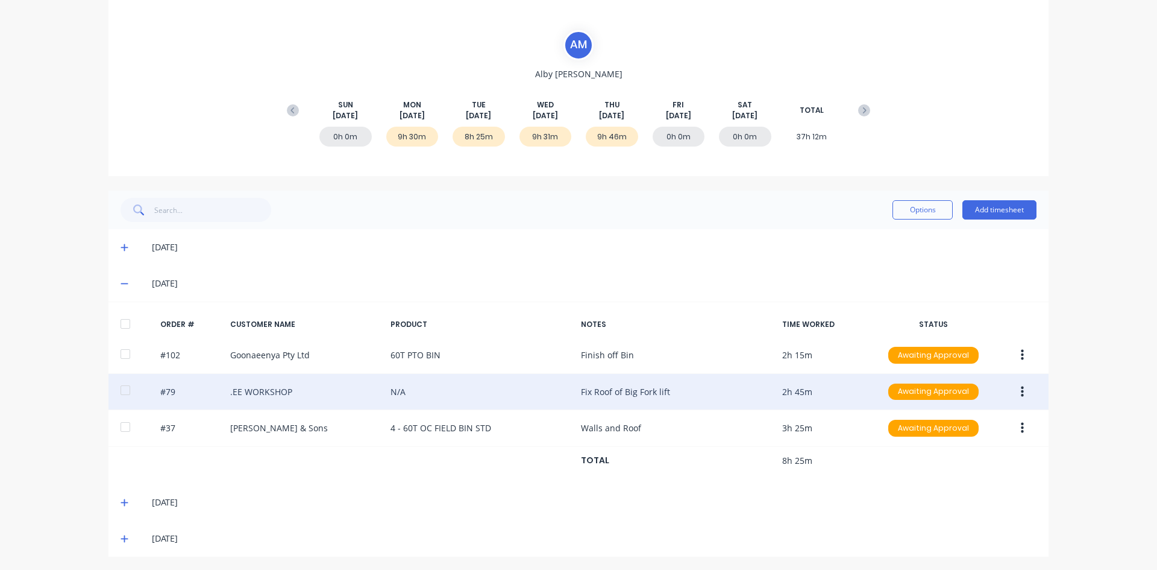
scroll to position [92, 0]
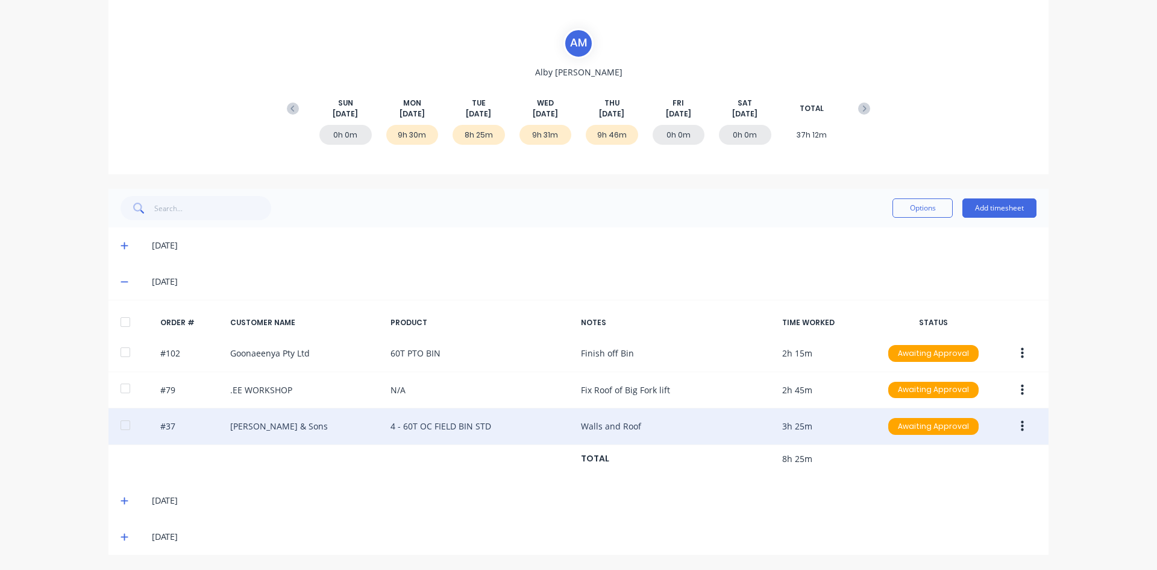
click at [1021, 426] on icon "button" at bounding box center [1022, 426] width 3 height 11
click at [934, 503] on div "Edit" at bounding box center [979, 505] width 93 height 17
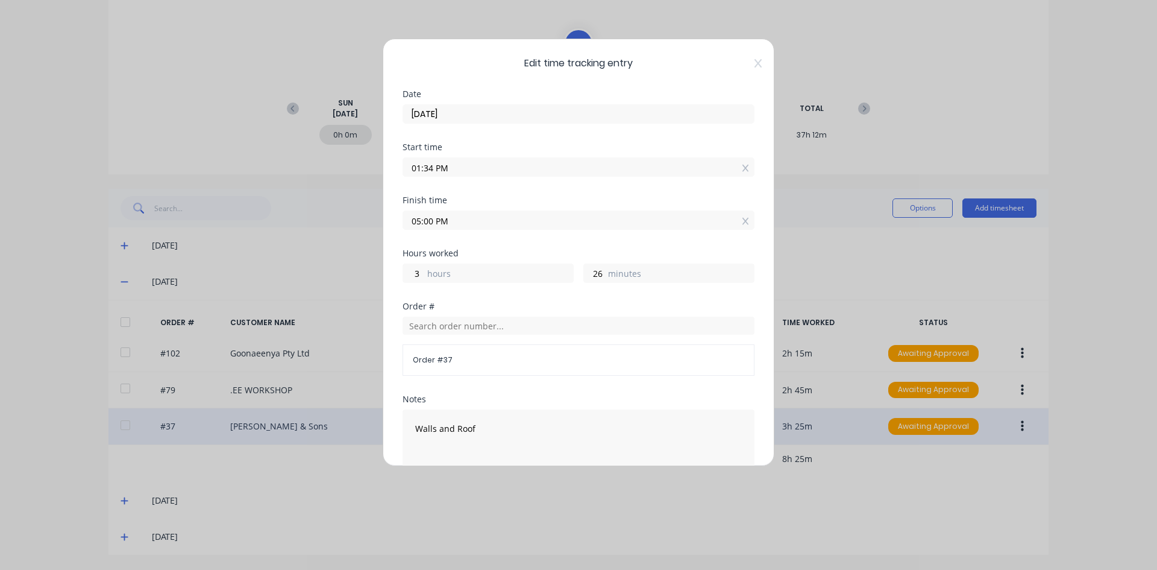
click at [435, 169] on input "01:34 PM" at bounding box center [578, 167] width 351 height 18
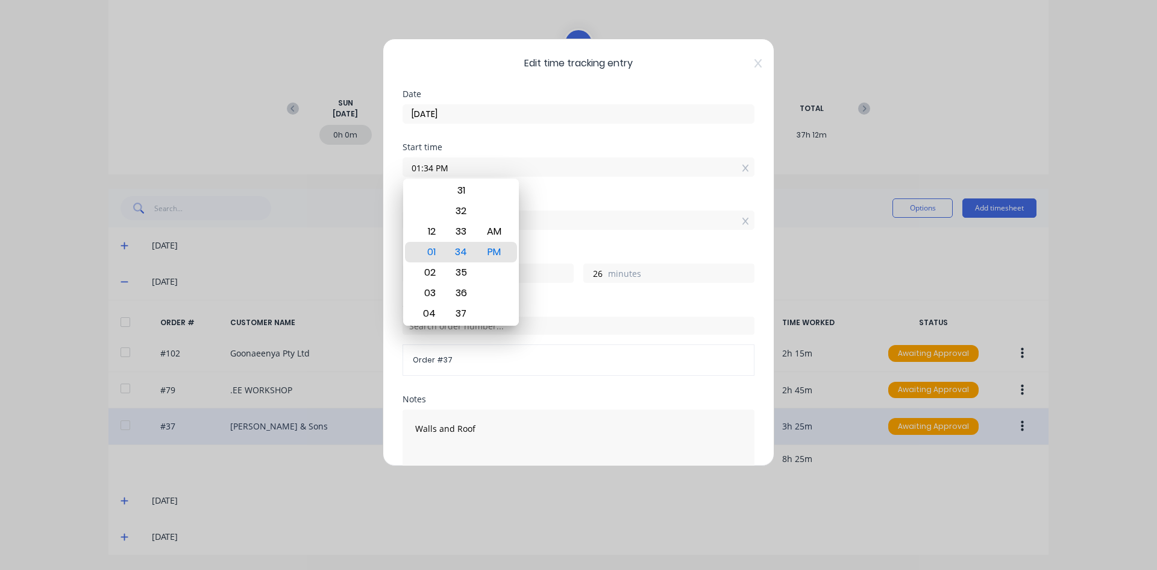
click at [435, 169] on input "01:34 PM" at bounding box center [578, 167] width 351 height 18
click at [432, 231] on div "12" at bounding box center [429, 231] width 30 height 20
type input "12:34 PM"
type input "4"
type input "12:31 PM"
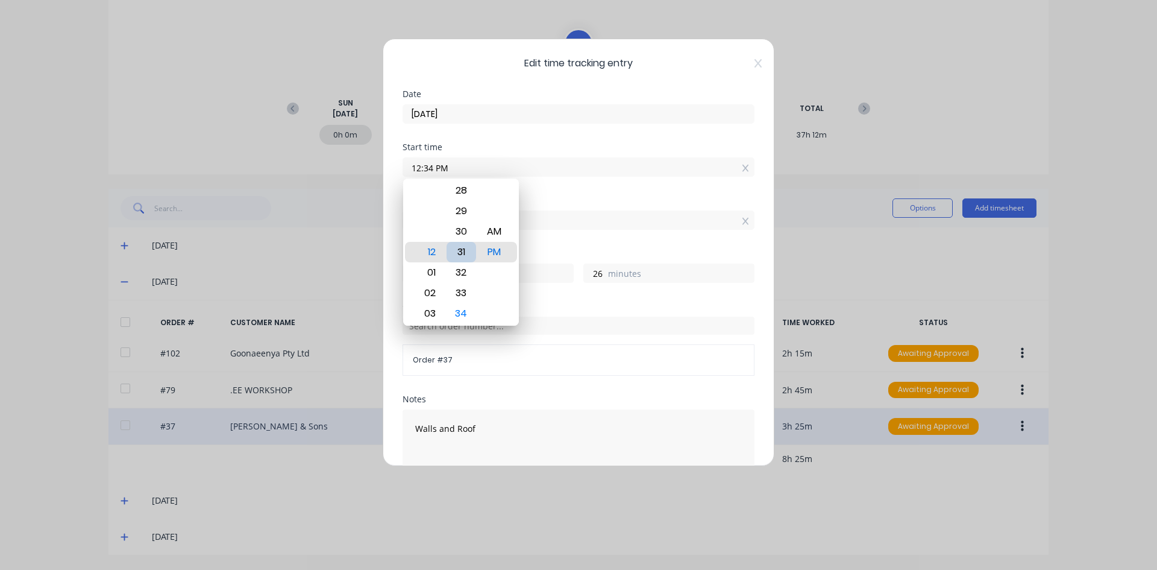
type input "29"
type input "12:03 PM"
type input "57"
type input "12:00 PM"
type input "5"
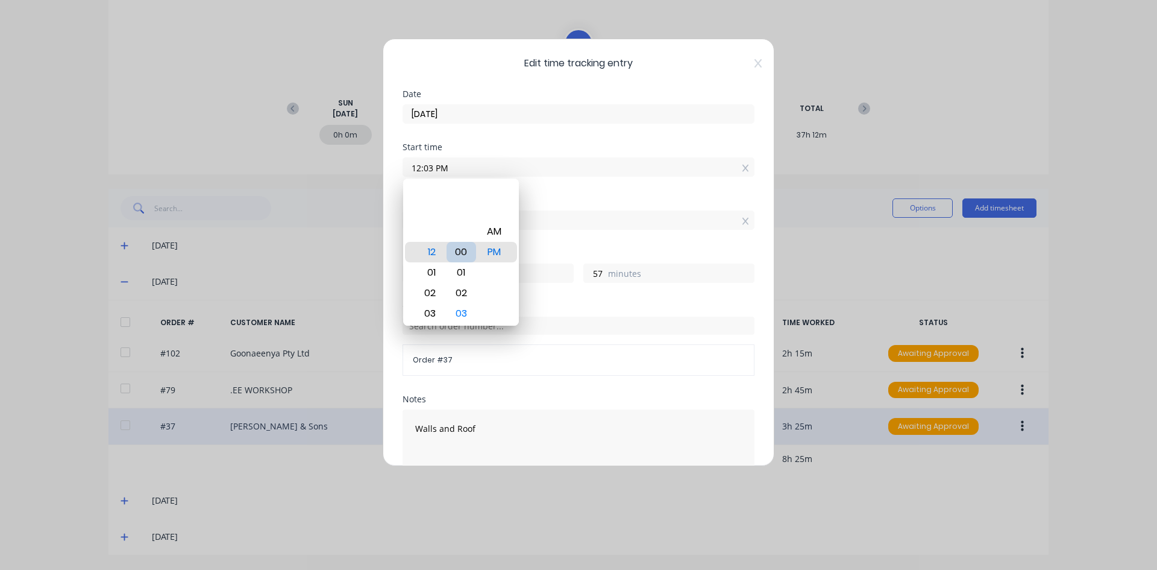
type input "0"
click at [495, 254] on div "PM" at bounding box center [495, 252] width 30 height 20
click at [574, 200] on div "Finish time" at bounding box center [579, 200] width 352 height 8
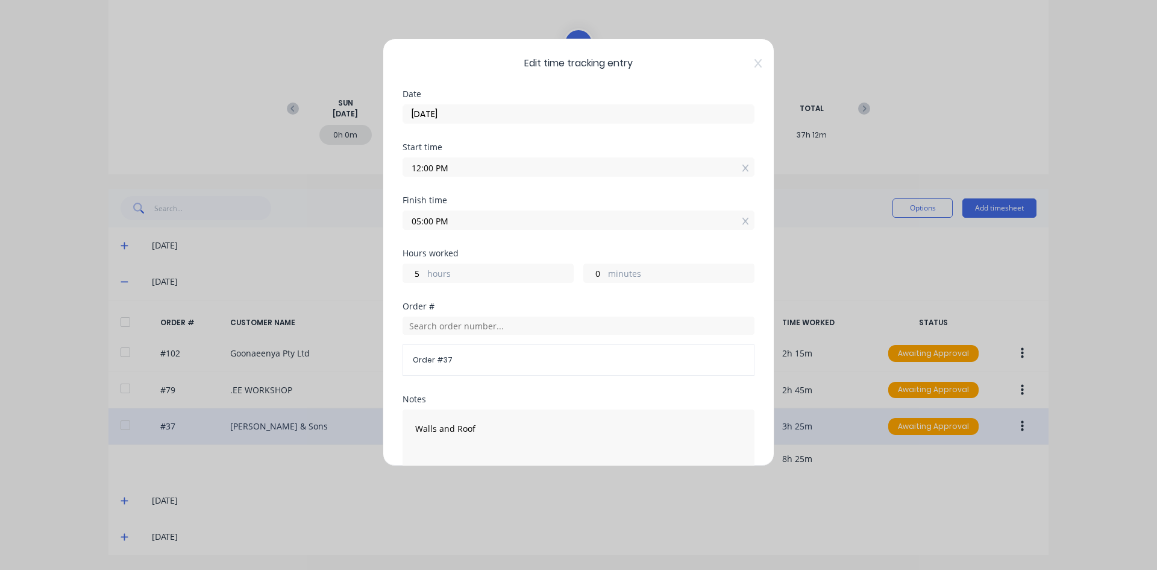
drag, startPoint x: 433, startPoint y: 221, endPoint x: 398, endPoint y: 225, distance: 34.7
click at [398, 225] on div "Edit time tracking entry Date [DATE] Start time 12:00 PM Finish time 05:00 PM H…" at bounding box center [579, 252] width 392 height 427
type input "04:30 PM"
type input "4"
type input "30"
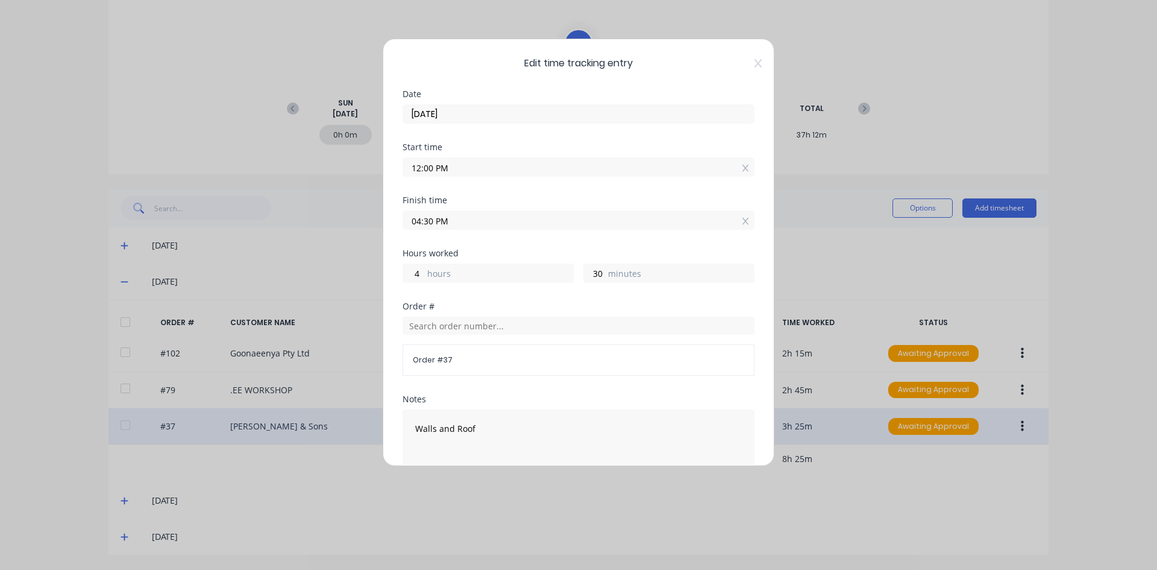
click at [491, 242] on div "Finish time 04:30 PM" at bounding box center [579, 222] width 352 height 53
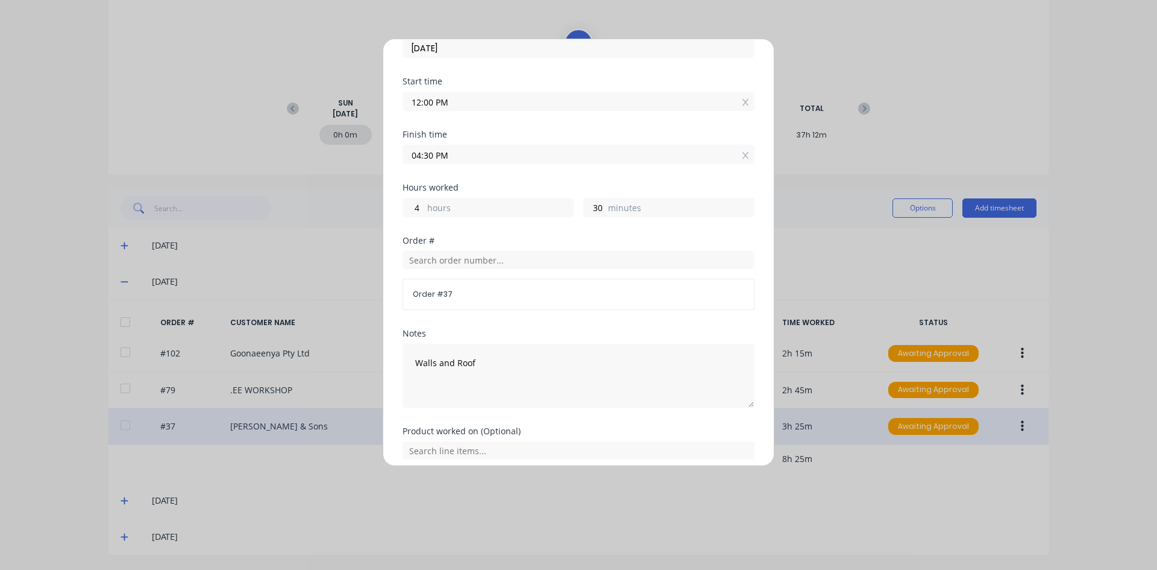
scroll to position [169, 0]
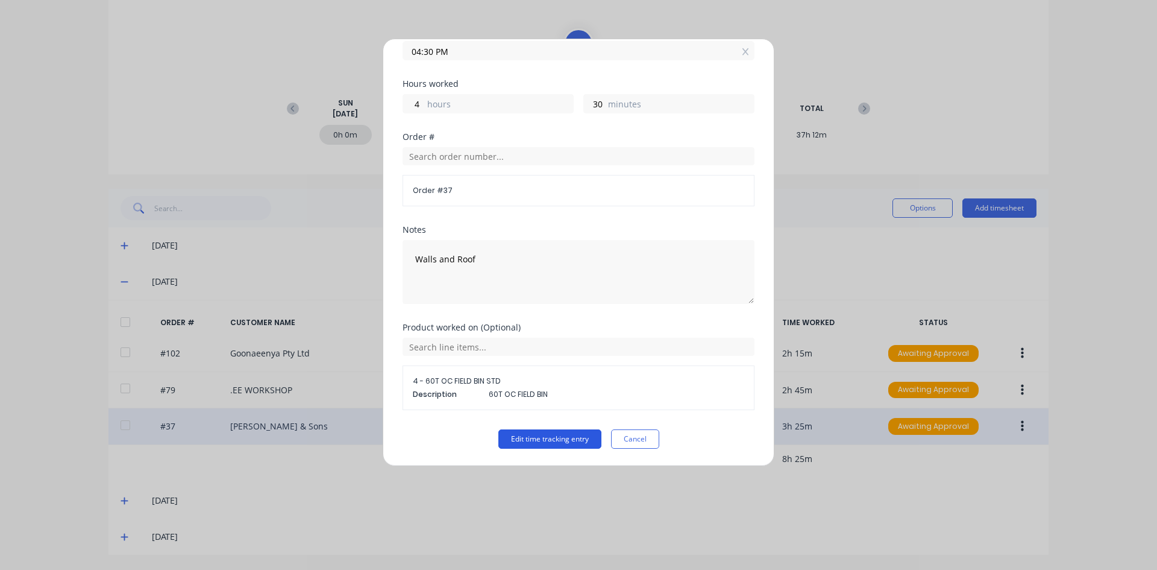
click at [518, 435] on button "Edit time tracking entry" at bounding box center [549, 438] width 103 height 19
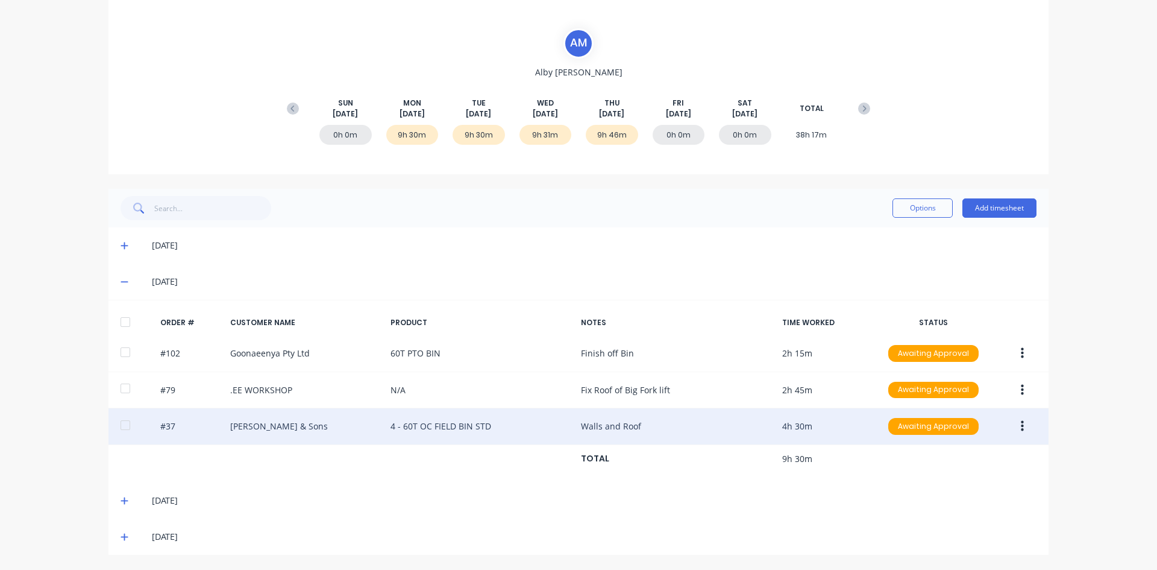
click at [552, 137] on div "9h 31m" at bounding box center [546, 135] width 52 height 20
click at [121, 500] on icon at bounding box center [124, 500] width 7 height 7
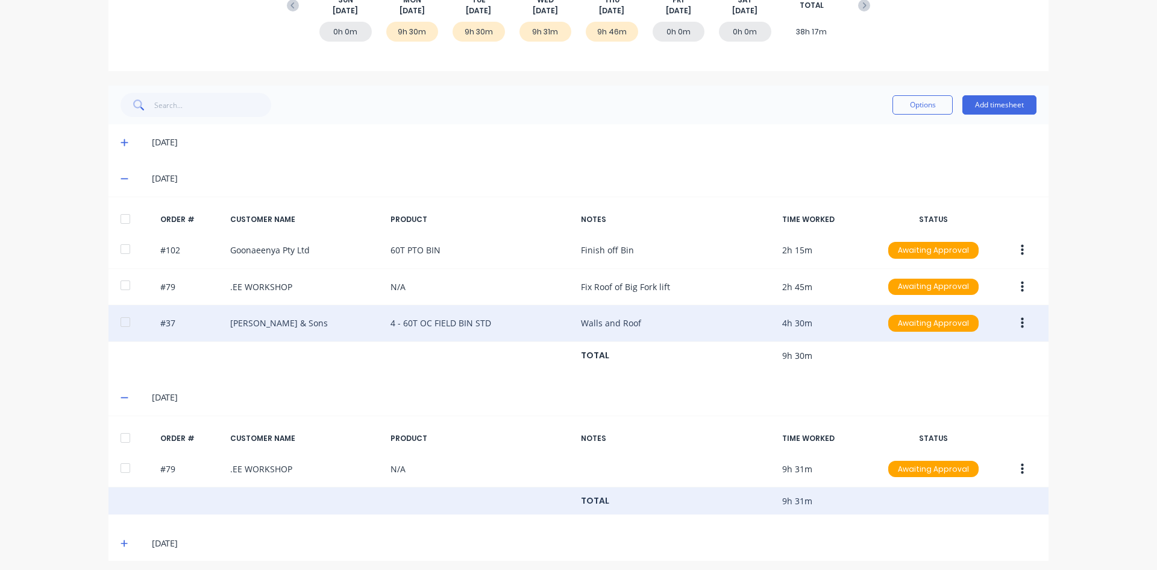
scroll to position [201, 0]
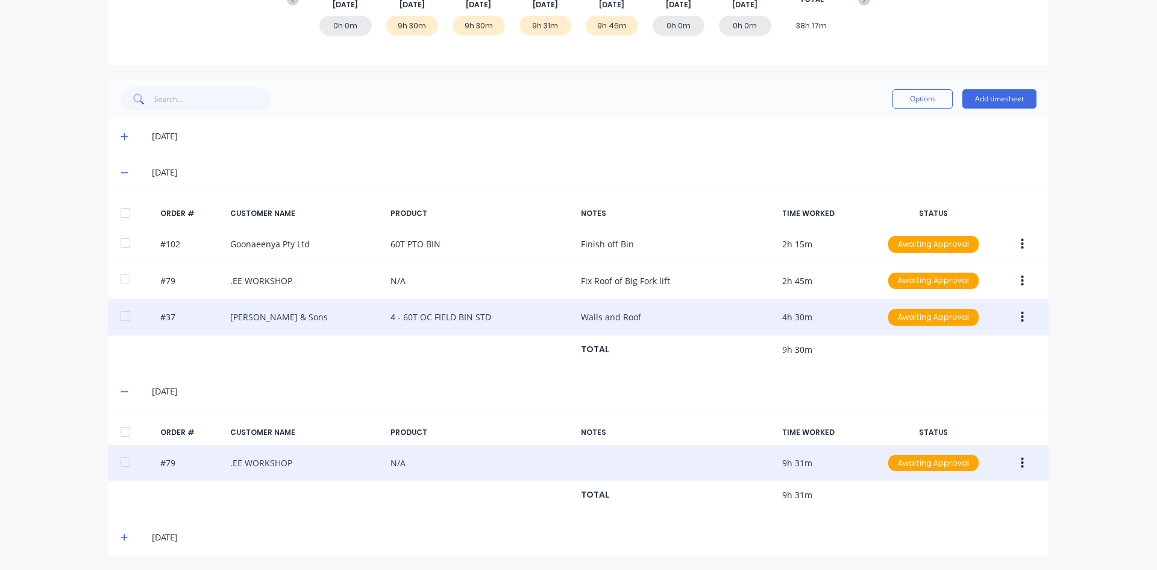
click at [1021, 459] on icon "button" at bounding box center [1022, 462] width 3 height 13
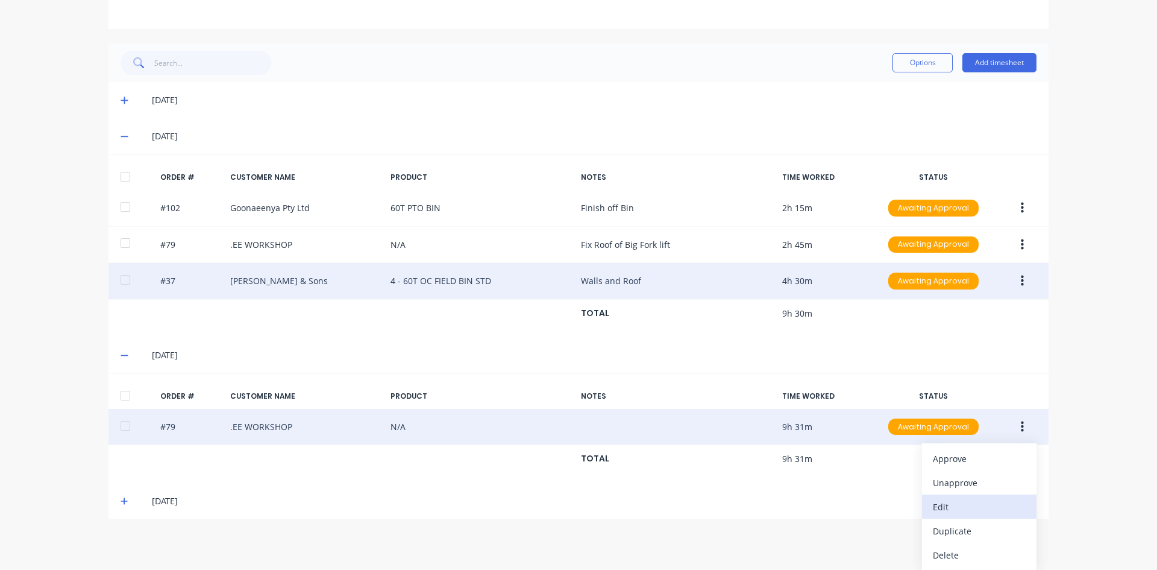
click at [942, 509] on div "Edit" at bounding box center [979, 506] width 93 height 17
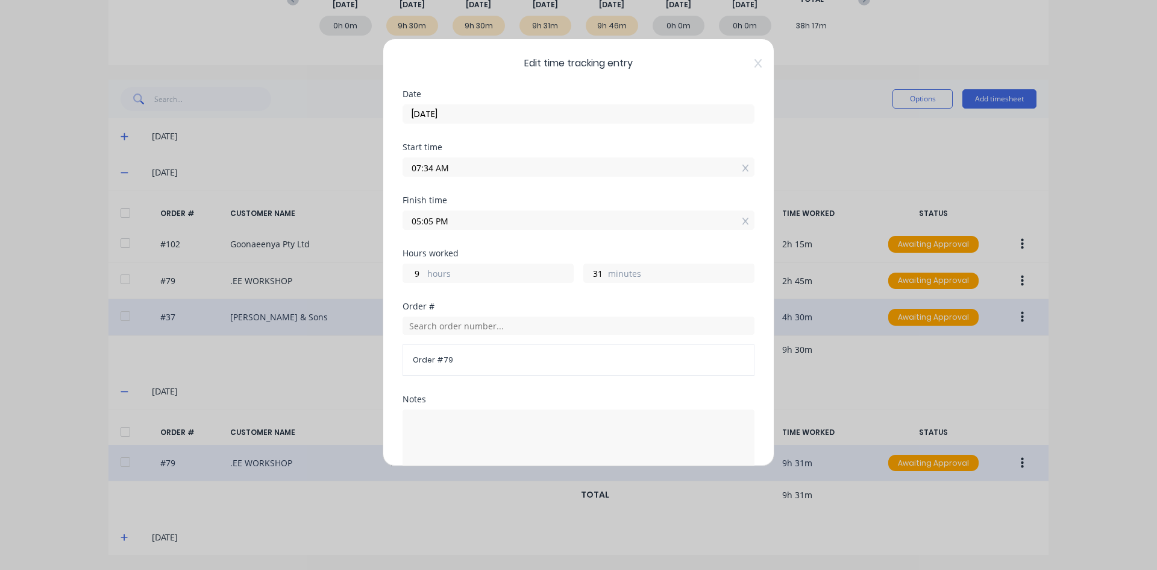
drag, startPoint x: 431, startPoint y: 171, endPoint x: 370, endPoint y: 177, distance: 61.2
click at [370, 175] on div "Edit time tracking entry Date [DATE] Start time 07:34 AM Finish time 05:05 PM H…" at bounding box center [578, 285] width 1157 height 570
click at [471, 173] on input "7..00 AM" at bounding box center [578, 167] width 351 height 18
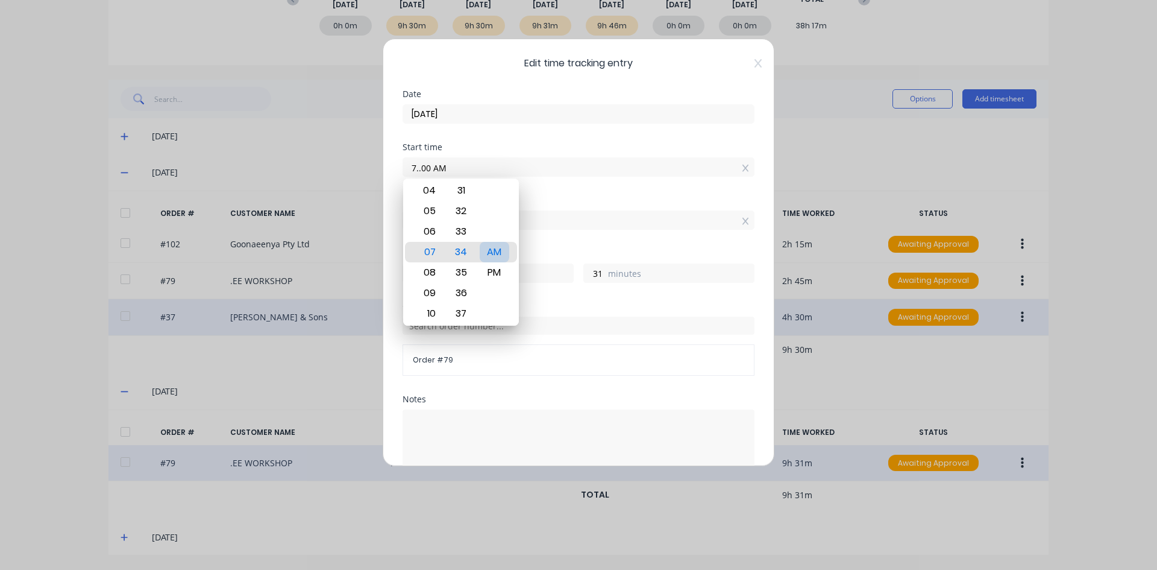
type input "07:00 AM"
type input "10"
type input "5"
drag, startPoint x: 491, startPoint y: 255, endPoint x: 500, endPoint y: 218, distance: 38.4
click at [491, 254] on div "AM" at bounding box center [495, 252] width 30 height 20
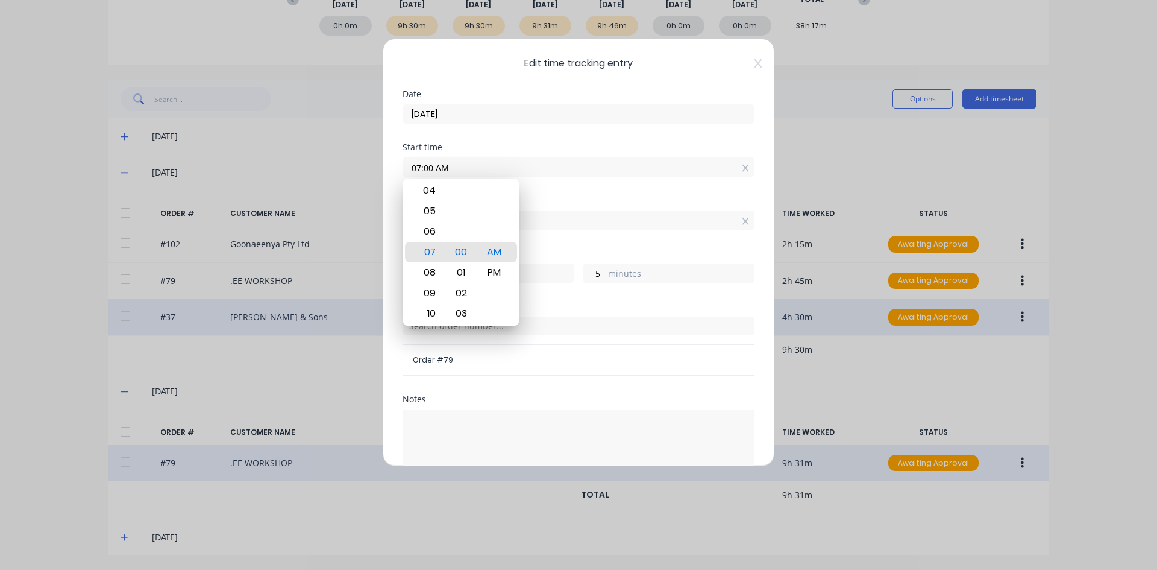
click at [521, 187] on div "Start time 07:00 AM" at bounding box center [579, 169] width 352 height 53
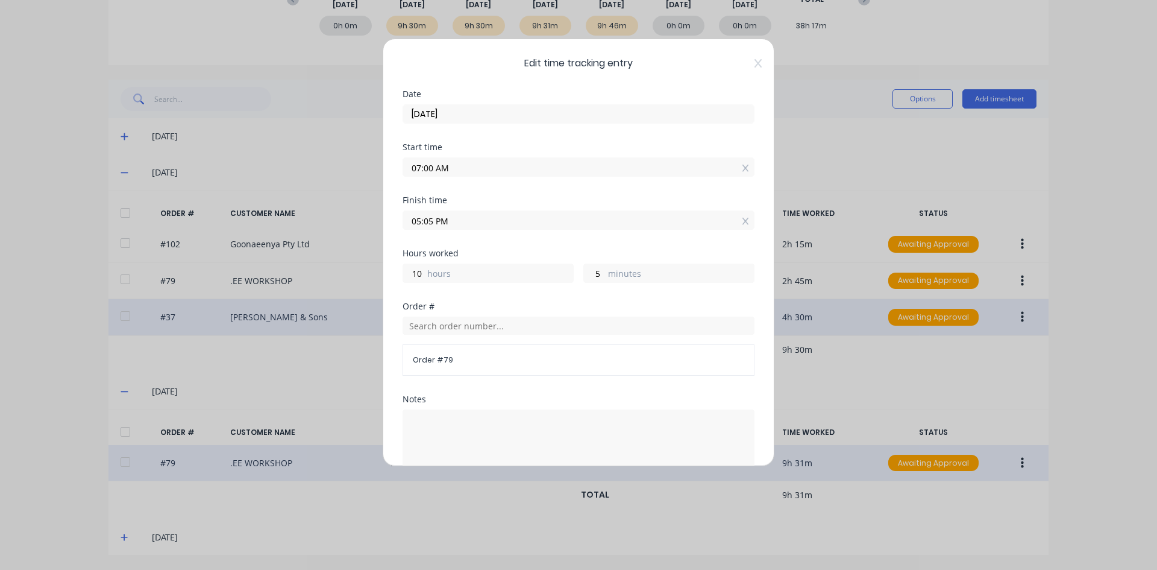
drag, startPoint x: 433, startPoint y: 224, endPoint x: 384, endPoint y: 230, distance: 49.2
click at [384, 230] on div "Edit time tracking entry Date [DATE] Start time 07:00 AM Finish time 05:05 PM H…" at bounding box center [579, 252] width 392 height 427
click at [451, 224] on input "10.00 PM" at bounding box center [578, 220] width 351 height 18
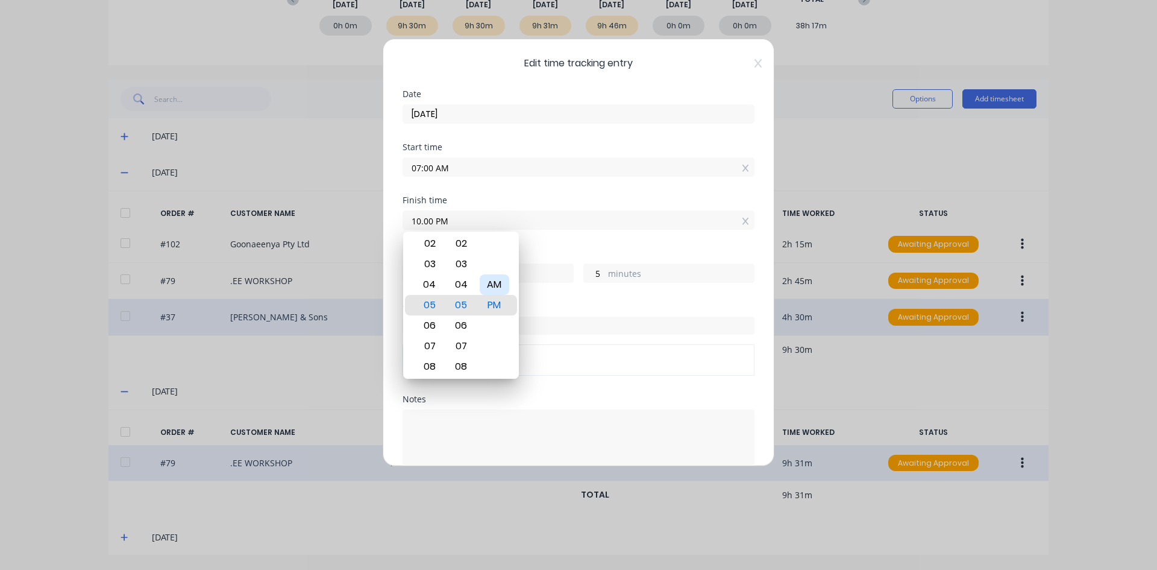
type input "10:00 PM"
type input "15"
type input "0"
click at [492, 286] on div "AM" at bounding box center [495, 284] width 30 height 20
type input "10:00 AM"
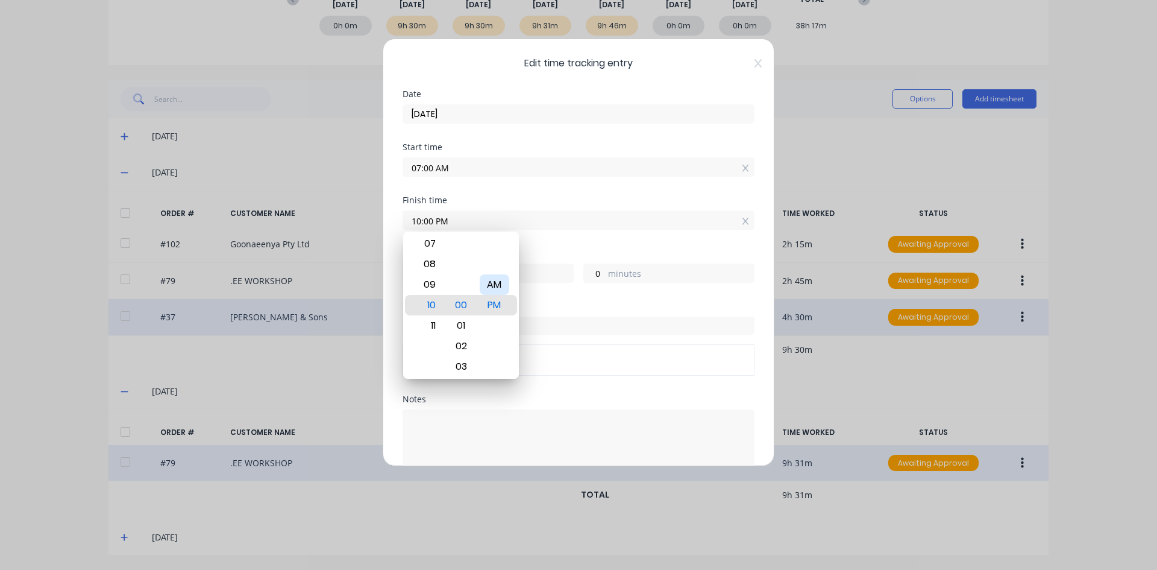
type input "3"
click at [523, 244] on div "Finish time 10:00 AM" at bounding box center [579, 222] width 352 height 53
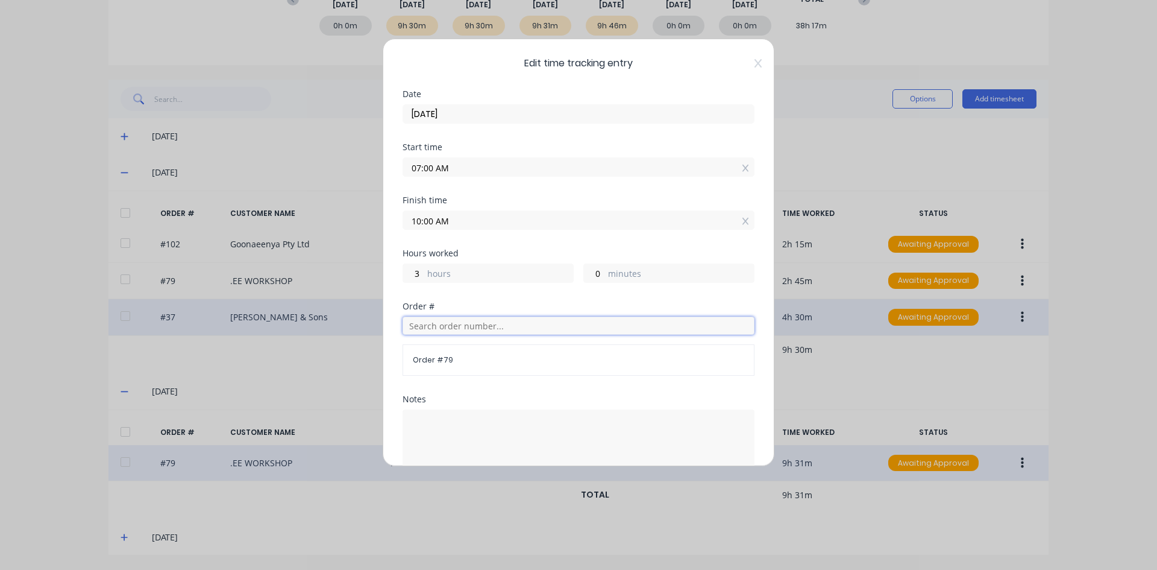
click at [423, 324] on input "text" at bounding box center [579, 325] width 352 height 18
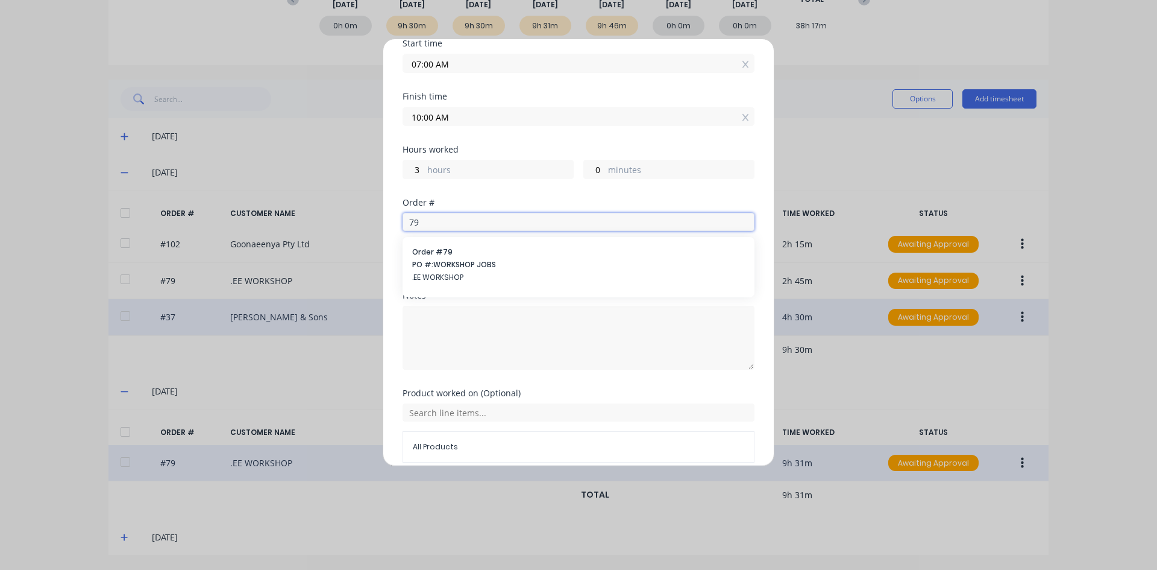
scroll to position [121, 0]
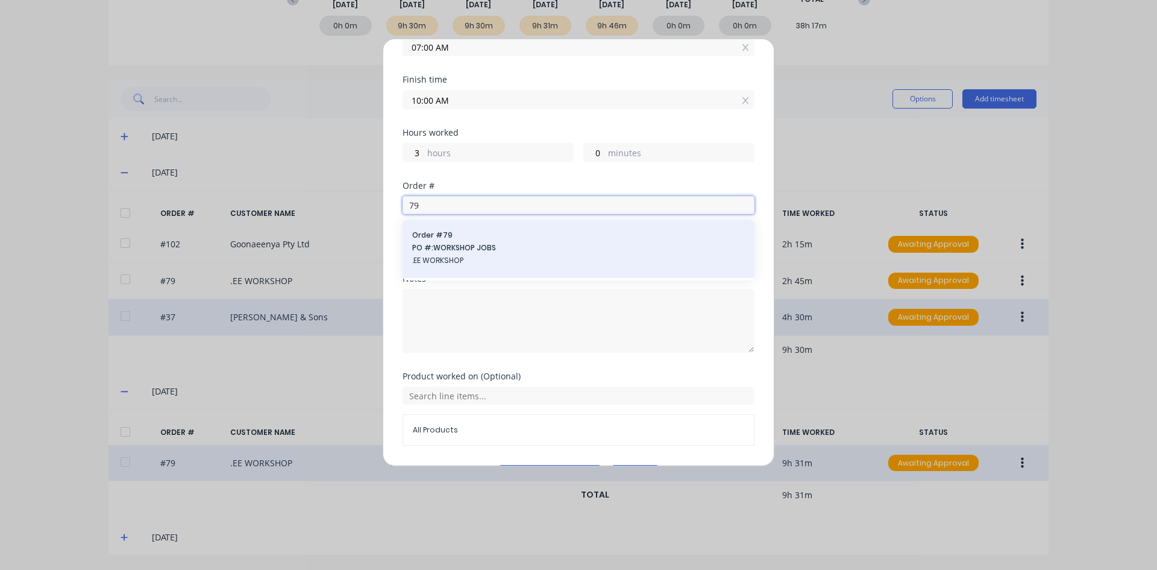
type input "79"
click at [441, 247] on span "PO #: WORKSHOP JOBS" at bounding box center [578, 247] width 333 height 11
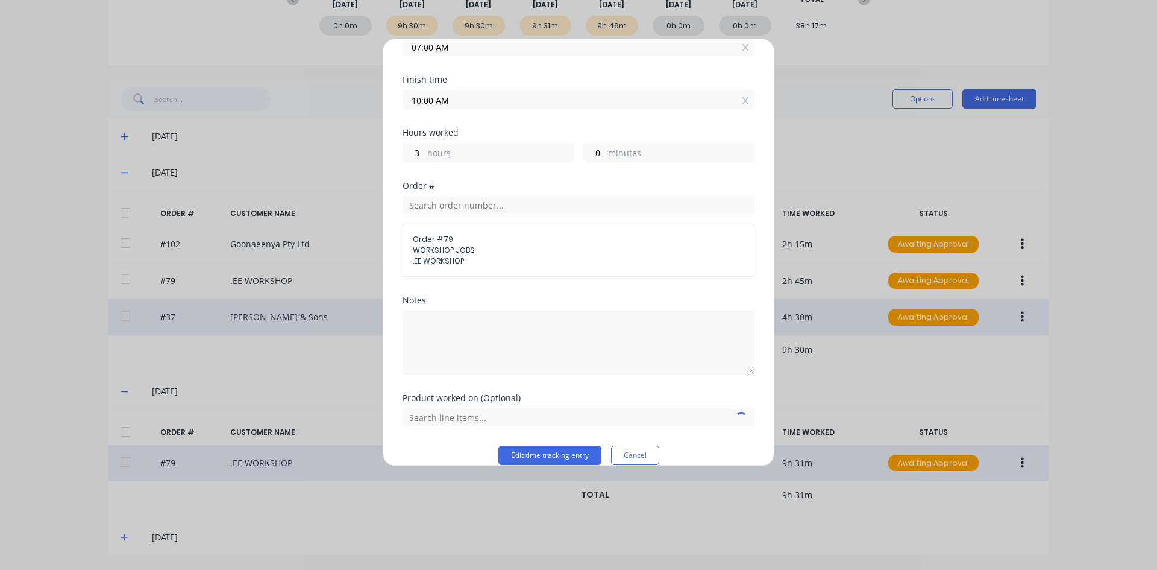
scroll to position [137, 0]
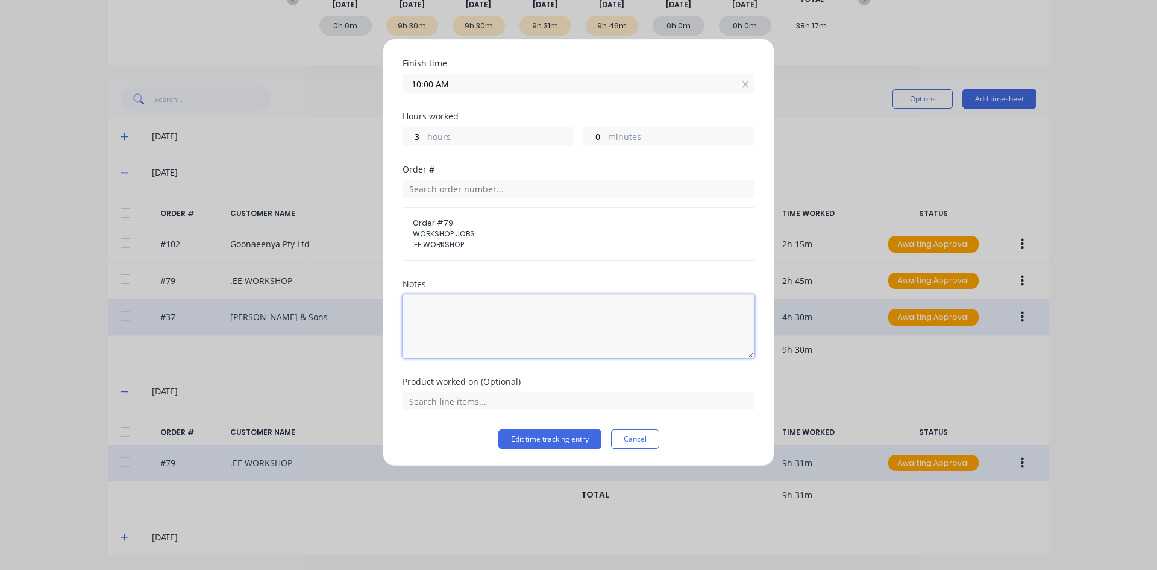
click at [435, 310] on textarea at bounding box center [579, 326] width 352 height 64
click at [555, 441] on button "Edit time tracking entry" at bounding box center [549, 438] width 103 height 19
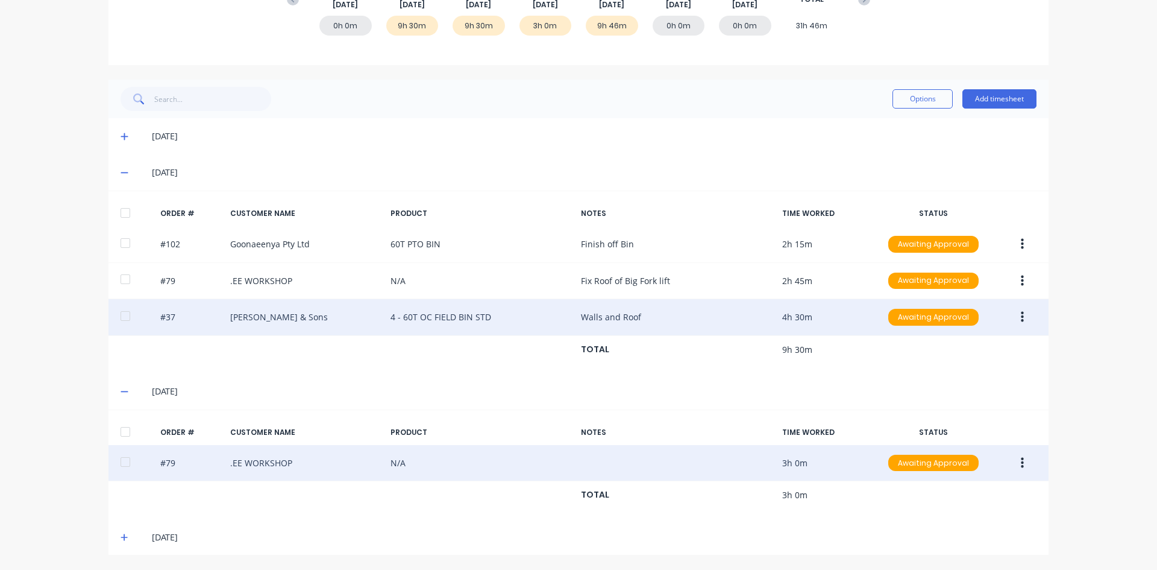
click at [1021, 464] on icon "button" at bounding box center [1022, 462] width 3 height 13
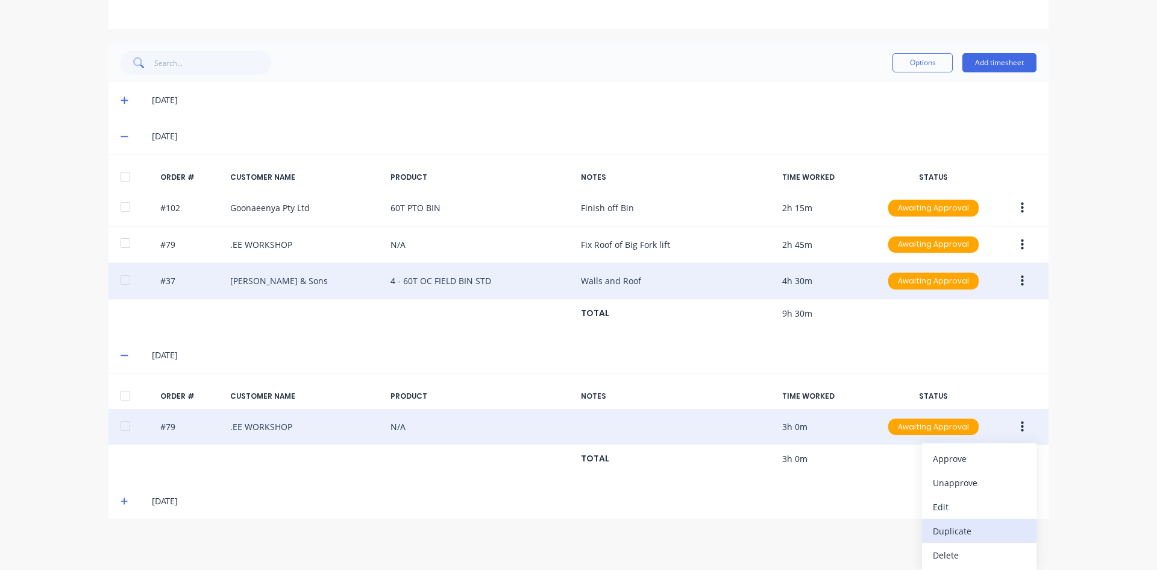
click at [952, 530] on div "Duplicate" at bounding box center [979, 530] width 93 height 17
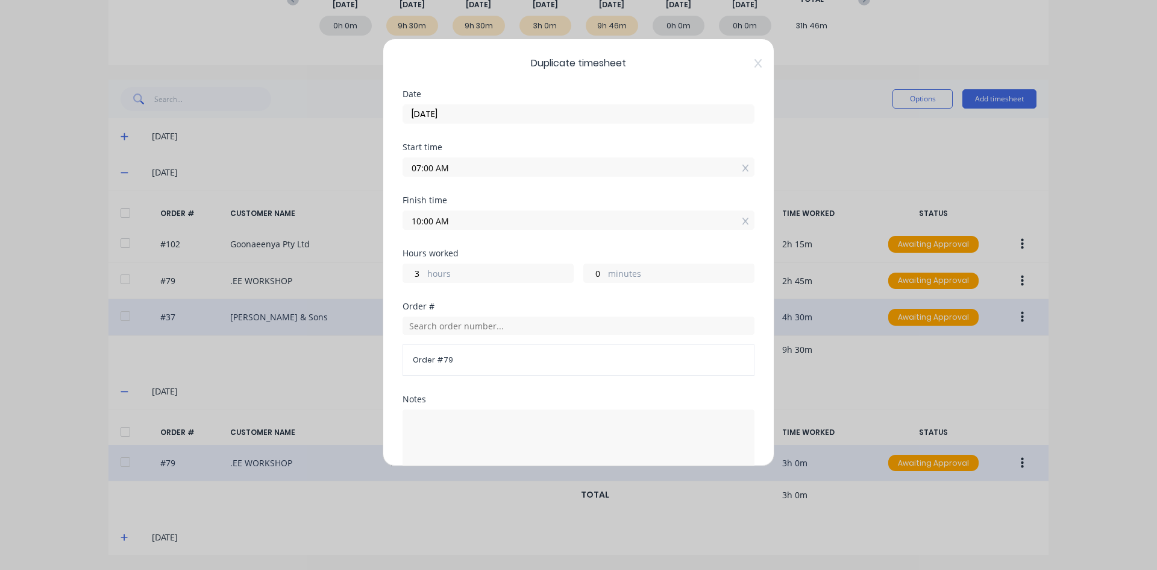
drag, startPoint x: 438, startPoint y: 166, endPoint x: 397, endPoint y: 197, distance: 50.4
click at [400, 182] on div "Duplicate timesheet Date [DATE] Start time 07:00 AM Finish time 10:00 AM Hours …" at bounding box center [579, 252] width 392 height 427
type input "10:00 AM"
type input "0"
click at [478, 183] on div "Start time 10:00 AM" at bounding box center [579, 169] width 352 height 53
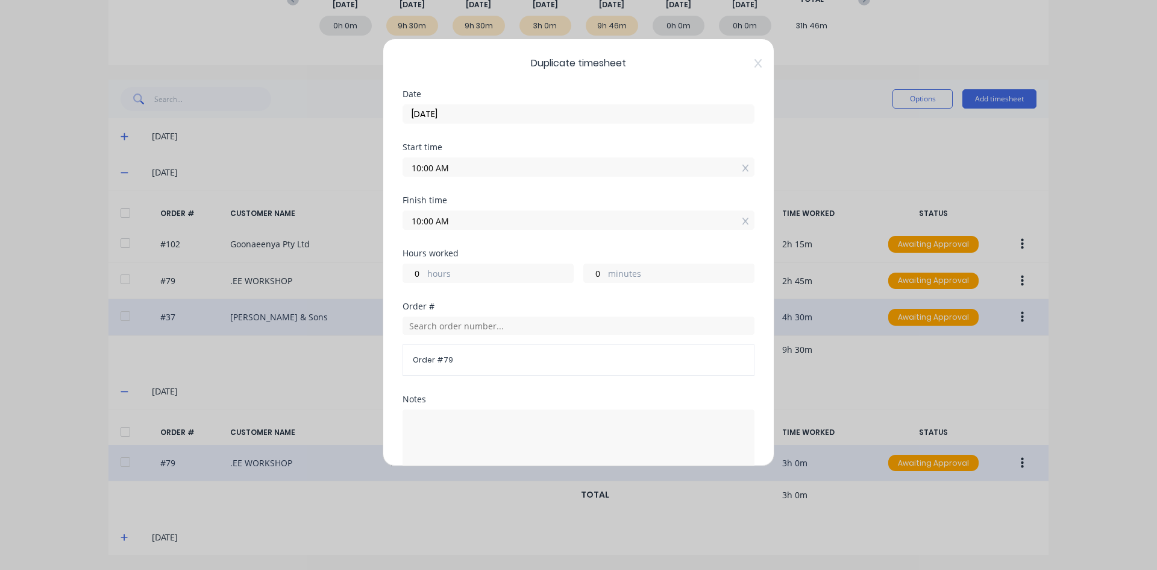
drag, startPoint x: 435, startPoint y: 222, endPoint x: 403, endPoint y: 234, distance: 33.9
click at [403, 234] on div "Finish time 10:00 AM" at bounding box center [579, 222] width 352 height 53
click at [457, 222] on input "4.30AM" at bounding box center [578, 220] width 351 height 18
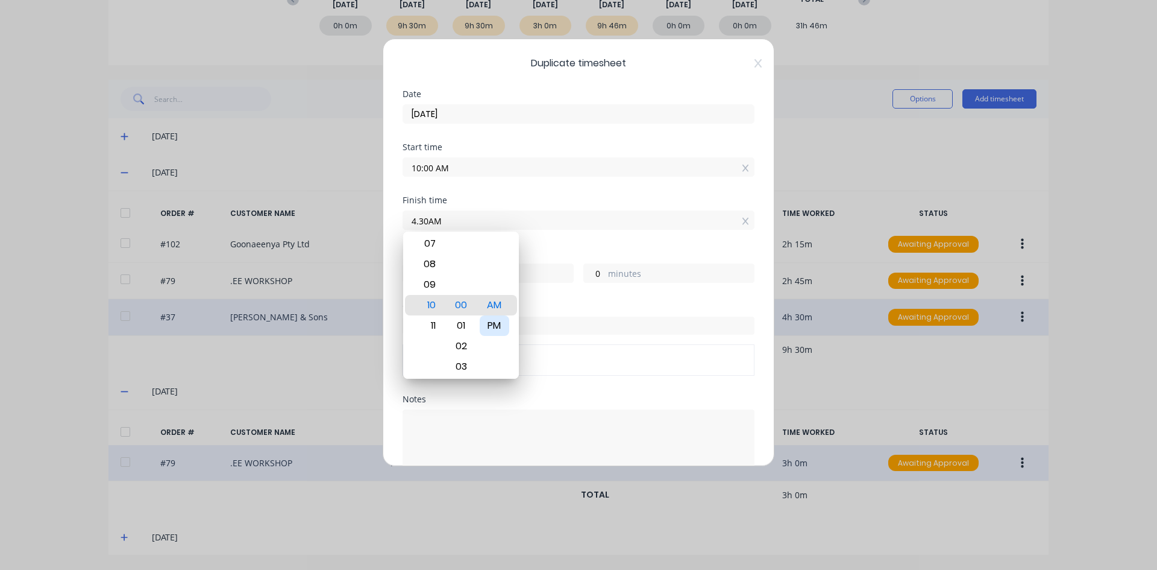
type input "04:30 AM"
type input "18"
type input "30"
click at [498, 321] on div "PM" at bounding box center [495, 325] width 30 height 20
type input "04:30 PM"
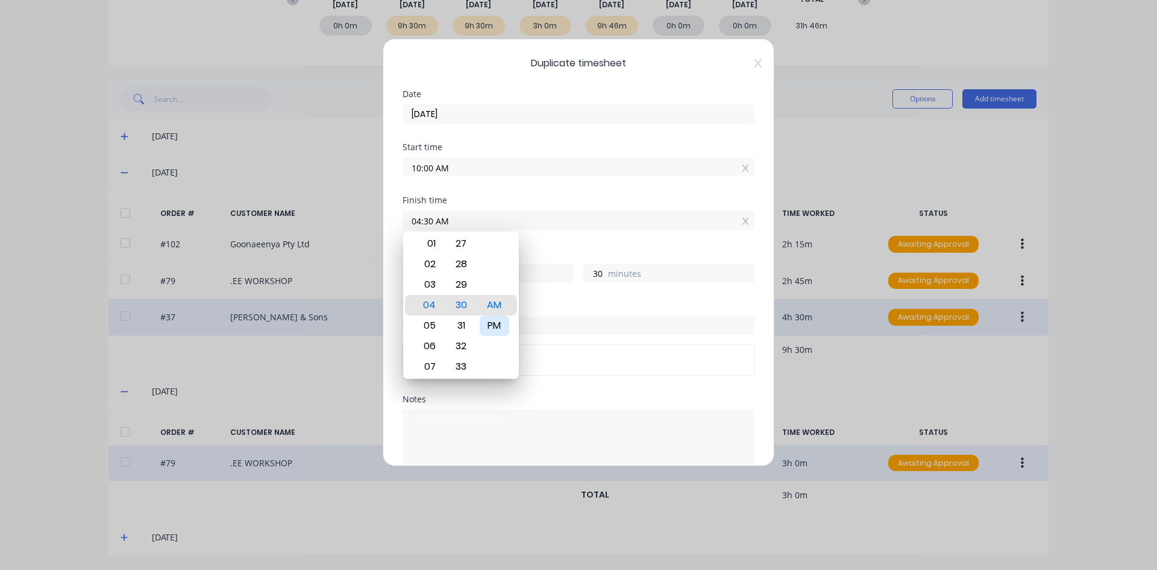
type input "6"
click at [557, 202] on div "Finish time" at bounding box center [579, 200] width 352 height 8
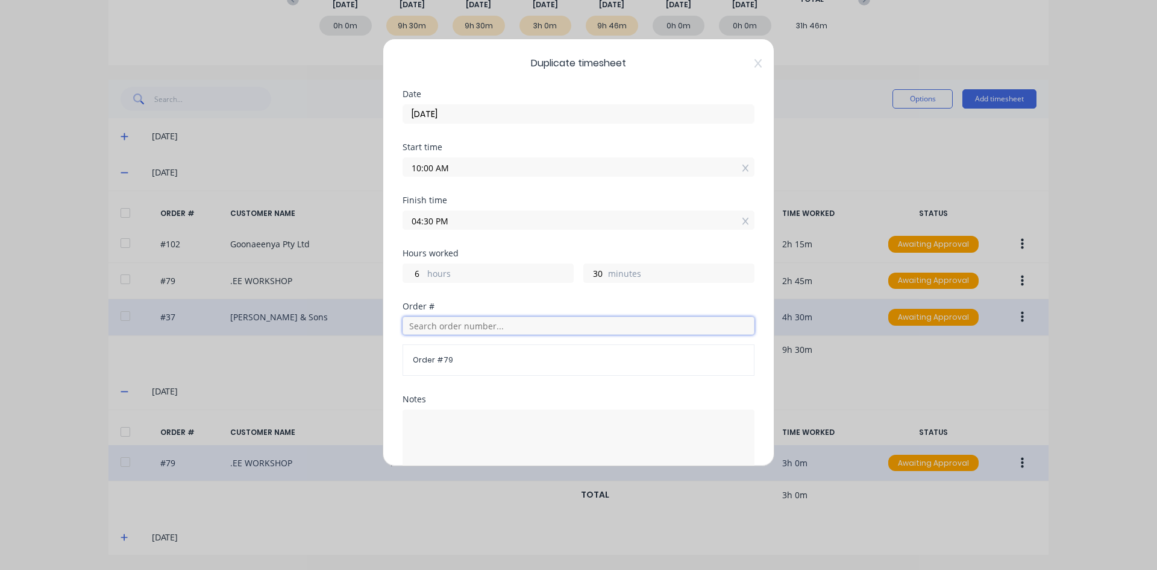
click at [425, 327] on input "text" at bounding box center [579, 325] width 352 height 18
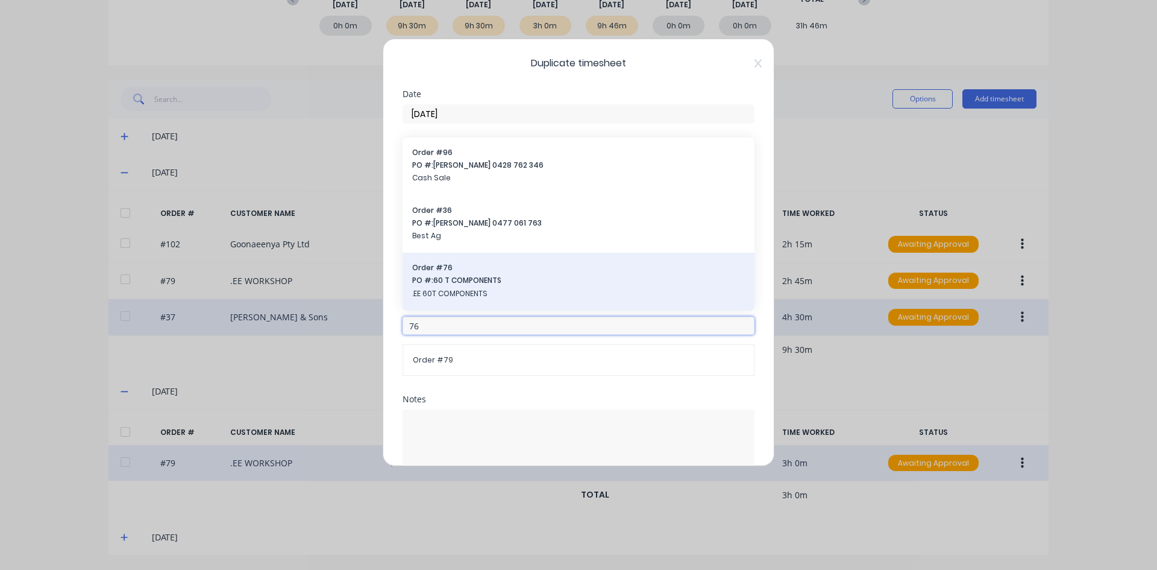
type input "76"
click at [453, 283] on span "PO #: 60 T COMPONENTS" at bounding box center [578, 280] width 333 height 11
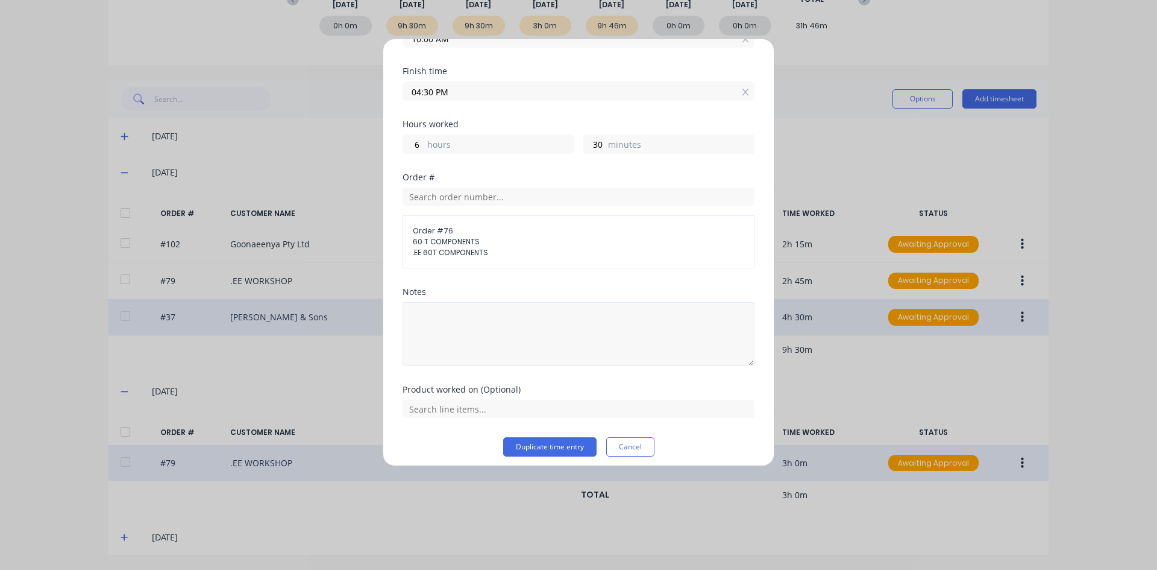
scroll to position [137, 0]
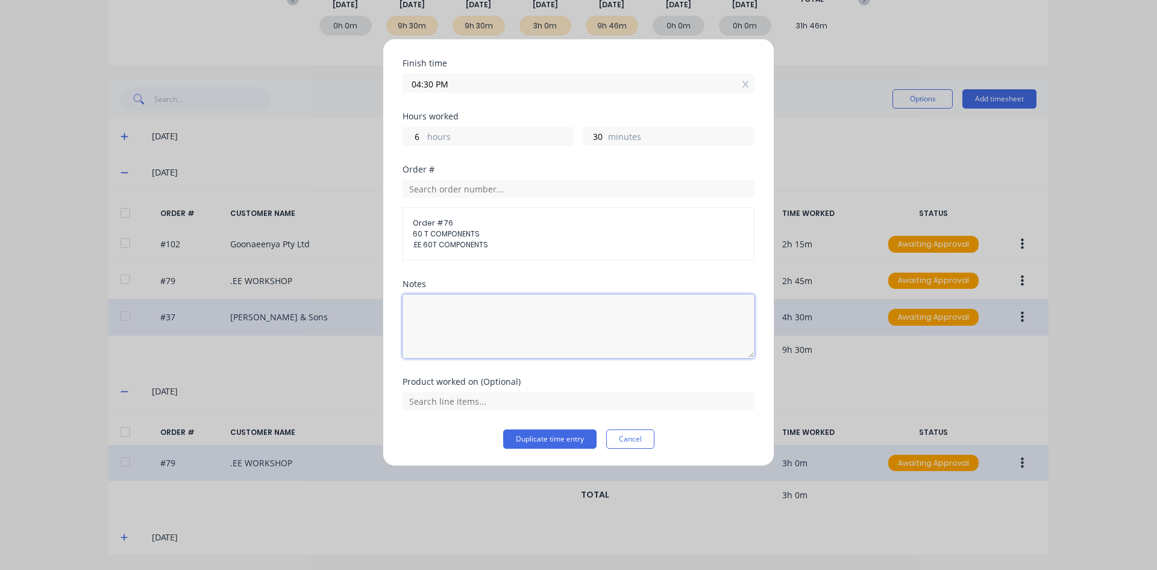
click at [429, 307] on textarea at bounding box center [579, 326] width 352 height 64
type textarea "Roof Sheets 60t Bins"
click at [539, 441] on button "Duplicate time entry" at bounding box center [549, 438] width 93 height 19
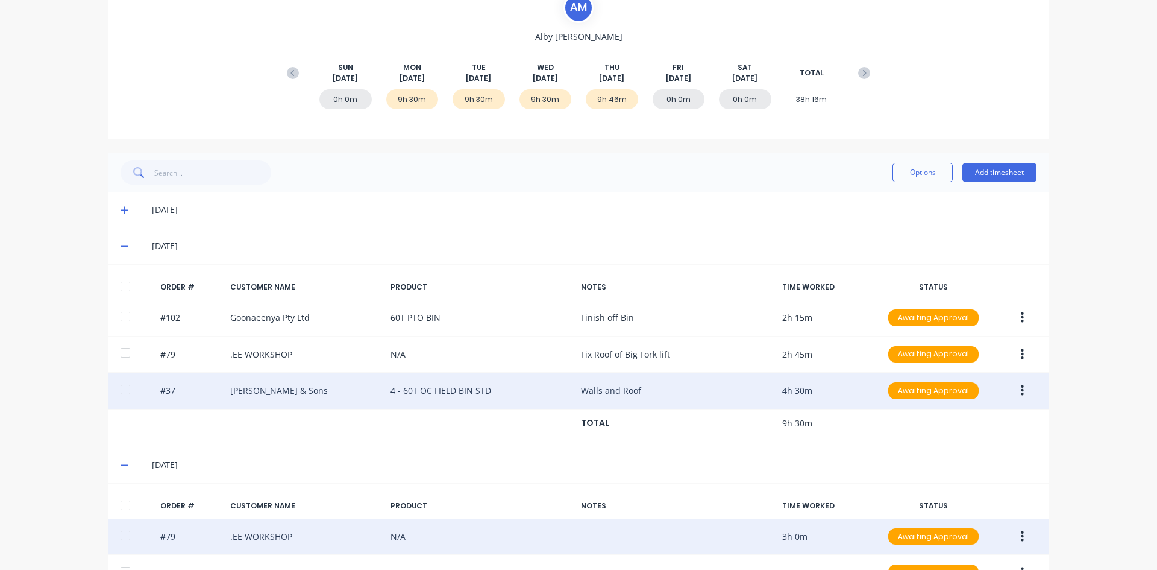
scroll to position [237, 0]
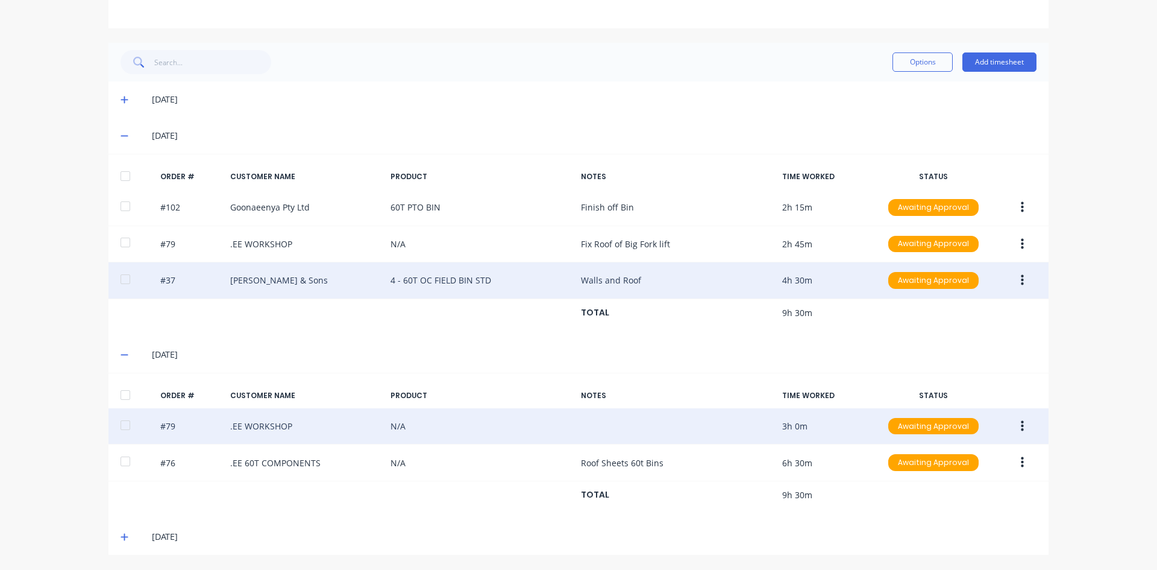
click at [121, 536] on icon at bounding box center [124, 536] width 7 height 7
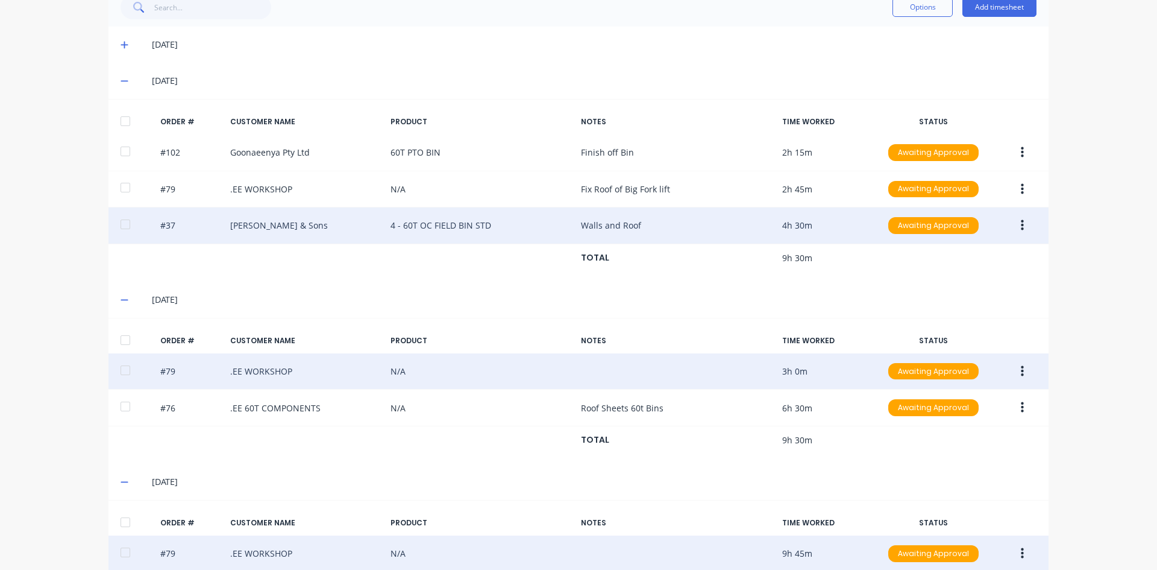
scroll to position [347, 0]
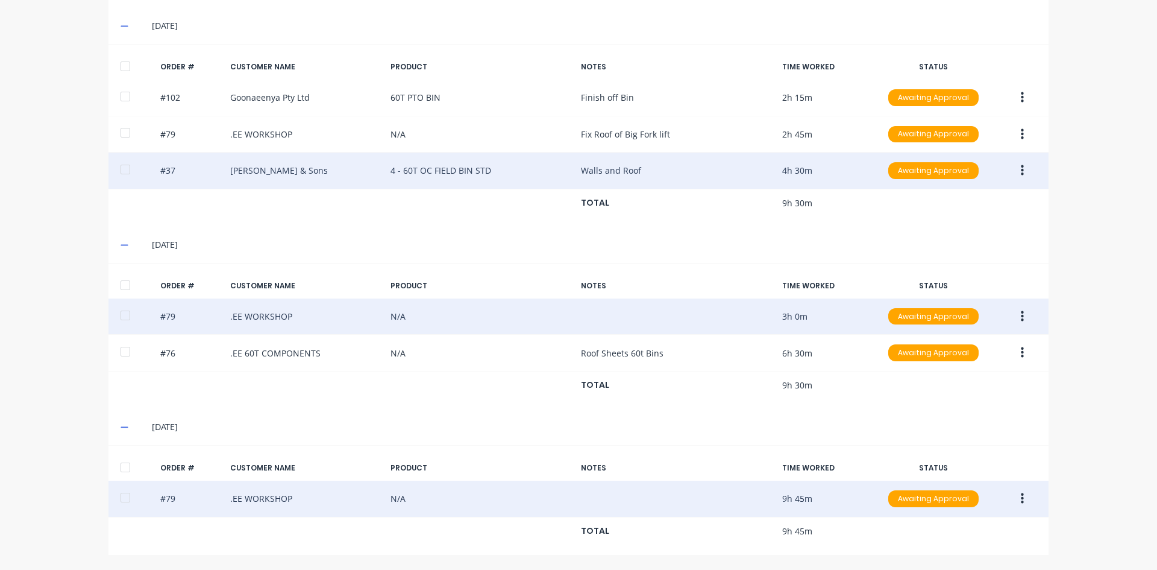
click at [1015, 500] on button "button" at bounding box center [1022, 499] width 28 height 22
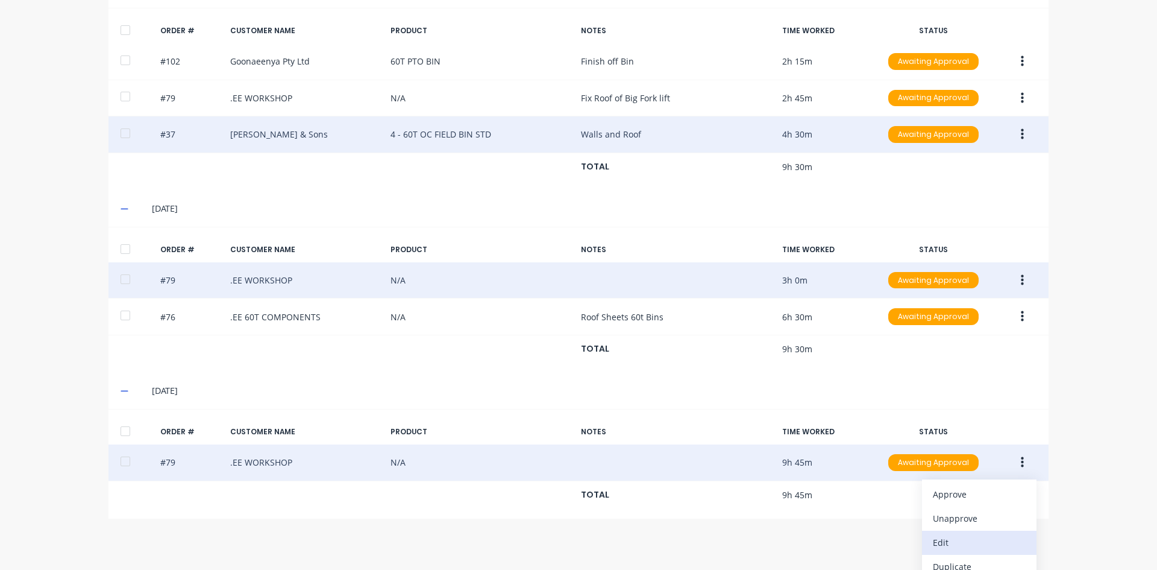
scroll to position [420, 0]
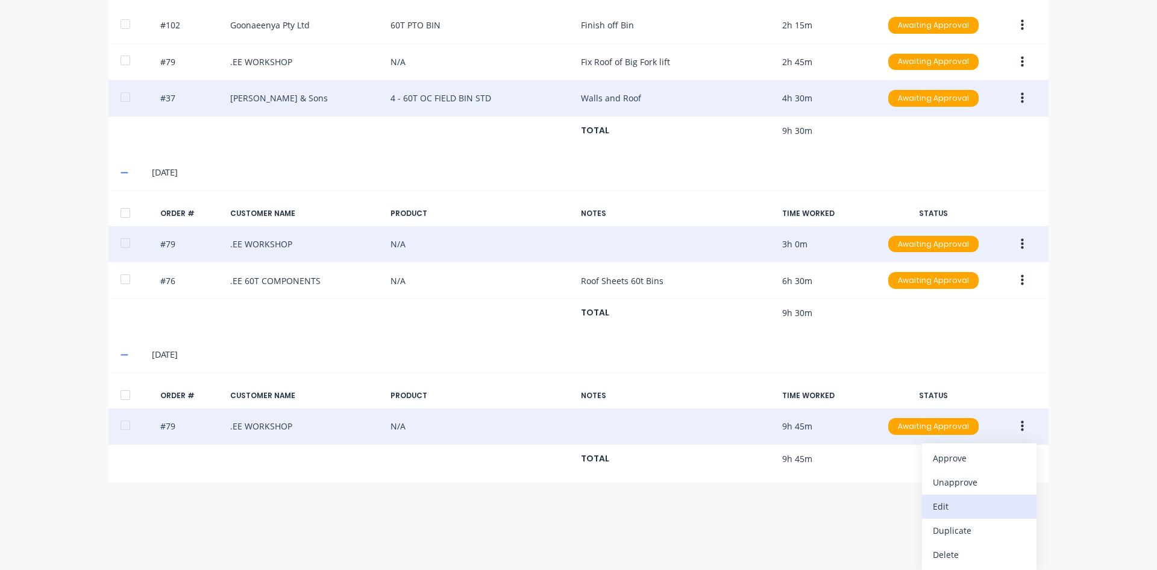
click at [939, 512] on div "Edit" at bounding box center [979, 505] width 93 height 17
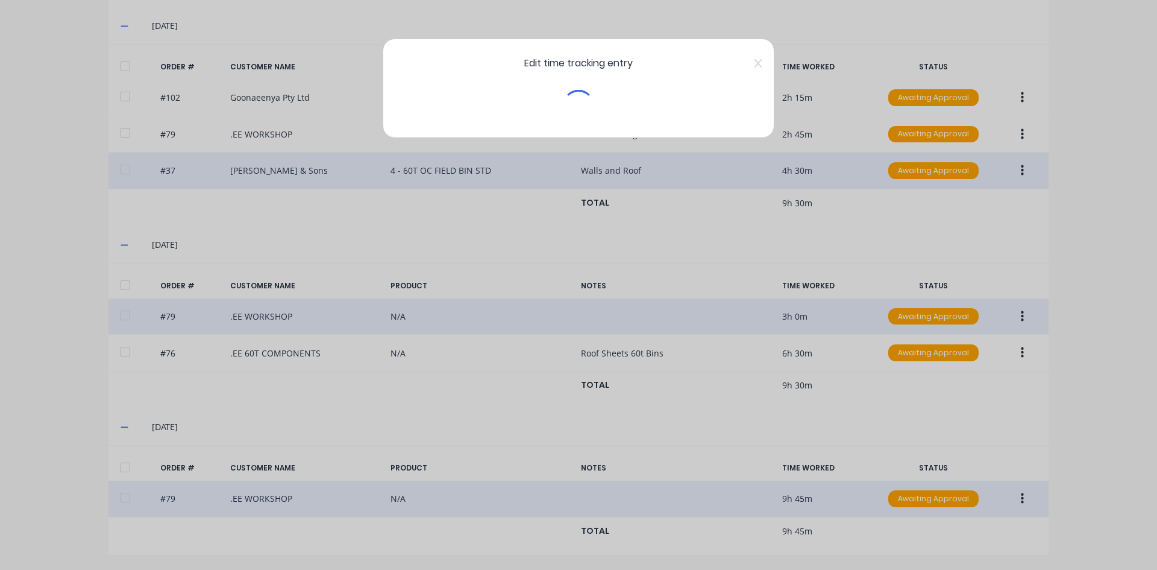
scroll to position [347, 0]
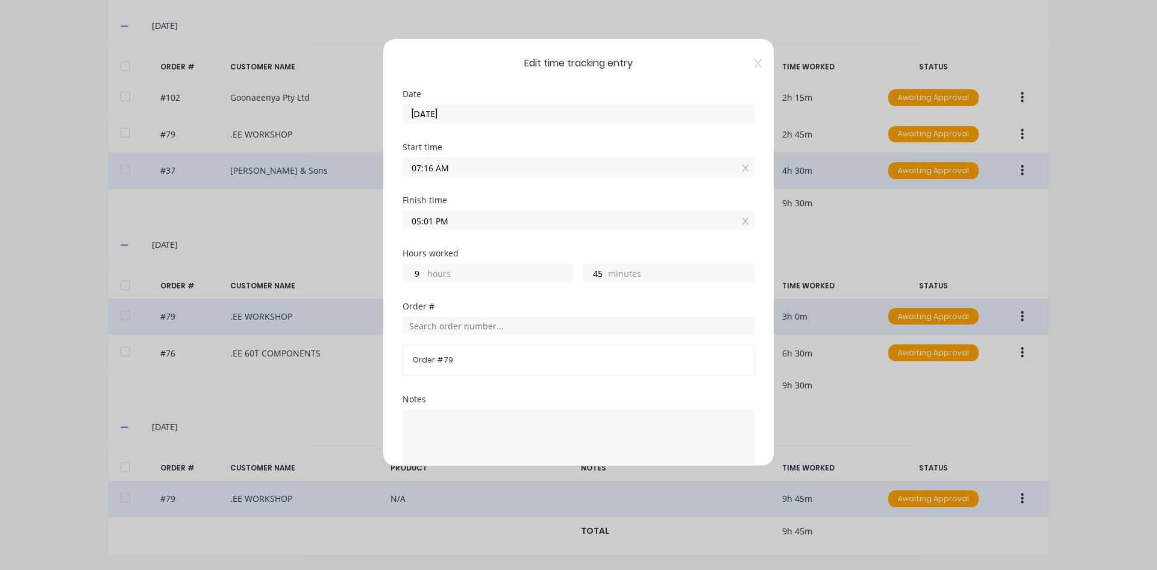
click at [434, 168] on input "07:16 AM" at bounding box center [578, 167] width 351 height 18
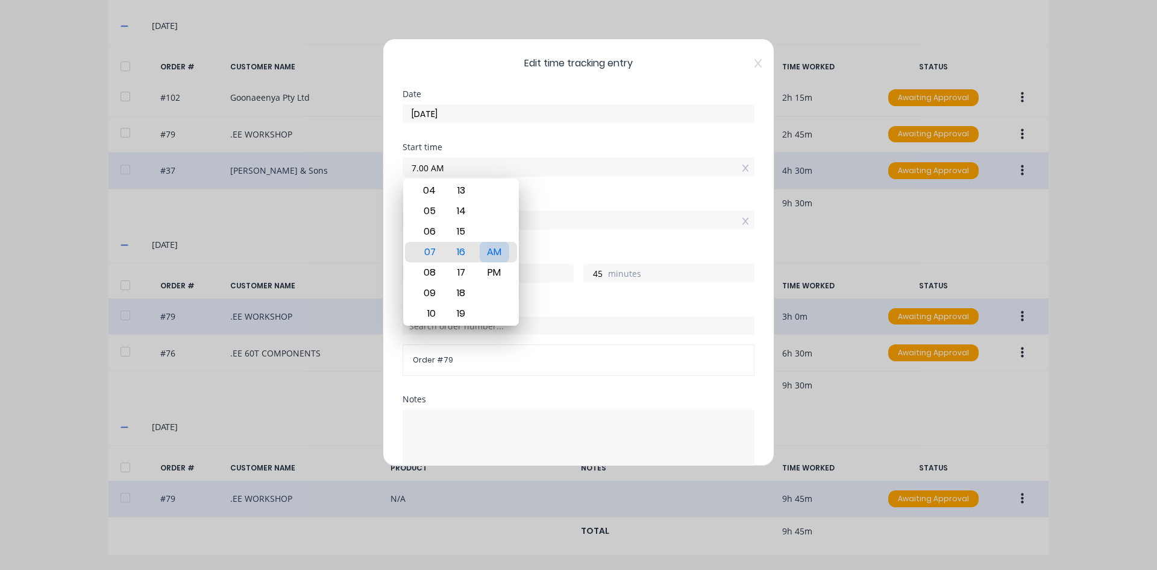
type input "07:00 AM"
type input "10"
type input "1"
click at [492, 249] on div "AM" at bounding box center [495, 252] width 30 height 20
click at [533, 200] on div "Finish time" at bounding box center [579, 200] width 352 height 8
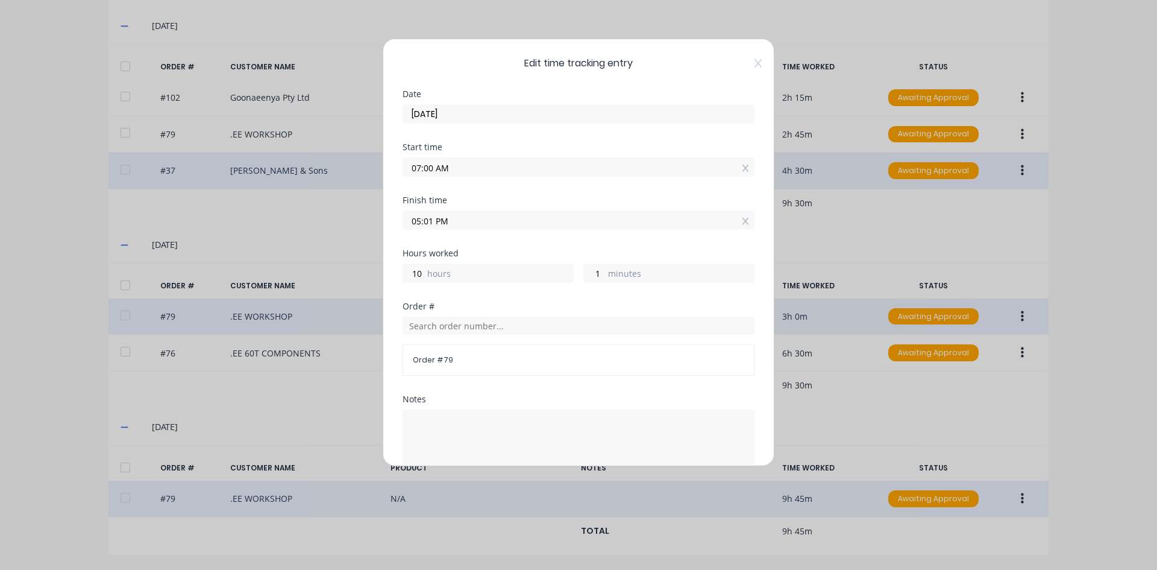
drag, startPoint x: 433, startPoint y: 222, endPoint x: 393, endPoint y: 231, distance: 40.8
click at [393, 231] on div "Edit time tracking entry Date [DATE] Start time 07:00 AM Finish time 05:01 PM H…" at bounding box center [579, 252] width 392 height 427
type input "02:00 PM"
type input "7"
type input "0"
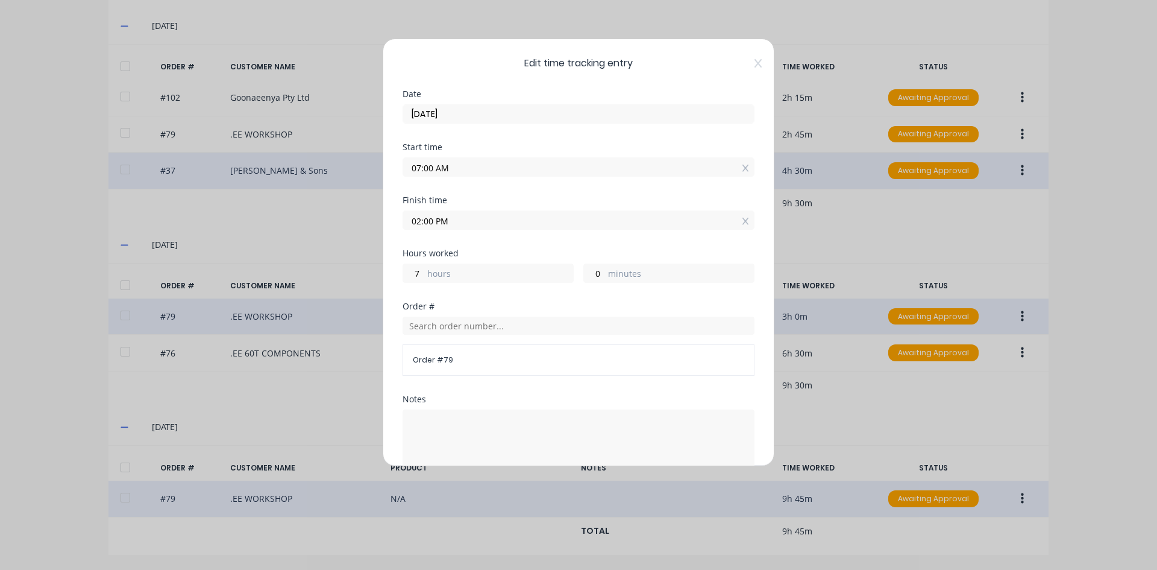
click at [505, 250] on div "Hours worked" at bounding box center [579, 253] width 352 height 8
click at [425, 328] on input "text" at bounding box center [579, 325] width 352 height 18
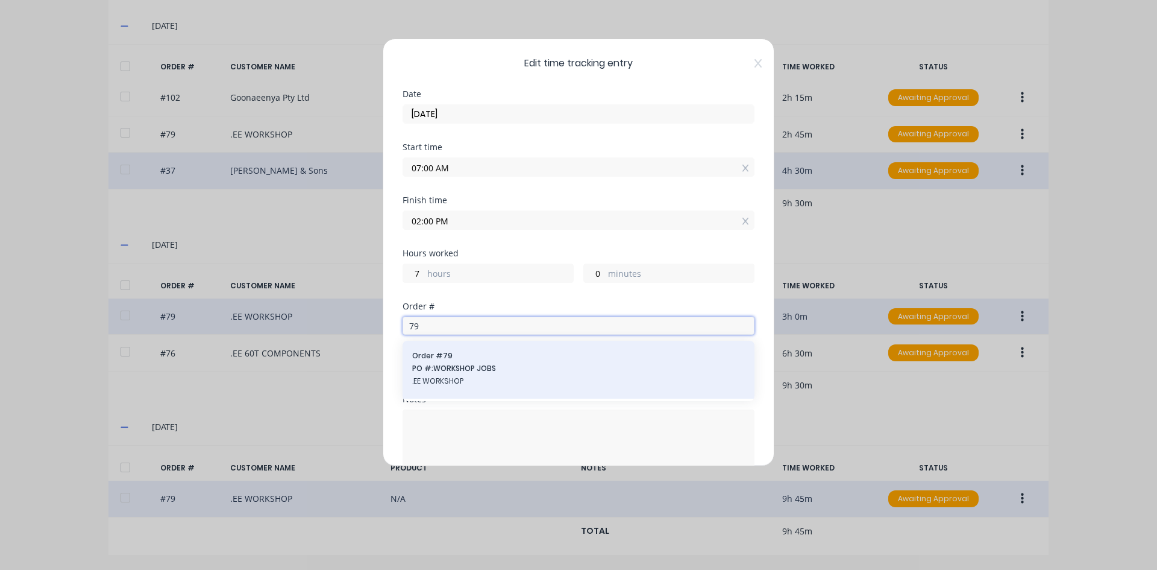
type input "79"
click at [470, 362] on div "Order # 79 PO #: WORKSHOP JOBS .EE WORKSHOP" at bounding box center [578, 369] width 333 height 39
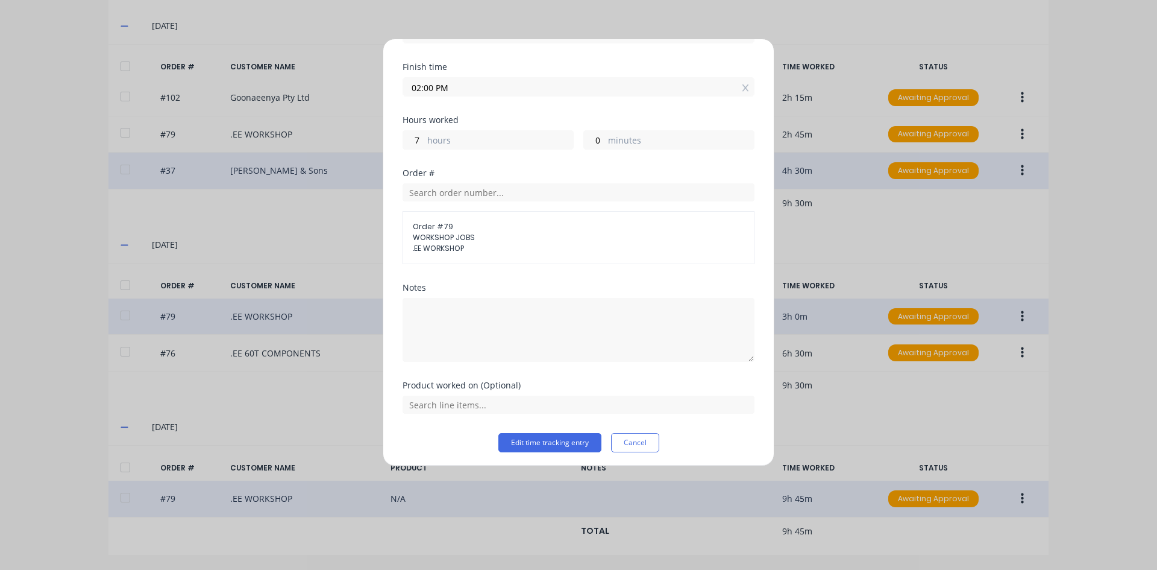
scroll to position [137, 0]
click at [429, 320] on textarea at bounding box center [579, 326] width 352 height 64
type textarea "Chaser Bin Repairs"
click at [542, 441] on button "Edit time tracking entry" at bounding box center [549, 438] width 103 height 19
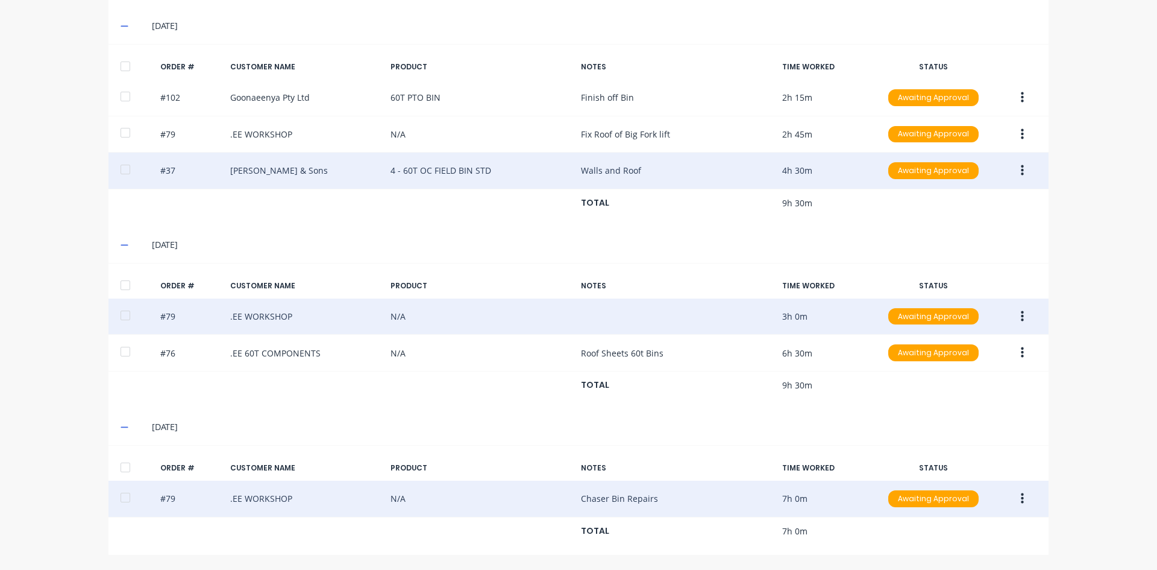
click at [1020, 501] on button "button" at bounding box center [1022, 499] width 28 height 22
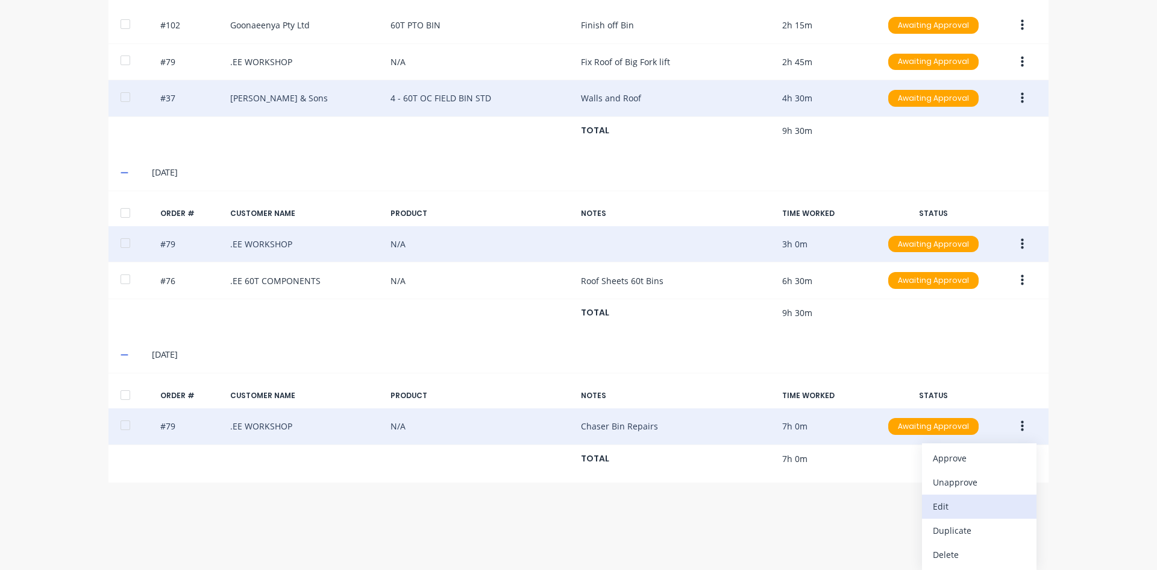
click at [942, 506] on div "Edit" at bounding box center [979, 505] width 93 height 17
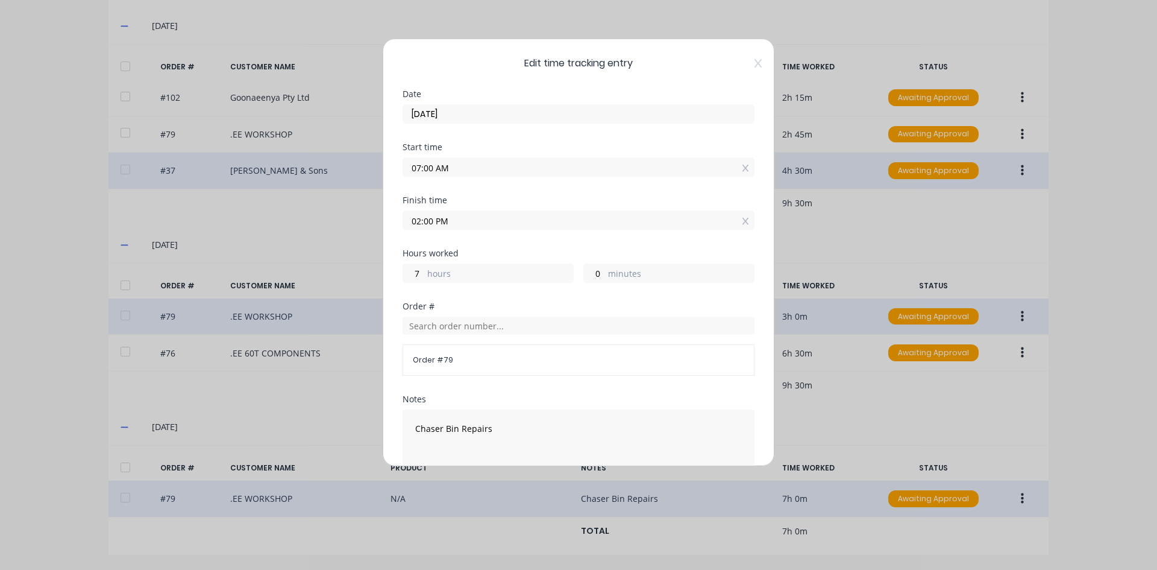
drag, startPoint x: 433, startPoint y: 166, endPoint x: 399, endPoint y: 174, distance: 35.2
click at [399, 174] on div "Edit time tracking entry Date [DATE] Start time 07:00 AM Finish time 02:00 PM H…" at bounding box center [579, 252] width 392 height 427
click at [464, 171] on input "2.30 AM" at bounding box center [578, 167] width 351 height 18
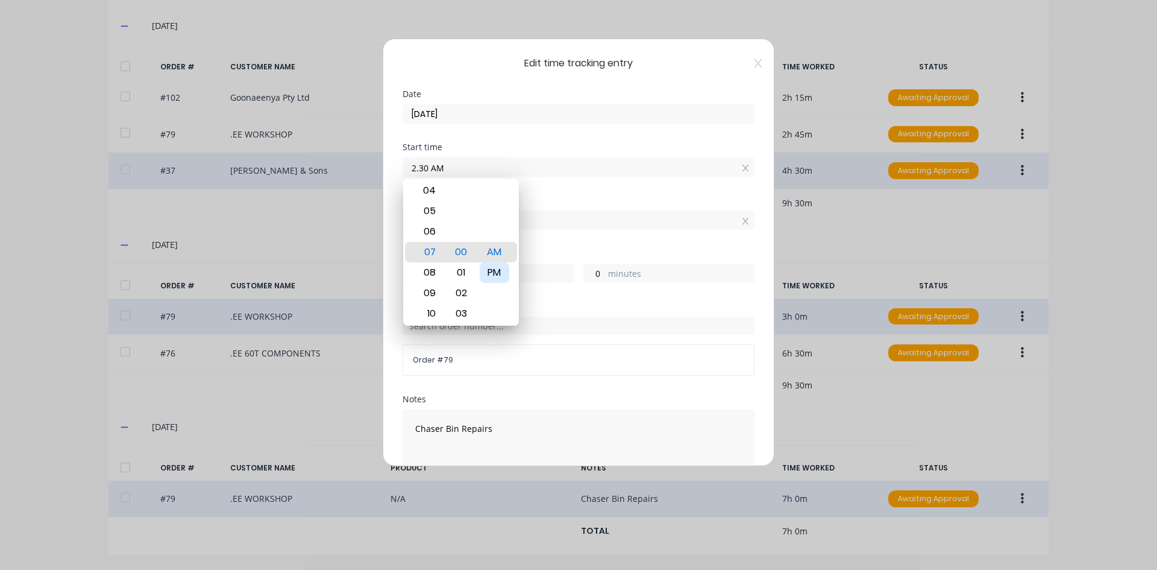
type input "02:30 AM"
type input "11"
type input "30"
drag, startPoint x: 492, startPoint y: 269, endPoint x: 515, endPoint y: 211, distance: 62.0
click at [492, 264] on div "PM" at bounding box center [495, 272] width 30 height 20
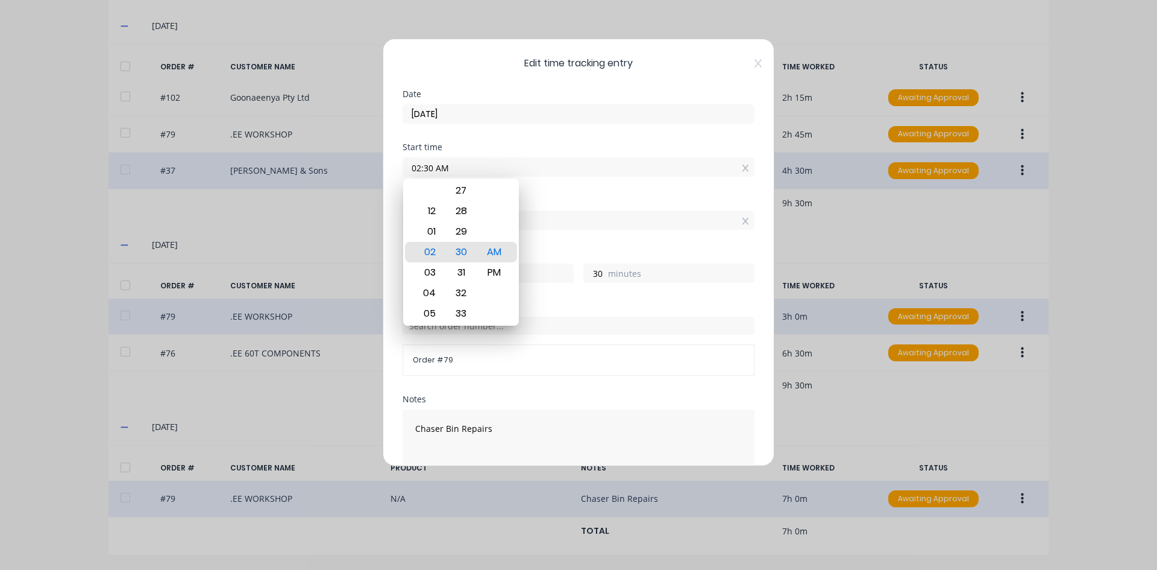
click at [526, 192] on div "Start time 02:30 AM" at bounding box center [579, 169] width 352 height 53
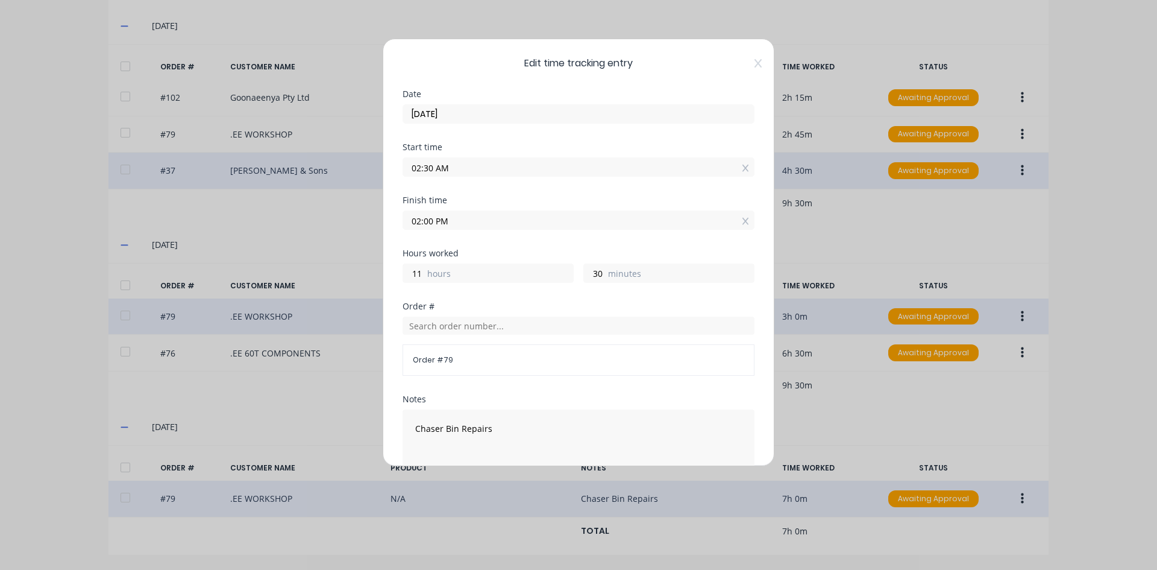
drag, startPoint x: 422, startPoint y: 219, endPoint x: 398, endPoint y: 221, distance: 23.6
click at [398, 221] on div "Edit time tracking entry Date [DATE] Start time 02:30 AM Finish time 02:00 PM H…" at bounding box center [579, 252] width 392 height 427
type input "04:30 PM"
type input "14"
type input "0"
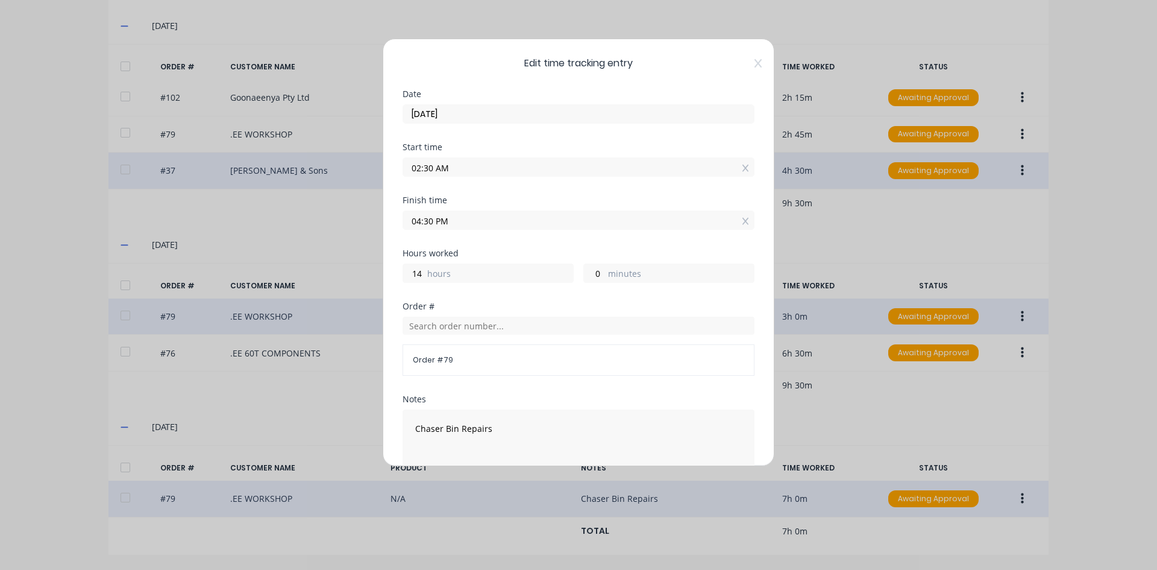
click at [499, 252] on div "Hours worked" at bounding box center [579, 253] width 352 height 8
click at [433, 325] on input "text" at bounding box center [579, 325] width 352 height 18
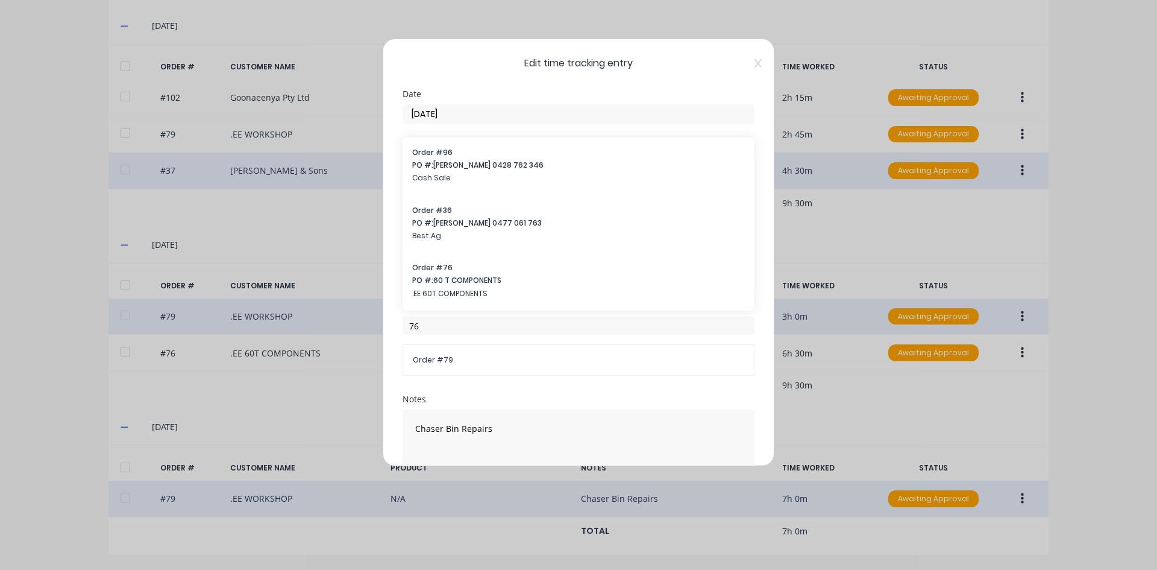
click at [459, 364] on span "Order # 79" at bounding box center [579, 359] width 332 height 11
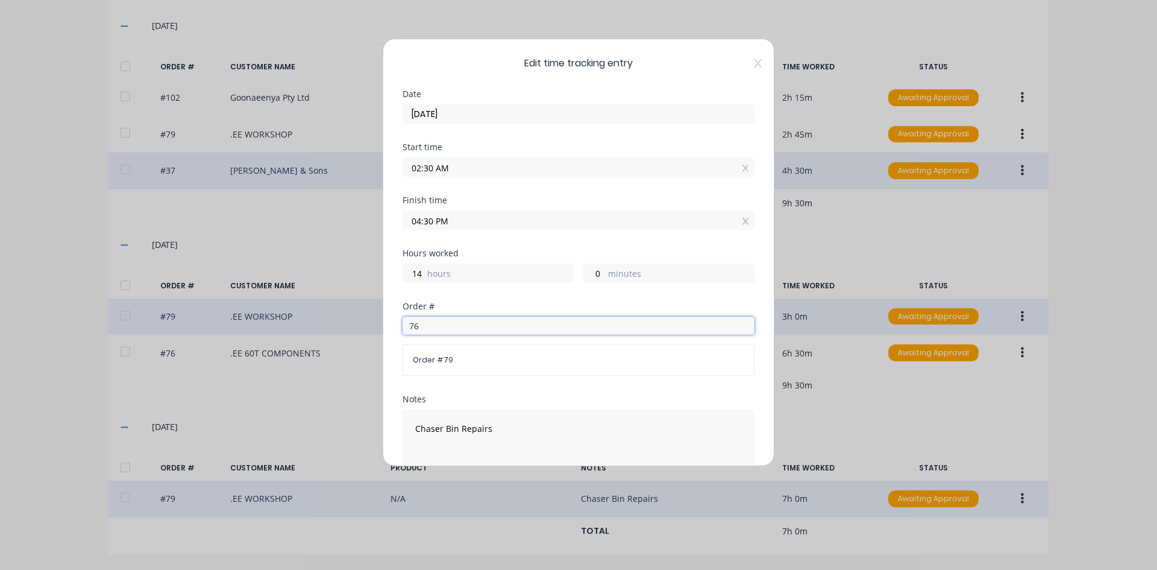
click at [428, 325] on input "76" at bounding box center [579, 325] width 352 height 18
type input "76"
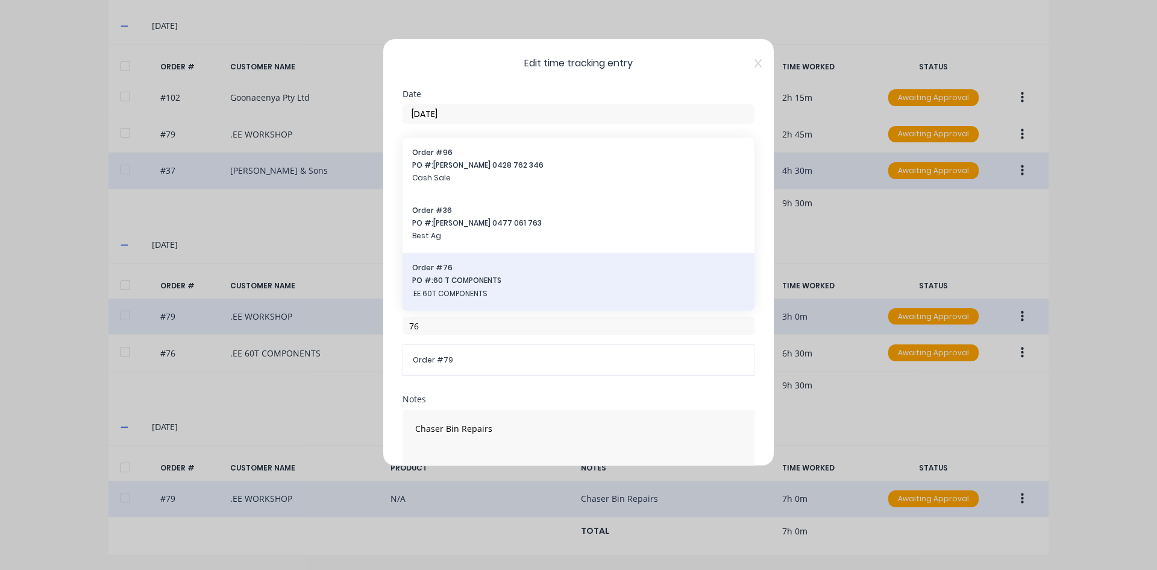
click at [447, 272] on span "Order # 76" at bounding box center [578, 267] width 333 height 11
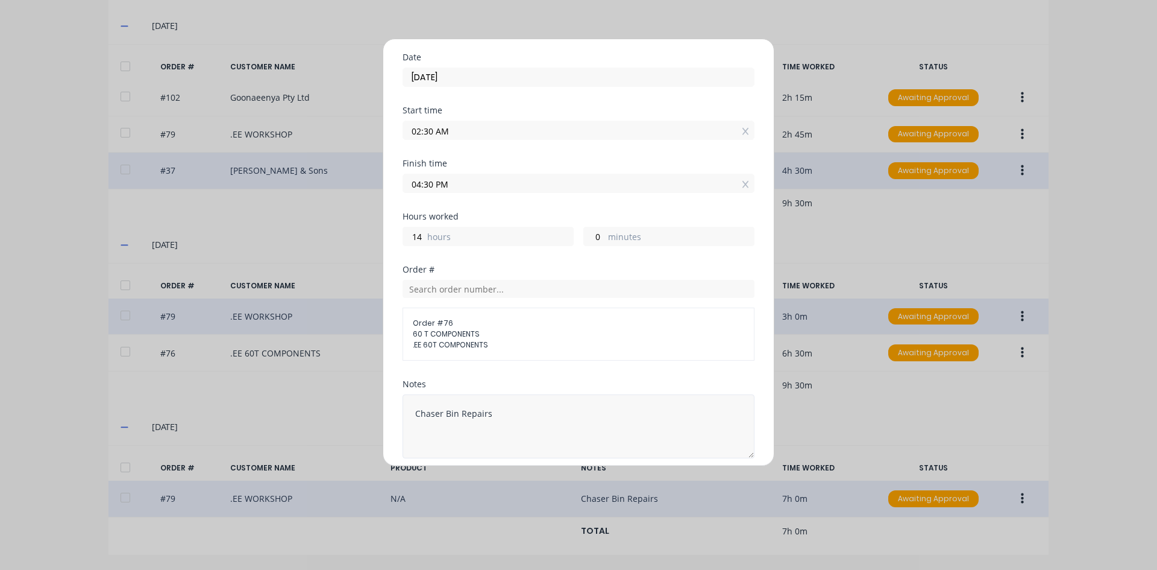
scroll to position [137, 0]
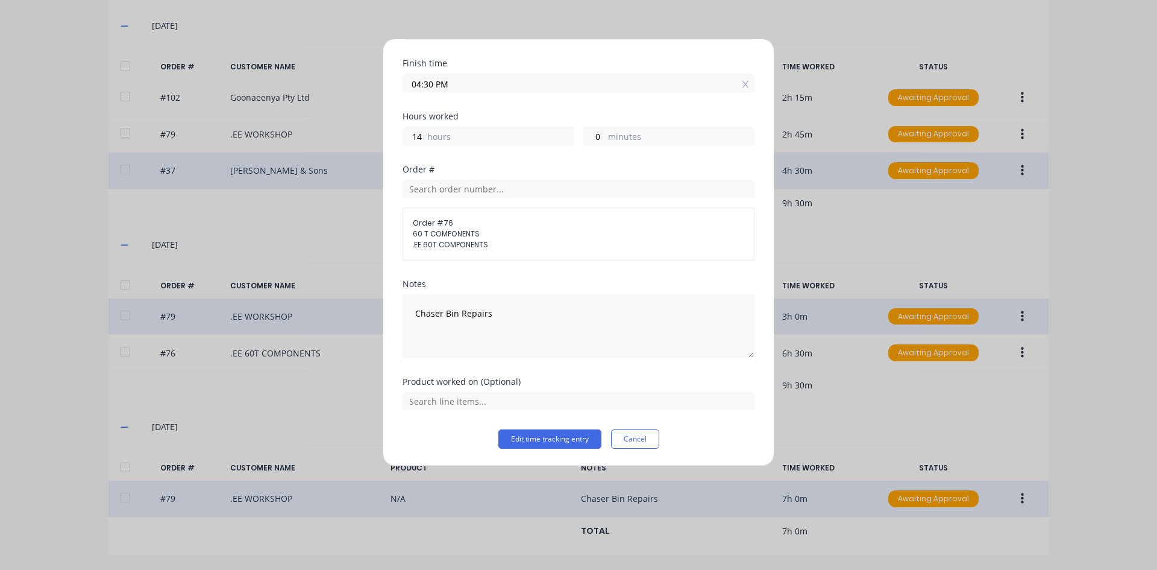
click at [434, 235] on span "60 T COMPONENTS" at bounding box center [579, 233] width 332 height 11
click at [494, 313] on textarea "Chaser Bin Repairs" at bounding box center [579, 326] width 352 height 64
type textarea "C"
type textarea "60t roof frame"
click at [525, 439] on button "Edit time tracking entry" at bounding box center [549, 438] width 103 height 19
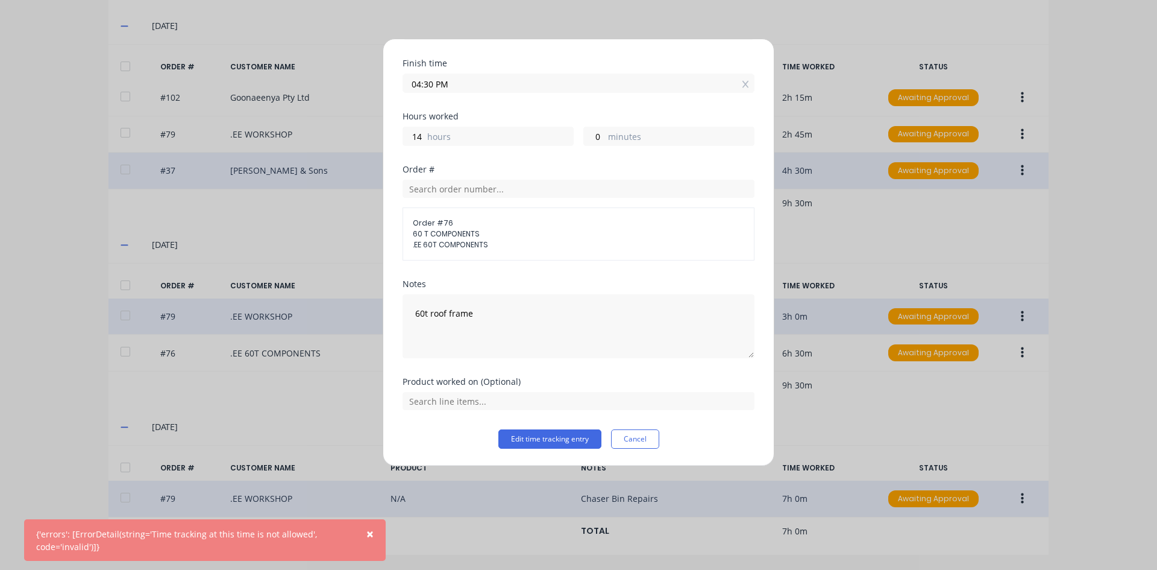
scroll to position [16, 0]
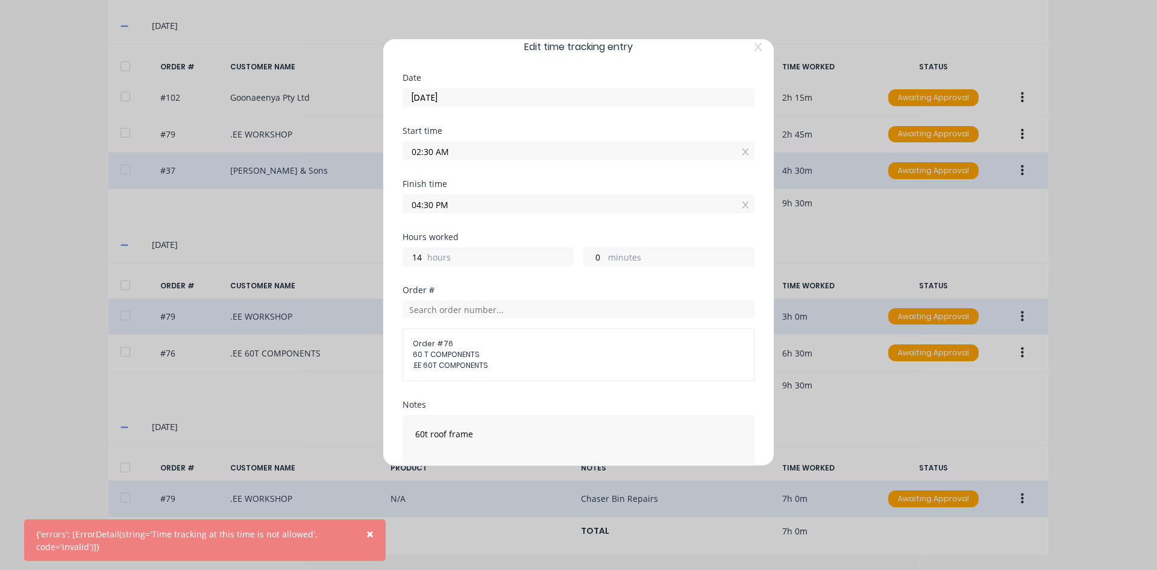
click at [451, 153] on input "02:30 AM" at bounding box center [578, 151] width 351 height 18
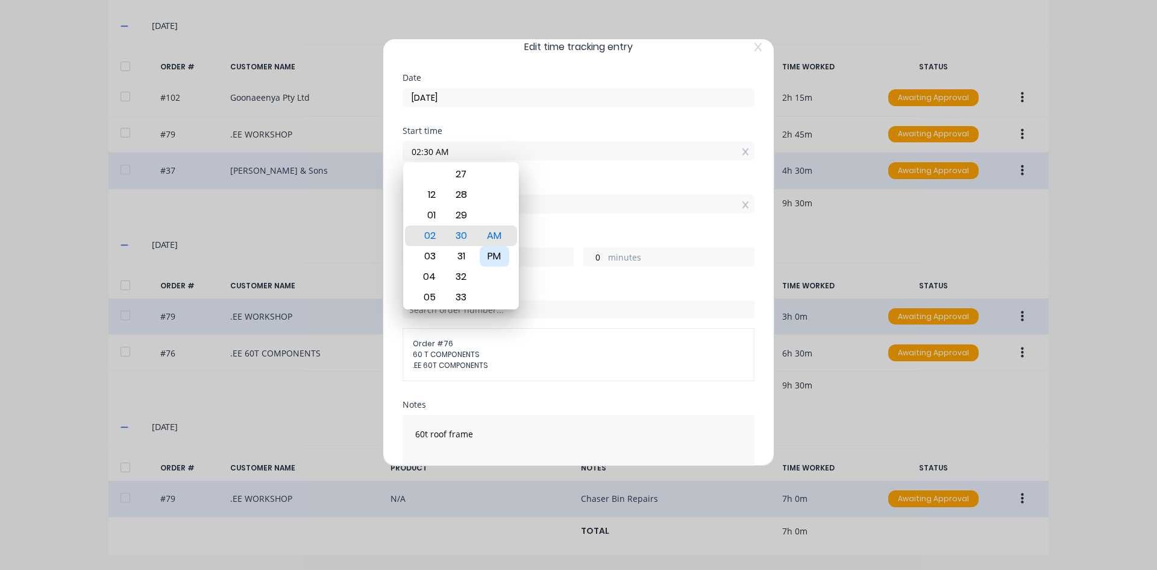
click at [490, 252] on div "PM" at bounding box center [495, 256] width 30 height 20
type input "02:30 PM"
type input "2"
click at [535, 182] on div "Finish time" at bounding box center [579, 184] width 352 height 8
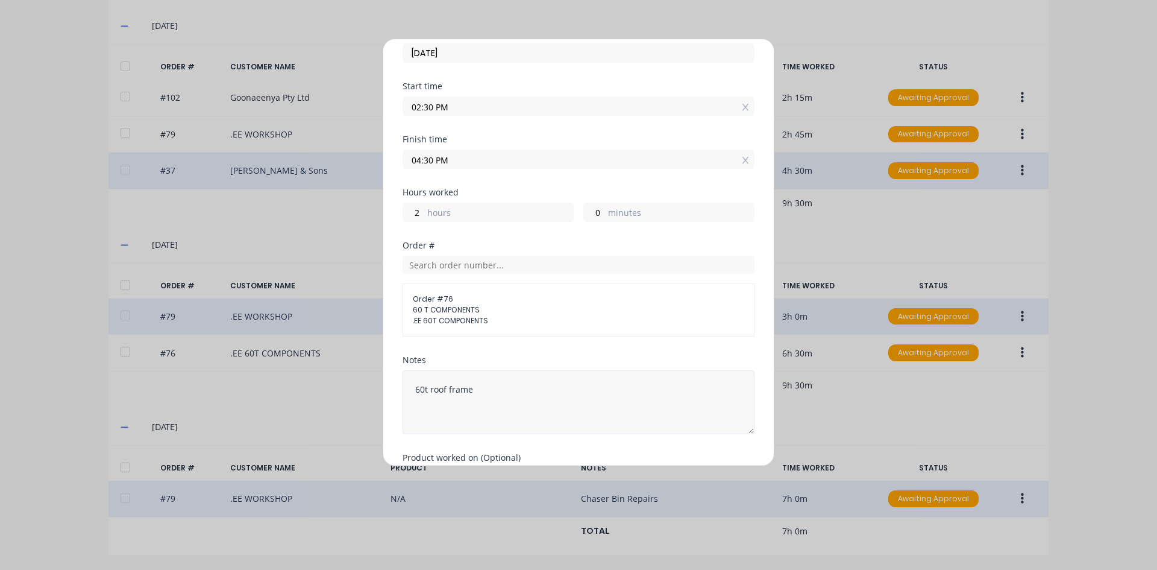
scroll to position [137, 0]
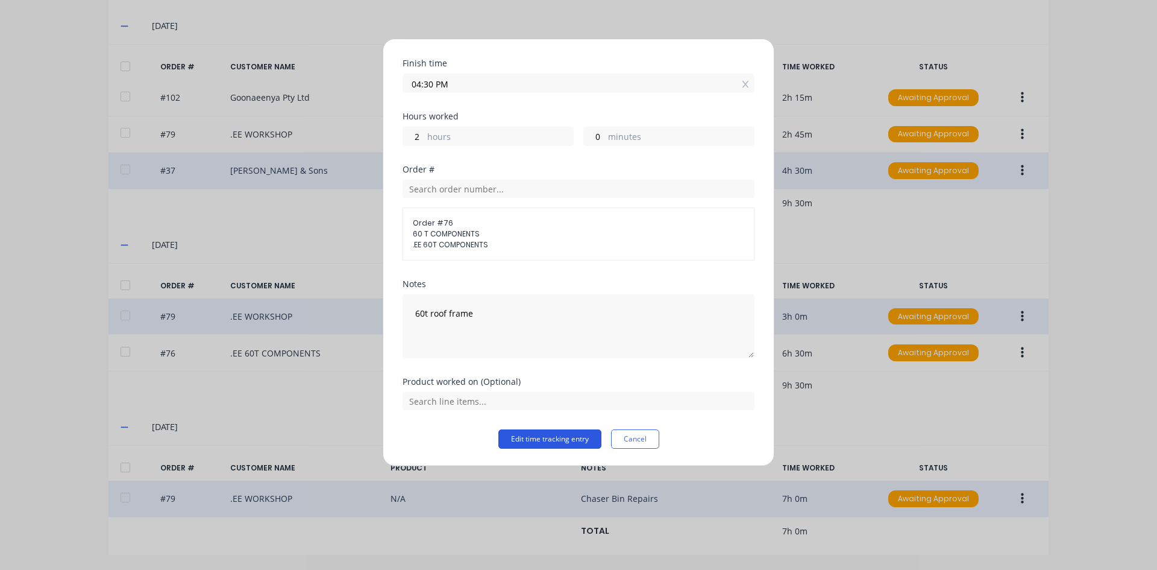
click at [526, 438] on button "Edit time tracking entry" at bounding box center [549, 438] width 103 height 19
click at [509, 432] on button "Edit time tracking entry" at bounding box center [549, 438] width 103 height 19
click at [626, 442] on button "Cancel" at bounding box center [635, 438] width 48 height 19
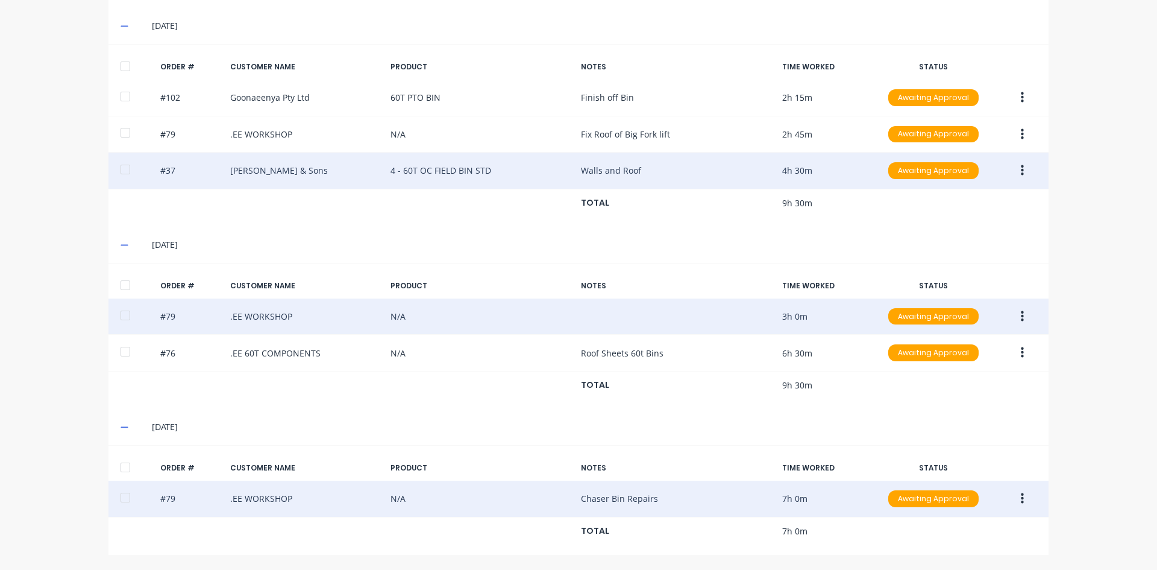
click at [1021, 498] on icon "button" at bounding box center [1022, 498] width 3 height 11
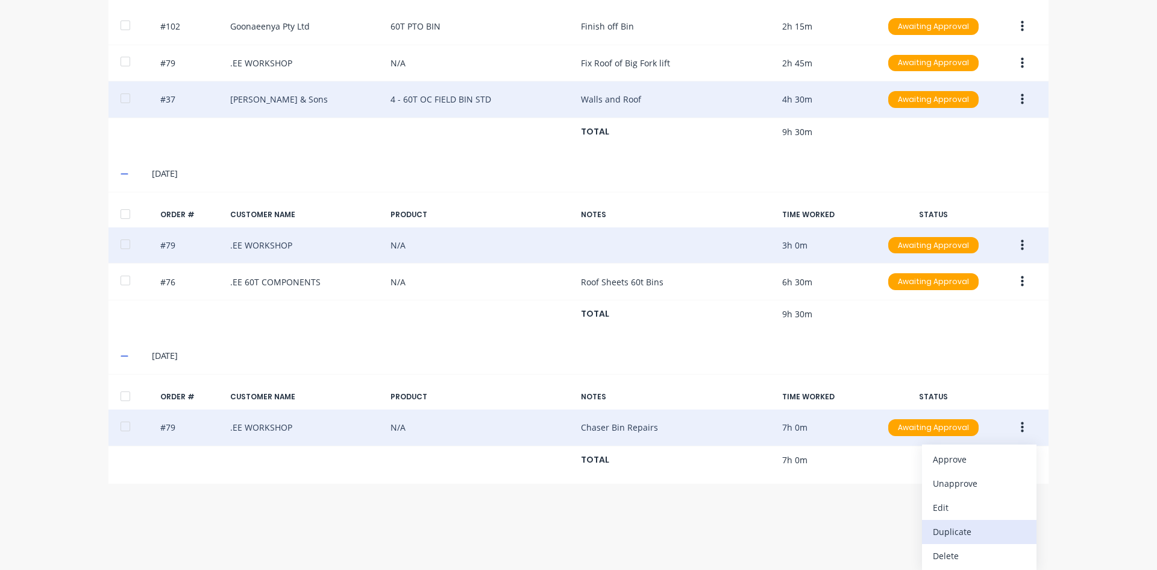
scroll to position [420, 0]
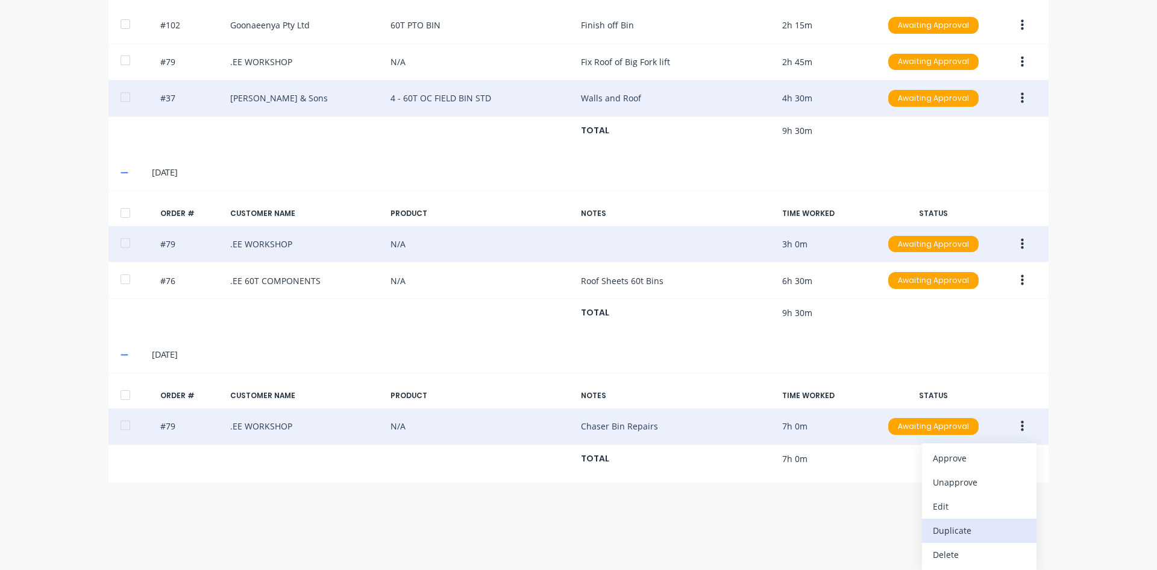
click at [934, 530] on div "Duplicate" at bounding box center [979, 529] width 93 height 17
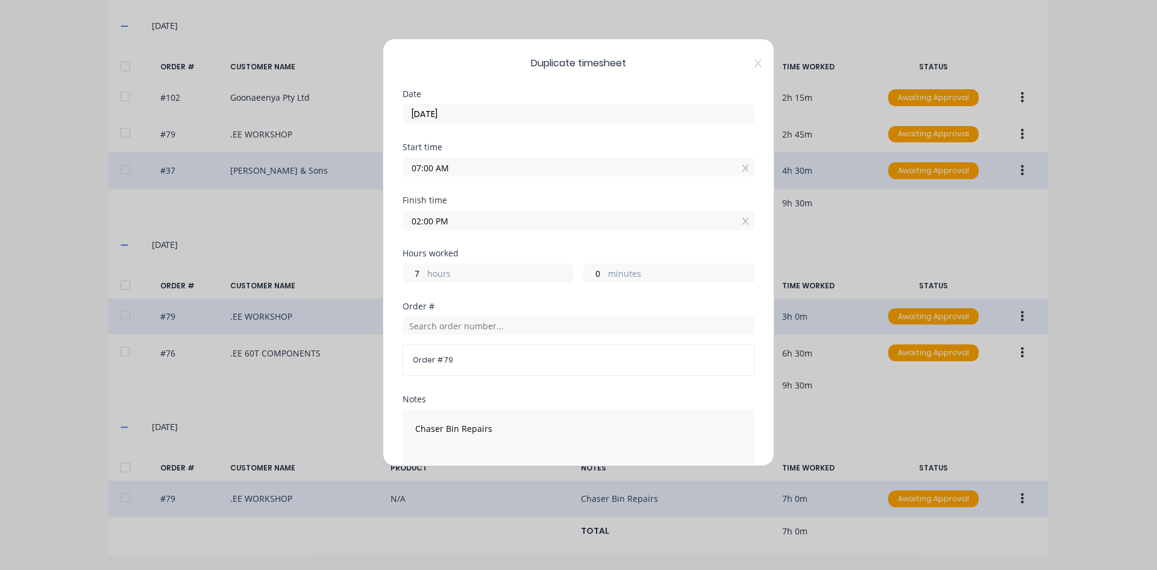
drag, startPoint x: 432, startPoint y: 169, endPoint x: 389, endPoint y: 169, distance: 42.8
click at [389, 169] on div "Duplicate timesheet Date [DATE] Start time 07:00 AM Finish time 02:00 PM Hours …" at bounding box center [579, 252] width 392 height 427
click at [479, 169] on input "2.30 AM" at bounding box center [578, 167] width 351 height 18
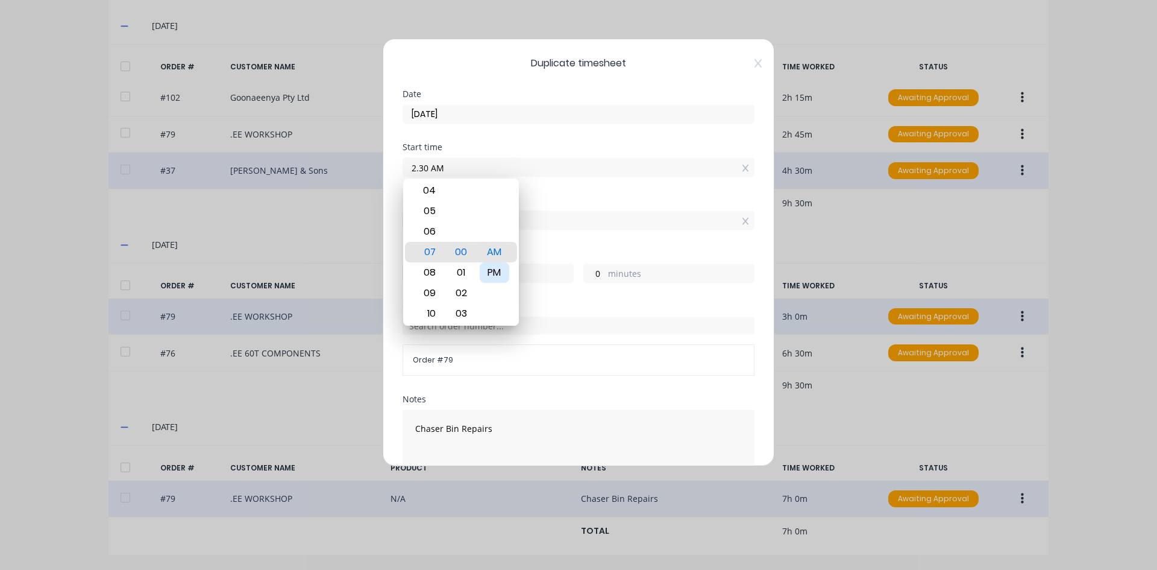
type input "02:30 AM"
type input "11"
type input "30"
click at [489, 274] on div "PM" at bounding box center [495, 272] width 30 height 20
type input "02:30 PM"
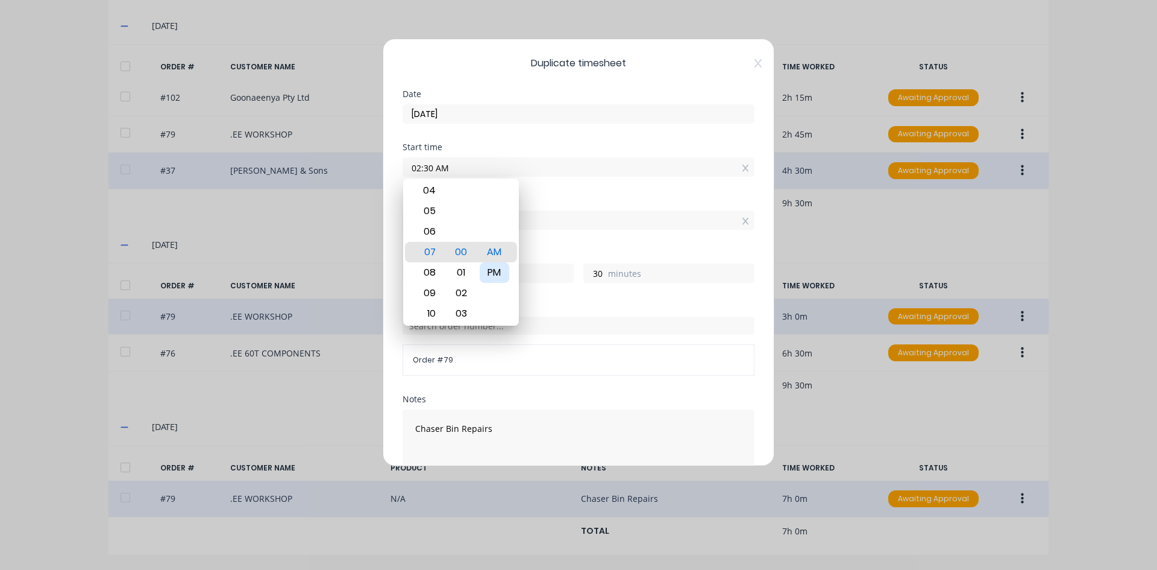
type input "23"
click at [542, 198] on div "Finish time" at bounding box center [579, 200] width 352 height 8
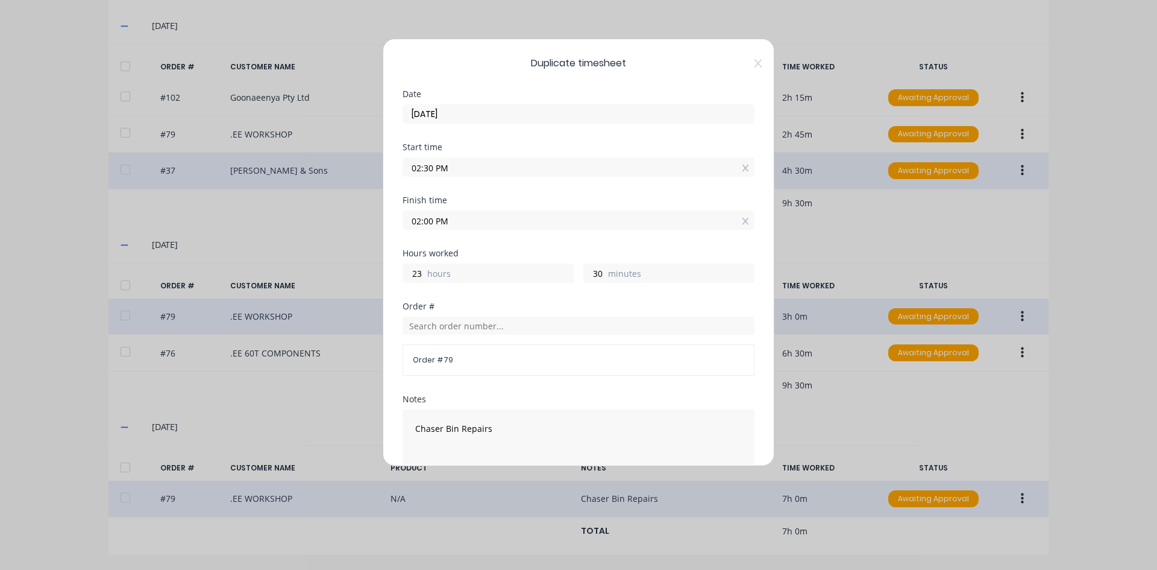
drag, startPoint x: 435, startPoint y: 222, endPoint x: 369, endPoint y: 225, distance: 65.2
click at [369, 225] on div "Duplicate timesheet Date [DATE] Start time 02:30 PM Finish time 02:00 PM Hours …" at bounding box center [578, 285] width 1157 height 570
click at [516, 225] on input "5.00PM" at bounding box center [578, 220] width 351 height 18
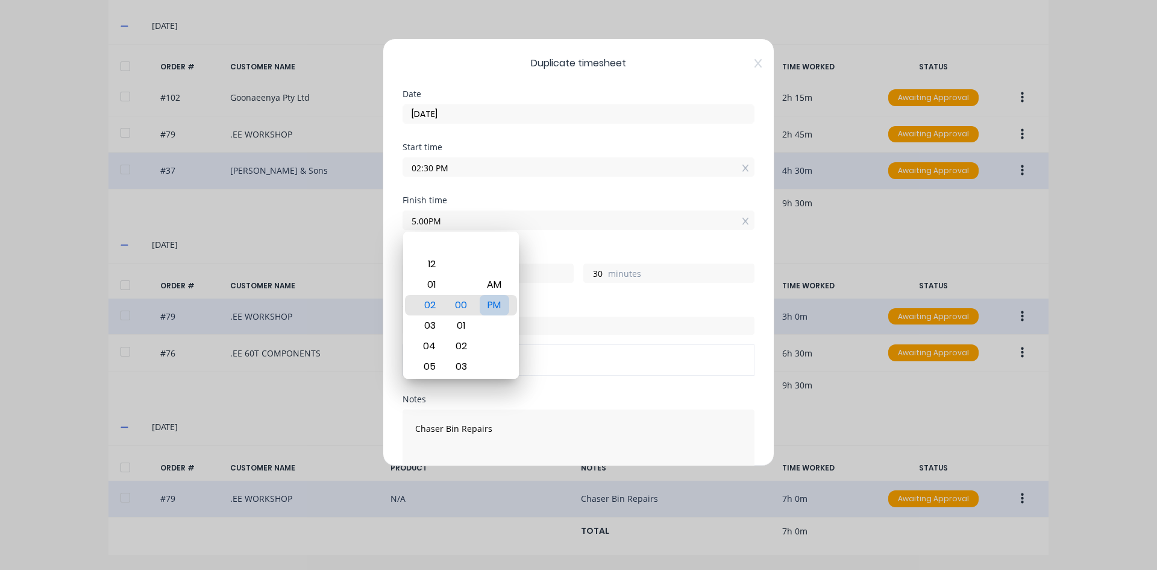
type input "05:00 AM"
type input "14"
click at [493, 305] on div "PM" at bounding box center [495, 305] width 30 height 20
type input "05:00 PM"
type input "2"
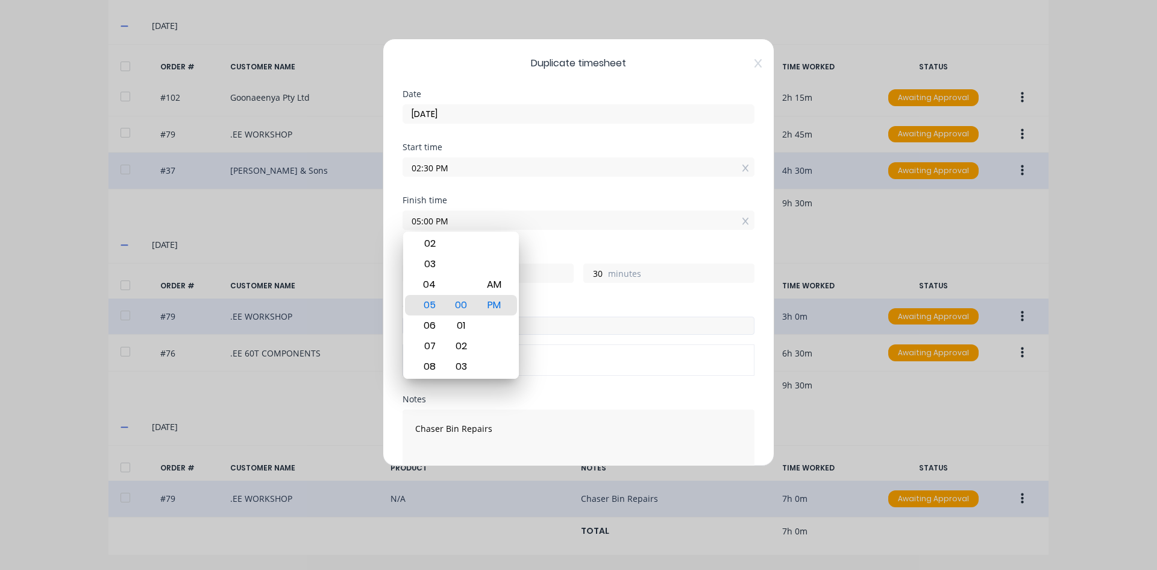
click at [561, 329] on input "text" at bounding box center [579, 325] width 352 height 18
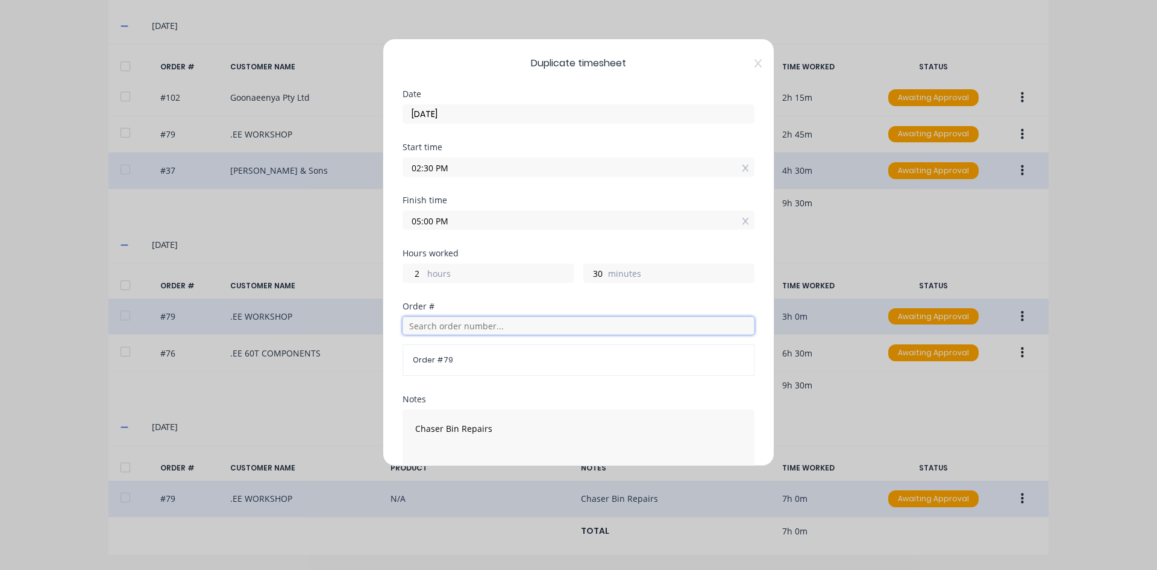
click at [425, 324] on input "text" at bounding box center [579, 325] width 352 height 18
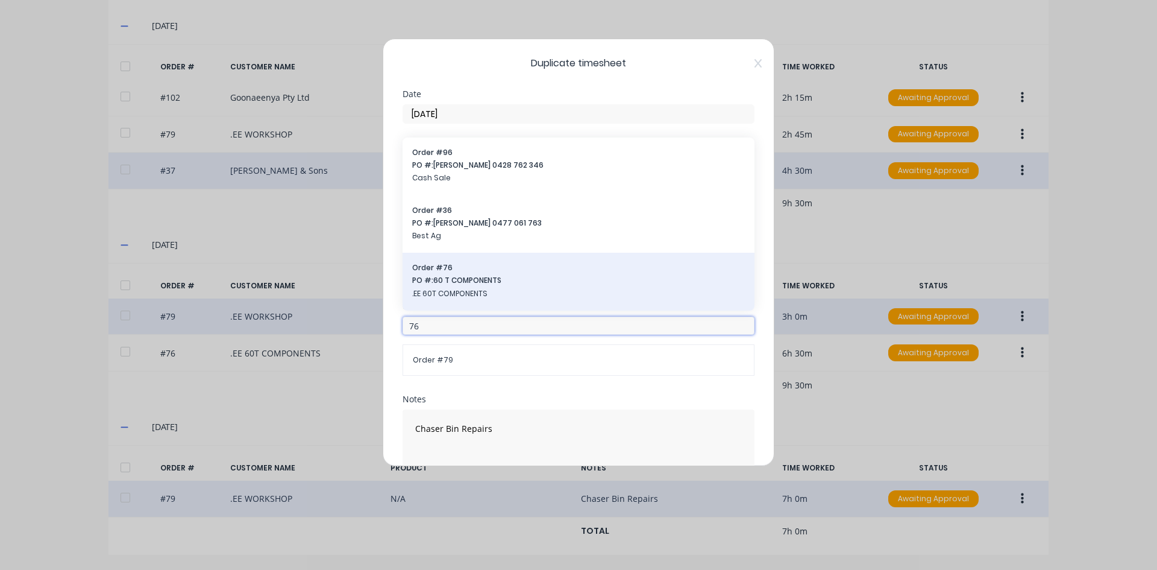
type input "76"
click at [445, 281] on span "PO #: 60 T COMPONENTS" at bounding box center [578, 280] width 333 height 11
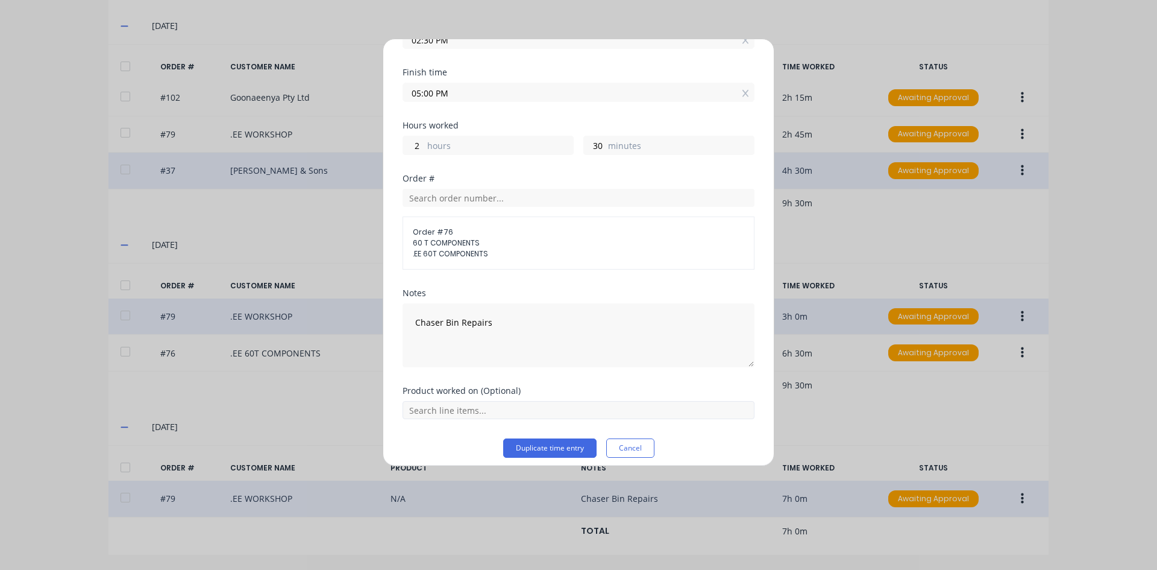
scroll to position [137, 0]
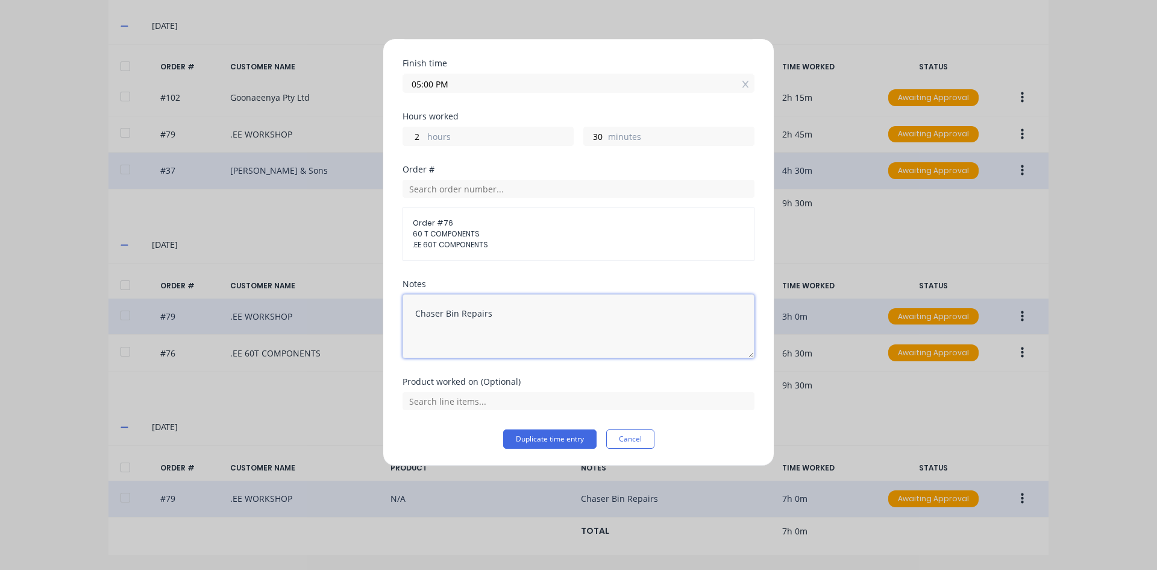
click at [499, 317] on textarea "Chaser Bin Repairs" at bounding box center [579, 326] width 352 height 64
type textarea "C"
type textarea "60T Roof Frame"
click at [558, 435] on button "Duplicate time entry" at bounding box center [549, 438] width 93 height 19
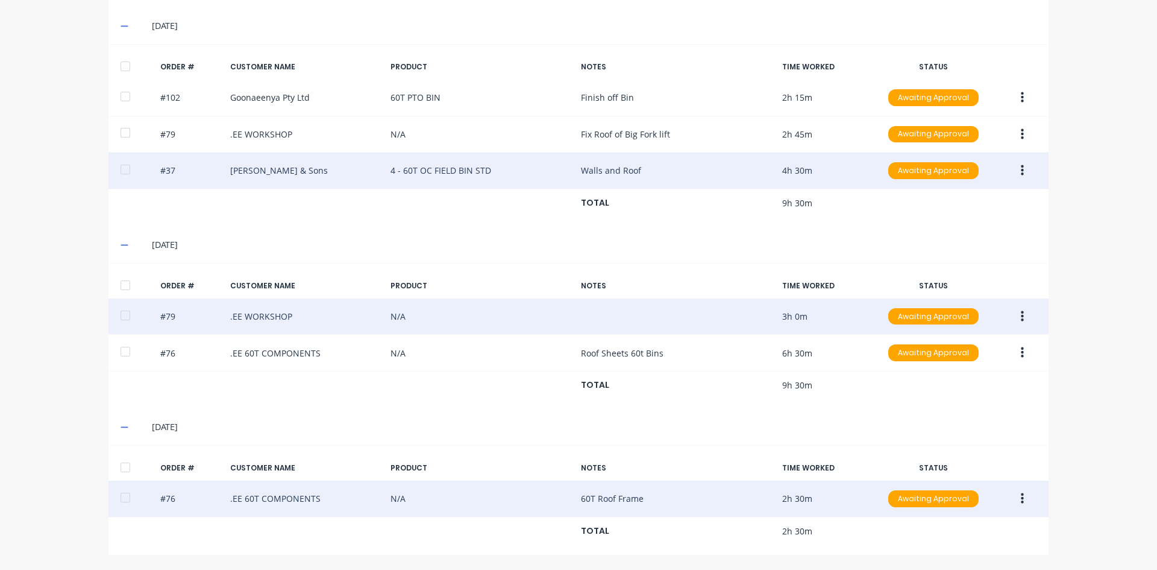
click at [1020, 494] on button "button" at bounding box center [1022, 499] width 28 height 22
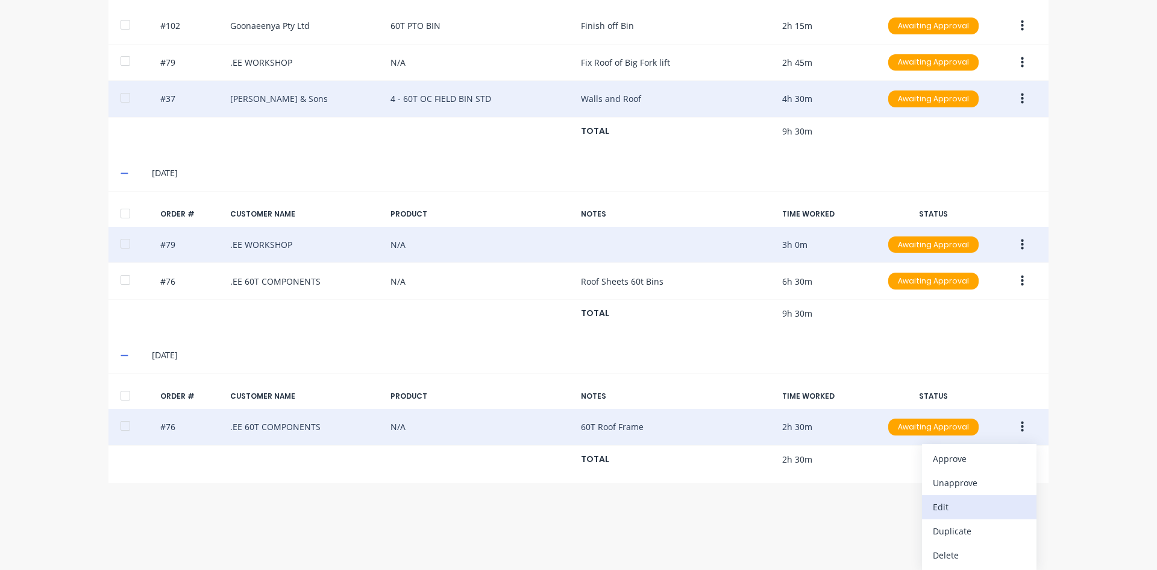
scroll to position [420, 0]
click at [937, 508] on div "Edit" at bounding box center [979, 505] width 93 height 17
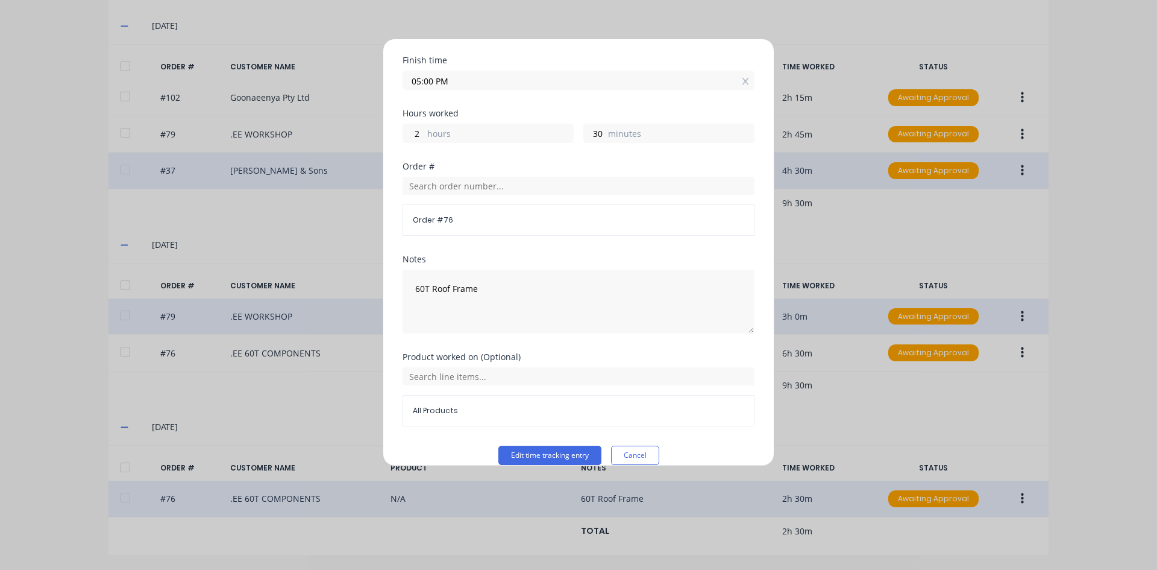
scroll to position [156, 0]
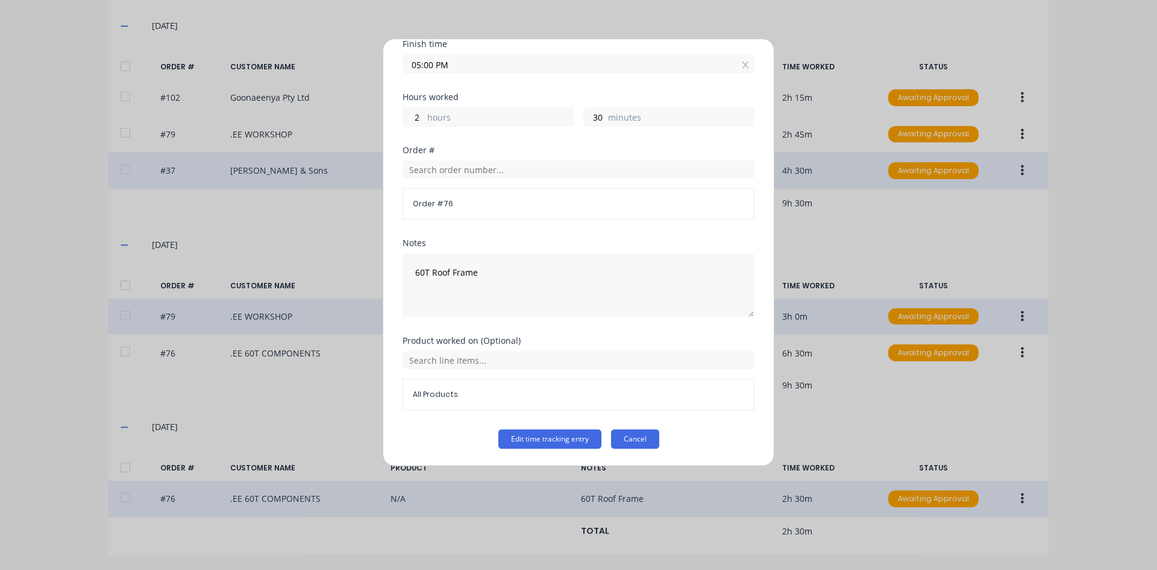
click at [612, 440] on button "Cancel" at bounding box center [635, 438] width 48 height 19
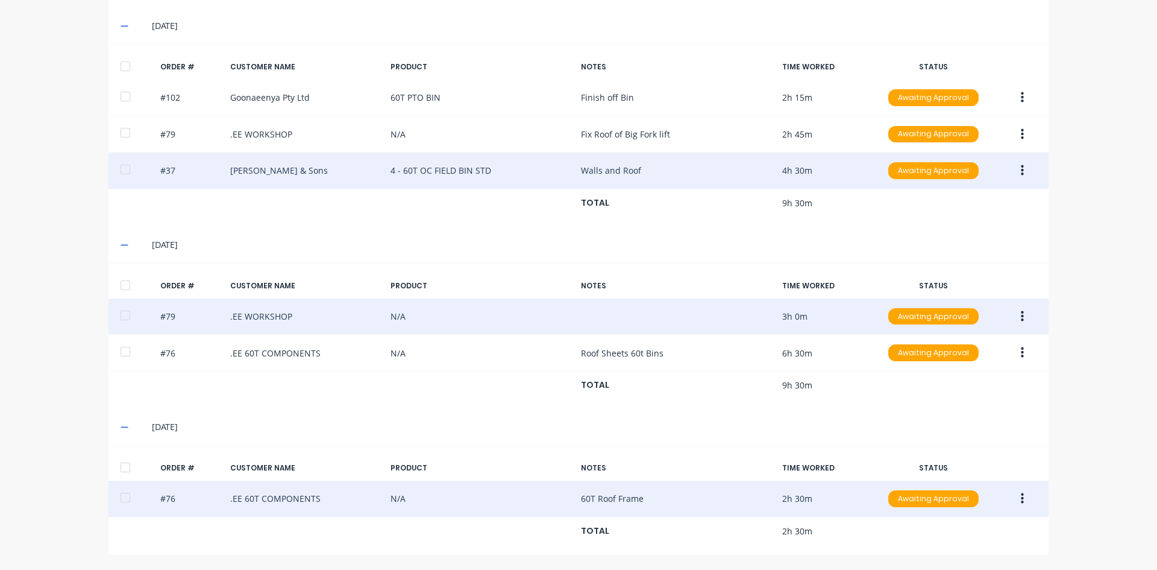
click at [1021, 500] on icon "button" at bounding box center [1022, 498] width 3 height 13
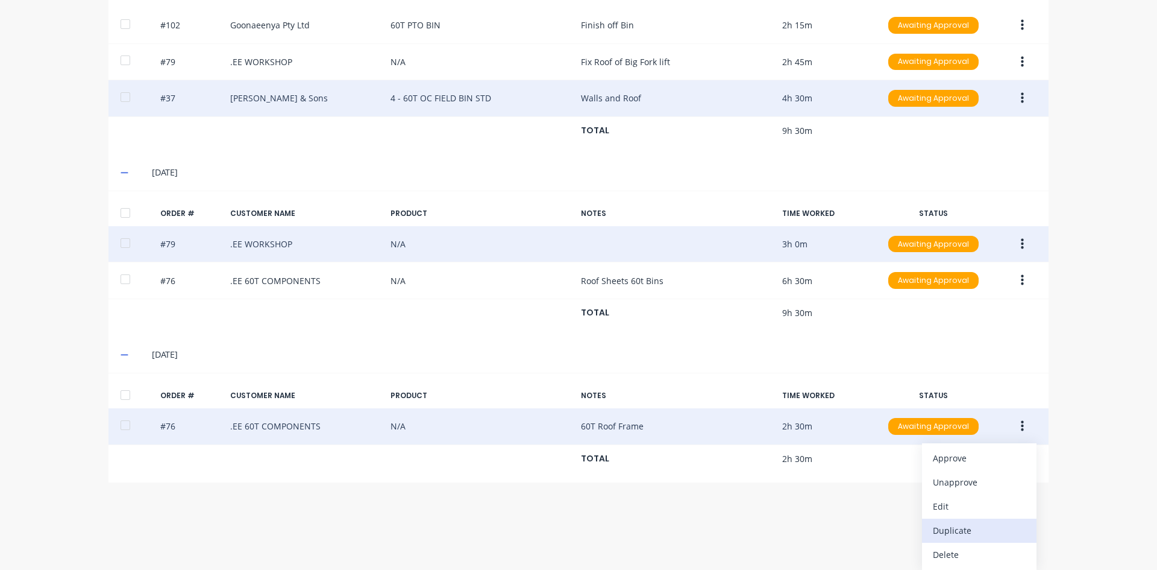
click at [922, 526] on button "Duplicate" at bounding box center [979, 530] width 115 height 24
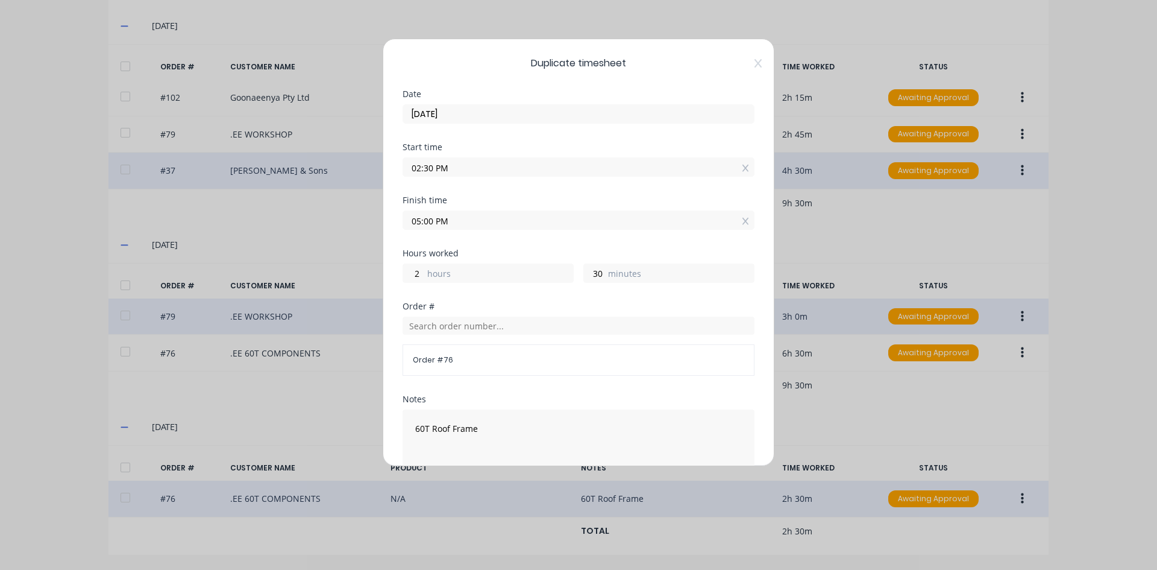
drag, startPoint x: 433, startPoint y: 168, endPoint x: 410, endPoint y: 179, distance: 25.9
click at [410, 179] on div "Start time 02:30 PM" at bounding box center [579, 169] width 352 height 53
click at [532, 164] on input "7.00 PM" at bounding box center [578, 167] width 351 height 18
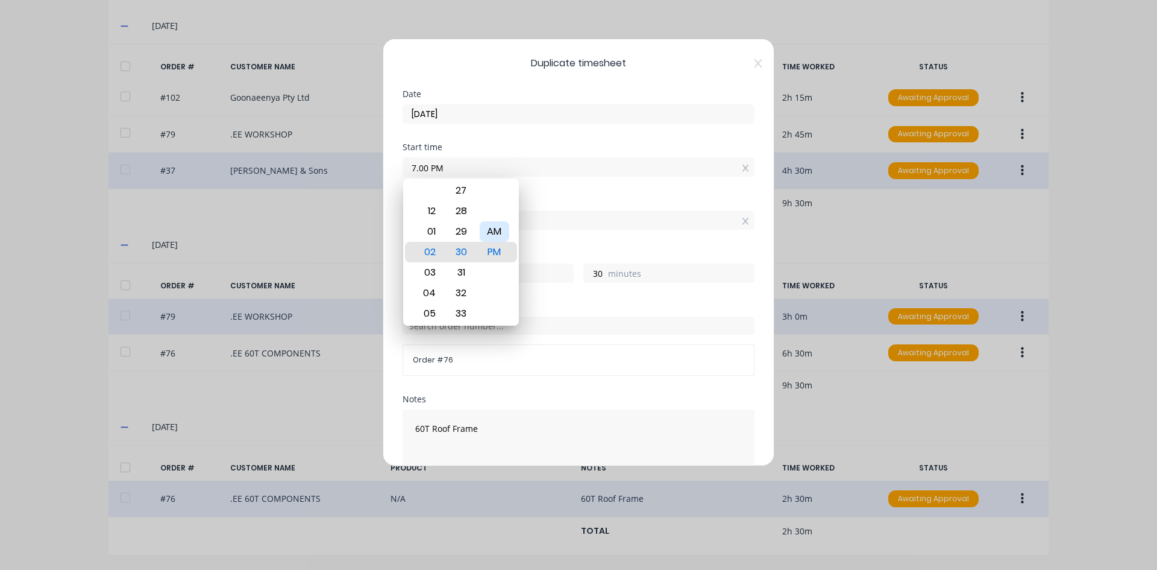
type input "07:00 PM"
type input "22"
type input "0"
click at [500, 227] on div "AM" at bounding box center [495, 231] width 30 height 20
type input "07:00 AM"
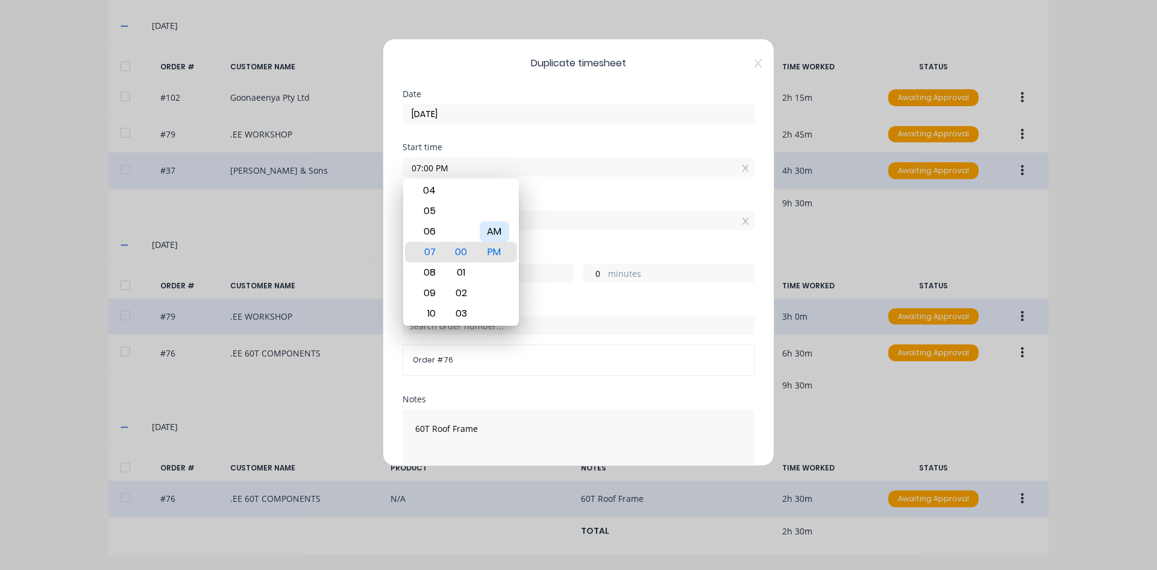
type input "10"
click at [528, 183] on div "Start time 07:00 AM" at bounding box center [579, 169] width 352 height 53
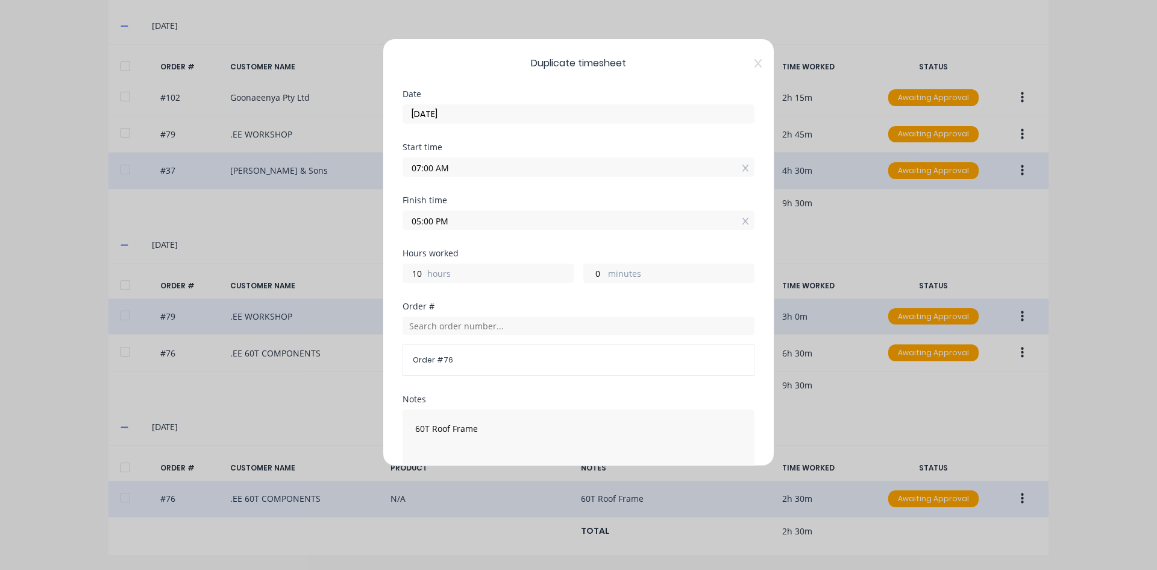
drag, startPoint x: 433, startPoint y: 222, endPoint x: 396, endPoint y: 222, distance: 36.8
click at [396, 222] on div "Duplicate timesheet Date [DATE] Start time 07:00 AM Finish time 05:00 PM Hours …" at bounding box center [579, 252] width 392 height 427
click at [468, 220] on input "2.30 PM" at bounding box center [578, 220] width 351 height 18
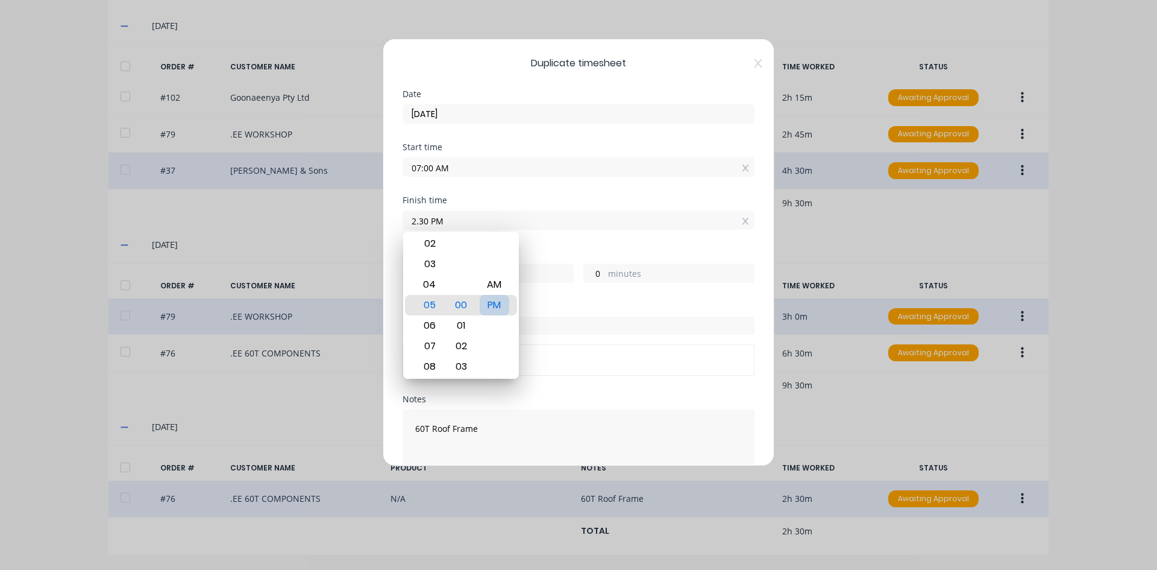
type input "02:30 PM"
type input "7"
type input "30"
click at [497, 303] on div "PM" at bounding box center [495, 305] width 30 height 20
click at [530, 250] on div "Hours worked" at bounding box center [579, 253] width 352 height 8
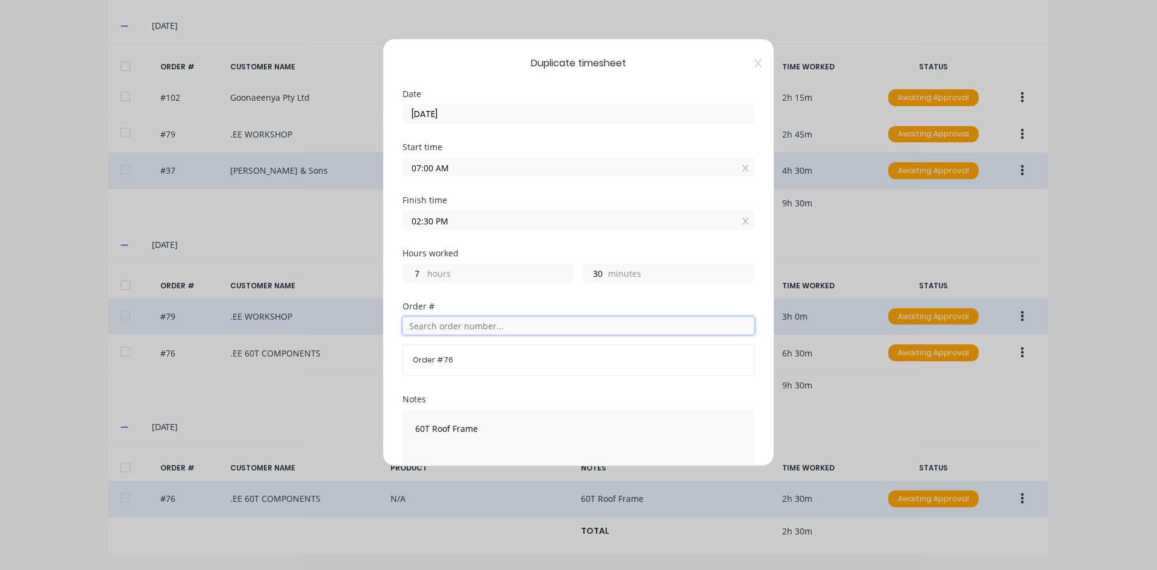
click at [427, 327] on input "text" at bounding box center [579, 325] width 352 height 18
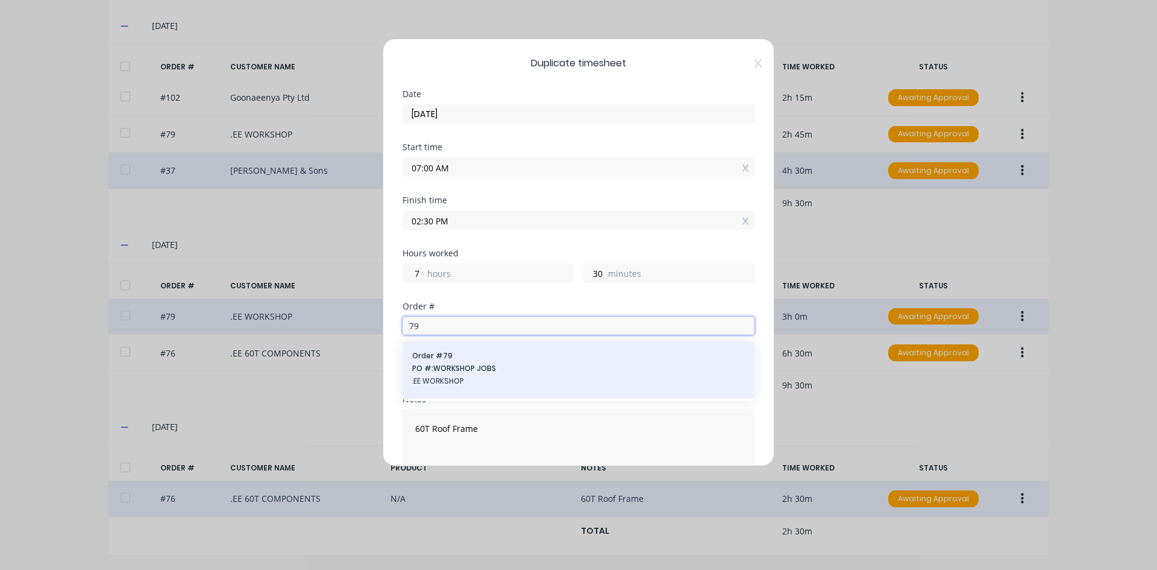
type input "79"
click at [422, 359] on span "Order # 79" at bounding box center [578, 355] width 333 height 11
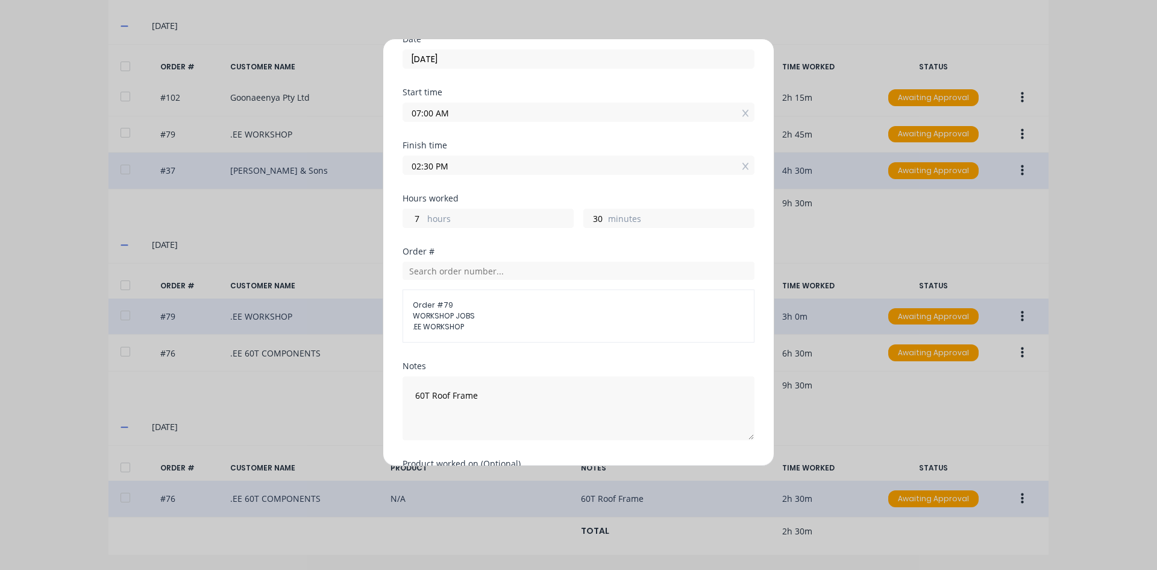
scroll to position [137, 0]
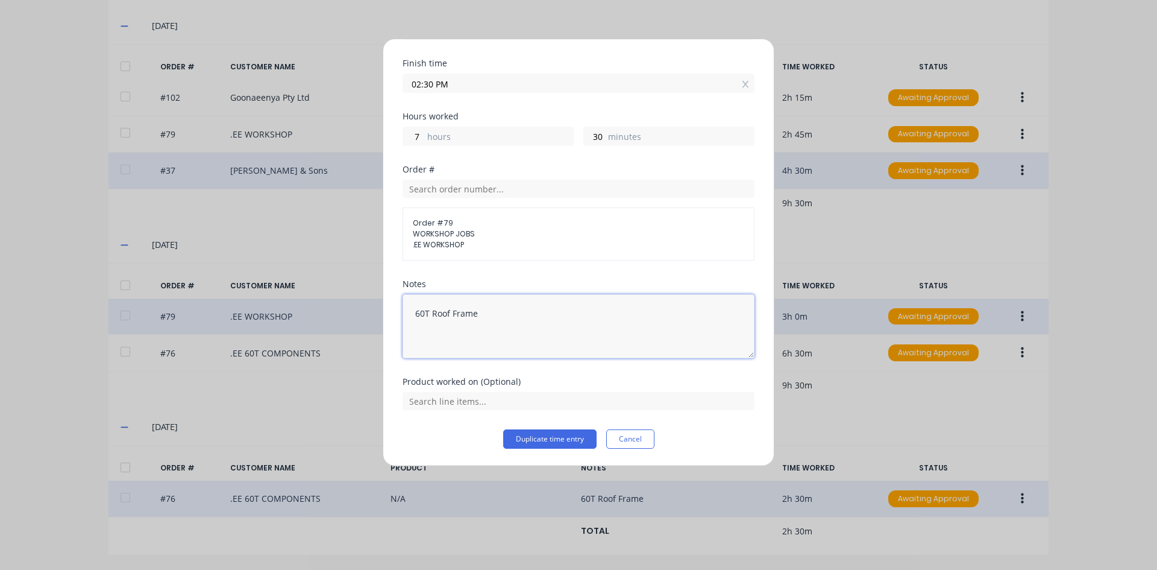
drag, startPoint x: 482, startPoint y: 313, endPoint x: 407, endPoint y: 328, distance: 76.1
click at [407, 328] on textarea "60T Roof Frame" at bounding box center [579, 326] width 352 height 64
type textarea "chaser Bin Repairs"
click at [521, 434] on button "Duplicate time entry" at bounding box center [549, 438] width 93 height 19
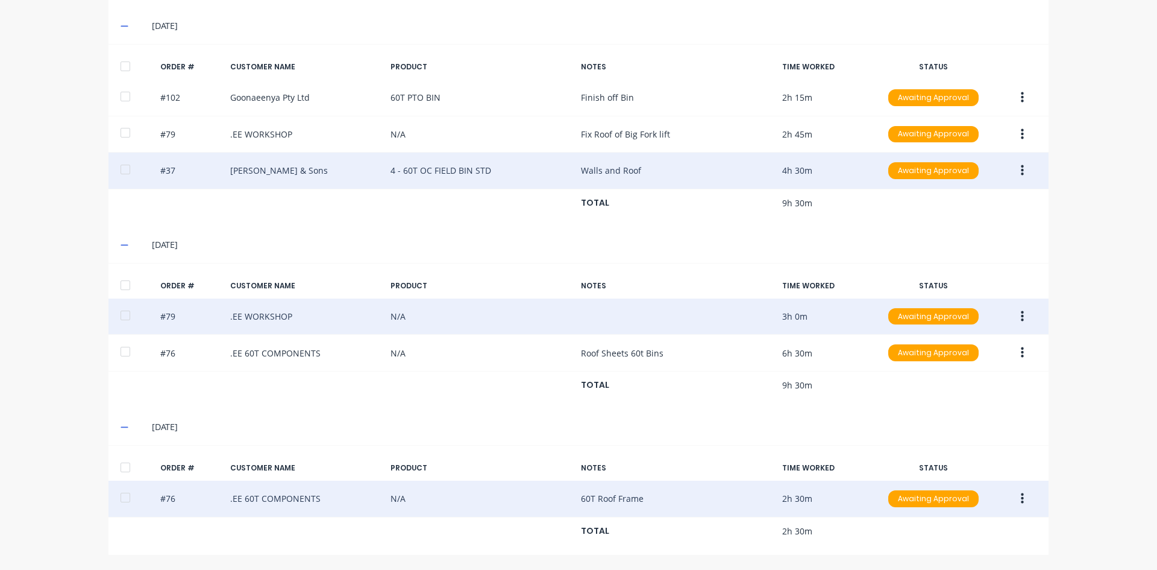
scroll to position [383, 0]
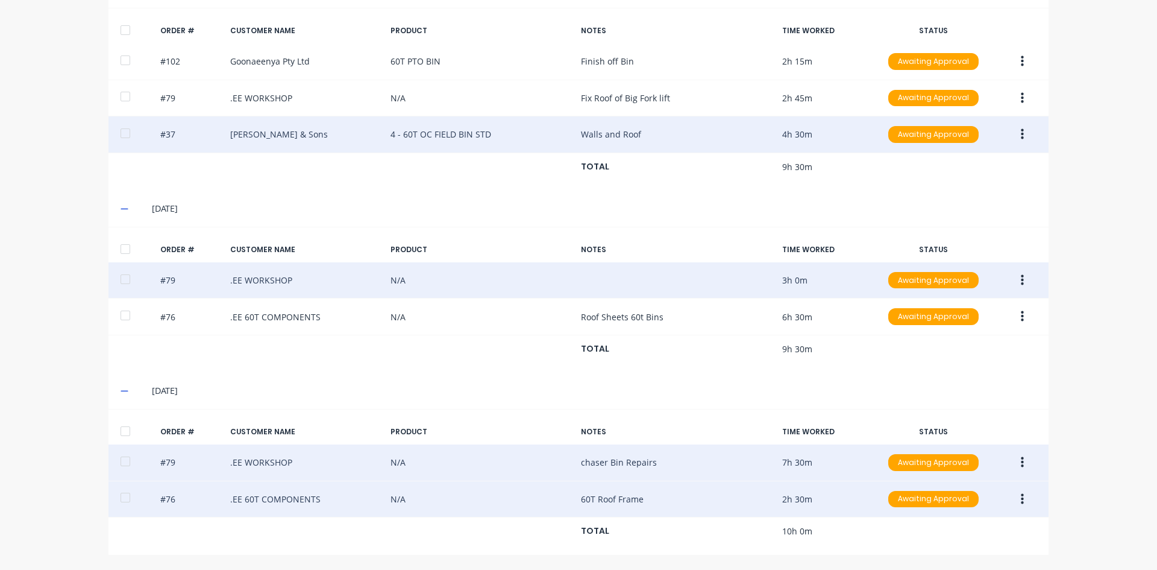
click at [1021, 462] on icon "button" at bounding box center [1022, 462] width 3 height 11
click at [933, 541] on div "Edit" at bounding box center [979, 541] width 93 height 17
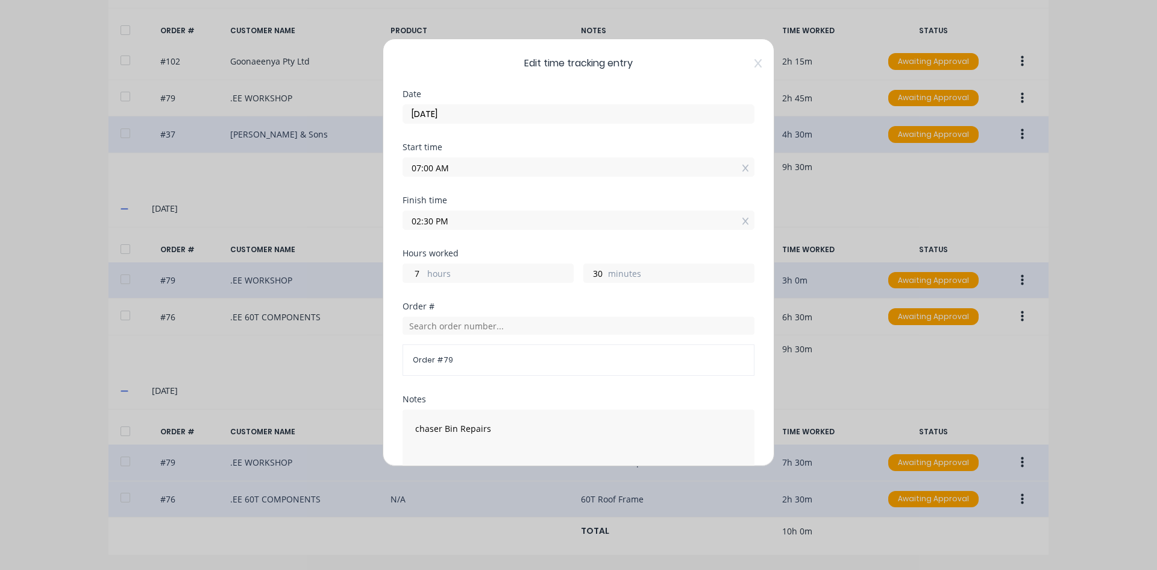
drag, startPoint x: 417, startPoint y: 224, endPoint x: 393, endPoint y: 228, distance: 24.6
click at [393, 228] on div "Edit time tracking entry Date [DATE] Start time 07:00 AM Finish time 02:30 PM H…" at bounding box center [579, 252] width 392 height 427
click at [492, 228] on input "2.00 PM" at bounding box center [578, 220] width 351 height 18
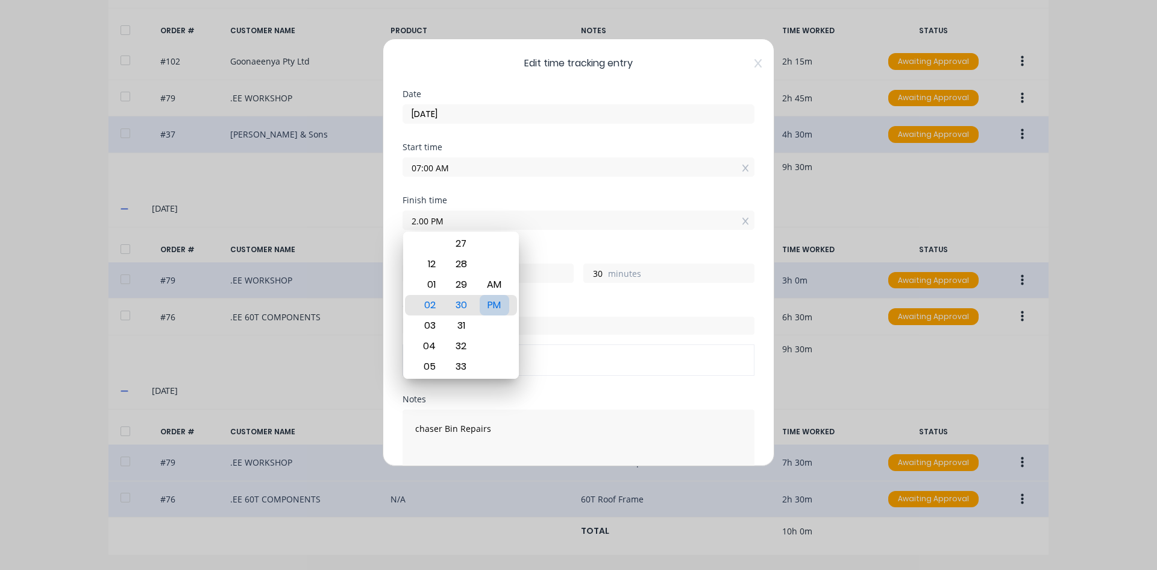
type input "02:00 PM"
type input "0"
click at [494, 304] on div "PM" at bounding box center [495, 305] width 30 height 20
click at [498, 304] on div "PM" at bounding box center [495, 305] width 30 height 20
click at [494, 303] on div "PM" at bounding box center [495, 305] width 30 height 20
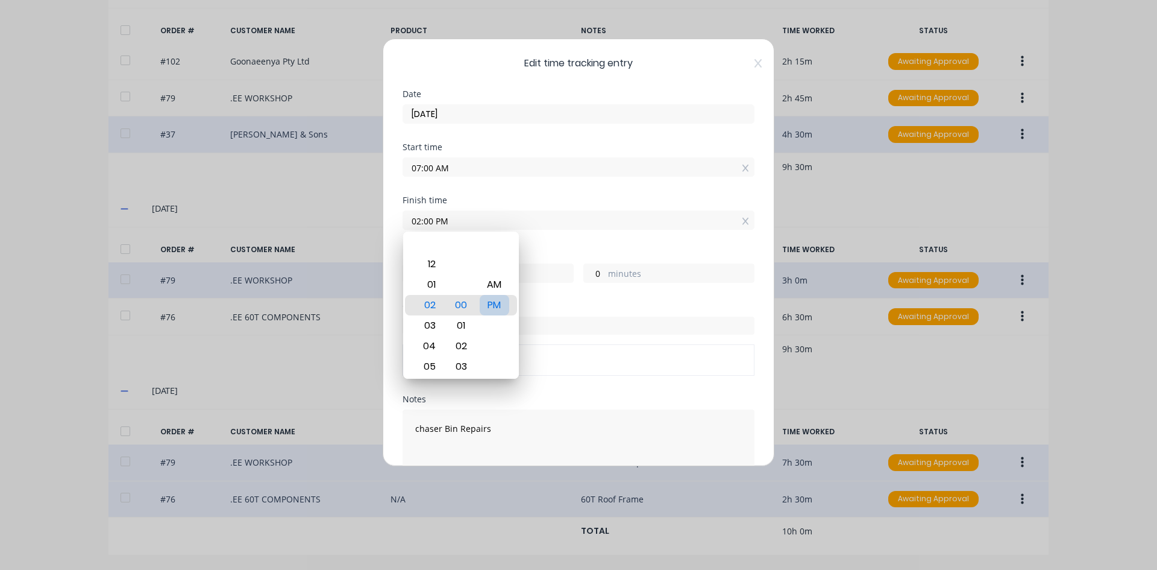
click at [494, 303] on div "PM" at bounding box center [495, 305] width 30 height 20
drag, startPoint x: 494, startPoint y: 303, endPoint x: 497, endPoint y: 295, distance: 8.2
click at [494, 301] on div "PM" at bounding box center [495, 305] width 30 height 20
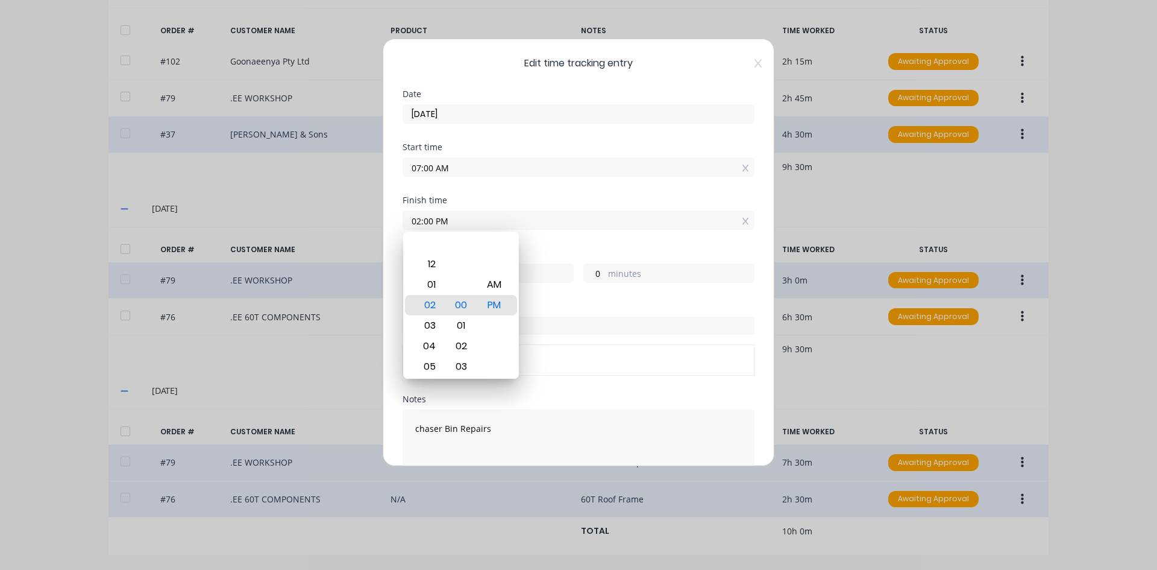
click at [541, 249] on div "Hours worked" at bounding box center [579, 253] width 352 height 8
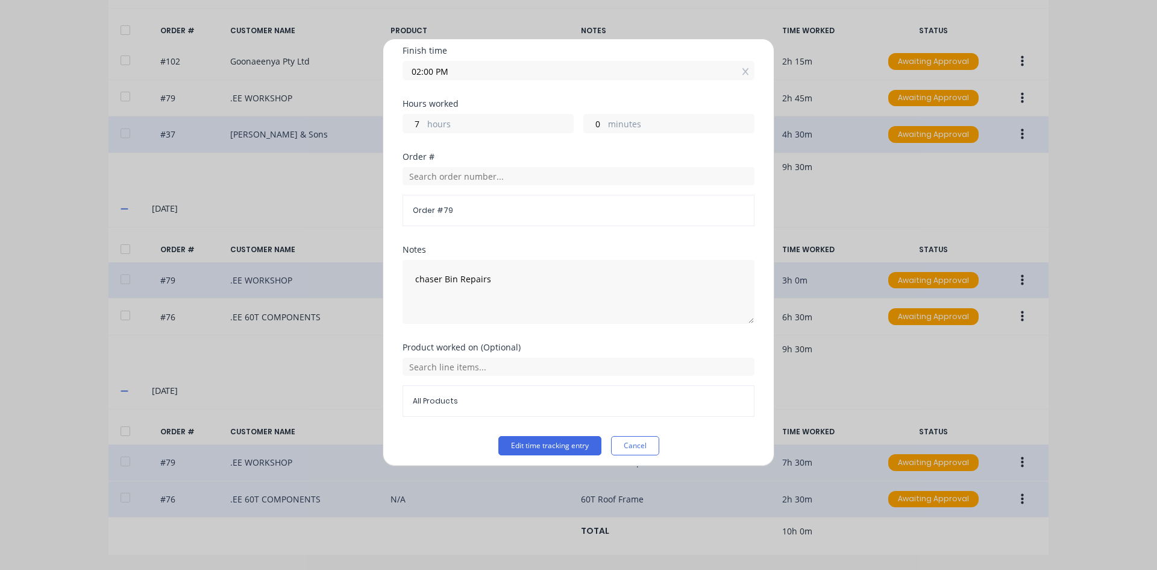
scroll to position [156, 0]
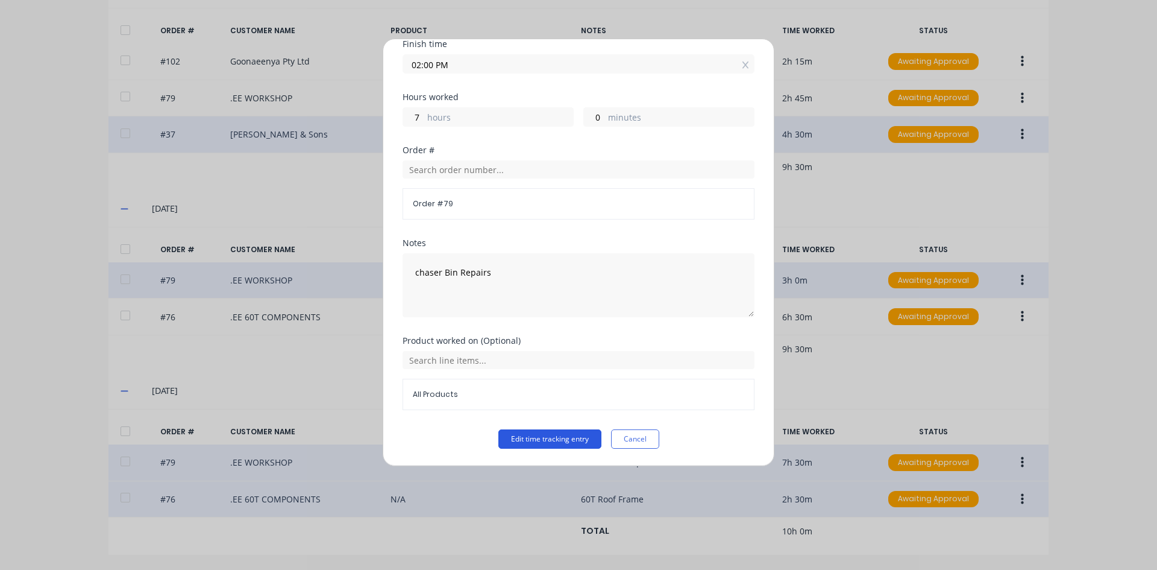
click at [557, 436] on button "Edit time tracking entry" at bounding box center [549, 438] width 103 height 19
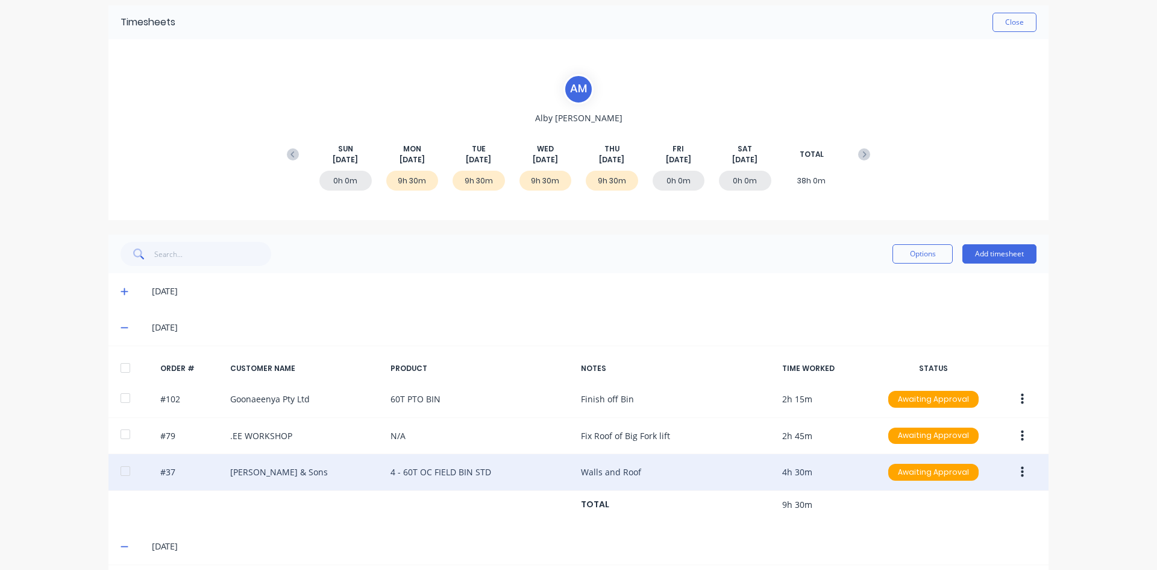
scroll to position [22, 0]
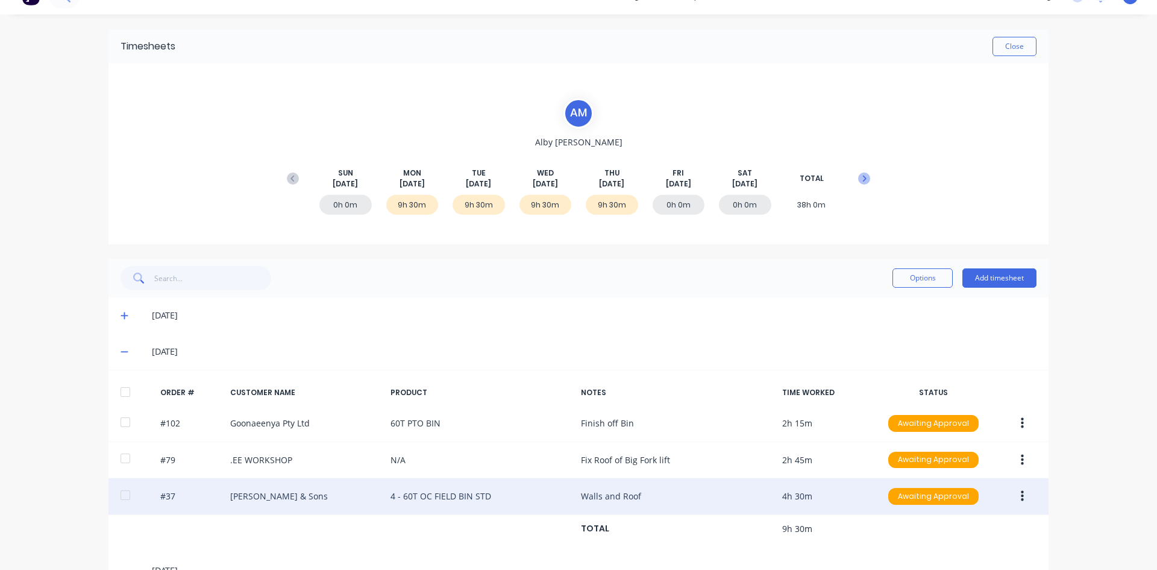
click at [859, 174] on icon at bounding box center [864, 178] width 12 height 12
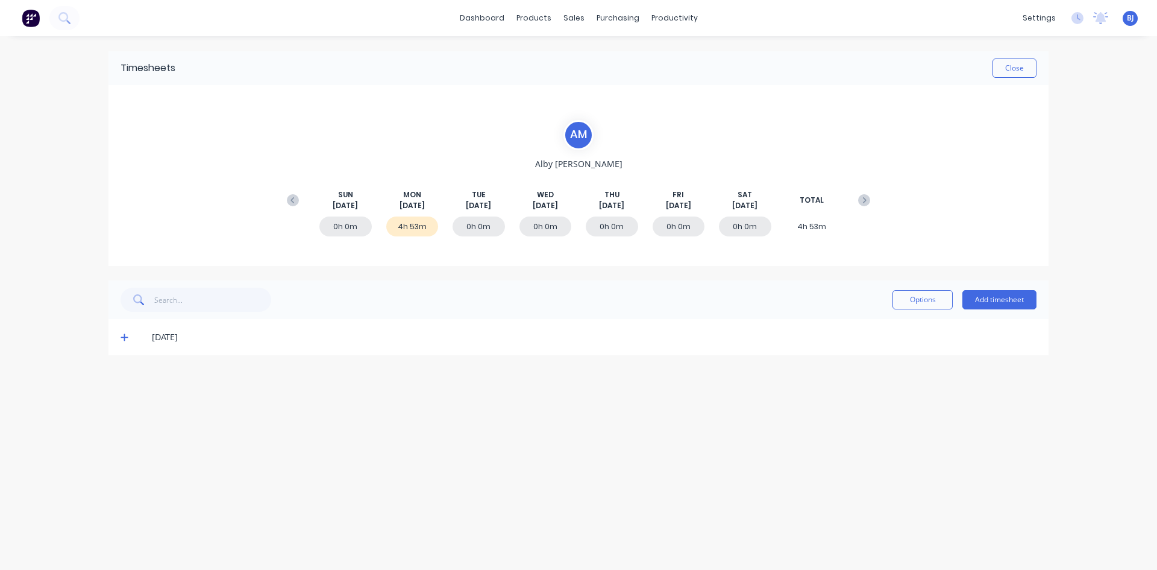
scroll to position [0, 0]
click at [128, 338] on span at bounding box center [127, 337] width 12 height 12
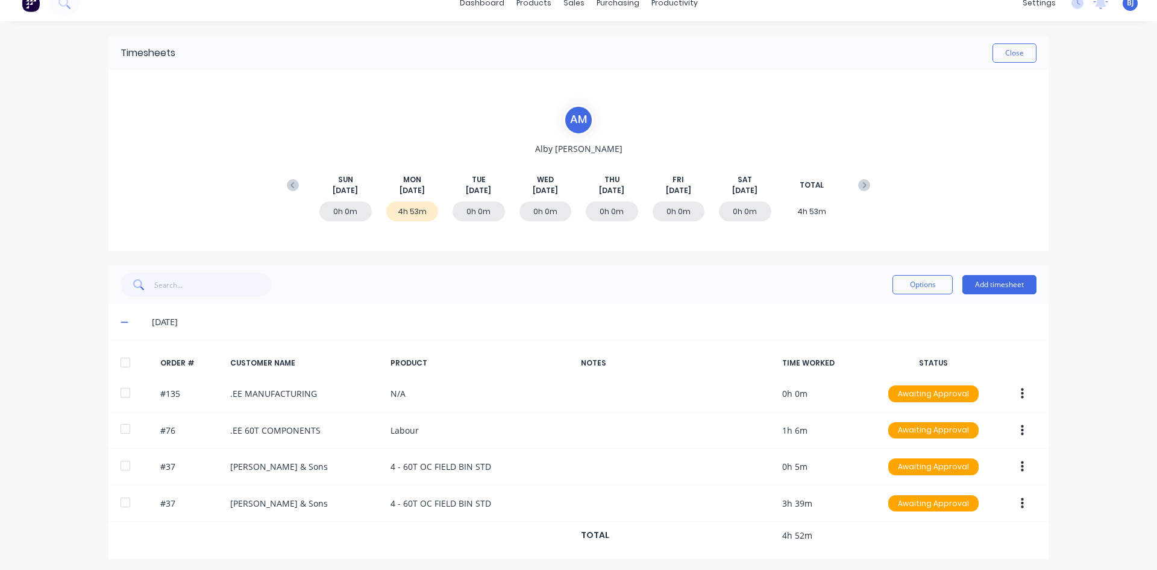
scroll to position [19, 0]
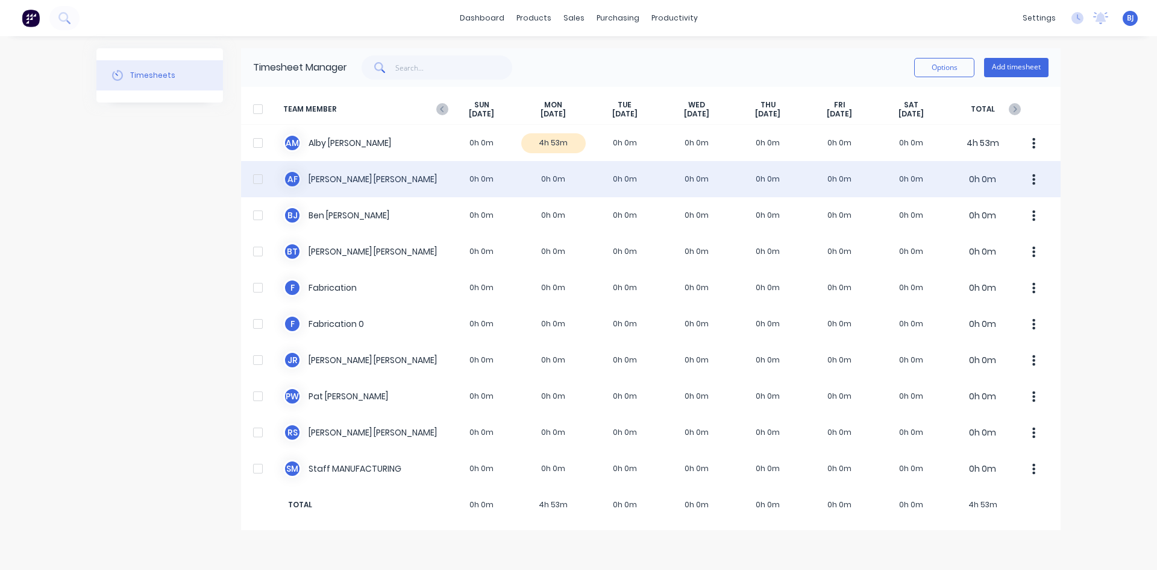
click at [542, 183] on div "A F [PERSON_NAME] 0h 0m 0h 0m 0h 0m 0h 0m 0h 0m 0h 0m 0h 0m 0h 0m" at bounding box center [651, 179] width 820 height 36
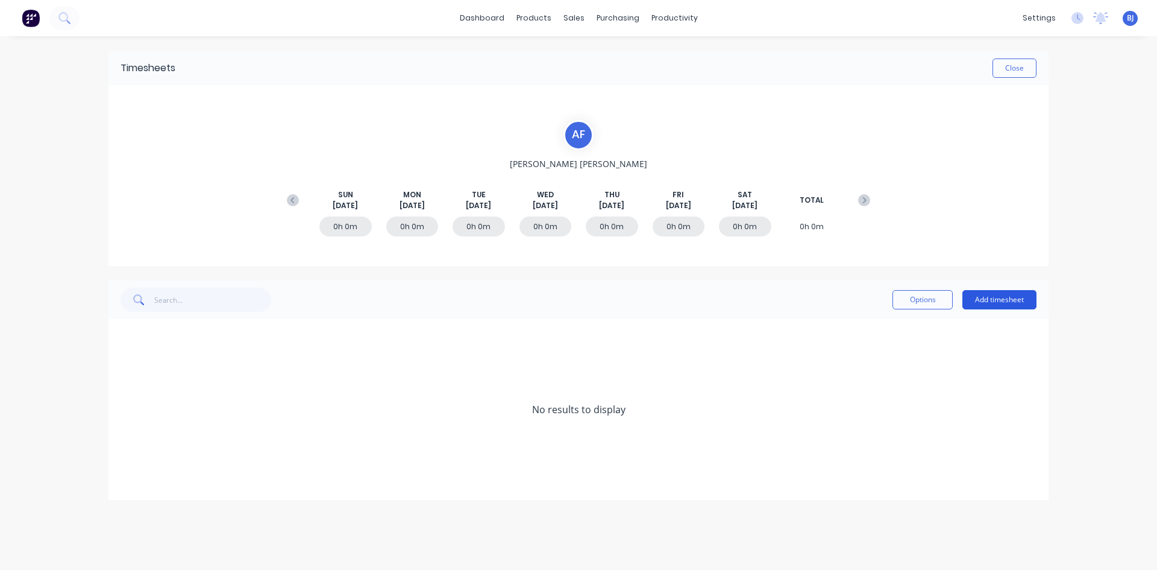
click at [978, 294] on button "Add timesheet" at bounding box center [1000, 299] width 74 height 19
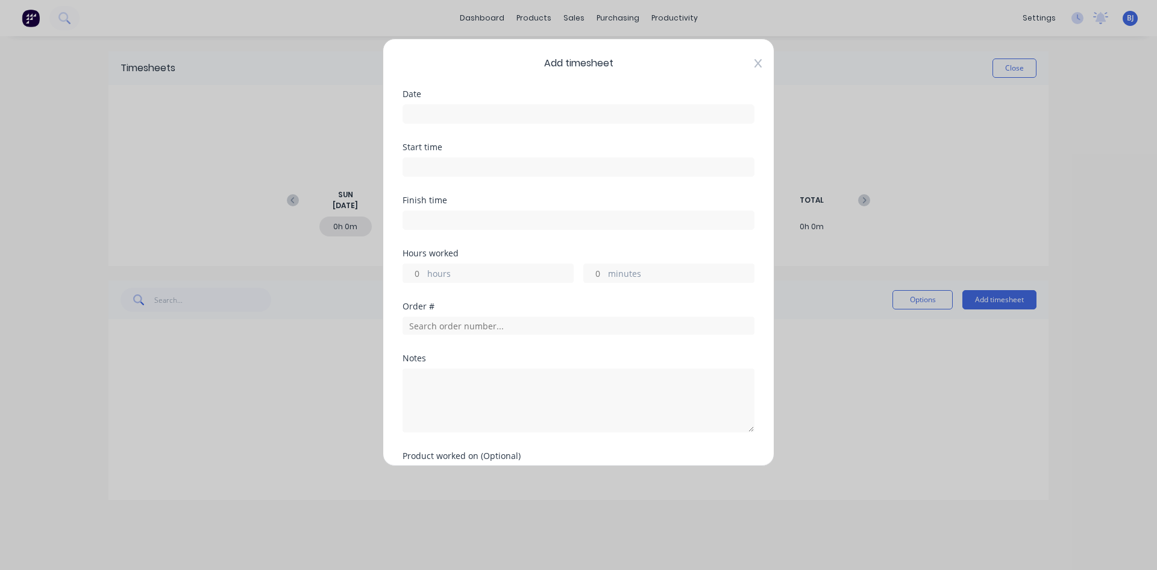
click at [752, 66] on div "Add timesheet Date Start time Finish time Hours worked hours minutes Order # No…" at bounding box center [579, 252] width 392 height 427
click at [848, 454] on div "Add timesheet Date Start time Finish time Hours worked hours minutes Order # No…" at bounding box center [578, 285] width 1157 height 570
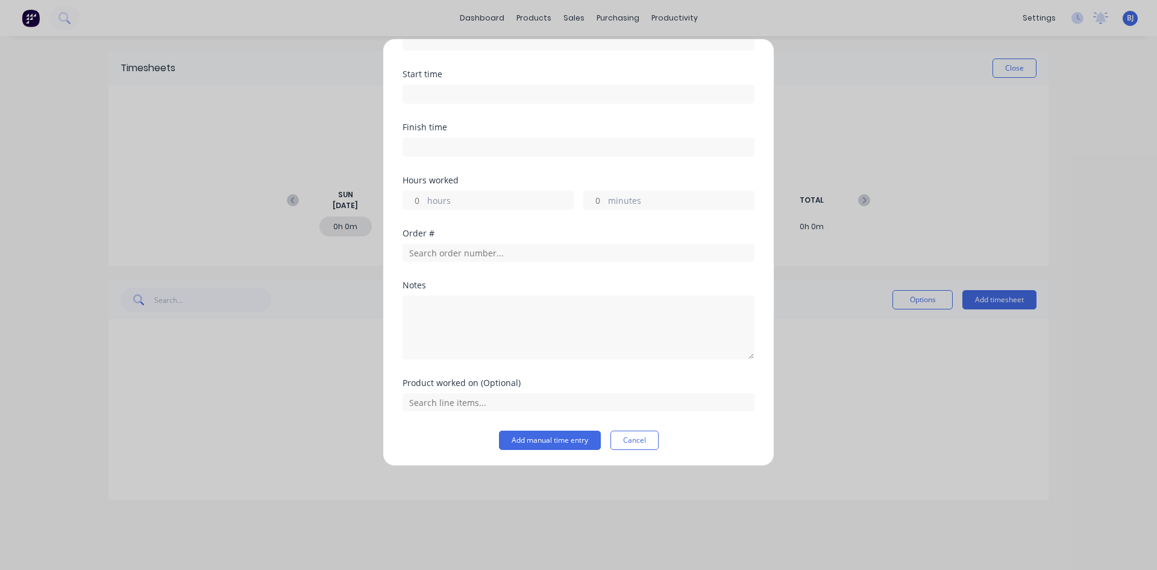
scroll to position [74, 0]
click at [629, 433] on button "Cancel" at bounding box center [635, 438] width 48 height 19
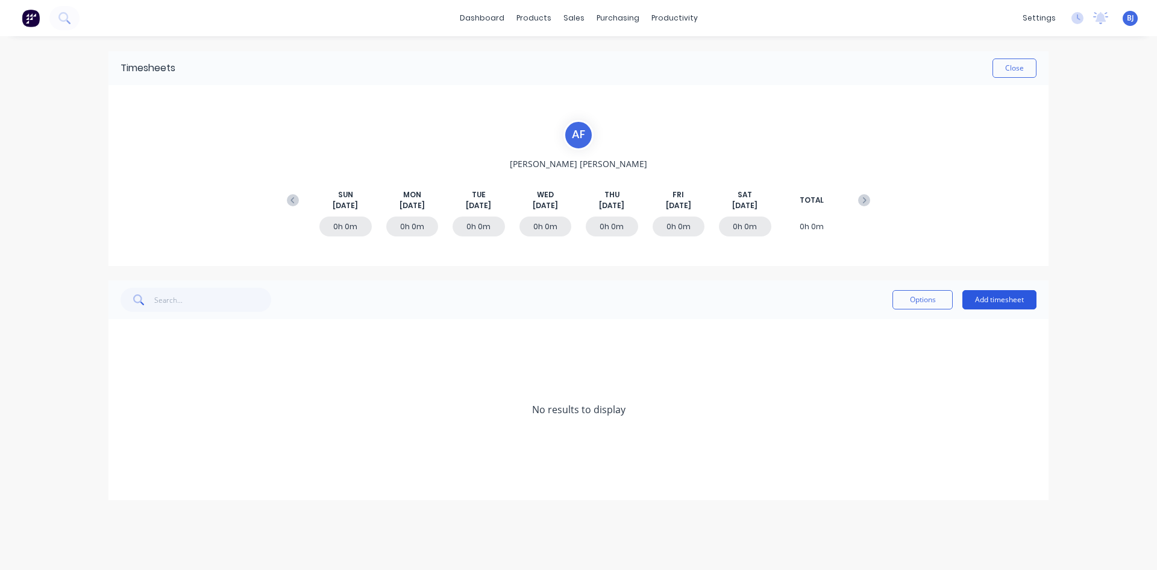
click at [990, 297] on button "Add timesheet" at bounding box center [1000, 299] width 74 height 19
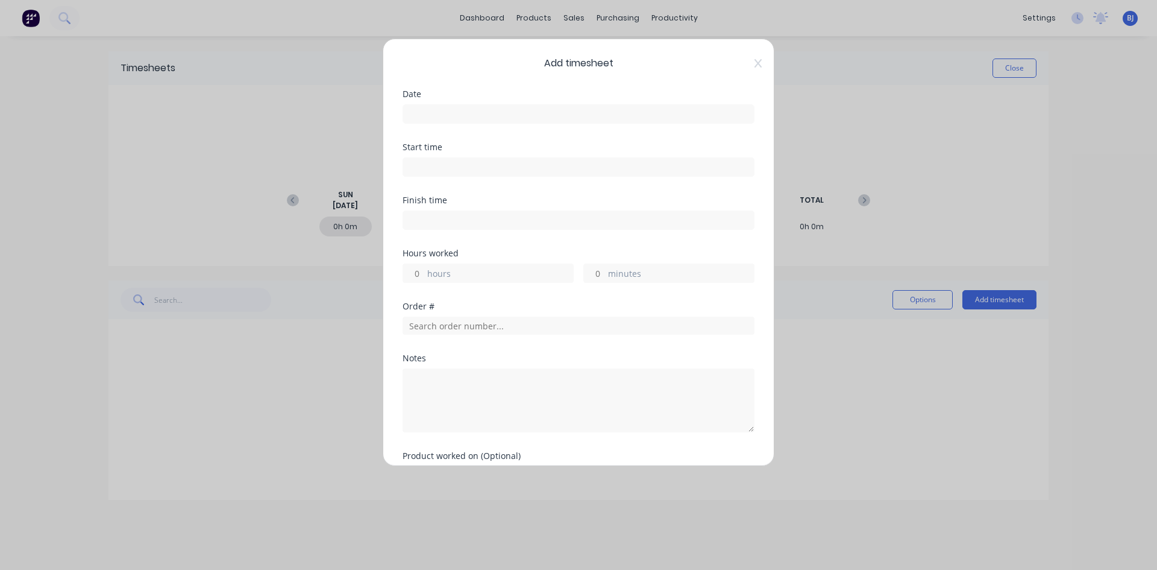
click at [435, 114] on input at bounding box center [578, 114] width 351 height 18
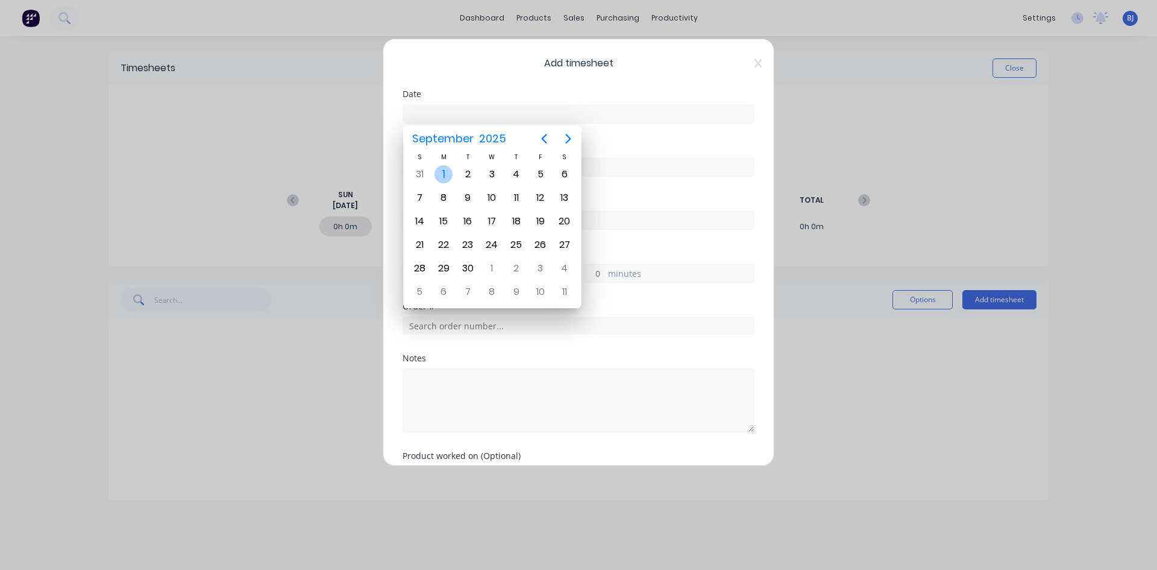
click at [449, 172] on div "1" at bounding box center [444, 174] width 18 height 18
type input "[DATE]"
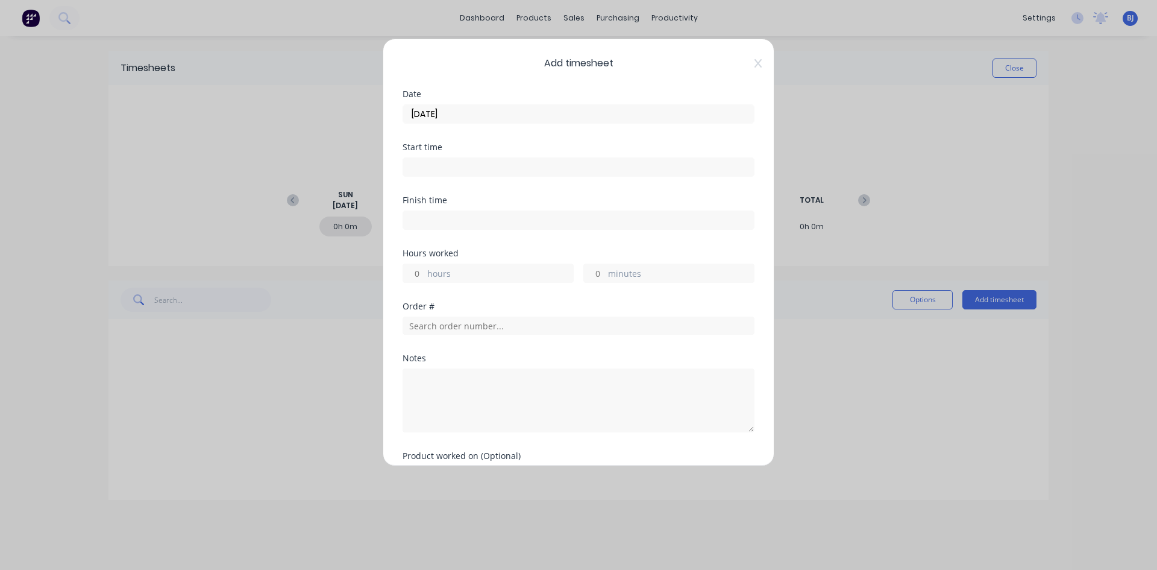
click at [424, 167] on input at bounding box center [578, 167] width 351 height 18
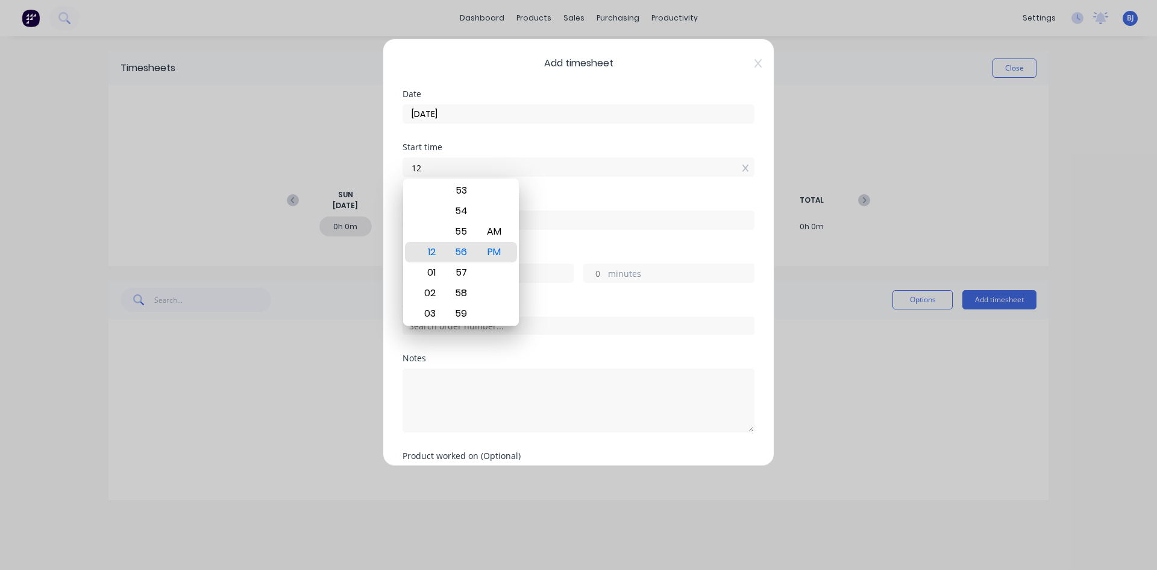
type input "1"
type input "07:00 AM"
click at [486, 230] on div "AM" at bounding box center [495, 231] width 30 height 20
click at [533, 195] on div "Start time 07:00 AM" at bounding box center [579, 169] width 352 height 53
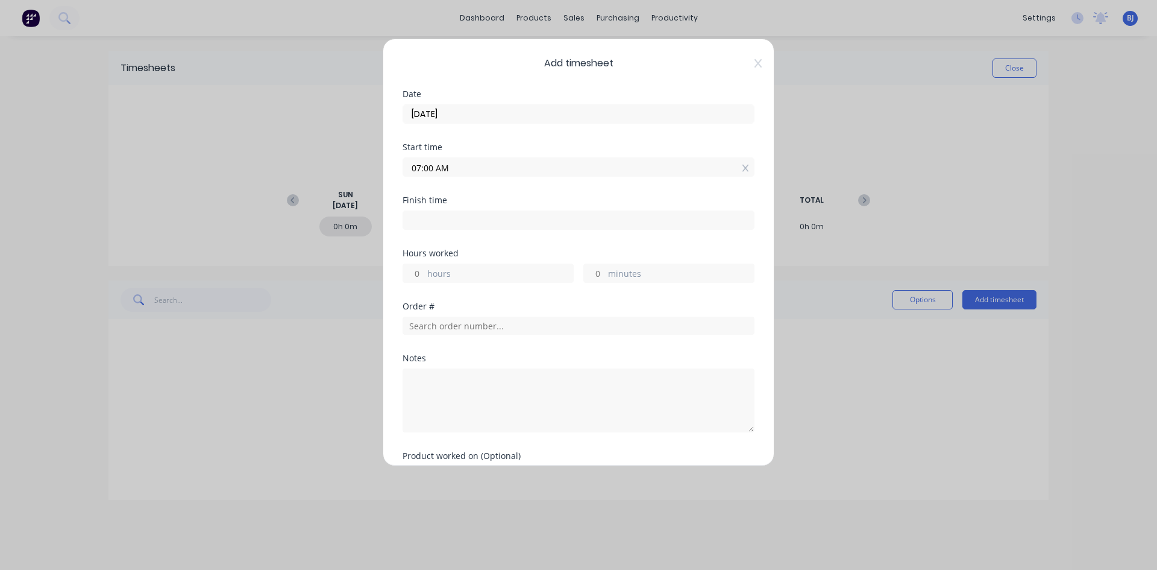
click at [427, 219] on input at bounding box center [578, 220] width 351 height 18
type input "12:56 PM"
type input "5"
type input "56"
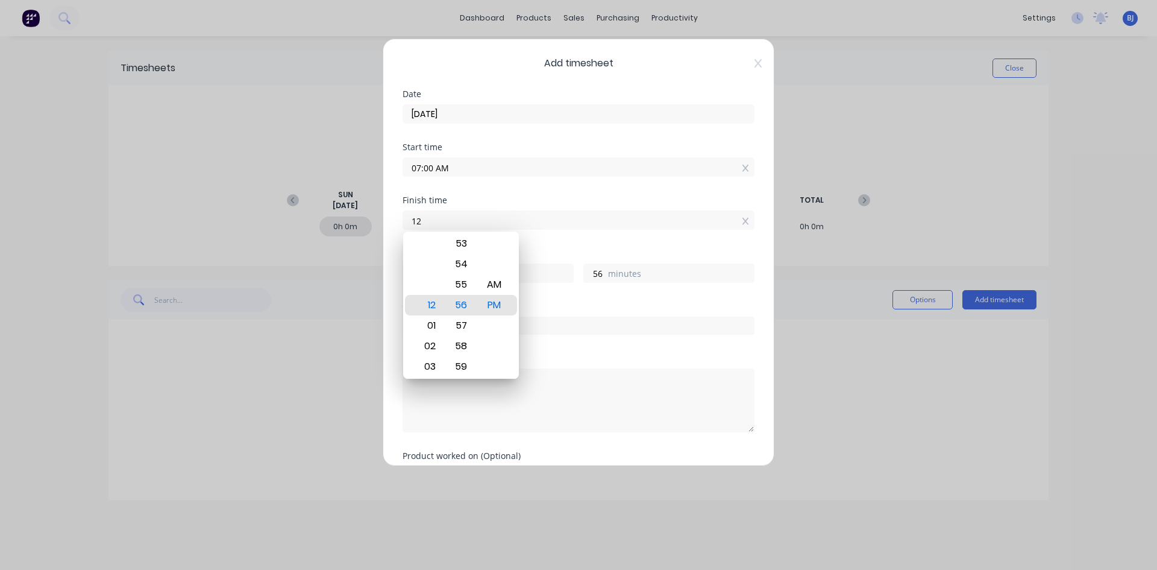
type input "1"
type input "03:30 AM"
type input "20"
type input "30"
click at [500, 306] on div "PM" at bounding box center [495, 305] width 30 height 20
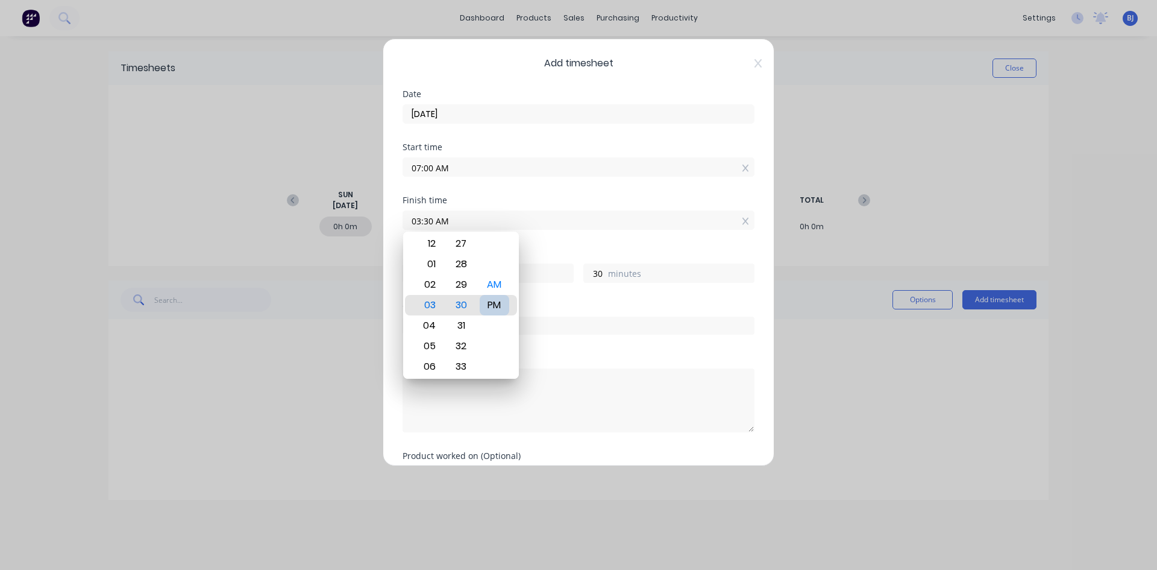
type input "03:30 PM"
type input "8"
click at [606, 319] on input "text" at bounding box center [579, 325] width 352 height 18
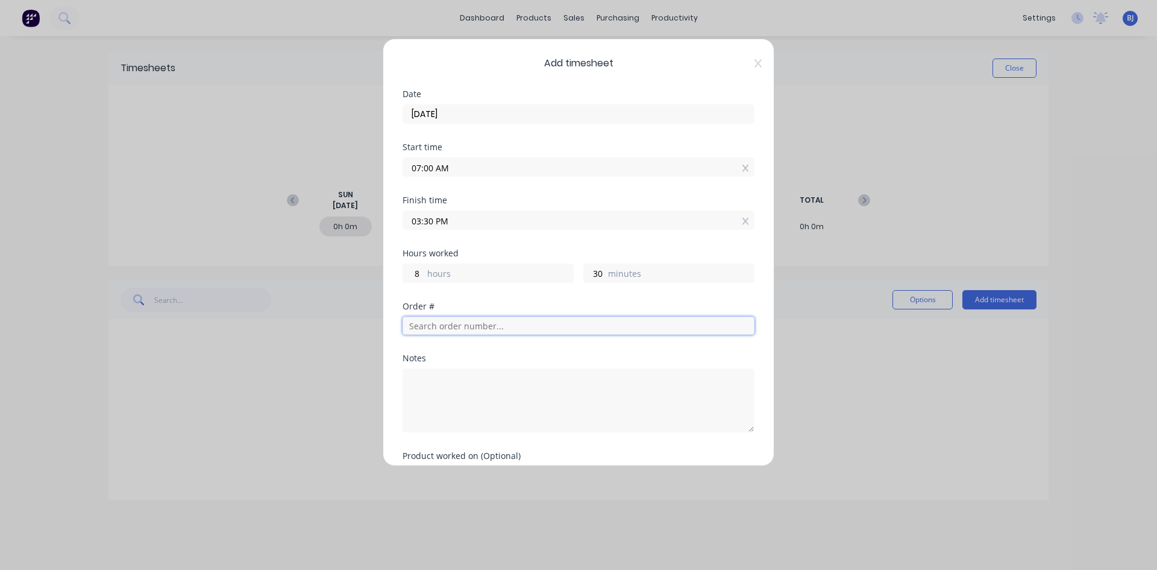
click at [421, 325] on input "text" at bounding box center [579, 325] width 352 height 18
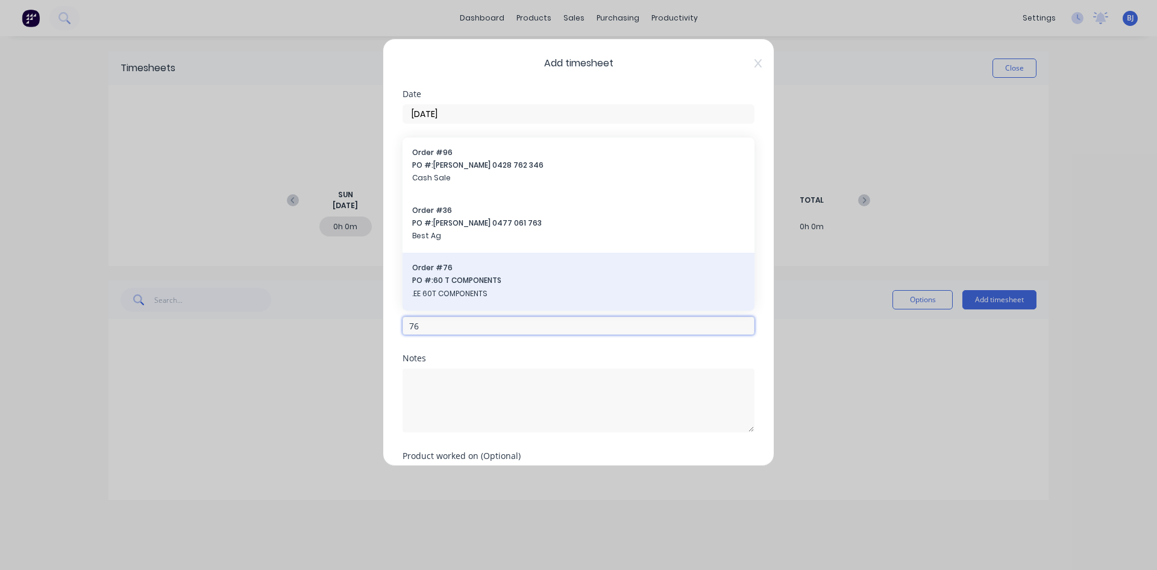
type input "76"
click at [446, 281] on span "PO #: 60 T COMPONENTS" at bounding box center [578, 280] width 333 height 11
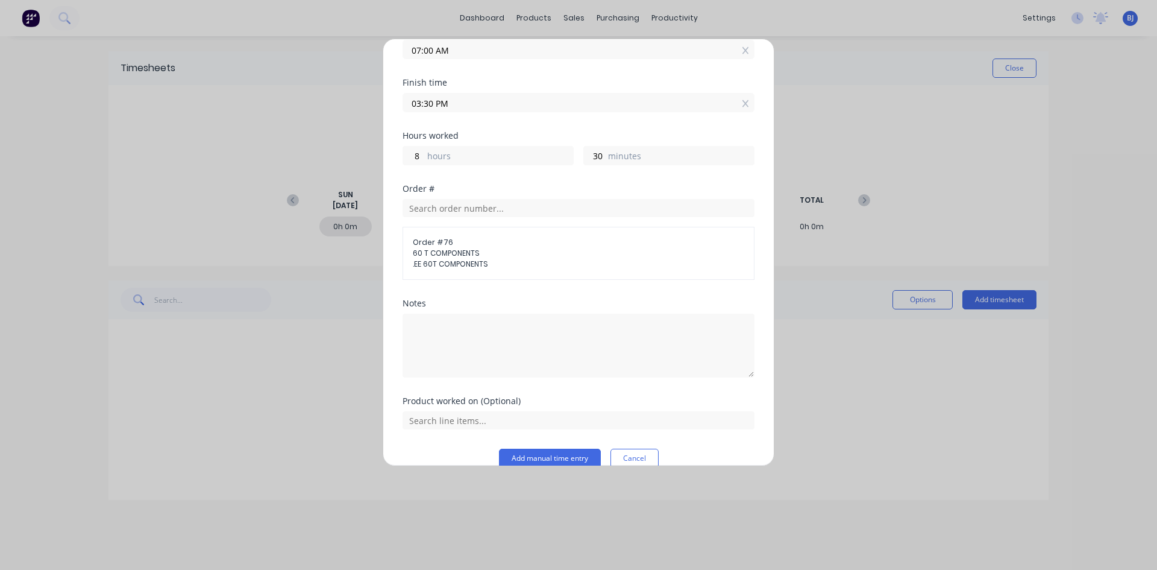
scroll to position [121, 0]
click at [425, 324] on textarea at bounding box center [579, 342] width 352 height 64
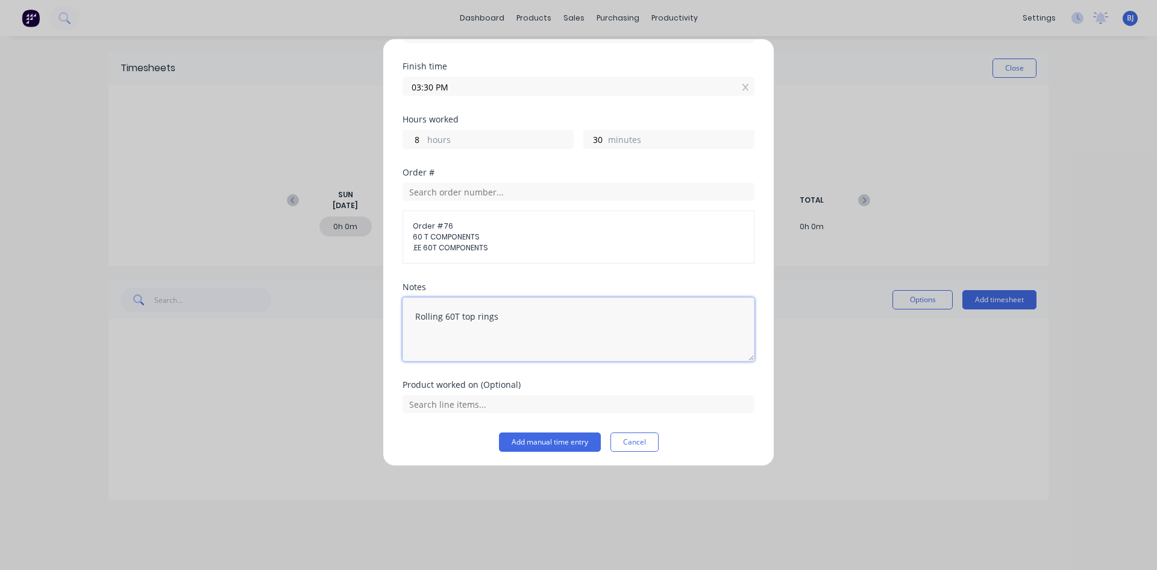
scroll to position [137, 0]
type textarea "Rolling 60T top rings"
click at [537, 431] on button "Add manual time entry" at bounding box center [550, 438] width 102 height 19
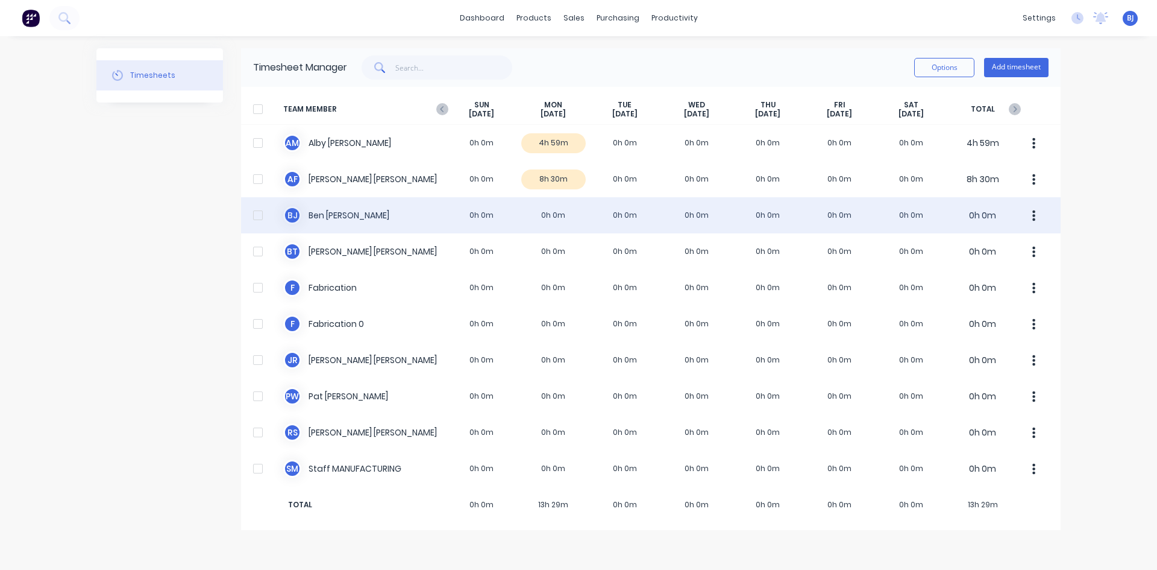
click at [541, 216] on div "[PERSON_NAME] 0h 0m 0h 0m 0h 0m 0h 0m 0h 0m 0h 0m 0h 0m 0h 0m" at bounding box center [651, 215] width 820 height 36
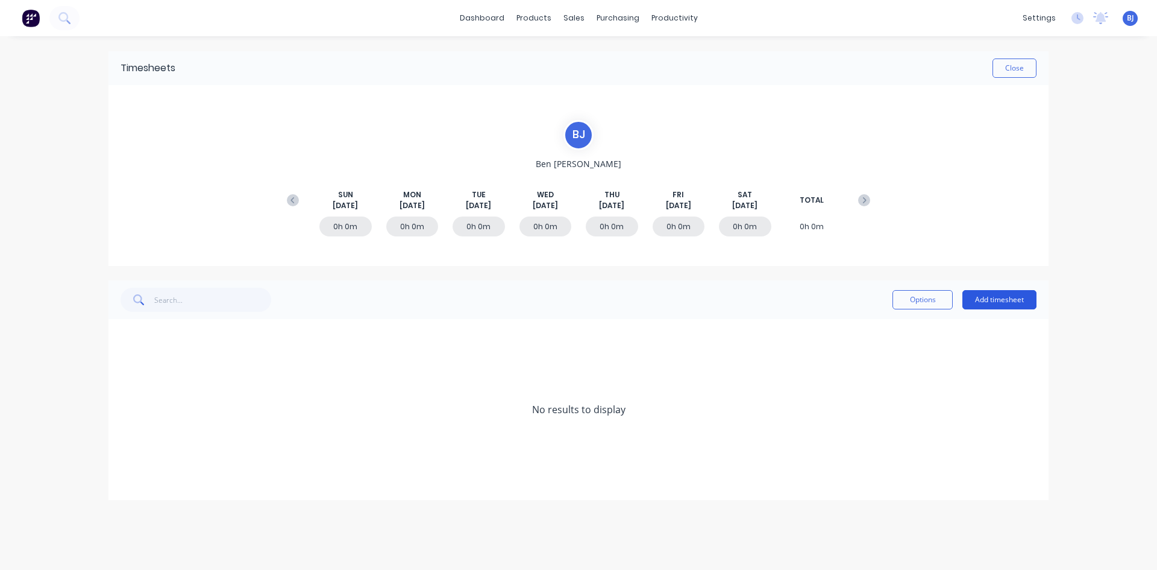
click at [992, 301] on button "Add timesheet" at bounding box center [1000, 299] width 74 height 19
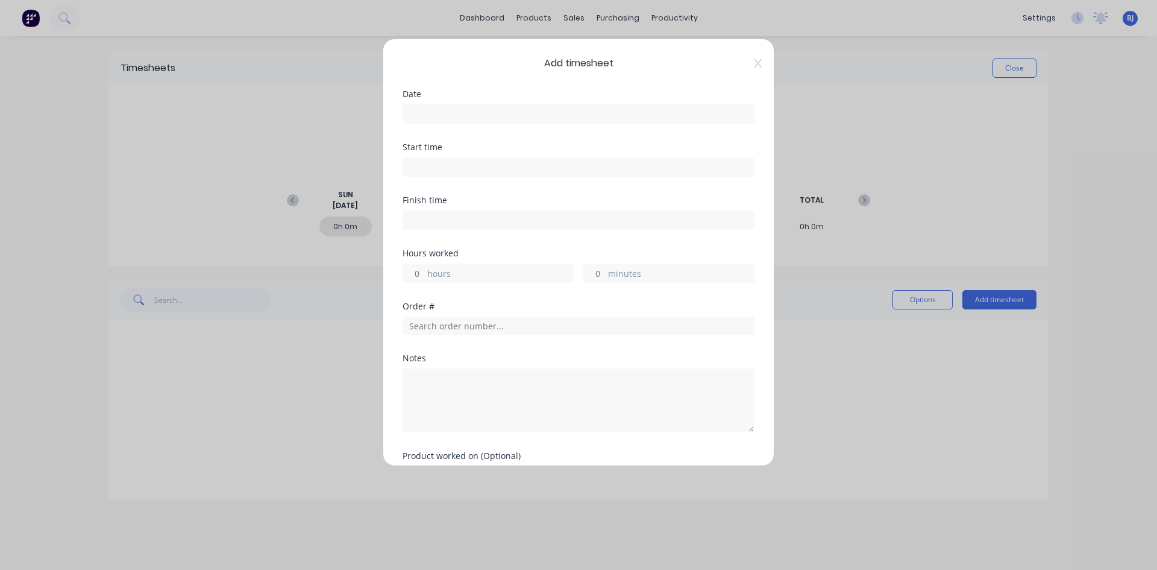
click at [439, 115] on input at bounding box center [578, 114] width 351 height 18
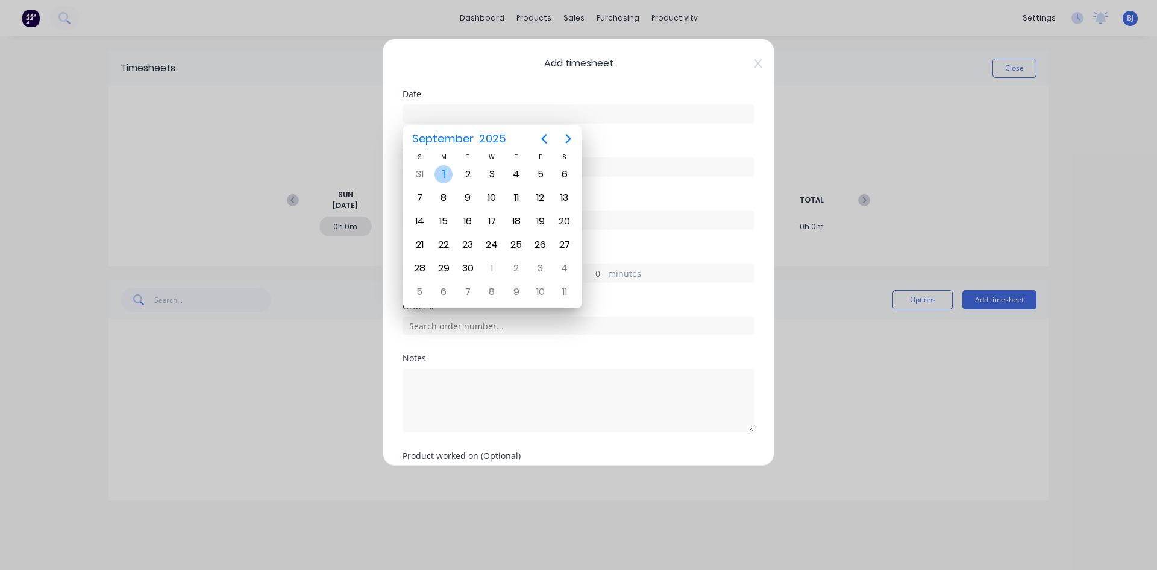
click at [441, 168] on div "1" at bounding box center [444, 174] width 18 height 18
type input "[DATE]"
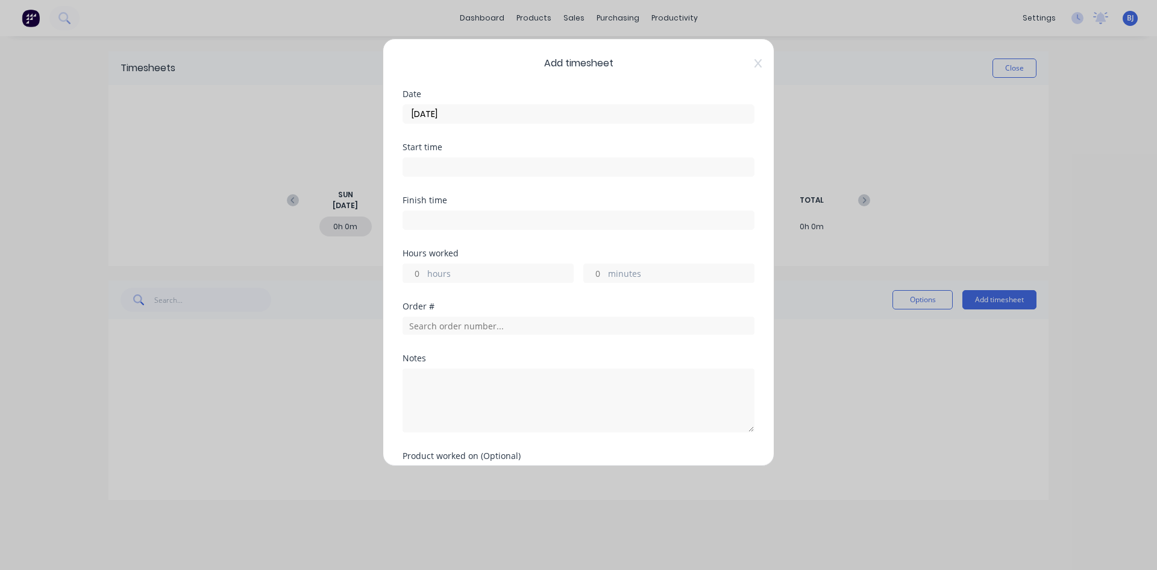
click at [426, 163] on input at bounding box center [578, 167] width 351 height 18
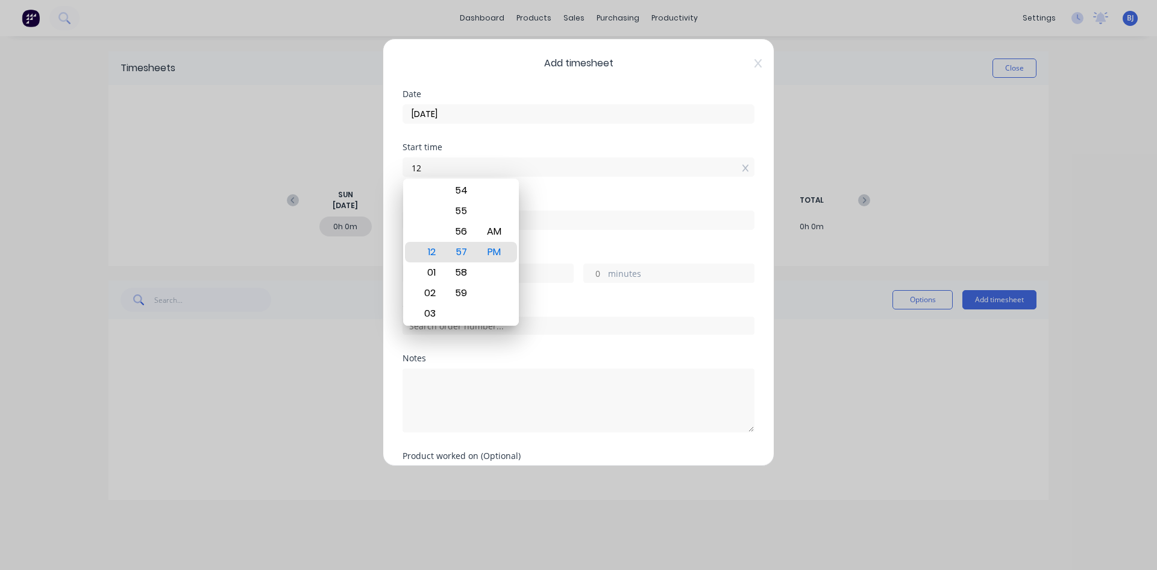
type input "1"
type input "07:00 AM"
click at [491, 231] on div "AM" at bounding box center [495, 231] width 30 height 20
click at [557, 191] on div "Start time 07:00 AM" at bounding box center [579, 169] width 352 height 53
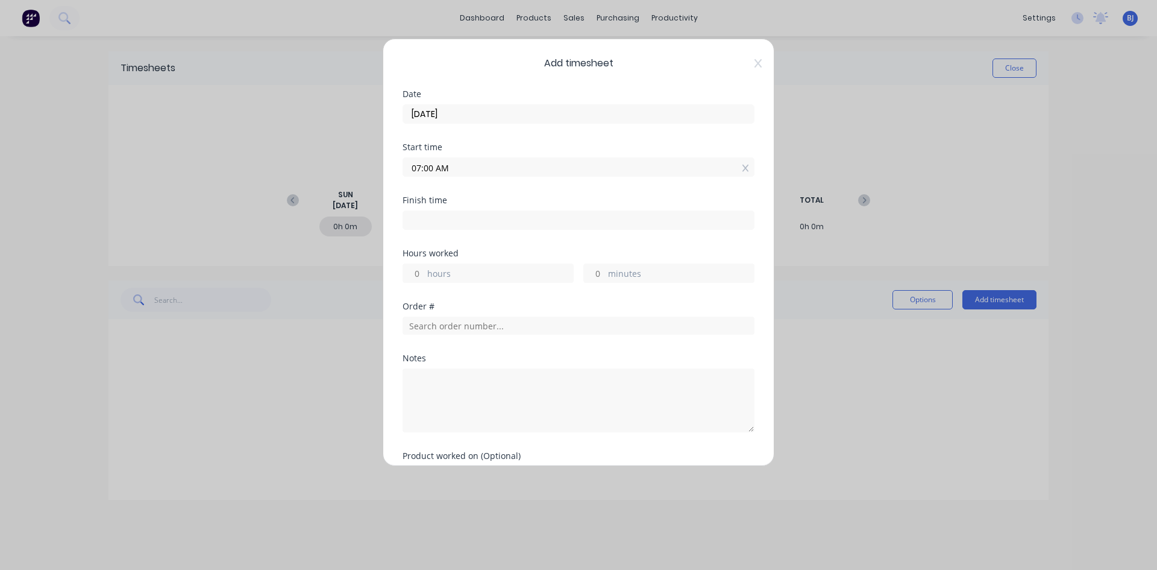
click at [421, 219] on input at bounding box center [578, 220] width 351 height 18
type input "12:58 PM"
type input "5"
type input "58"
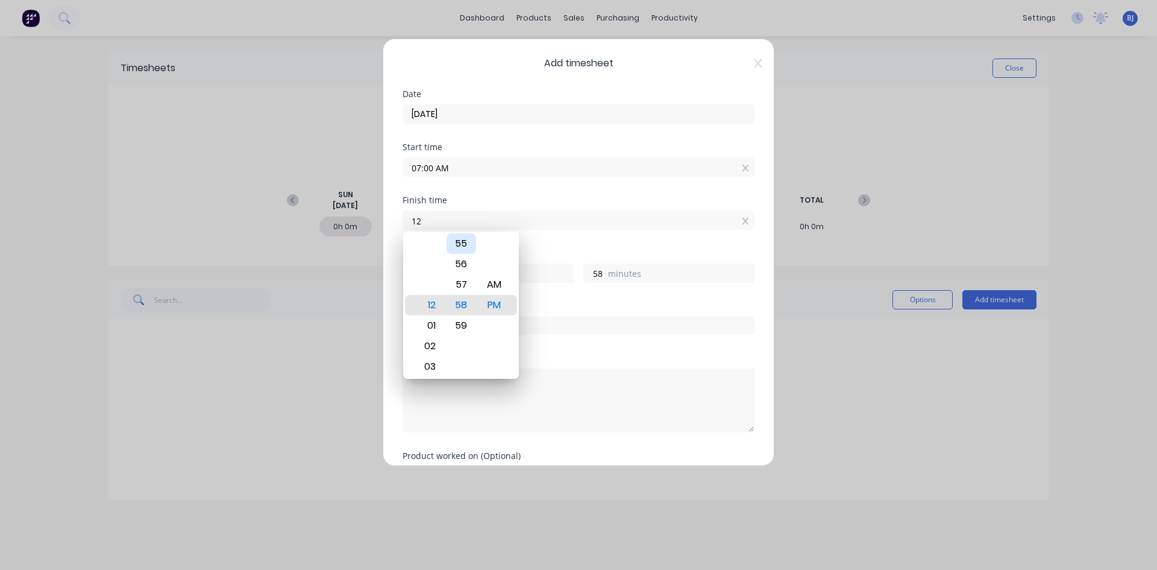
type input "1"
type input "01:00 AM"
type input "18"
type input "0"
click at [488, 303] on div "PM" at bounding box center [495, 305] width 30 height 20
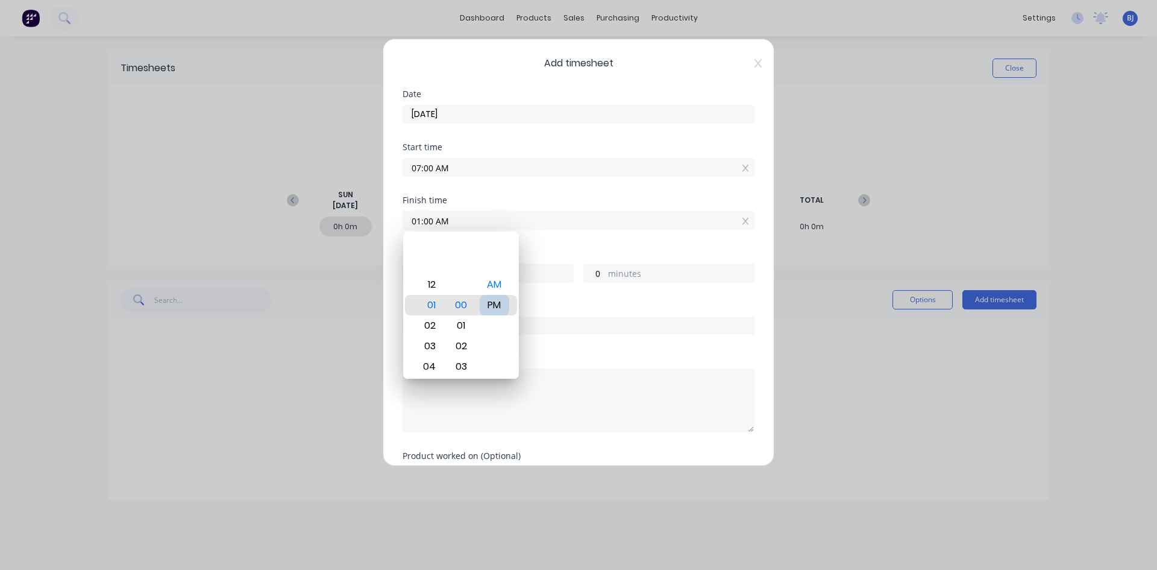
type input "01:00 PM"
type input "6"
click at [556, 251] on div "Hours worked" at bounding box center [579, 253] width 352 height 8
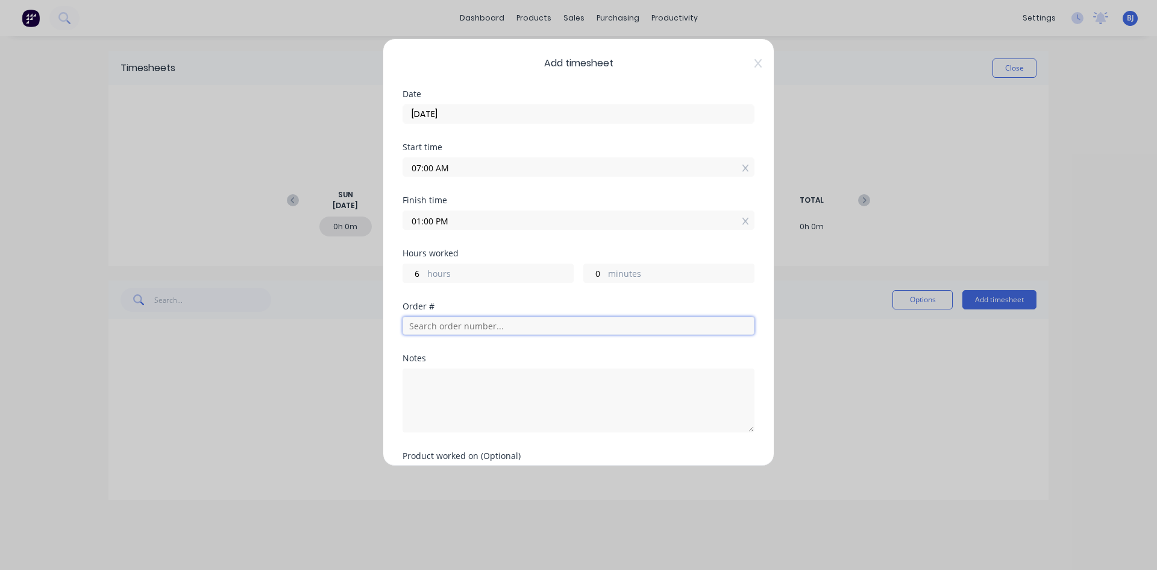
click at [436, 324] on input "text" at bounding box center [579, 325] width 352 height 18
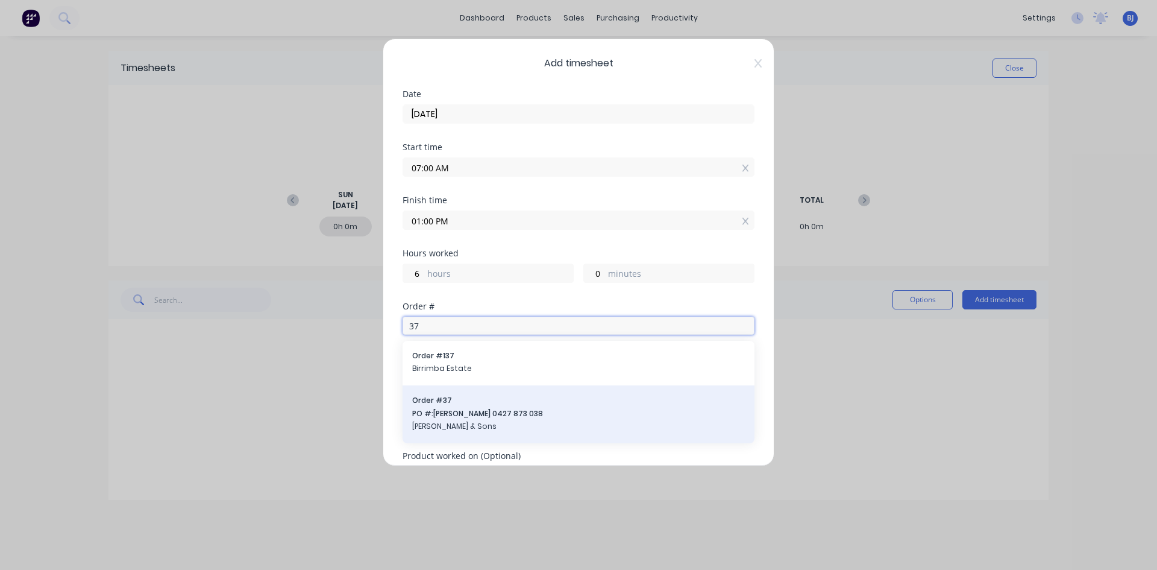
type input "37"
click at [465, 400] on span "Order # 37" at bounding box center [578, 400] width 333 height 11
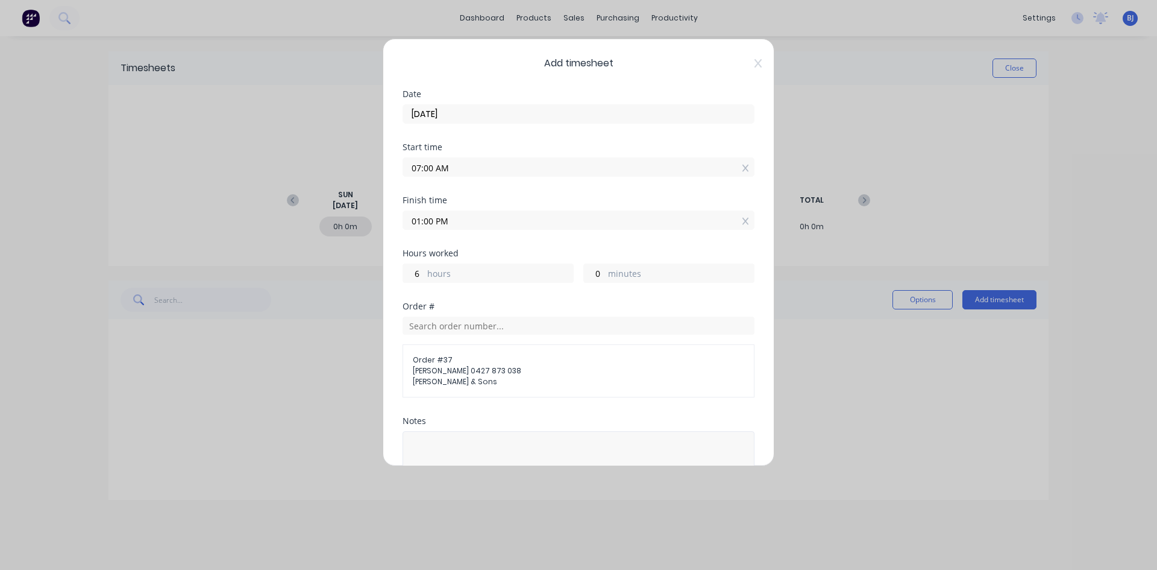
scroll to position [121, 0]
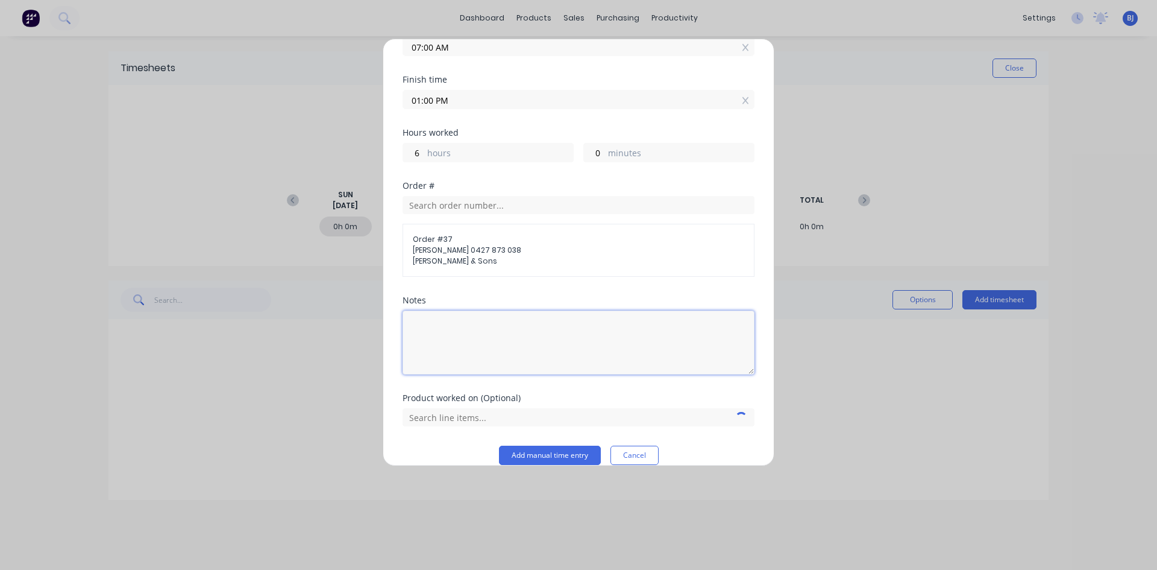
click at [458, 335] on textarea at bounding box center [579, 342] width 352 height 64
type textarea "Walls and Base"
click at [529, 451] on button "Add manual time entry" at bounding box center [550, 454] width 102 height 19
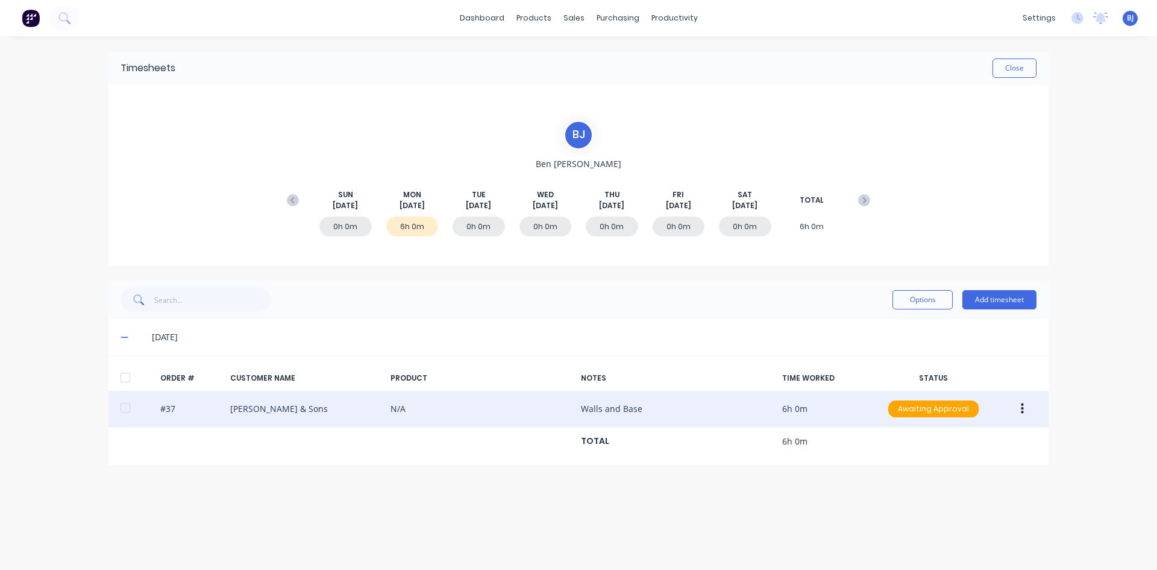
click at [1021, 407] on icon "button" at bounding box center [1022, 408] width 3 height 13
click at [945, 508] on div "Duplicate" at bounding box center [979, 512] width 93 height 17
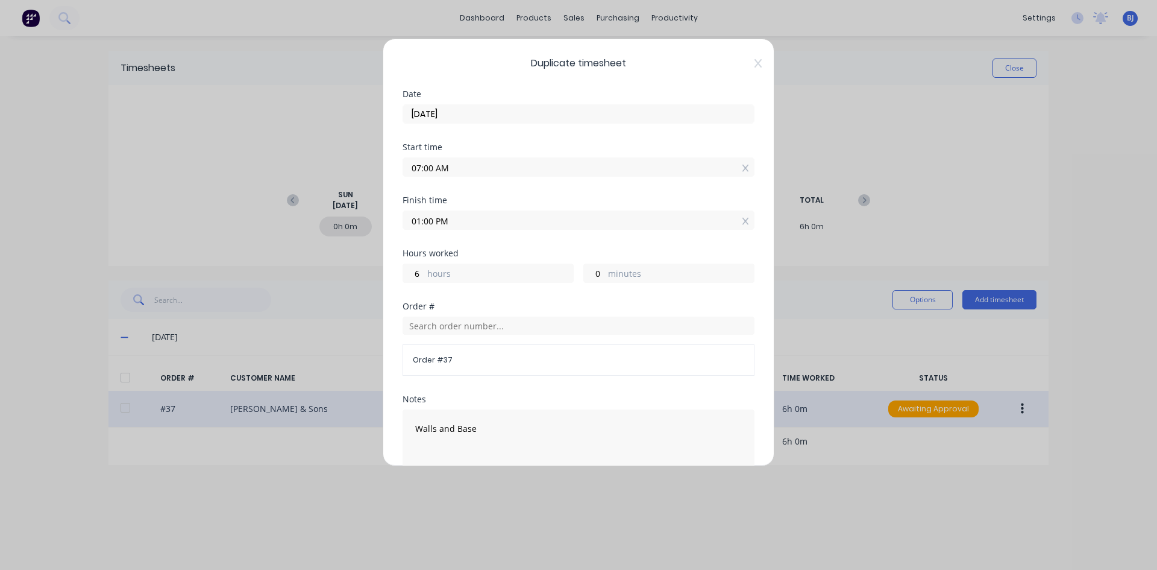
drag, startPoint x: 435, startPoint y: 166, endPoint x: 379, endPoint y: 182, distance: 58.4
click at [379, 182] on div "Duplicate timesheet Date [DATE] Start time 07:00 AM Finish time 01:00 PM Hours …" at bounding box center [578, 285] width 1157 height 570
click at [483, 169] on input "1.30AM" at bounding box center [578, 167] width 351 height 18
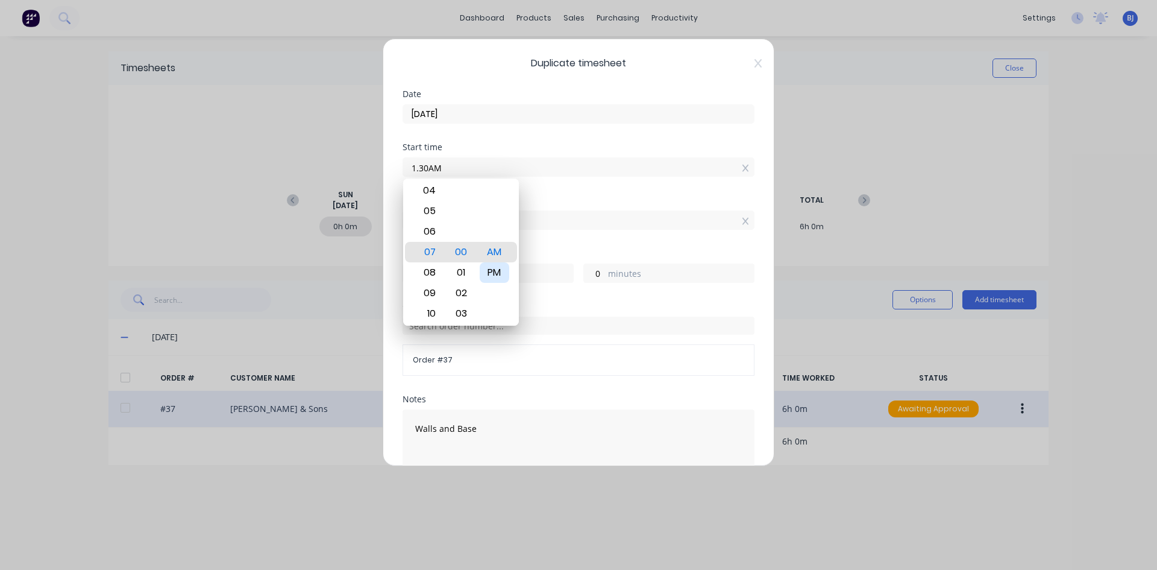
type input "01:30 AM"
type input "11"
type input "30"
click at [492, 271] on div "PM" at bounding box center [495, 272] width 30 height 20
type input "01:30 PM"
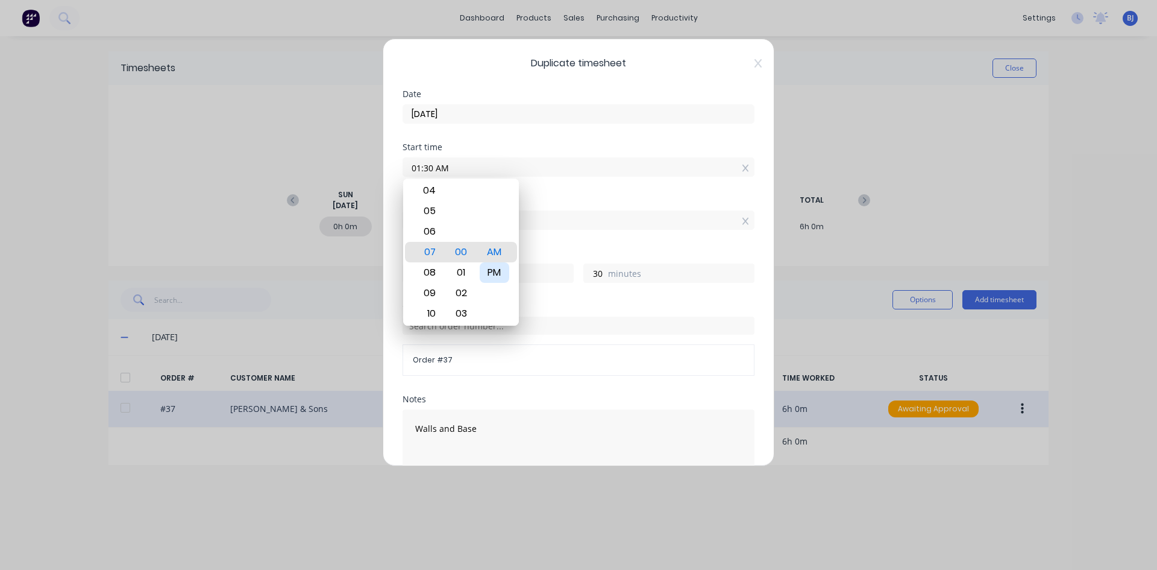
type input "23"
click at [550, 183] on div "Start time 01:30 PM" at bounding box center [579, 169] width 352 height 53
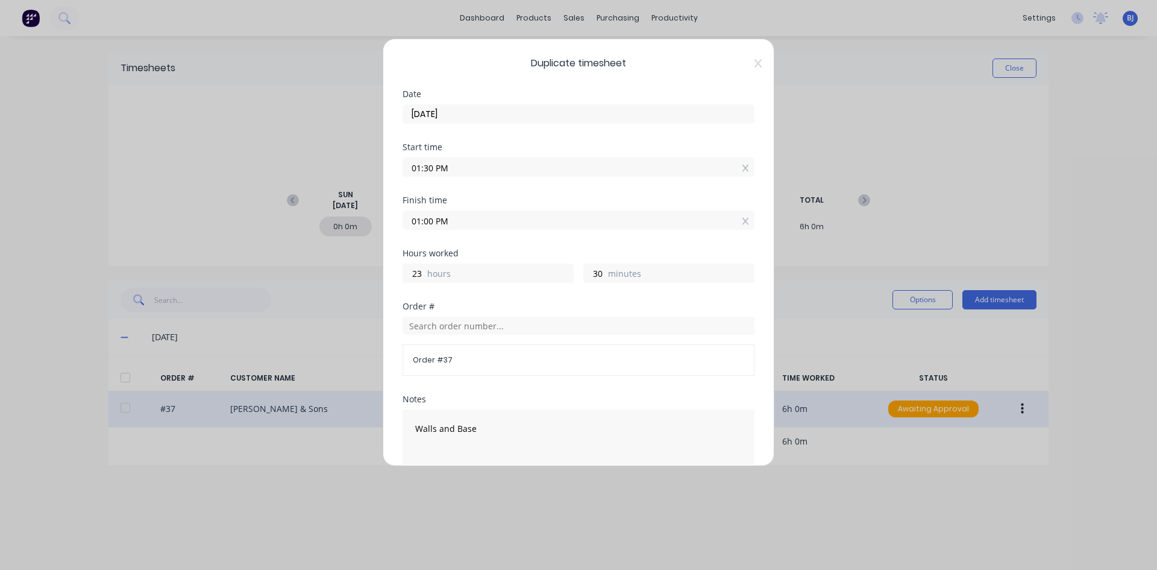
drag, startPoint x: 448, startPoint y: 223, endPoint x: 361, endPoint y: 222, distance: 87.4
click at [360, 222] on div "Duplicate timesheet Date [DATE] Start time 01:30 PM Finish time 01:00 PM Hours …" at bounding box center [578, 285] width 1157 height 570
type input "05:00 AM"
type input "15"
click at [464, 210] on div "05:00 AM" at bounding box center [579, 218] width 352 height 22
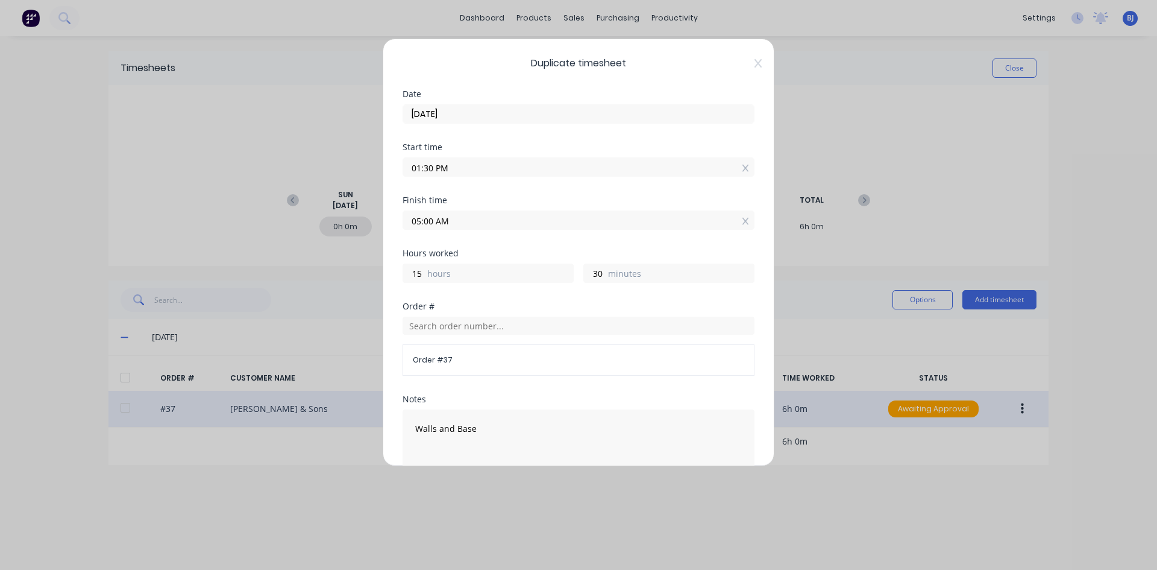
click at [478, 223] on input "05:00 AM" at bounding box center [578, 220] width 351 height 18
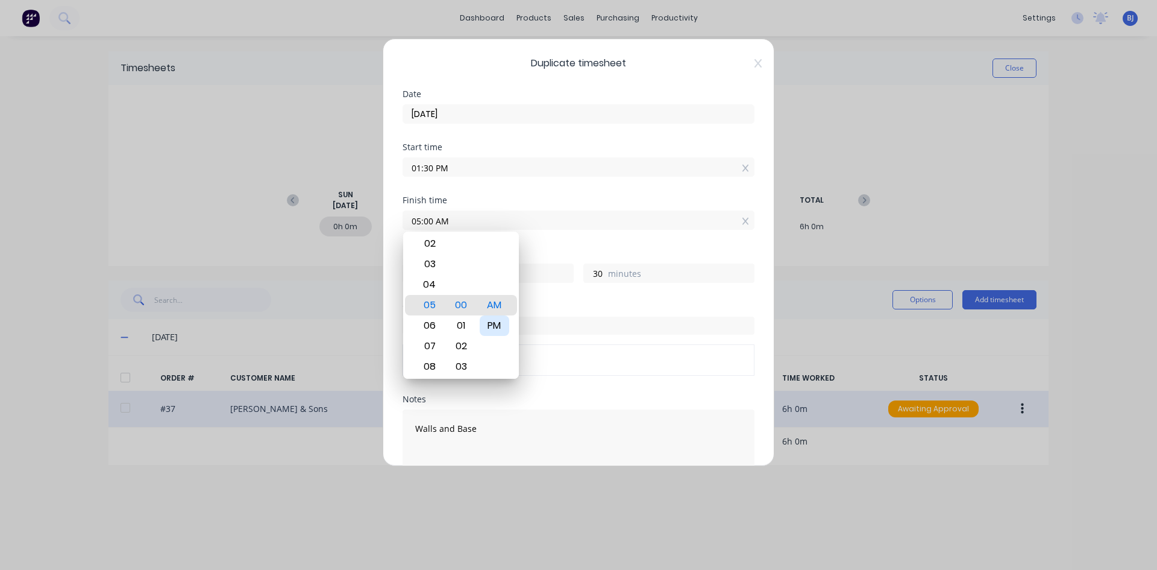
drag, startPoint x: 497, startPoint y: 324, endPoint x: 503, endPoint y: 311, distance: 14.0
click at [497, 323] on div "PM" at bounding box center [495, 325] width 30 height 20
type input "05:00 PM"
type input "3"
click at [498, 306] on div "PM" at bounding box center [495, 305] width 30 height 20
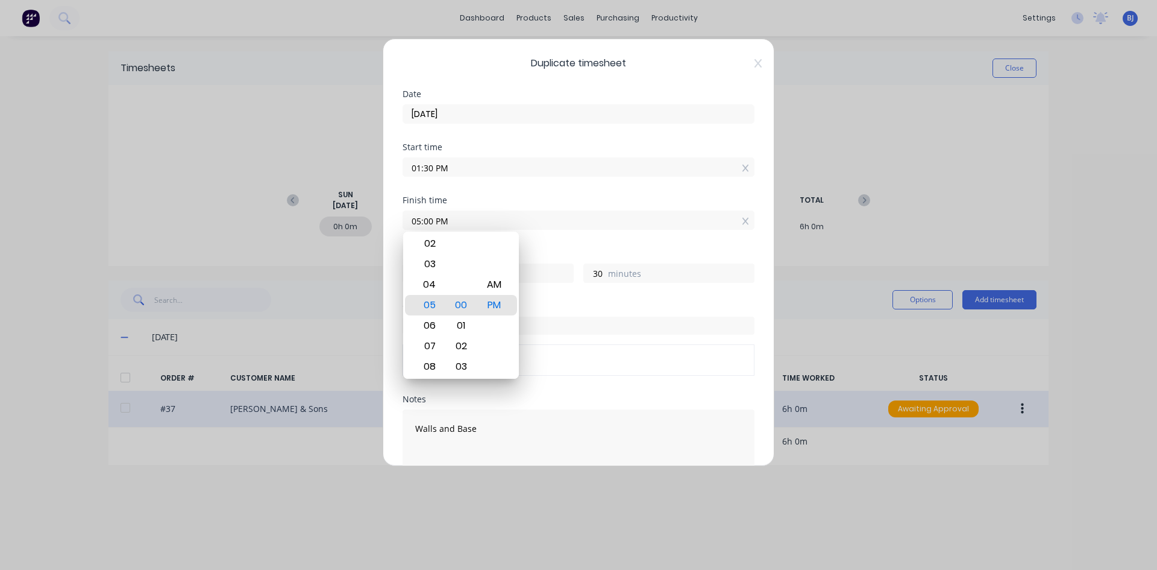
click at [550, 231] on div "Finish time 05:00 PM" at bounding box center [579, 222] width 352 height 53
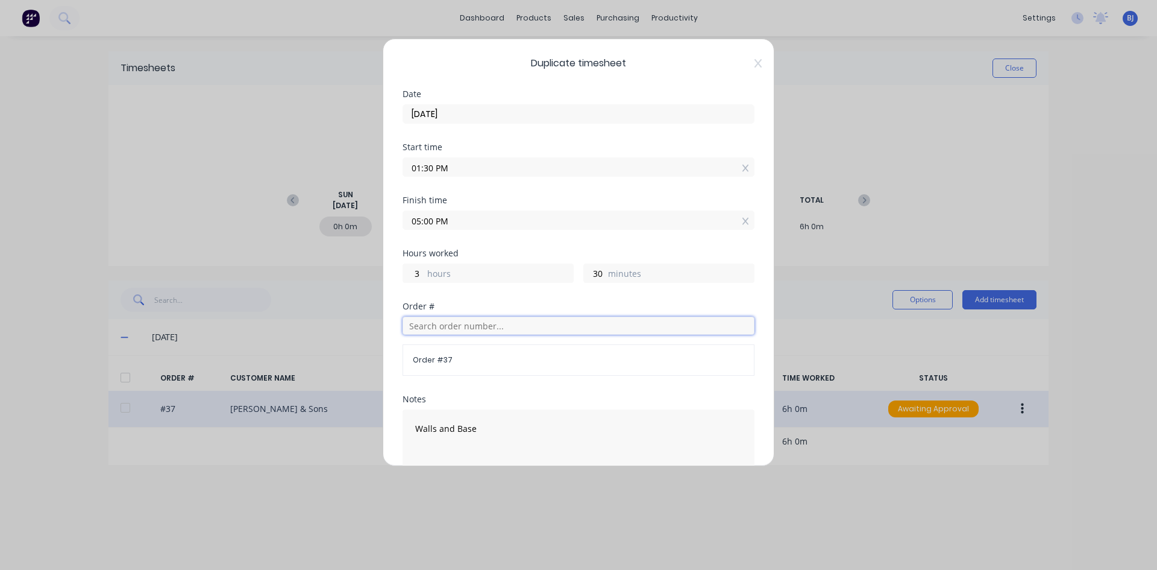
click at [433, 323] on input "text" at bounding box center [579, 325] width 352 height 18
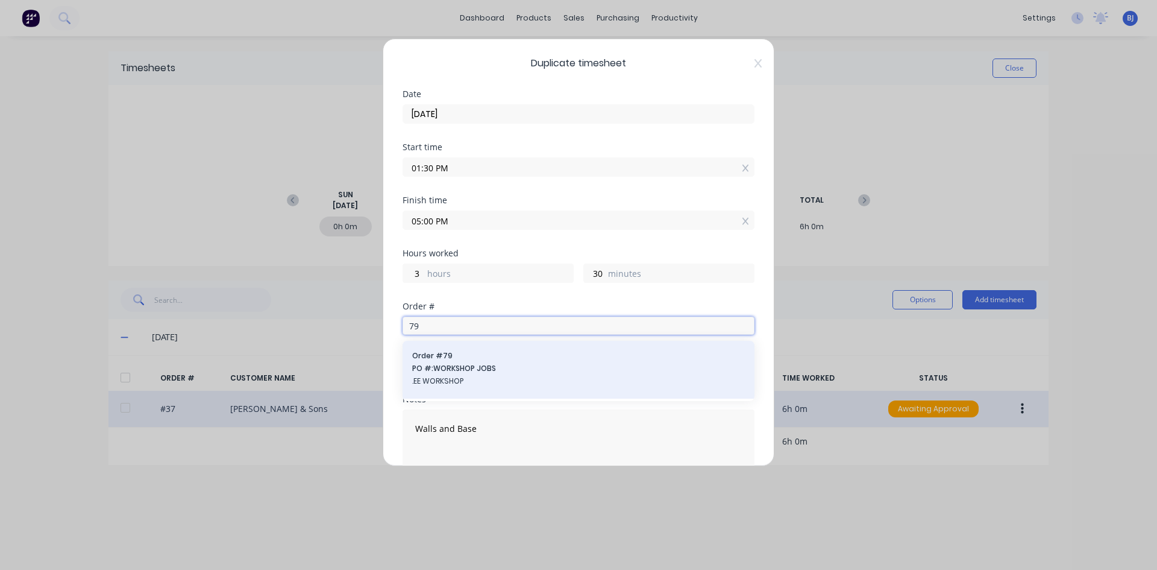
type input "79"
click at [463, 366] on span "PO #: WORKSHOP JOBS" at bounding box center [578, 368] width 333 height 11
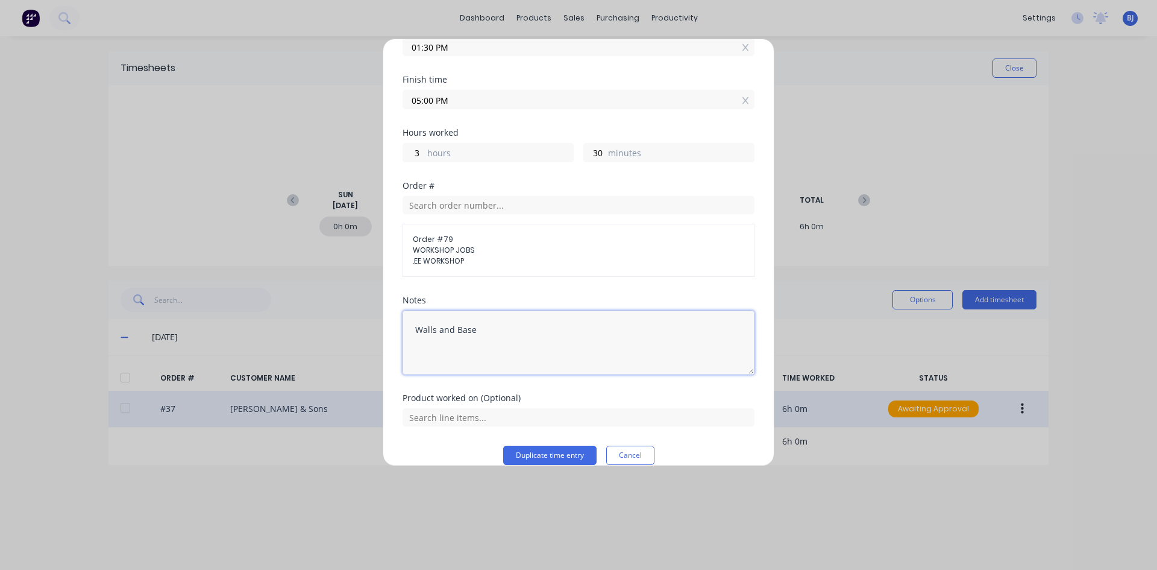
click at [479, 329] on textarea "Walls and Base" at bounding box center [579, 342] width 352 height 64
type textarea "W"
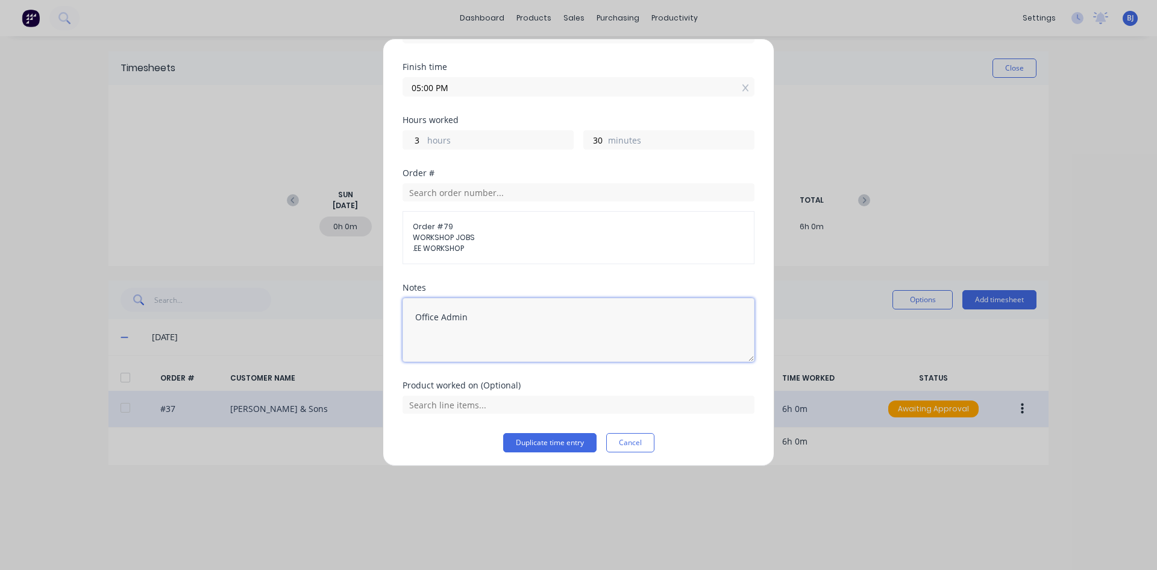
scroll to position [137, 0]
type textarea "Office Admin"
click at [538, 438] on button "Duplicate time entry" at bounding box center [549, 438] width 93 height 19
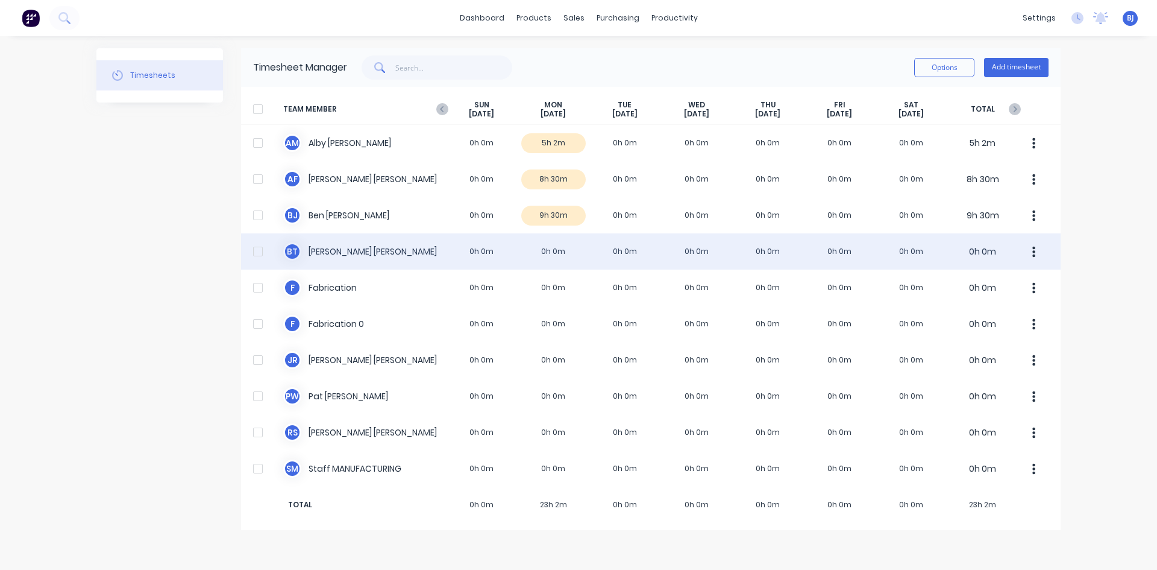
click at [560, 253] on div "[PERSON_NAME] 0h 0m 0h 0m 0h 0m 0h 0m 0h 0m 0h 0m 0h 0m 0h 0m" at bounding box center [651, 251] width 820 height 36
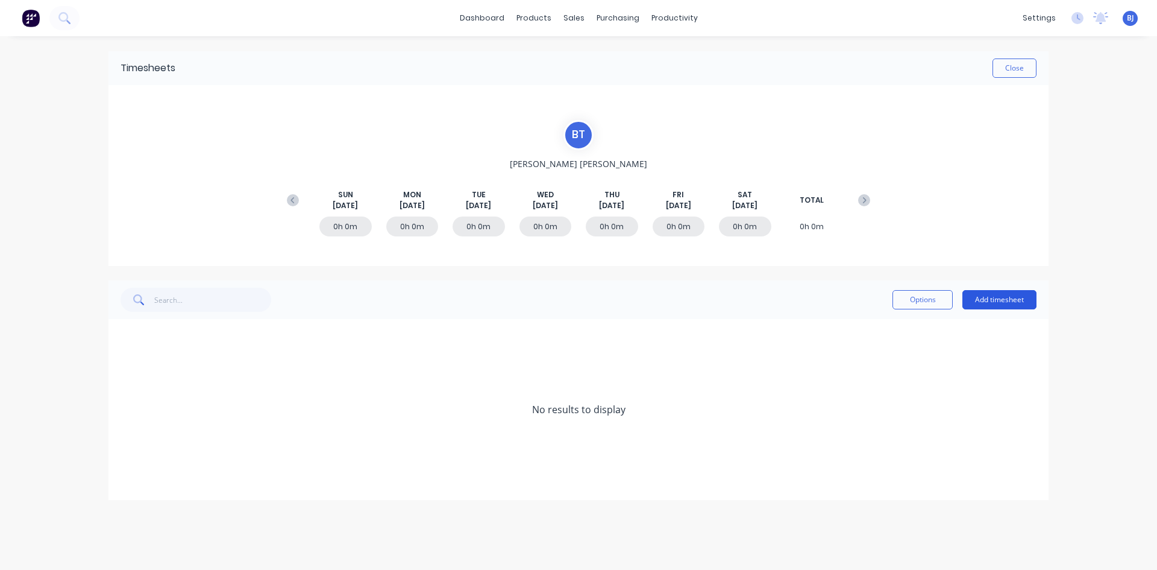
click at [978, 298] on button "Add timesheet" at bounding box center [1000, 299] width 74 height 19
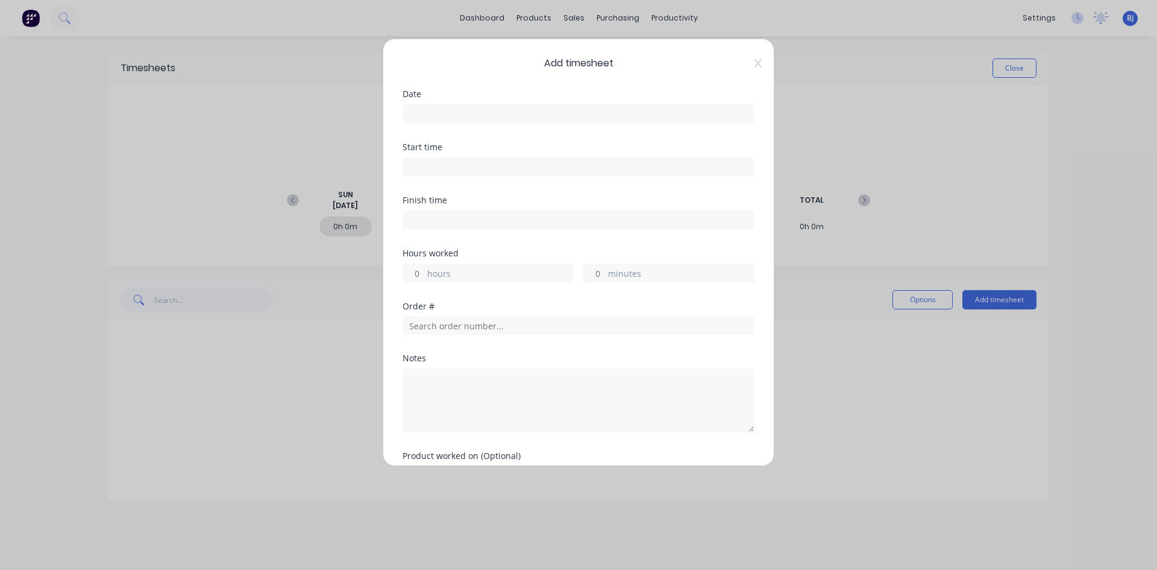
click at [433, 108] on input at bounding box center [578, 114] width 351 height 18
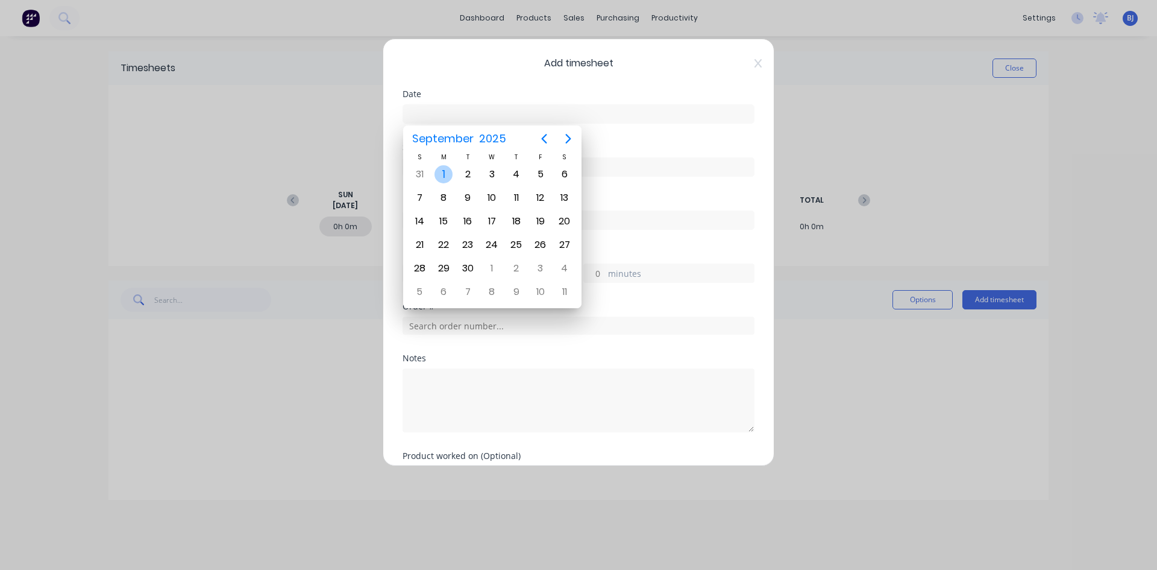
click at [447, 177] on div "1" at bounding box center [444, 174] width 18 height 18
type input "[DATE]"
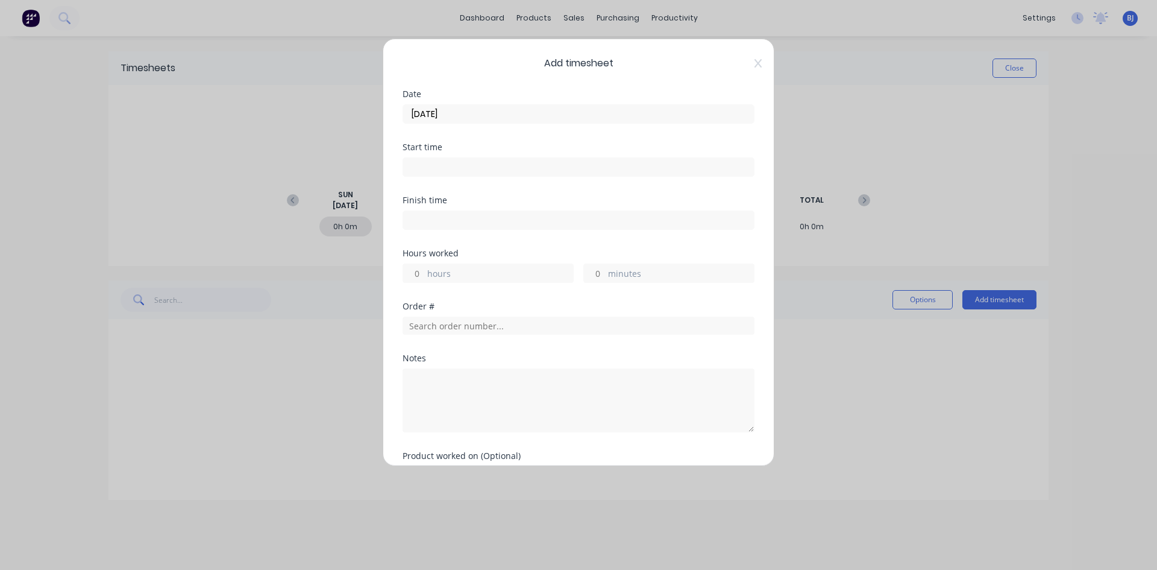
click at [421, 172] on input at bounding box center [578, 167] width 351 height 18
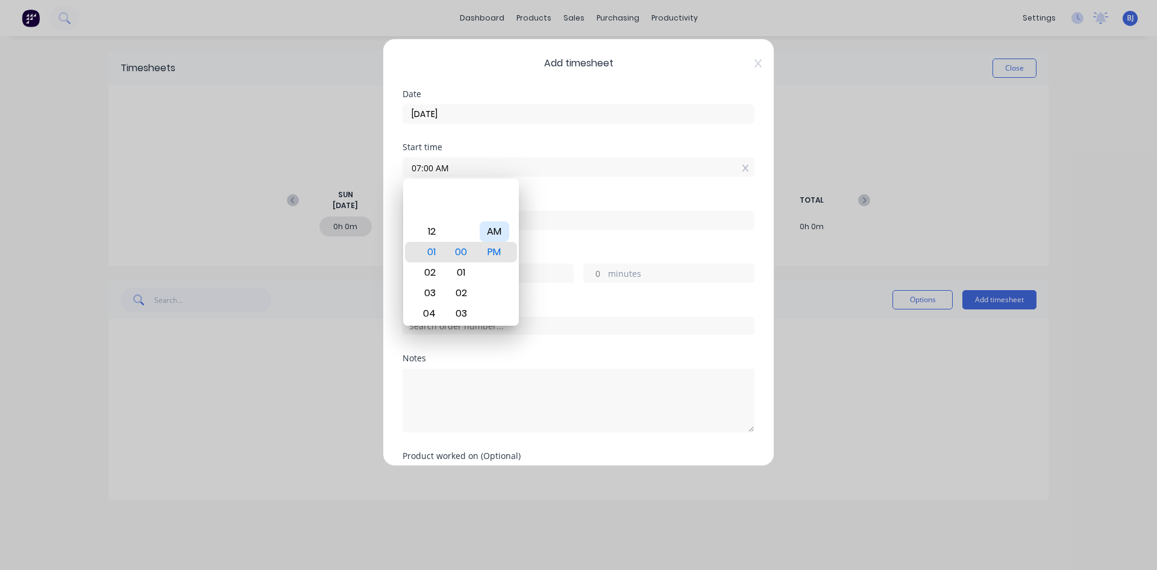
click at [495, 233] on div "AM" at bounding box center [495, 231] width 30 height 20
click at [560, 200] on div "Finish time" at bounding box center [579, 200] width 352 height 8
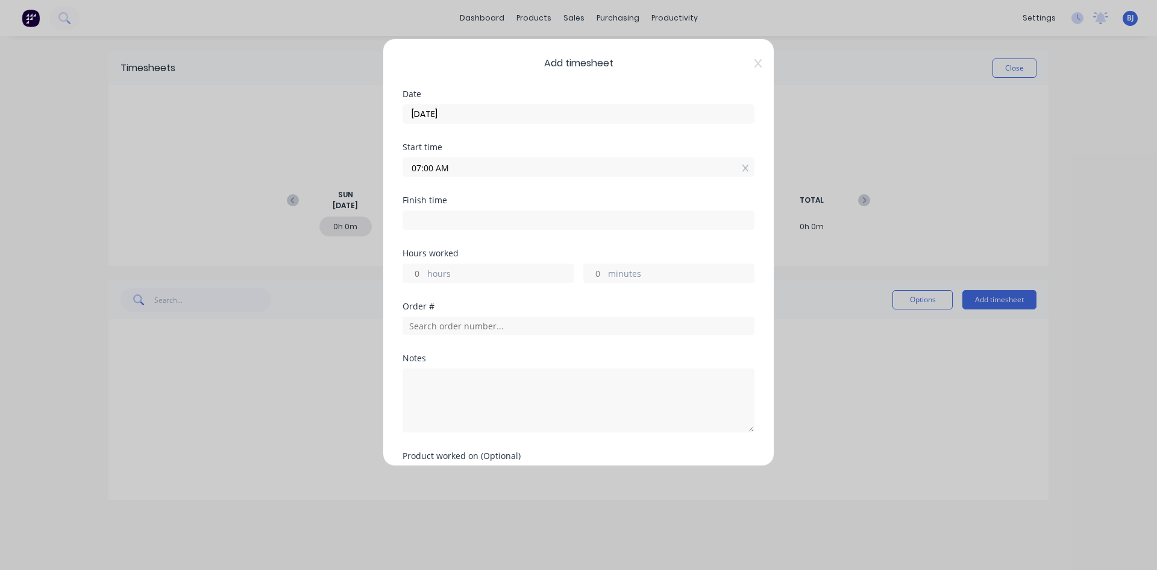
click at [426, 216] on input at bounding box center [578, 220] width 351 height 18
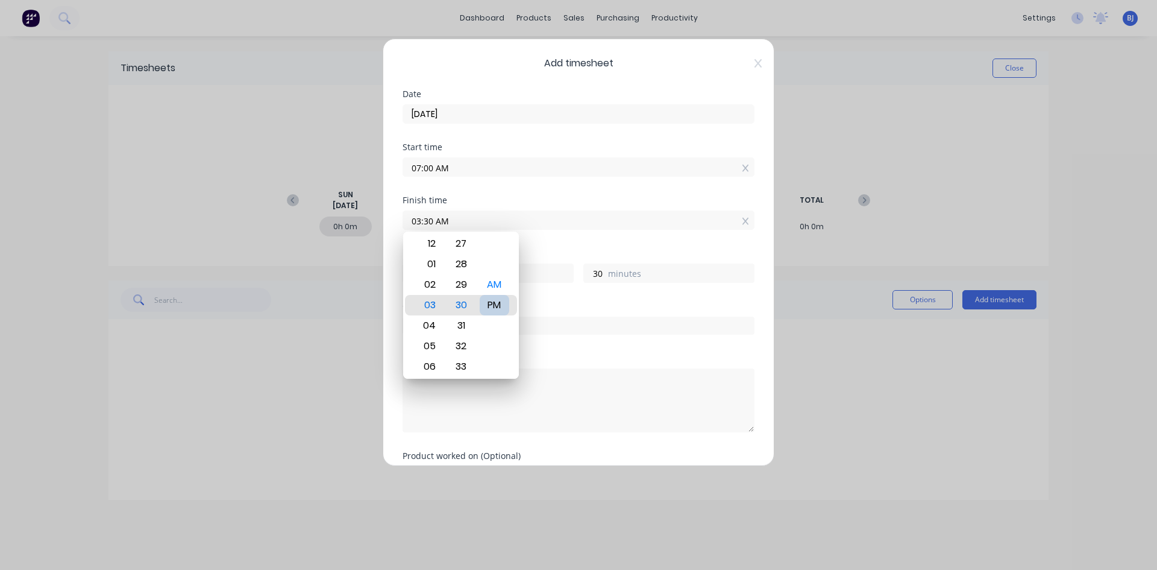
click at [494, 306] on div "PM" at bounding box center [495, 305] width 30 height 20
click at [555, 248] on div "Finish time 03:30 PM" at bounding box center [579, 222] width 352 height 53
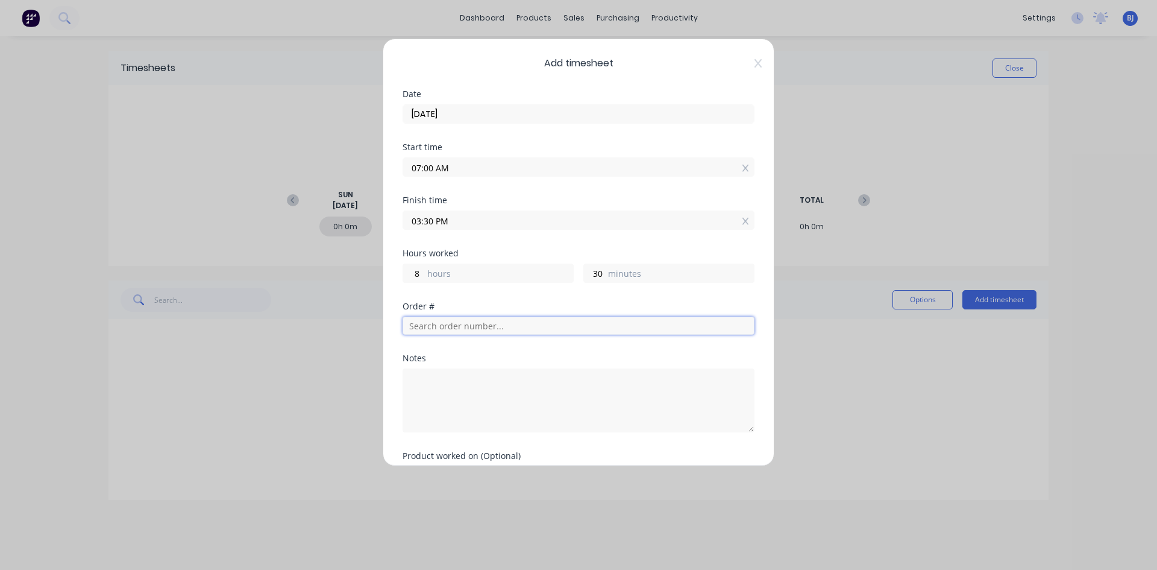
click at [421, 324] on input "text" at bounding box center [579, 325] width 352 height 18
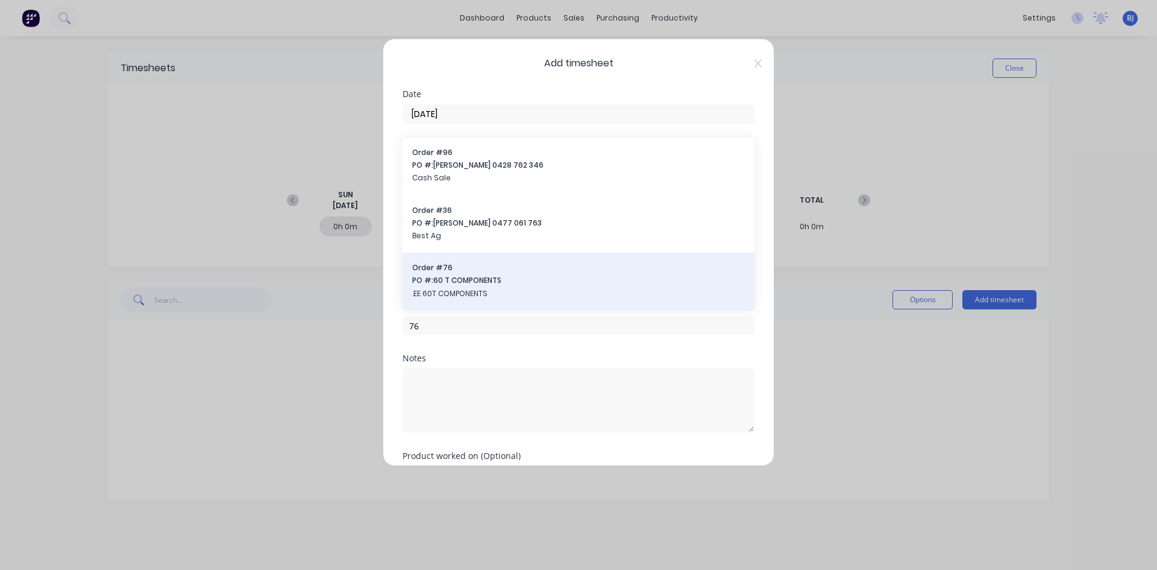
click at [458, 286] on div "Order # 76 PO #: 60 T COMPONENTS .EE 60T COMPONENTS" at bounding box center [578, 281] width 333 height 39
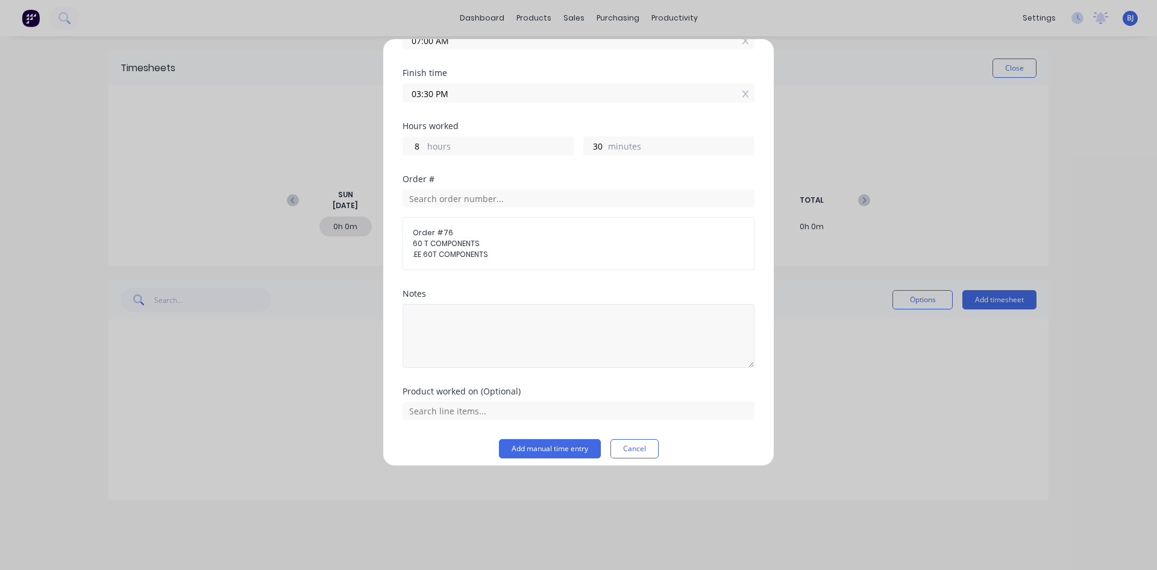
scroll to position [137, 0]
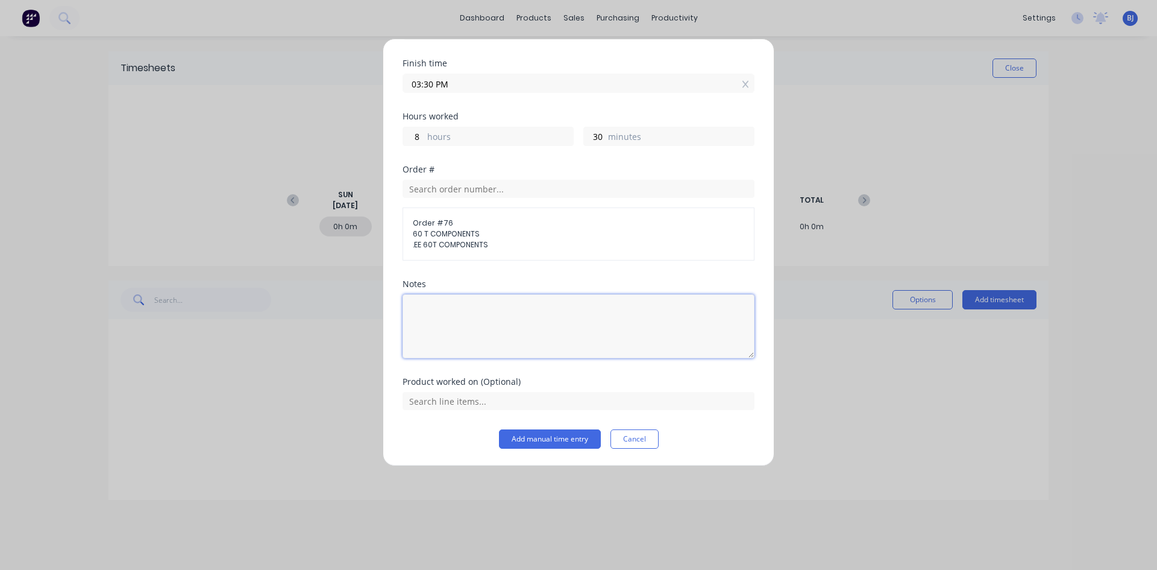
click at [441, 306] on textarea at bounding box center [579, 326] width 352 height 64
click at [512, 406] on input "text" at bounding box center [579, 401] width 352 height 18
click at [541, 434] on button "Add manual time entry" at bounding box center [550, 438] width 102 height 19
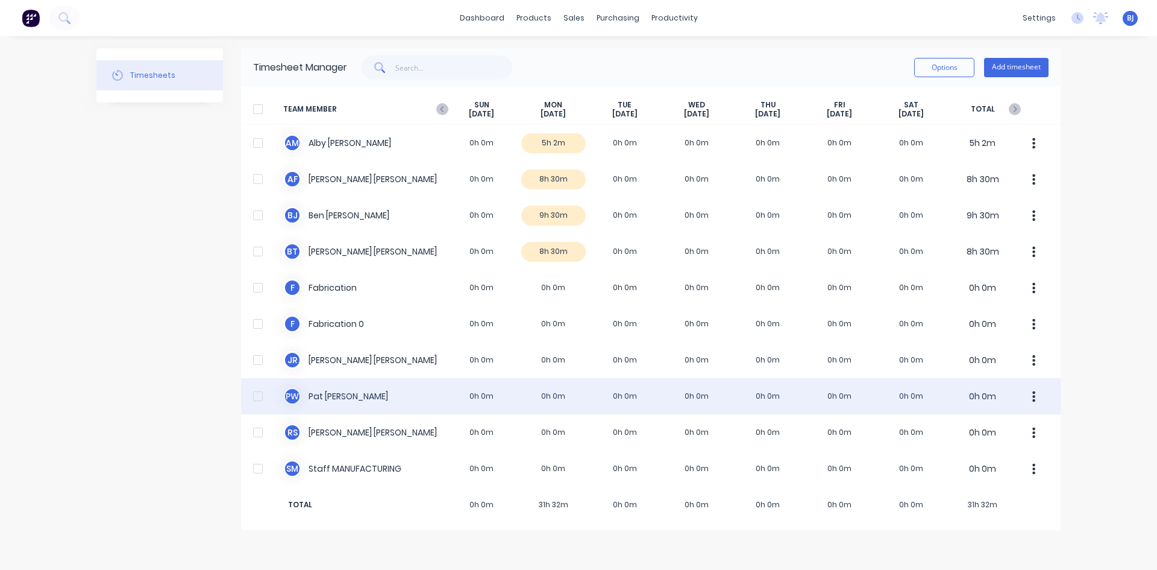
click at [548, 397] on div "P W [PERSON_NAME] 0h 0m 0h 0m 0h 0m 0h 0m 0h 0m 0h 0m 0h 0m 0h 0m" at bounding box center [651, 396] width 820 height 36
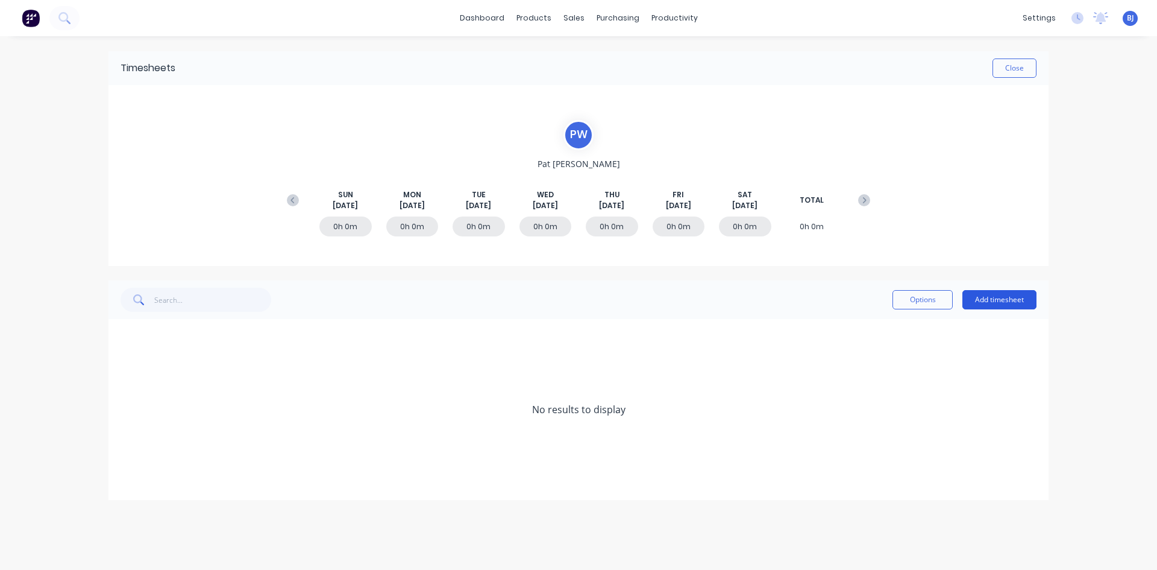
click at [1002, 301] on button "Add timesheet" at bounding box center [1000, 299] width 74 height 19
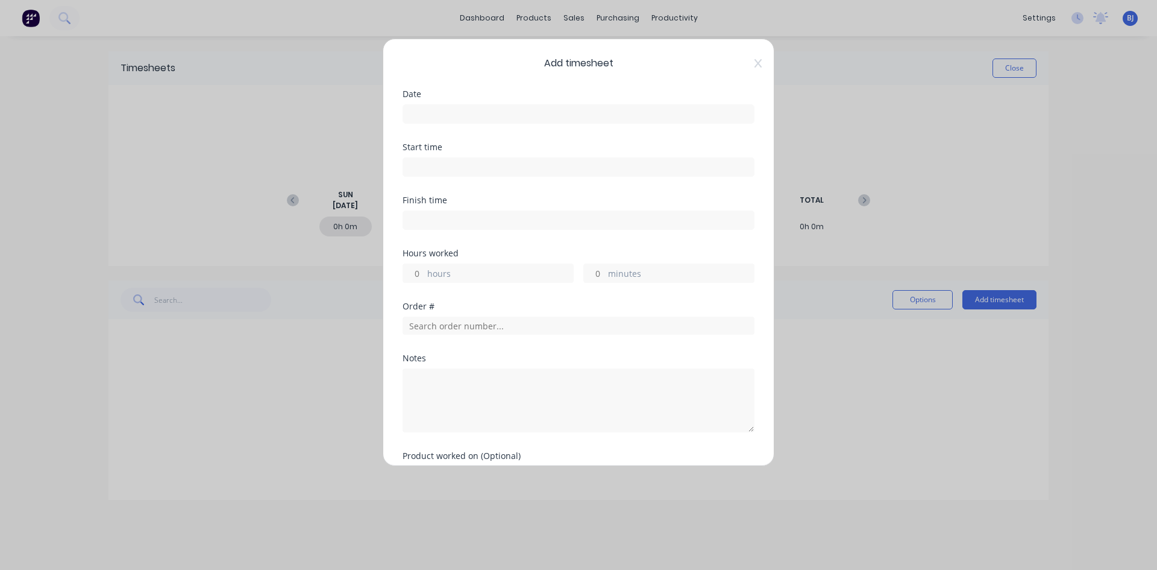
click at [427, 114] on input at bounding box center [578, 114] width 351 height 18
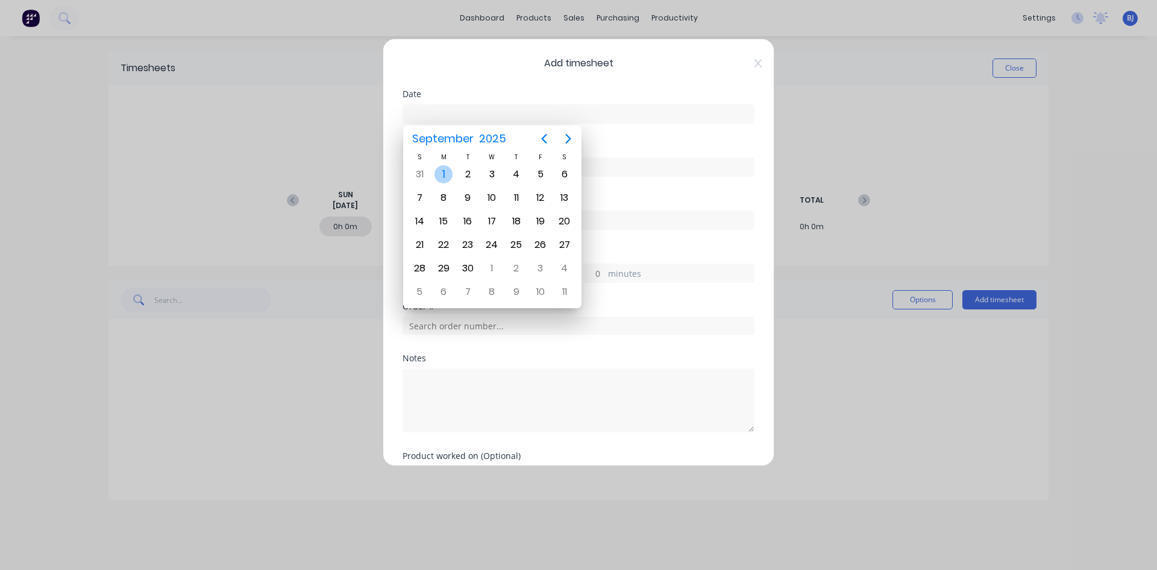
click at [446, 174] on div "1" at bounding box center [444, 174] width 18 height 18
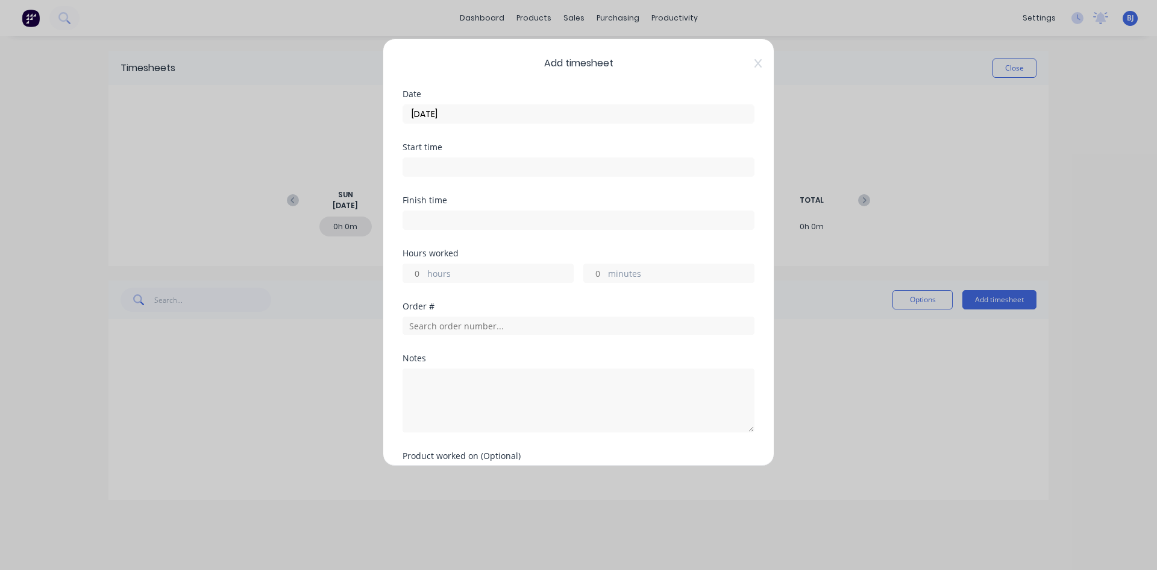
click at [430, 164] on input at bounding box center [578, 167] width 351 height 18
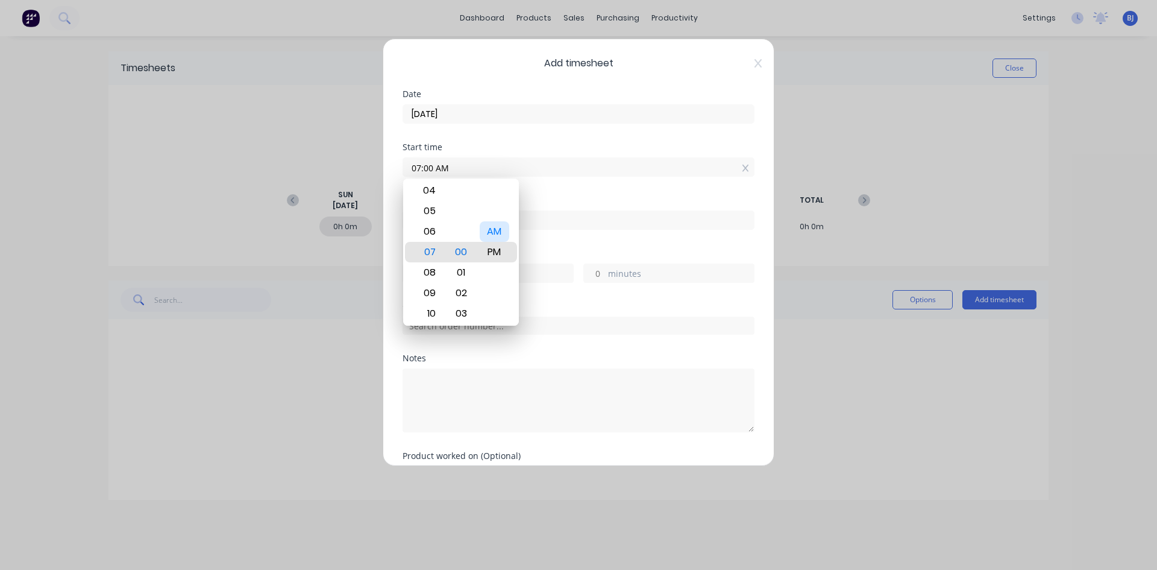
click at [488, 230] on div "AM" at bounding box center [495, 231] width 30 height 20
click at [580, 195] on form "Date [DATE] Start time 07:00 AM Finish time Hours worked hours minutes Order # …" at bounding box center [579, 306] width 352 height 433
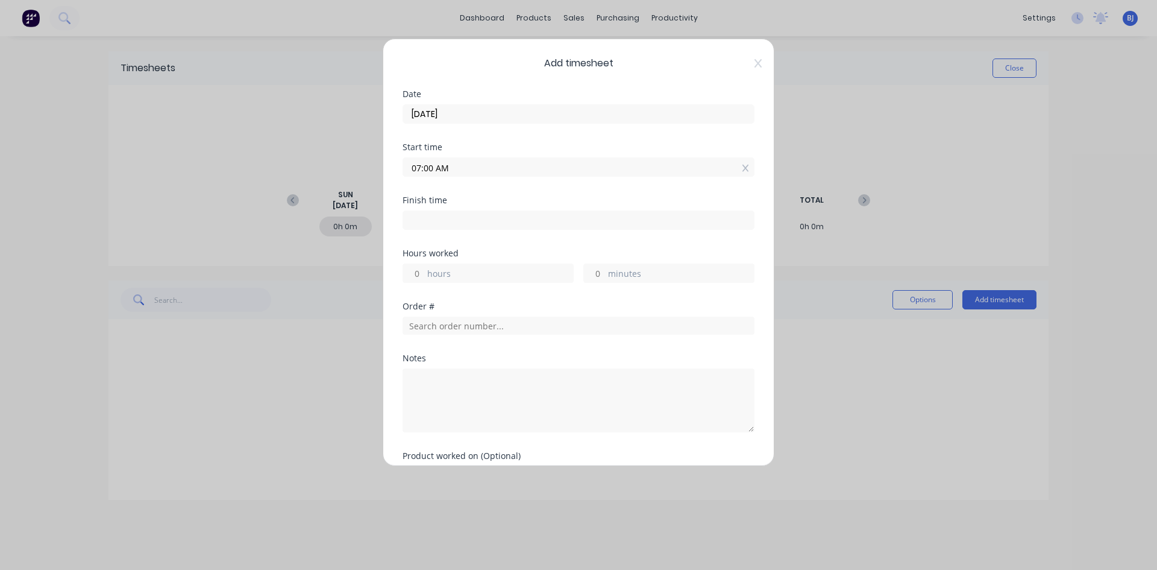
click at [422, 219] on input at bounding box center [578, 220] width 351 height 18
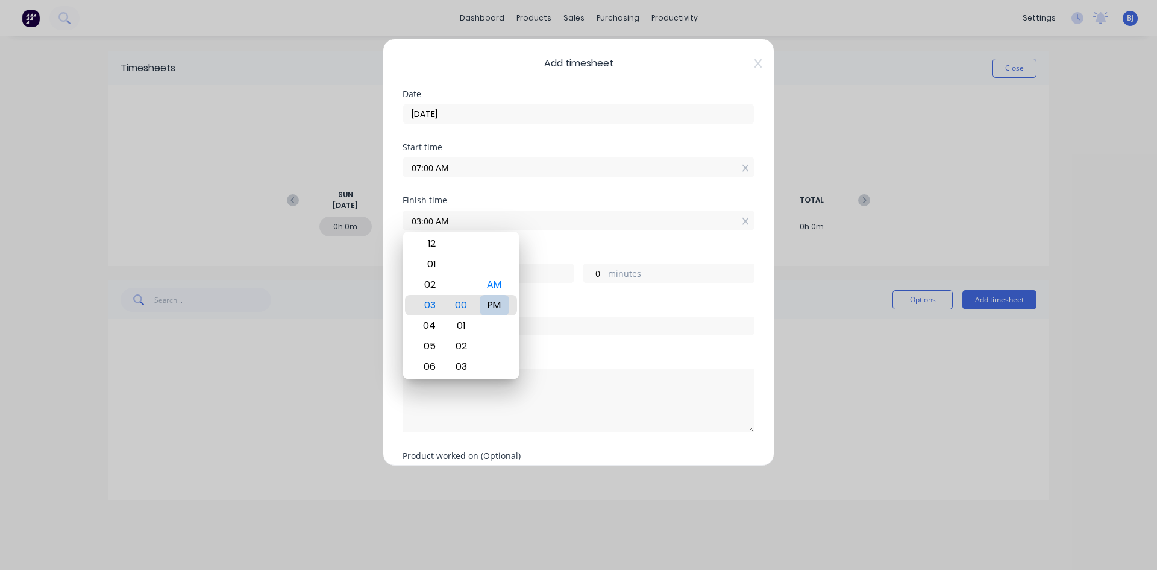
click at [496, 304] on div "PM" at bounding box center [495, 305] width 30 height 20
click at [544, 242] on div "Finish time 03:00 PM" at bounding box center [579, 222] width 352 height 53
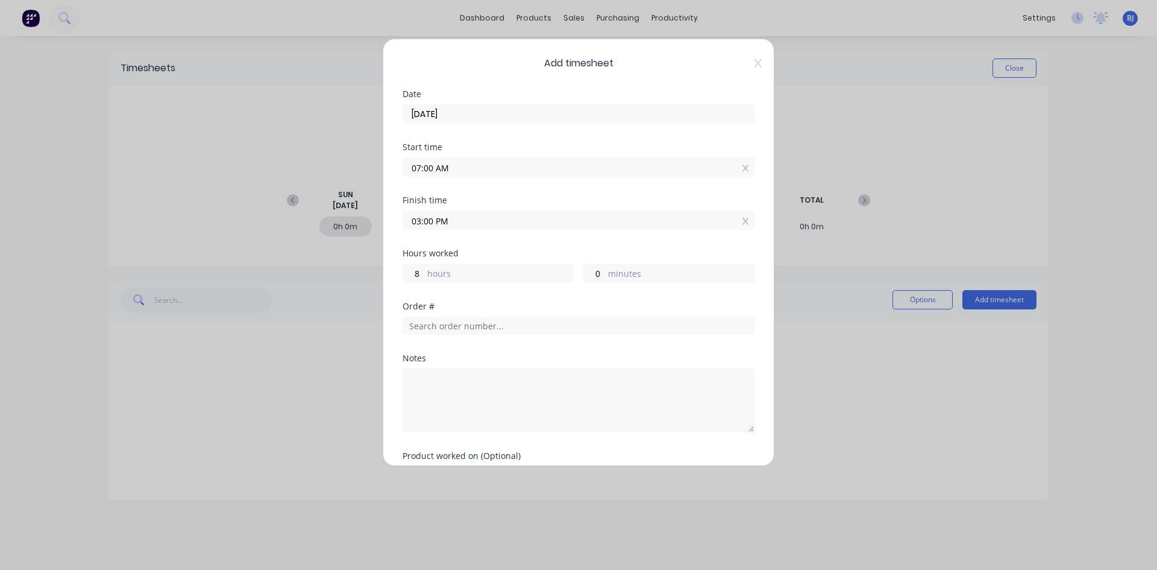
click at [433, 221] on input "03:00 PM" at bounding box center [578, 220] width 351 height 18
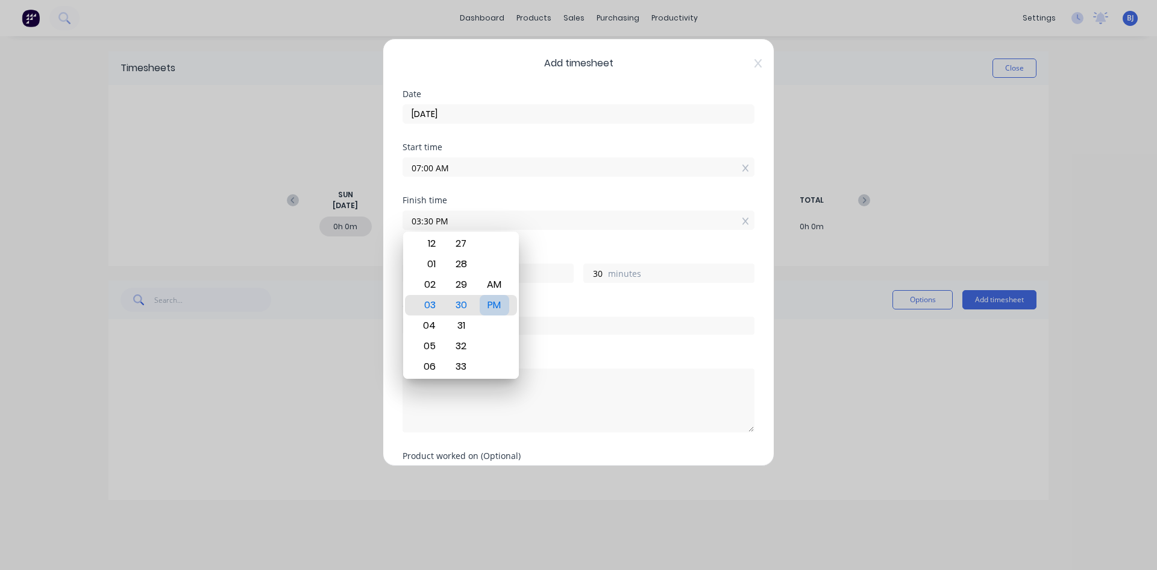
click at [495, 300] on div "PM" at bounding box center [495, 305] width 30 height 20
click at [548, 248] on div "Finish time 03:30 PM" at bounding box center [579, 222] width 352 height 53
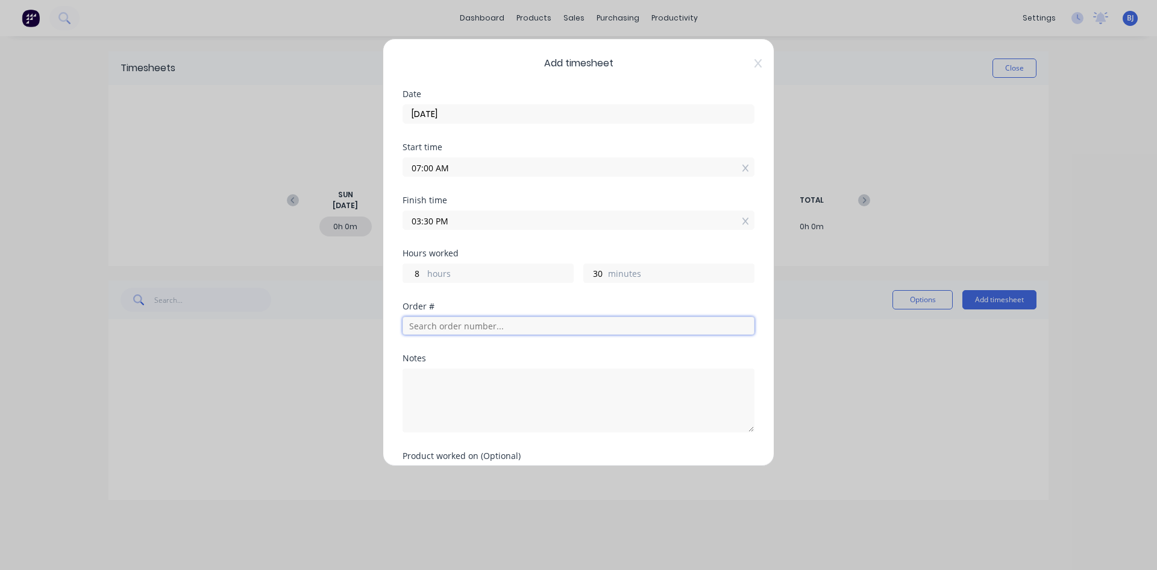
click at [441, 324] on input "text" at bounding box center [579, 325] width 352 height 18
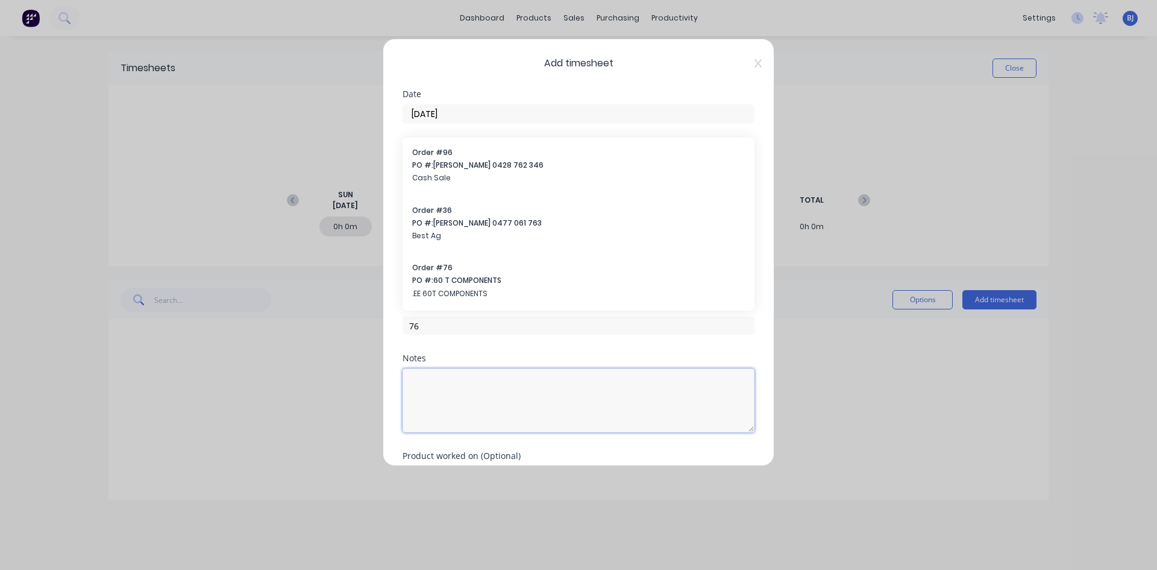
click at [441, 385] on textarea at bounding box center [579, 400] width 352 height 64
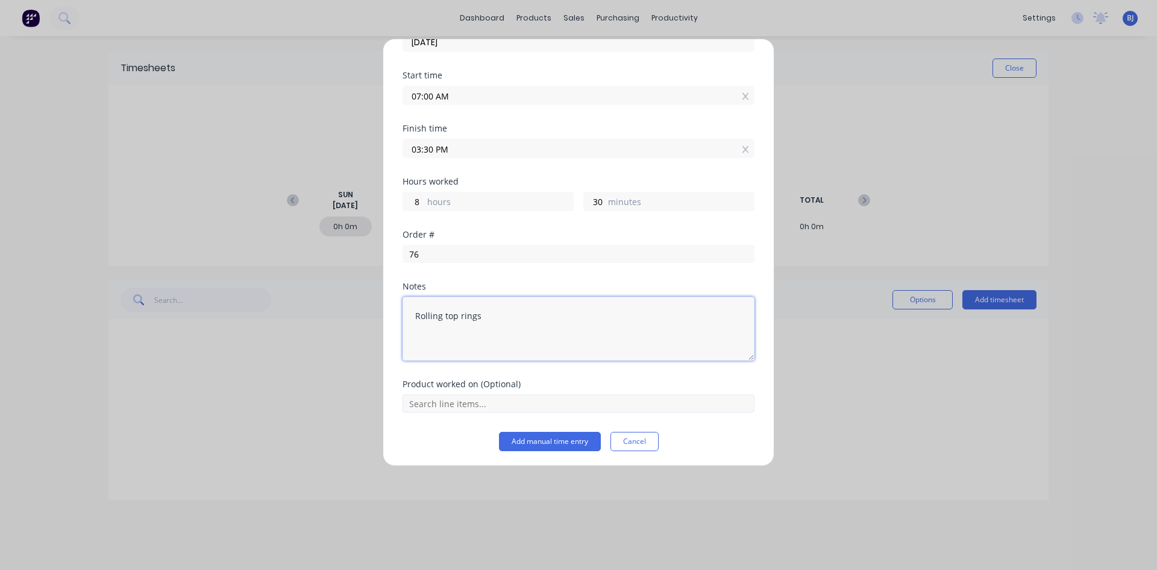
scroll to position [74, 0]
click at [547, 442] on button "Add manual time entry" at bounding box center [550, 438] width 102 height 19
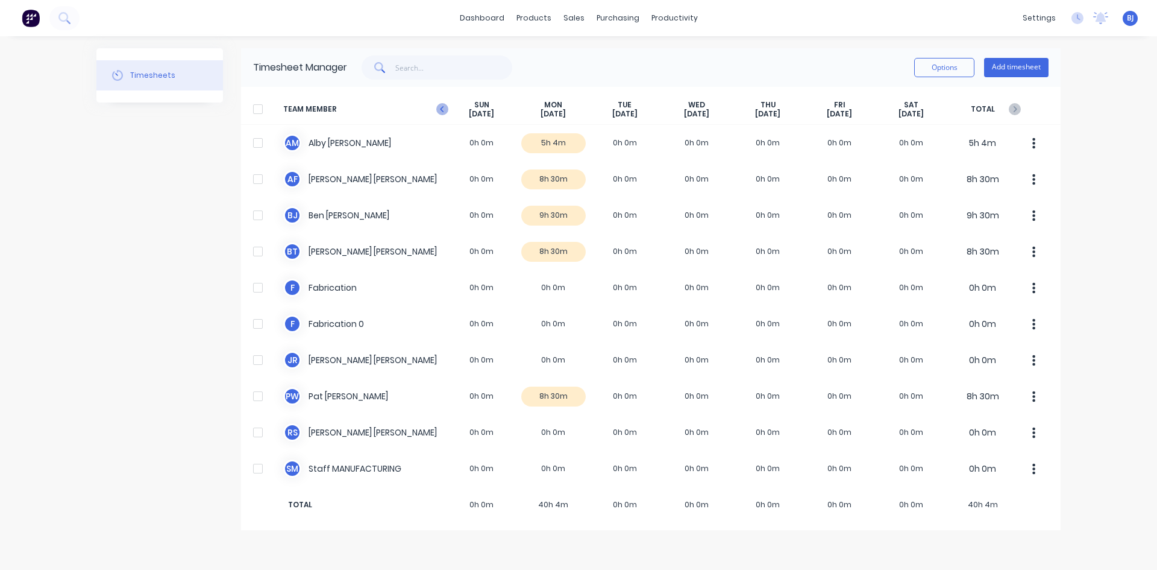
click at [442, 108] on icon "button" at bounding box center [442, 109] width 12 height 12
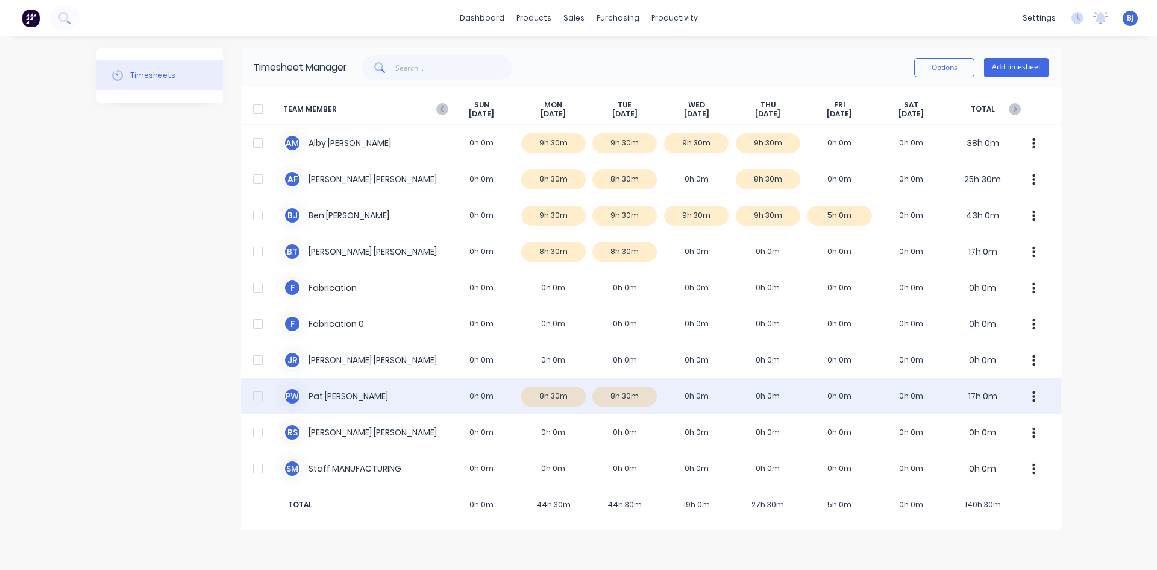
click at [339, 396] on div "P W [PERSON_NAME] 0h 0m 8h 30m 8h 30m 0h 0m 0h 0m 0h 0m 0h 0m 17h 0m" at bounding box center [651, 396] width 820 height 36
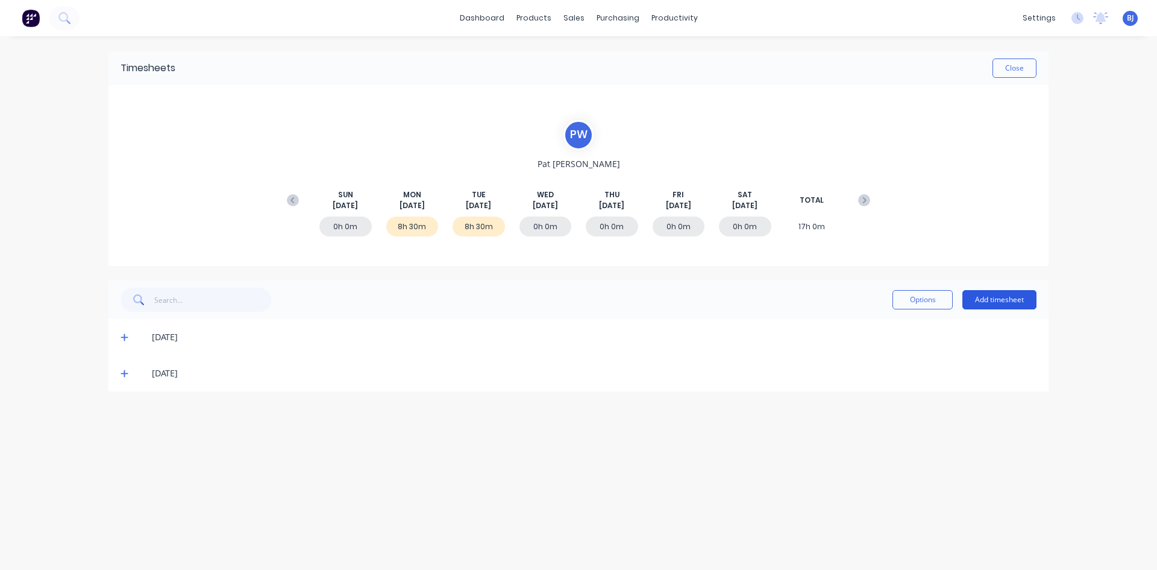
click at [1001, 303] on button "Add timesheet" at bounding box center [1000, 299] width 74 height 19
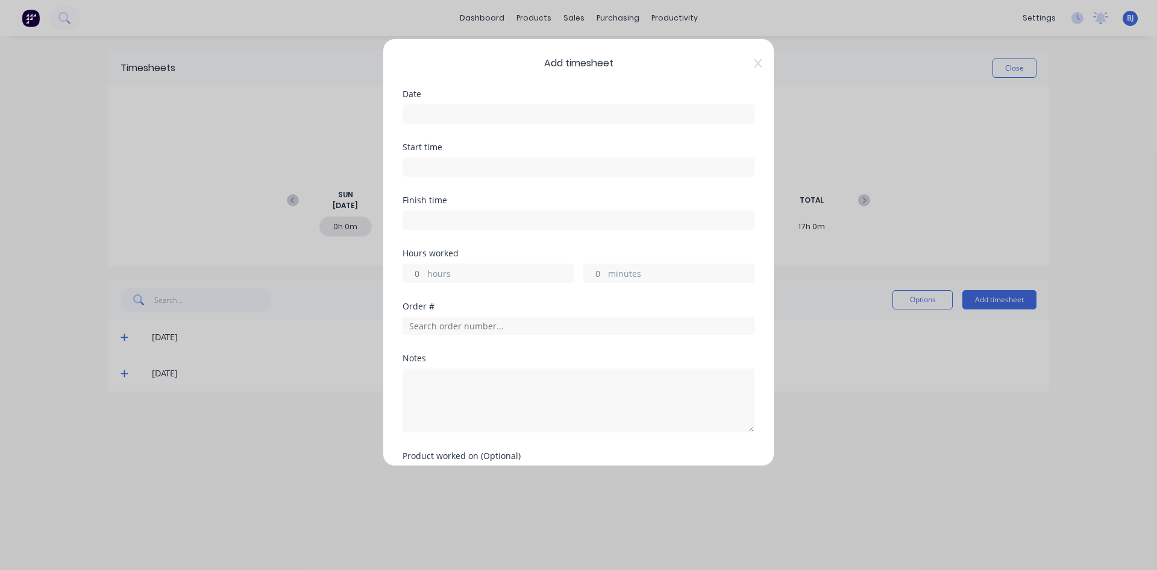
click at [411, 111] on input at bounding box center [578, 114] width 351 height 18
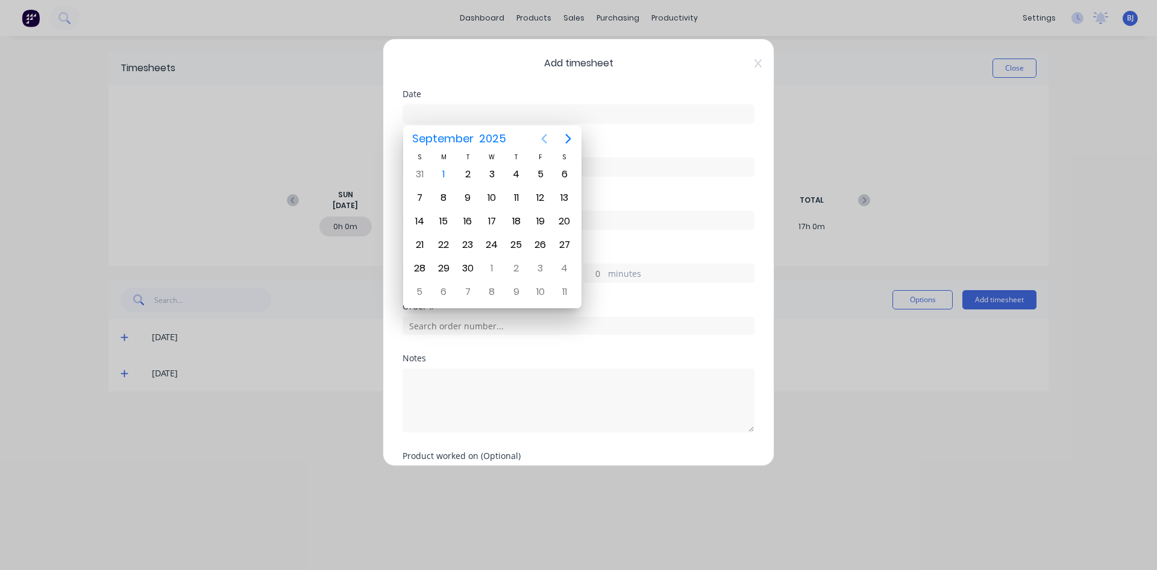
click at [541, 137] on icon "Previous page" at bounding box center [544, 138] width 14 height 14
click at [494, 269] on div "27" at bounding box center [492, 268] width 18 height 18
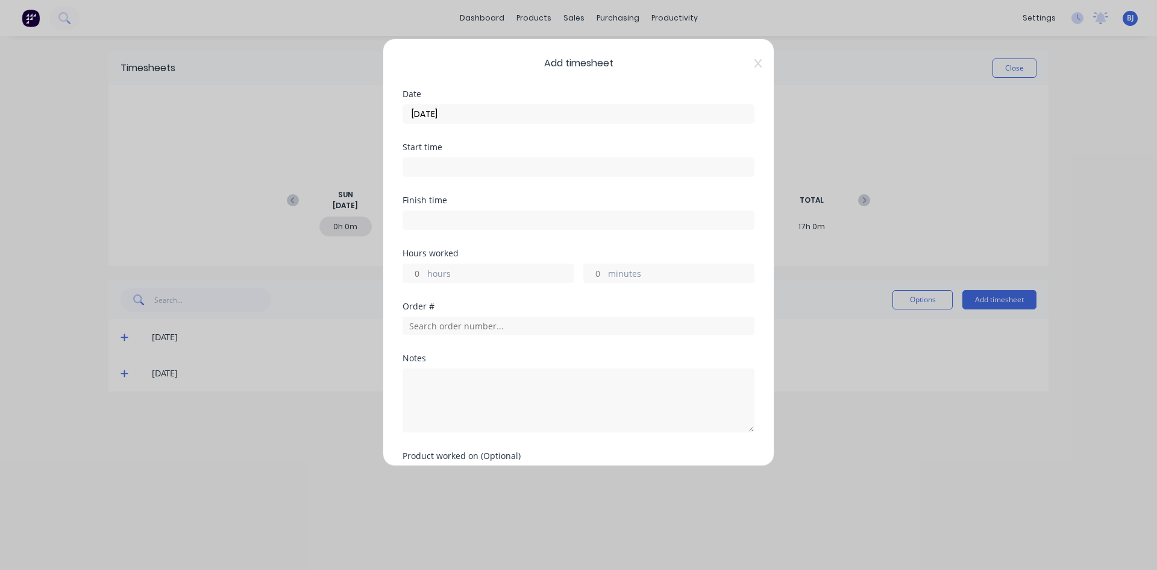
click at [426, 167] on input at bounding box center [578, 167] width 351 height 18
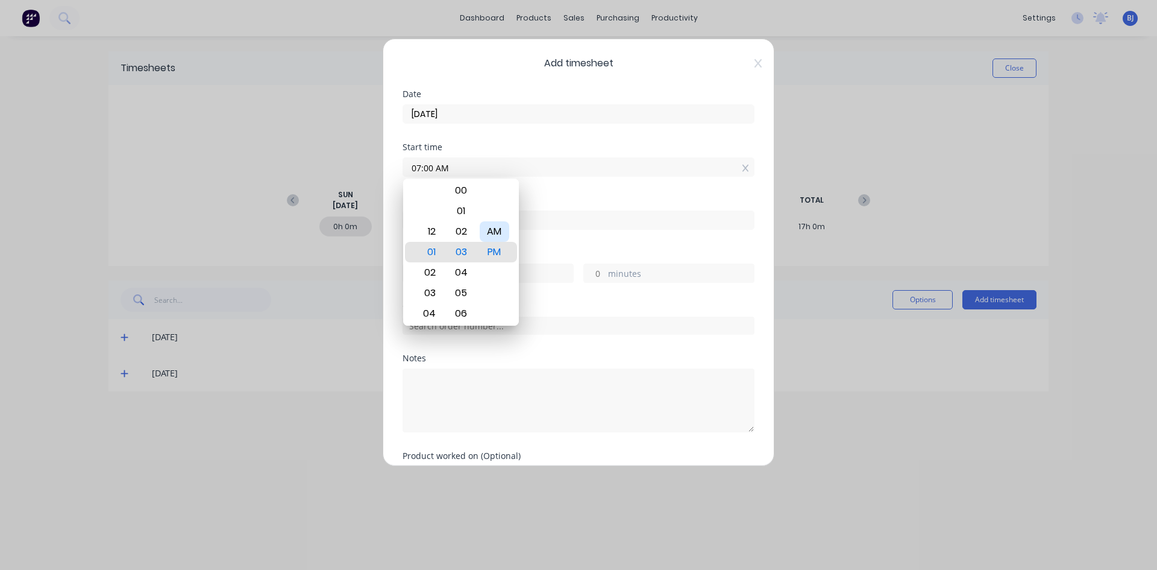
click at [495, 227] on div "AM" at bounding box center [495, 231] width 30 height 20
click at [549, 193] on div "Start time 07:00 AM" at bounding box center [579, 169] width 352 height 53
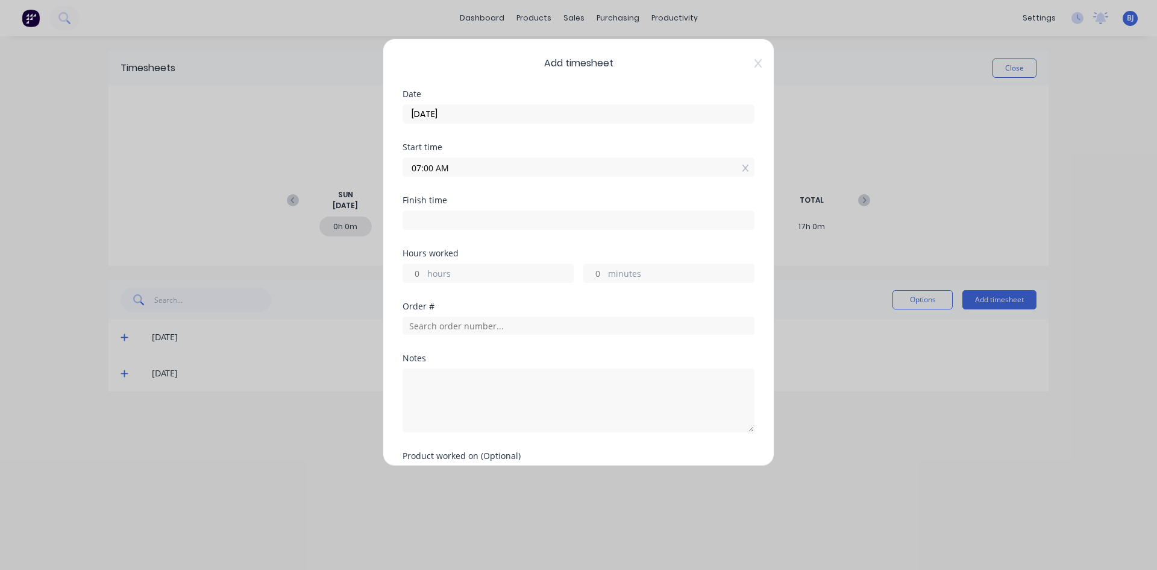
click at [427, 217] on input at bounding box center [578, 220] width 351 height 18
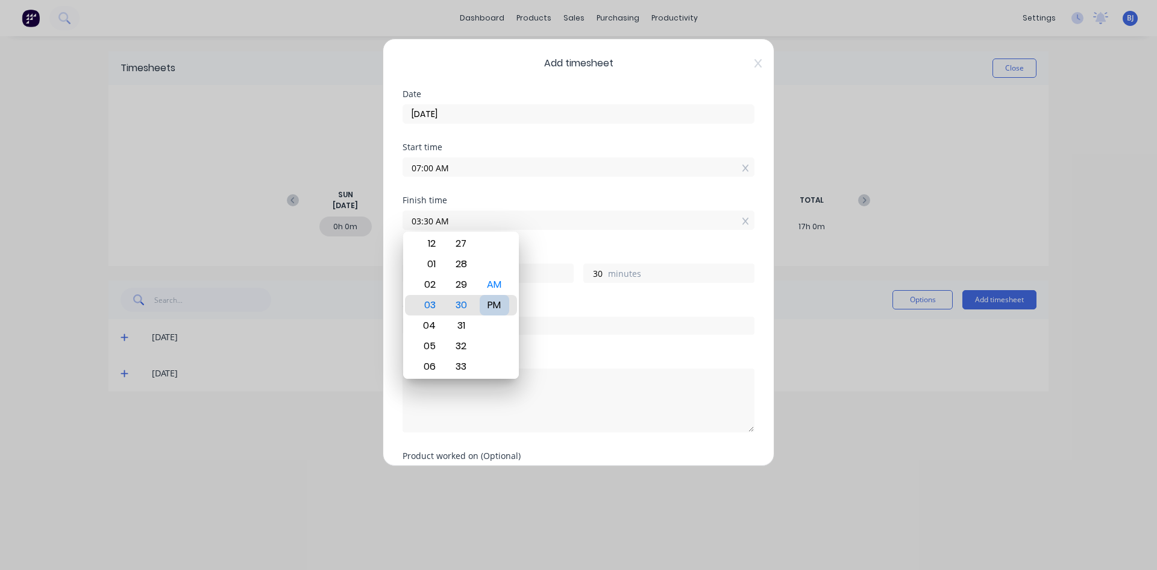
click at [497, 309] on div "PM" at bounding box center [495, 305] width 30 height 20
click at [534, 245] on div "Finish time 03:30 PM" at bounding box center [579, 222] width 352 height 53
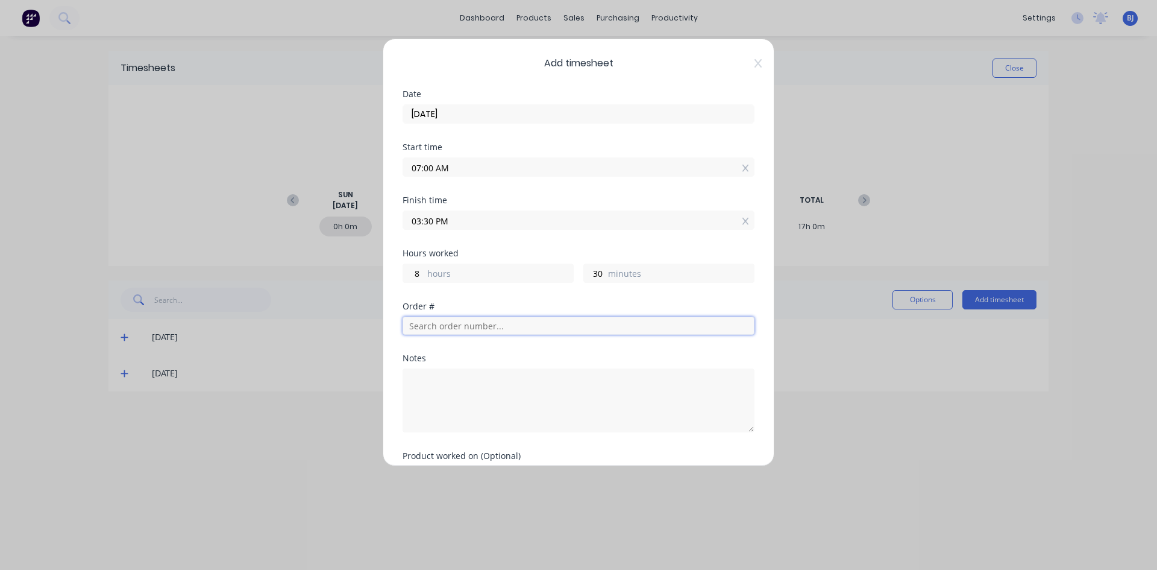
click at [438, 330] on input "text" at bounding box center [579, 325] width 352 height 18
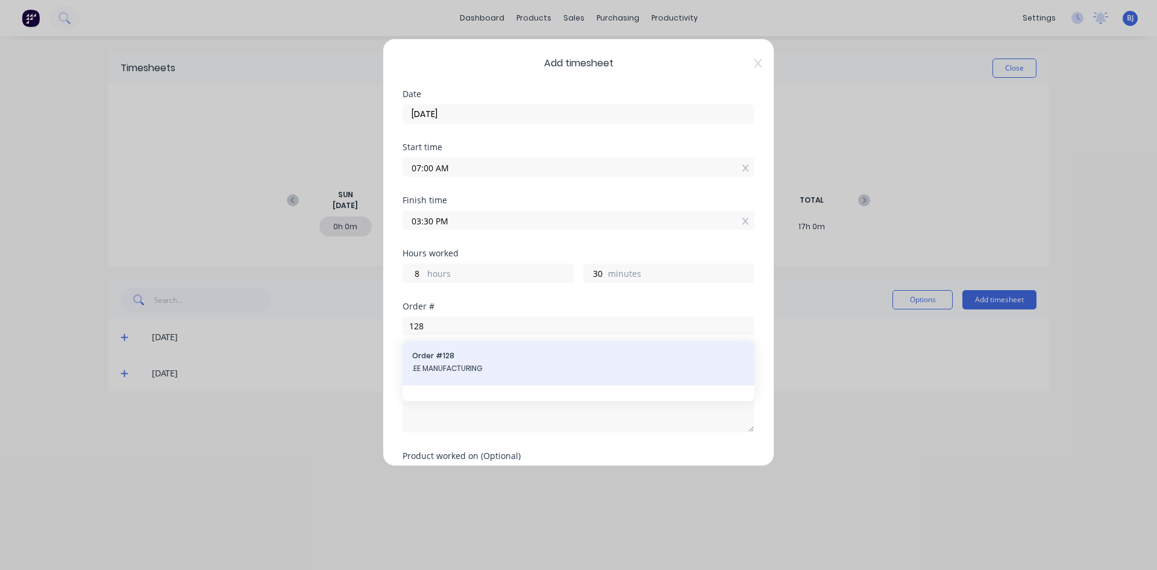
click at [464, 359] on span "Order # 128" at bounding box center [578, 355] width 333 height 11
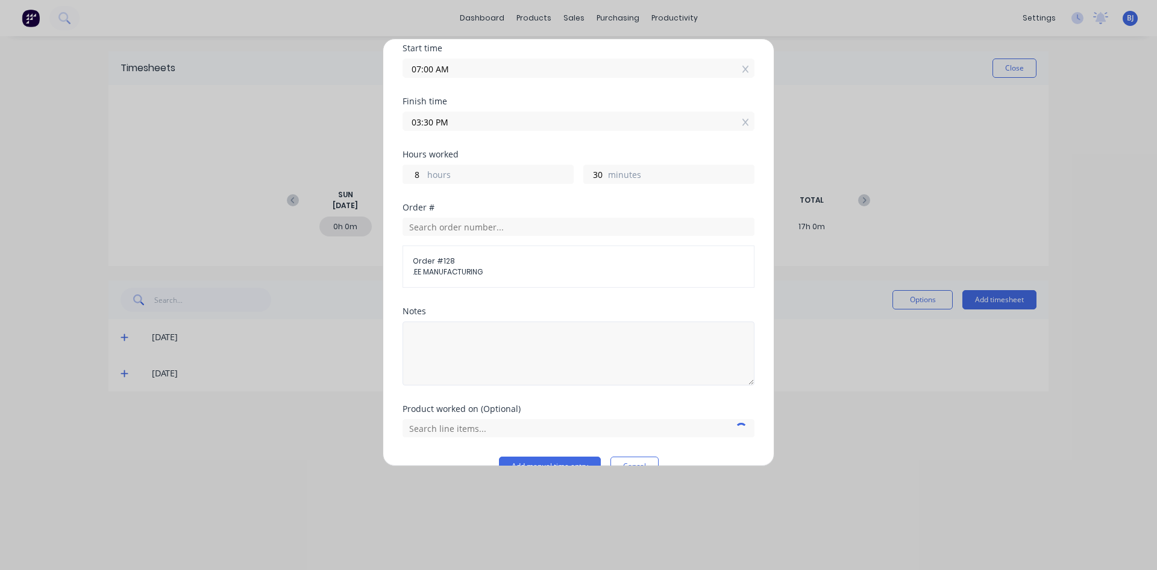
scroll to position [121, 0]
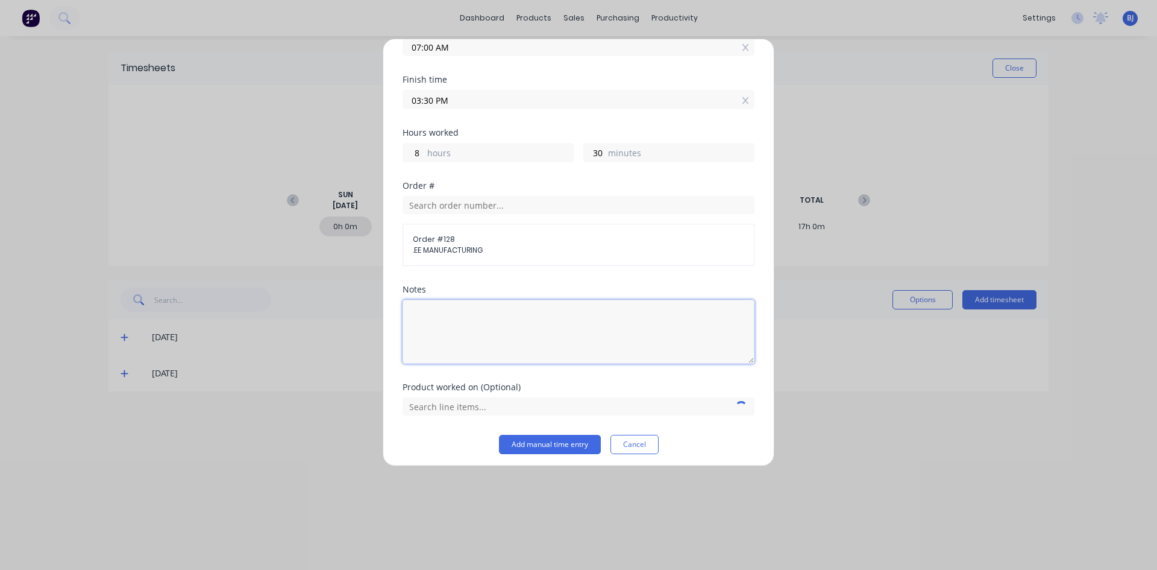
click at [443, 324] on textarea at bounding box center [579, 332] width 352 height 64
